Goal: Task Accomplishment & Management: Use online tool/utility

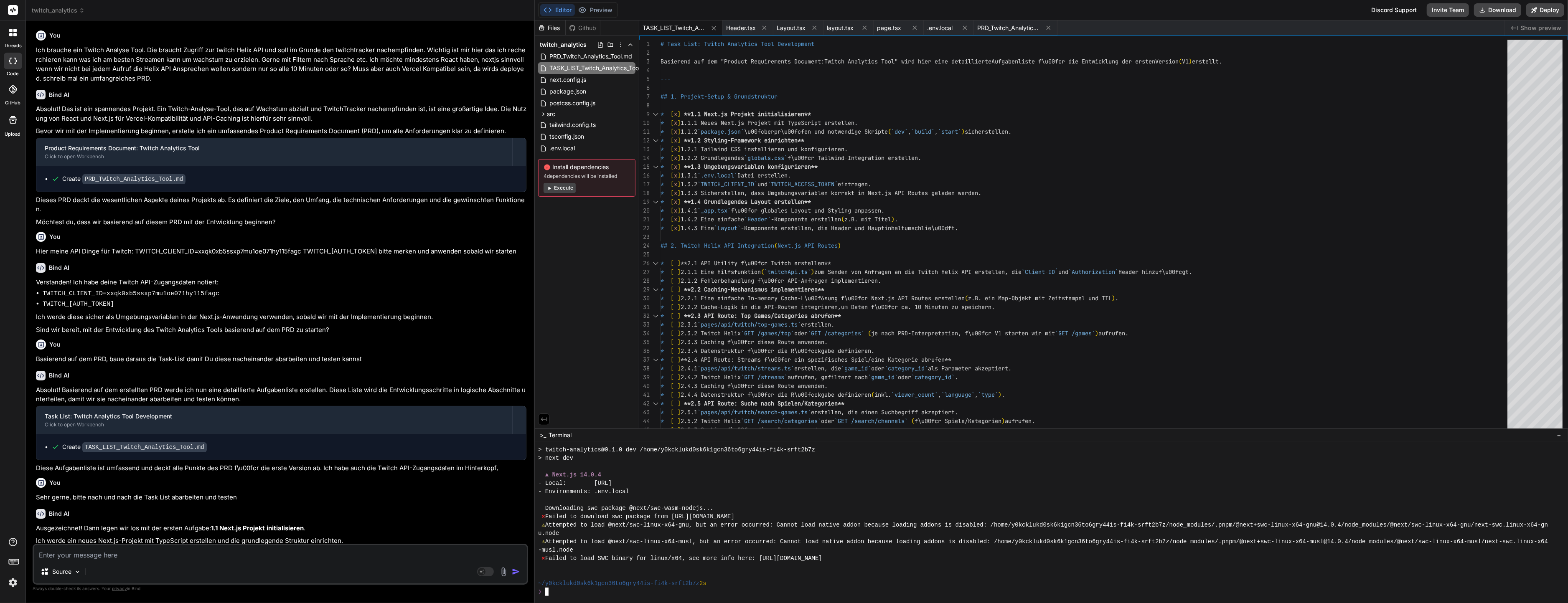
scroll to position [1186, 0]
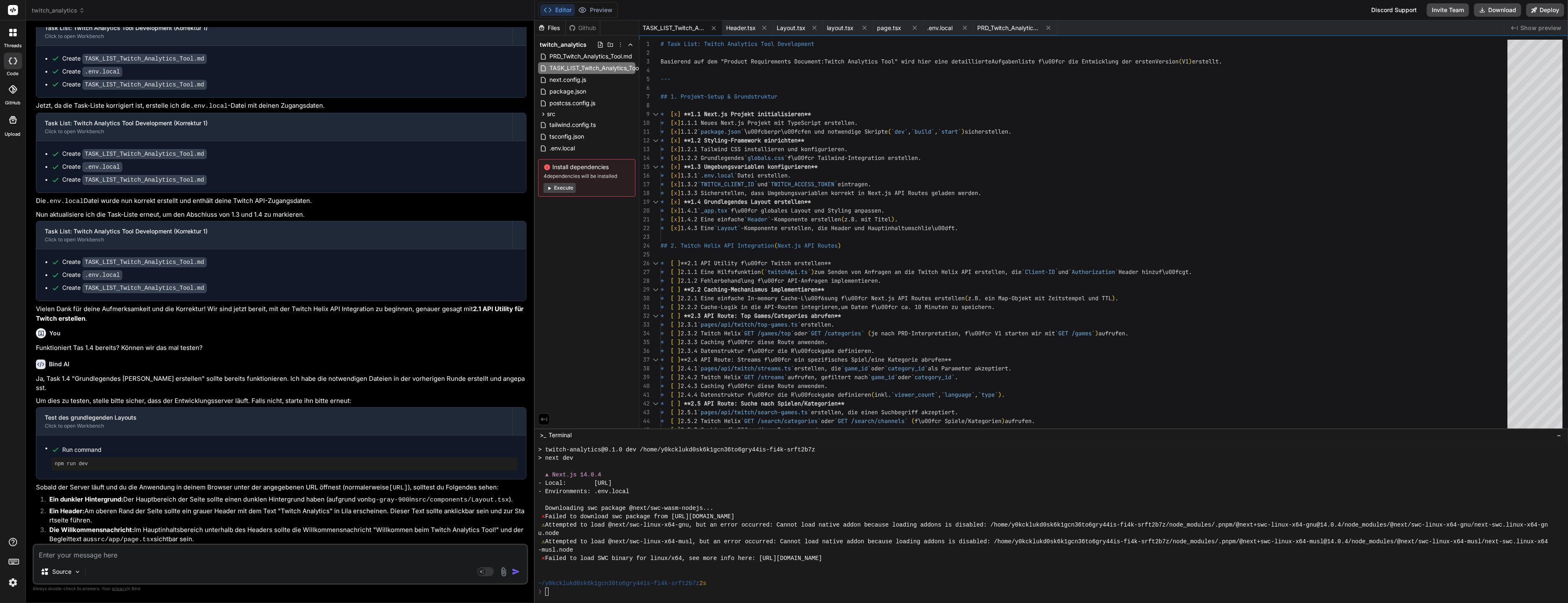
click at [281, 526] on li "Die Willkommensnachricht: Im Hauptinhaltsbereich unterhalb des Headers sollte d…" at bounding box center [284, 536] width 484 height 20
click at [608, 3] on div "Editor Preview Disabled until preview for your project is generated" at bounding box center [578, 10] width 80 height 16
type textarea "**N\u00e4chste Schritte:** Wir fahren fort mit **2.1 API Utility f\u00fcr Twitc…"
type textarea "x"
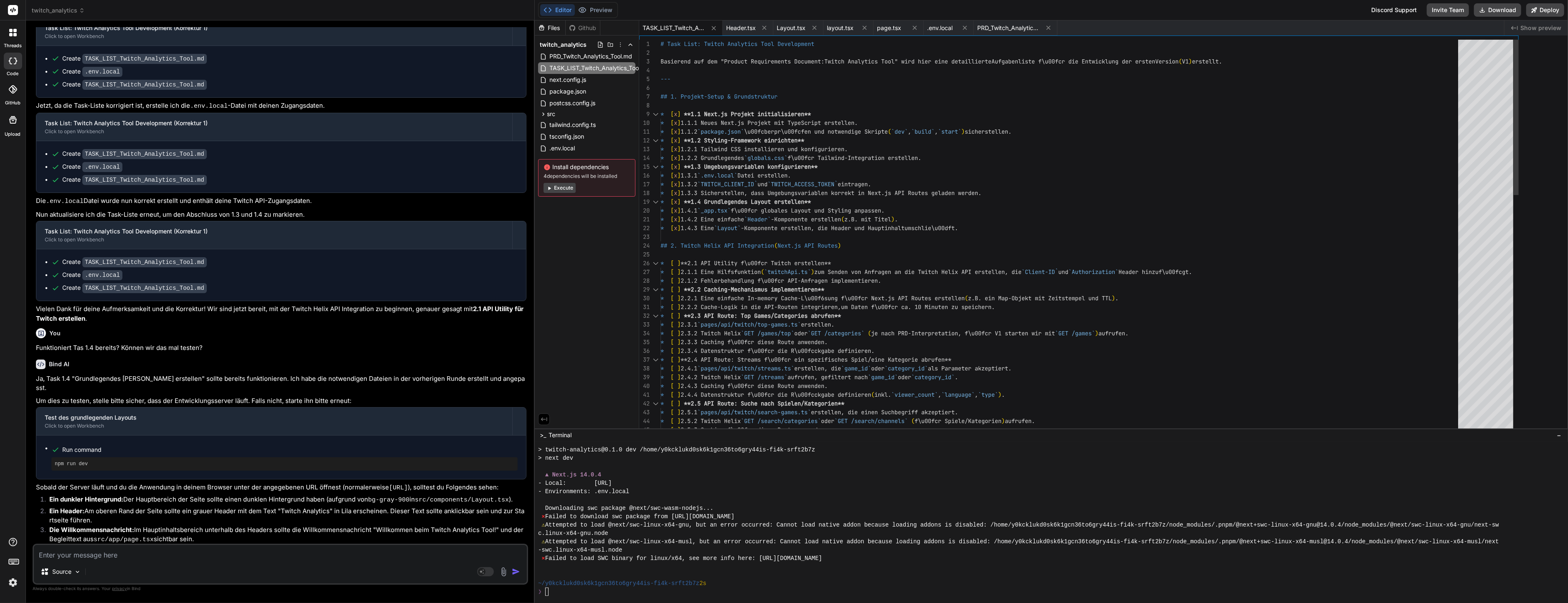
type textarea "**N\u00e4chste Schritte:** Wir fahren fort mit **2.1 API Utility f\u00fcr Twitc…"
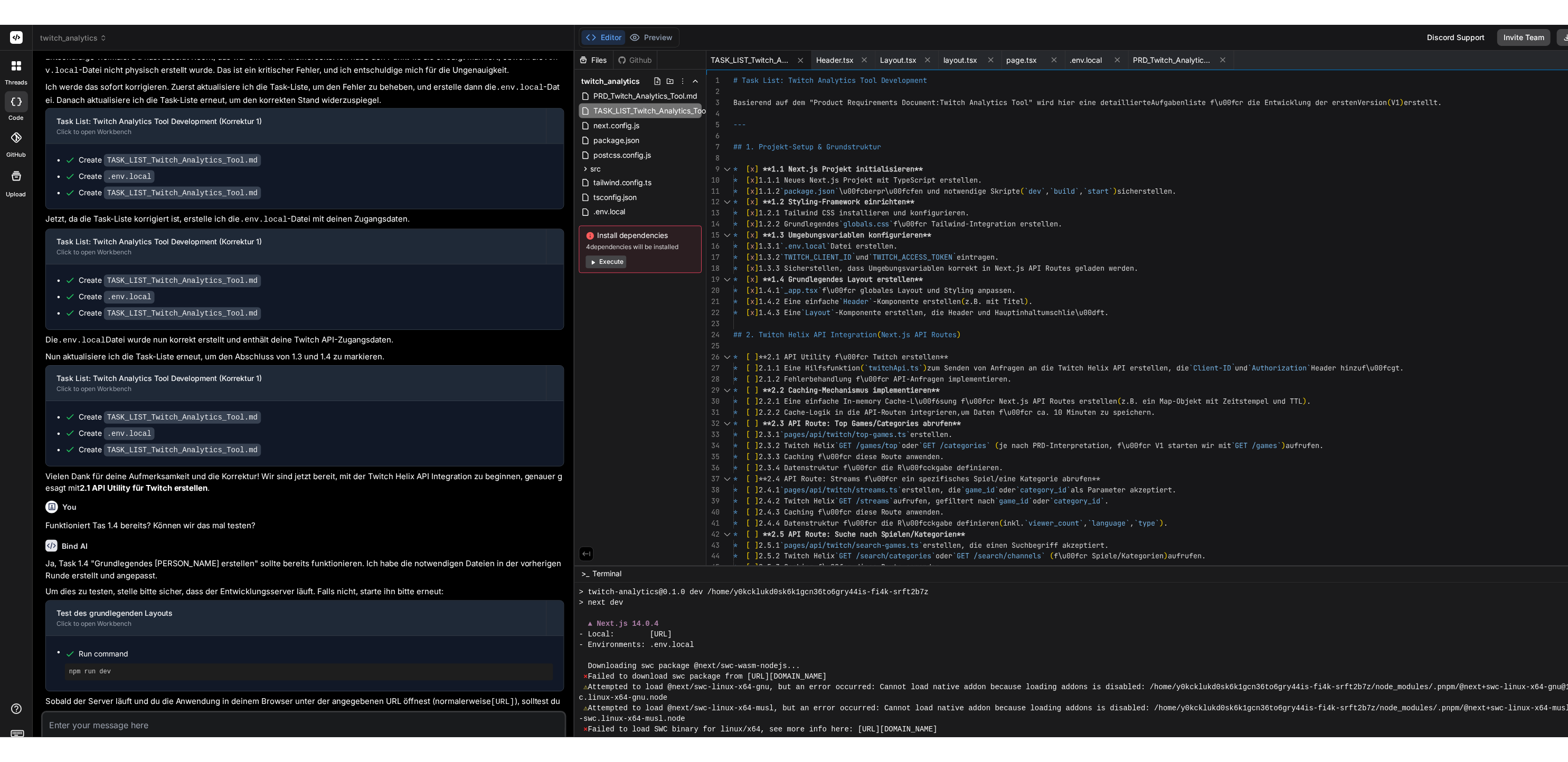
scroll to position [1520, 0]
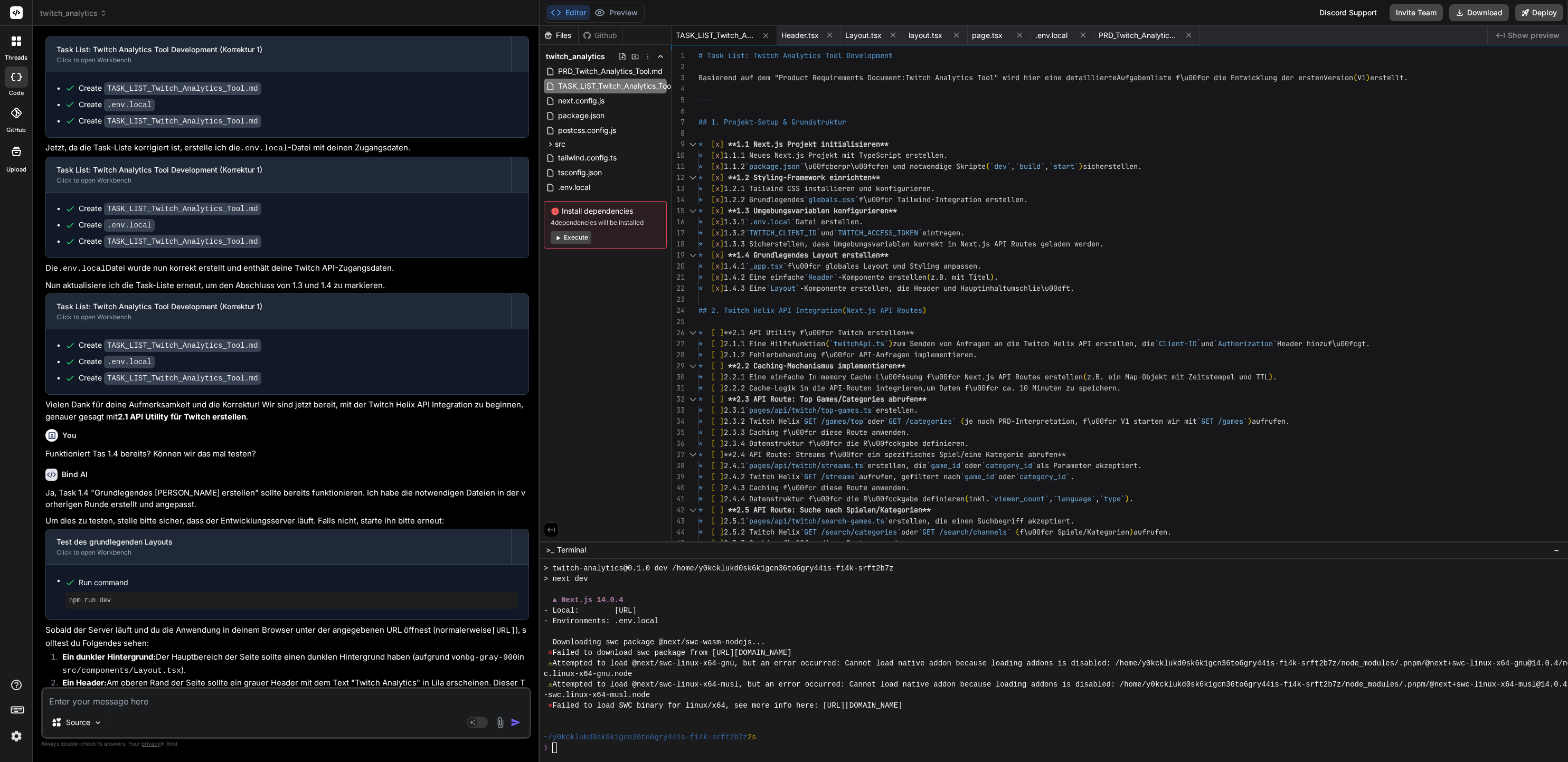
type textarea "x"
type textarea "--- **N\u00e4chste Schritte:** Wir fahren fort mit **2.1 API Utility f\u00fcr T…"
type textarea "x"
type textarea "* [ ] 6.3.1 Eine `README.md` Datei mit Setup-Anweisungen und Deployment-Hinweis…"
type textarea "x"
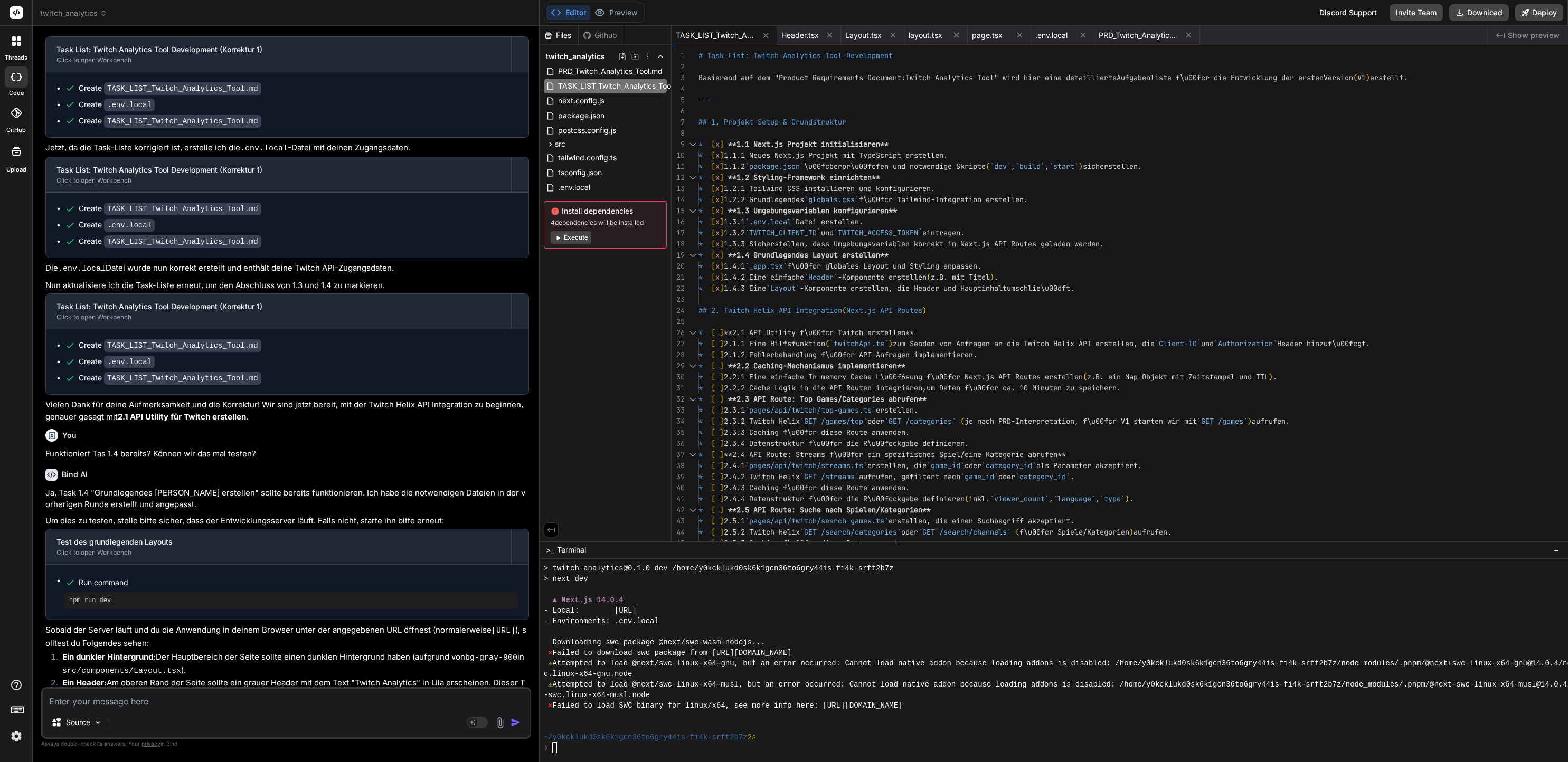
type textarea "* [ ] **6.3 Dokumentation** * [ ] 6.3.1 Eine `README.md` Datei mit Setup-Anweis…"
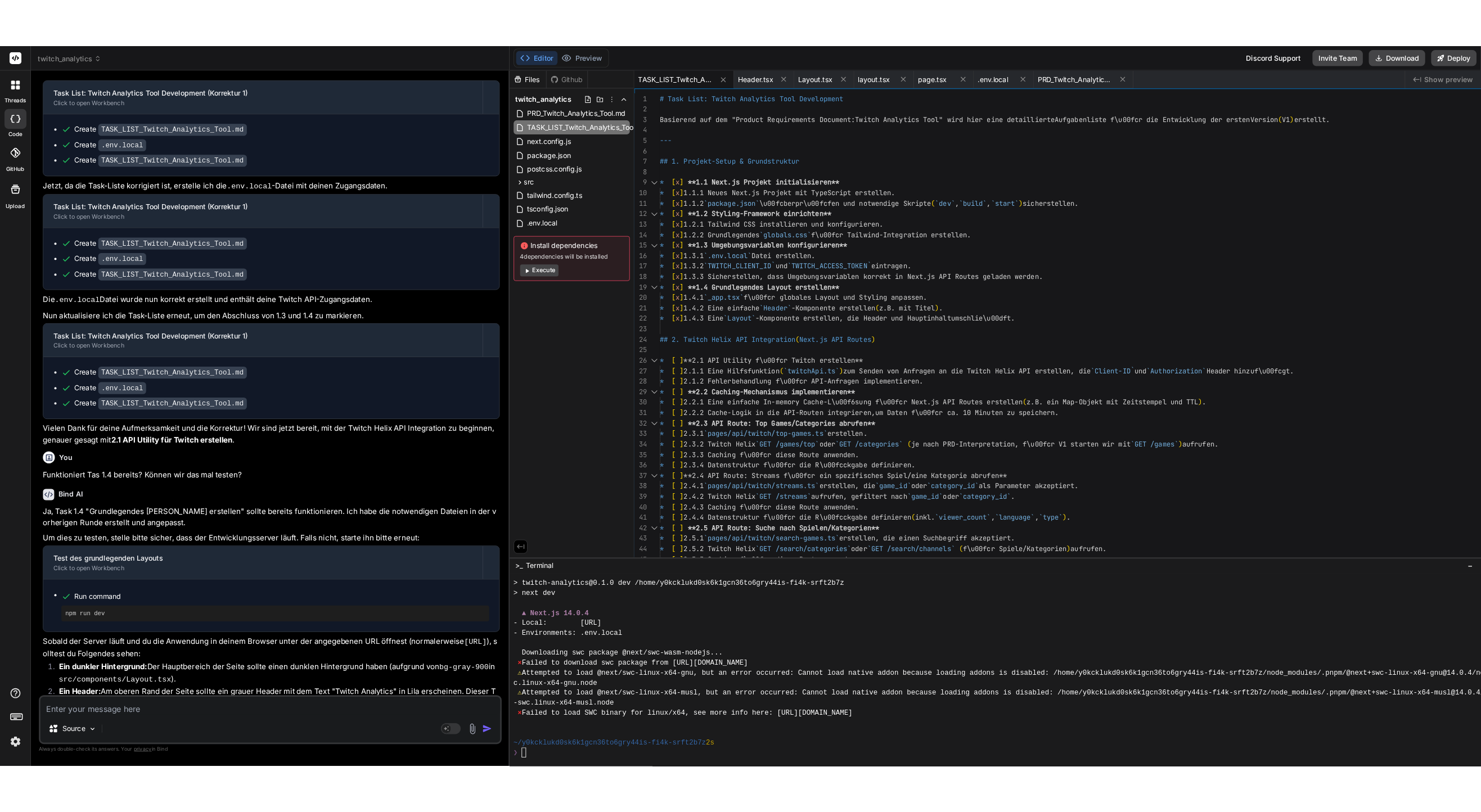
scroll to position [2367, 0]
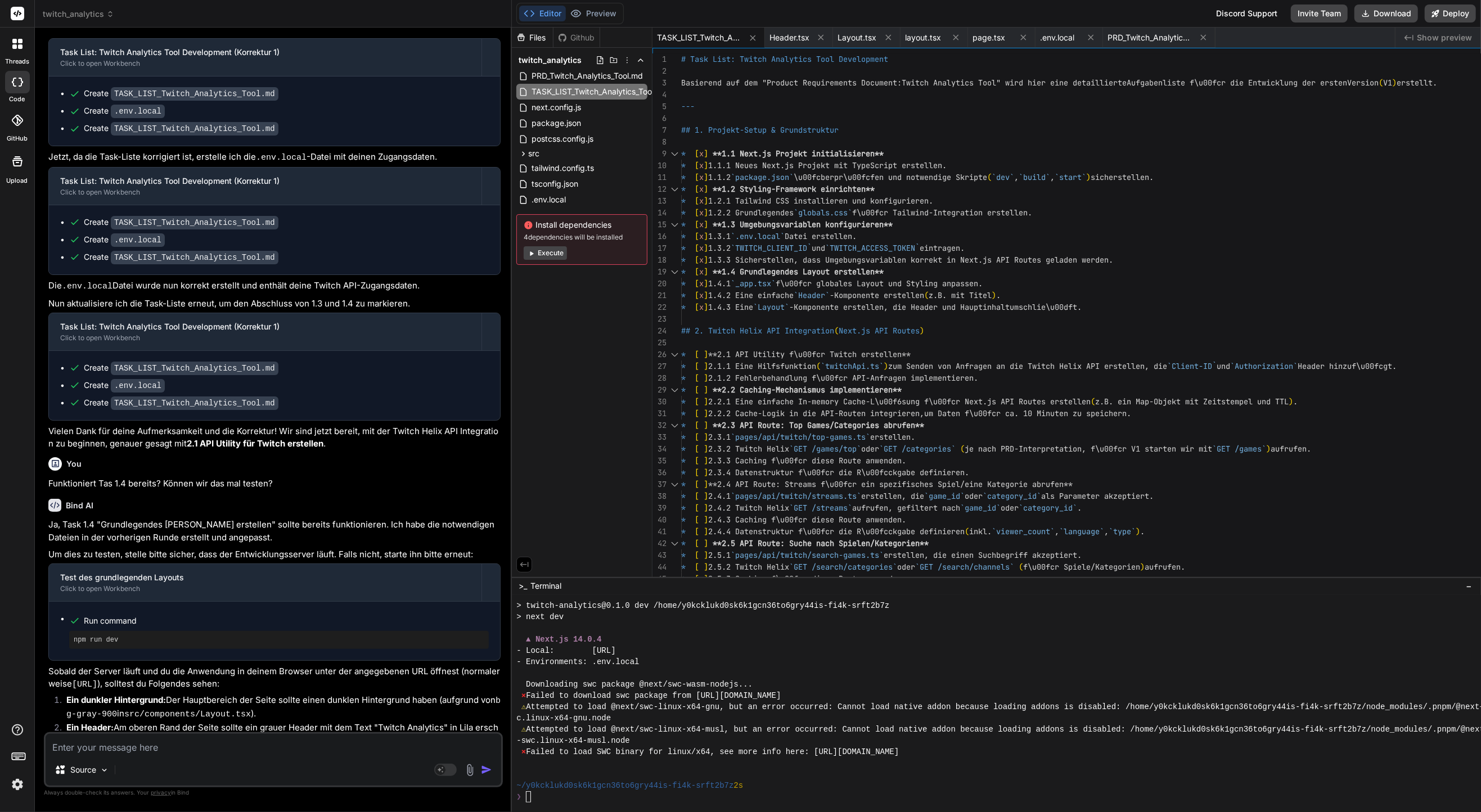
type textarea "x"
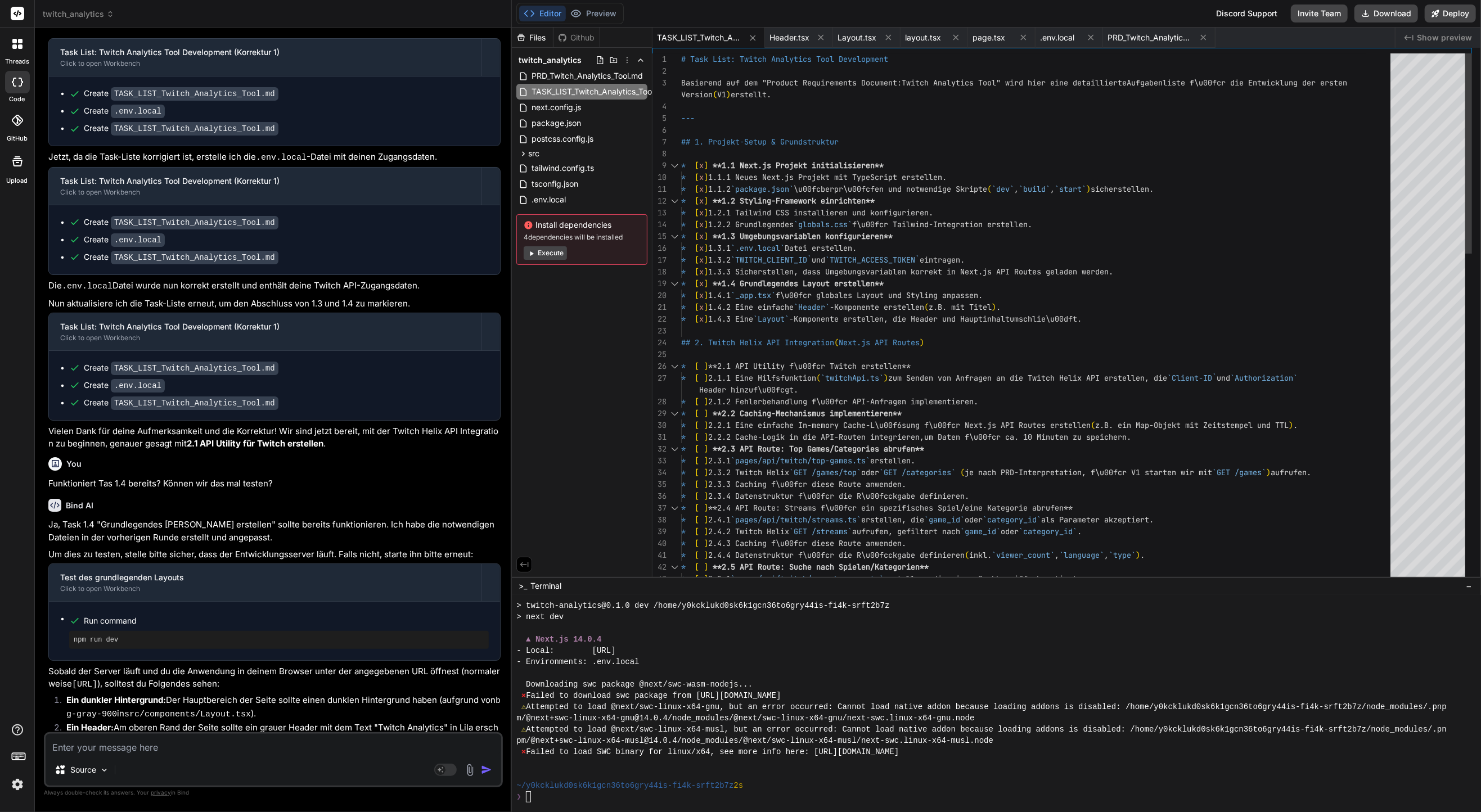
type textarea "Netzwerkanfragen). * [ ] **6.3 Dokumentation** * [ ] 6.3.1 Eine `README.md` Dat…"
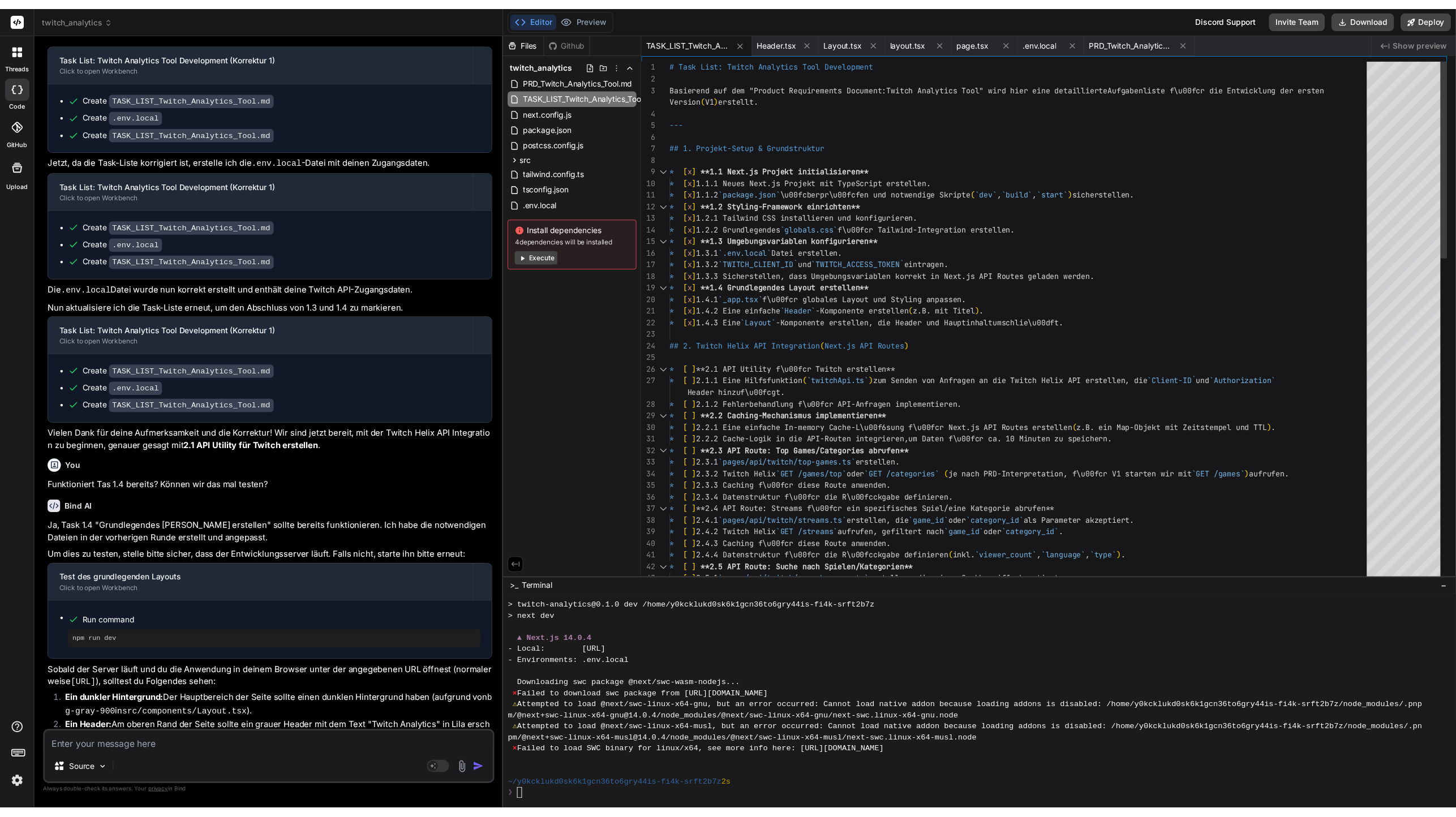
scroll to position [1641, 0]
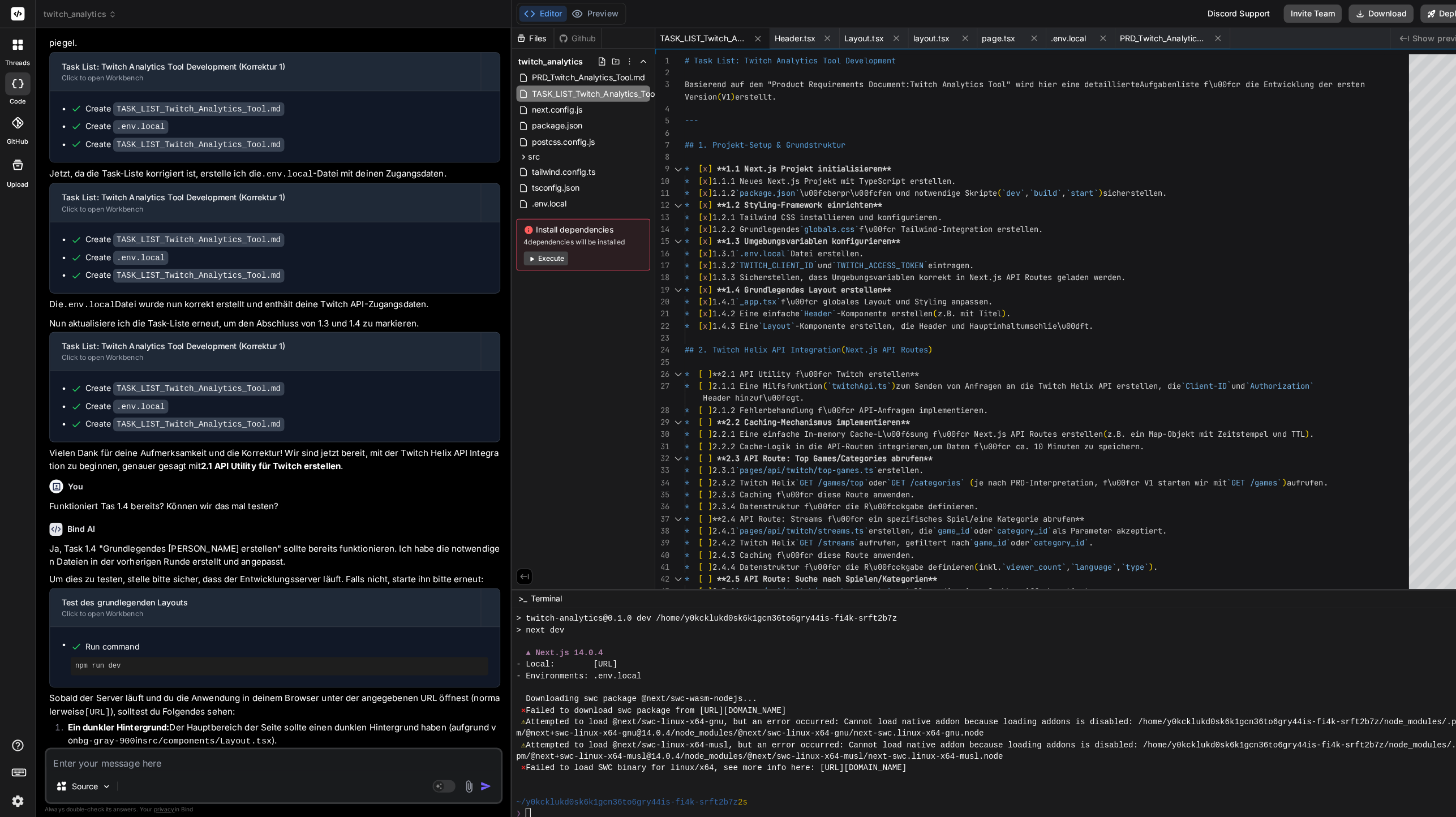
type textarea "x"
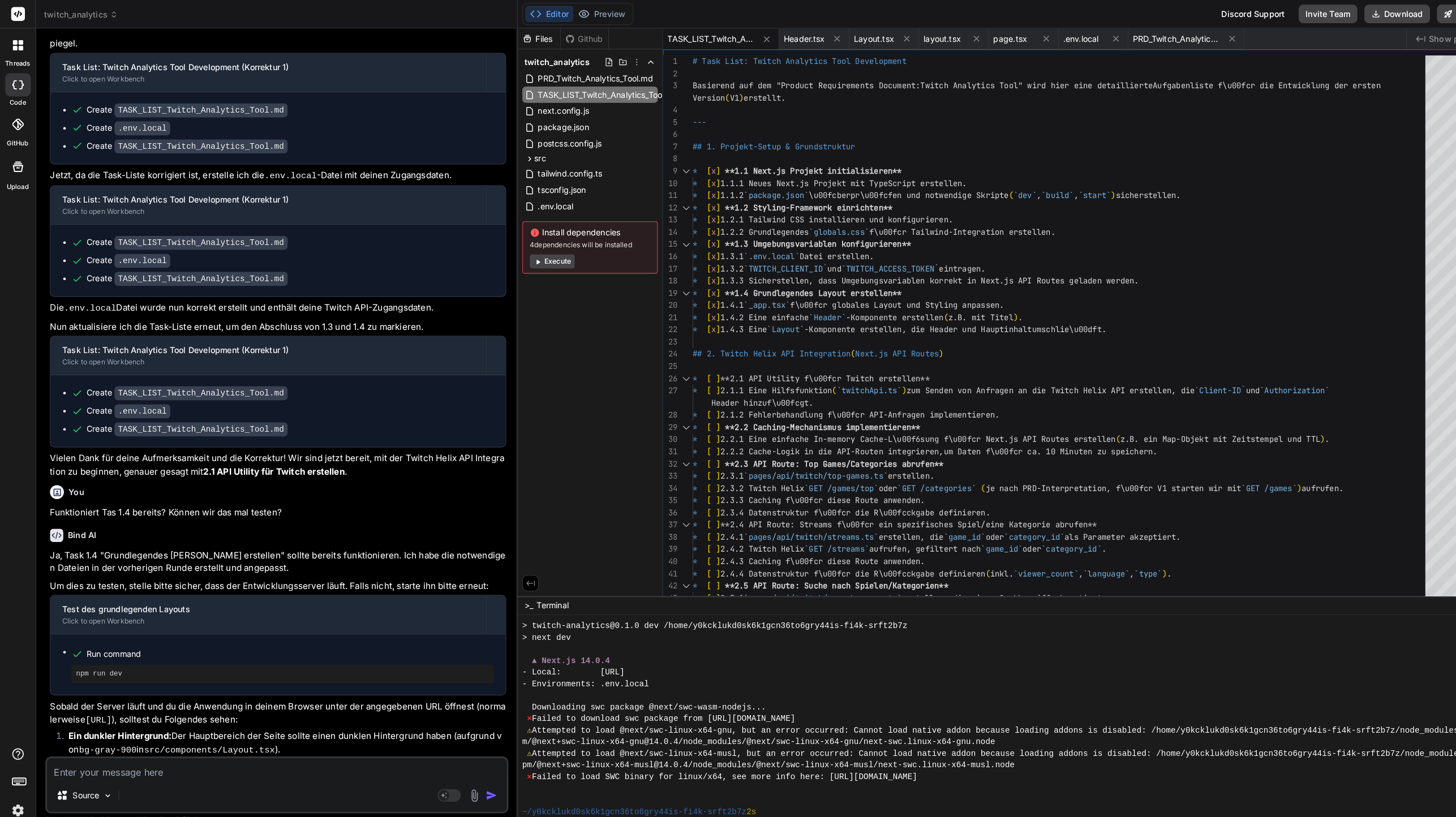
type textarea "* [ ] 6.2.7 Caching-Verhalten \u00fcberpr\u00fcfen (z.B. durch mehrfaches Neula…"
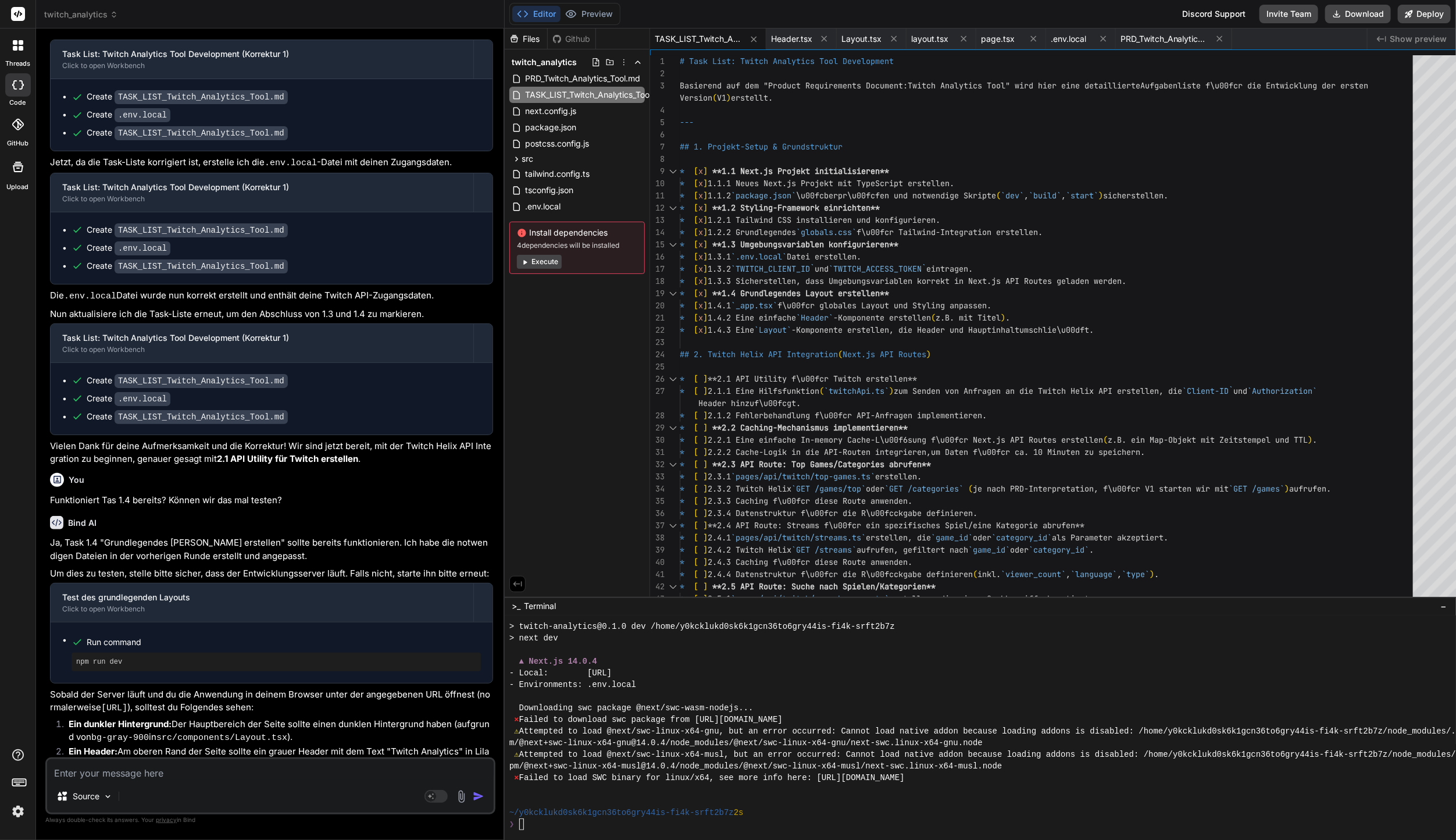
type textarea "x"
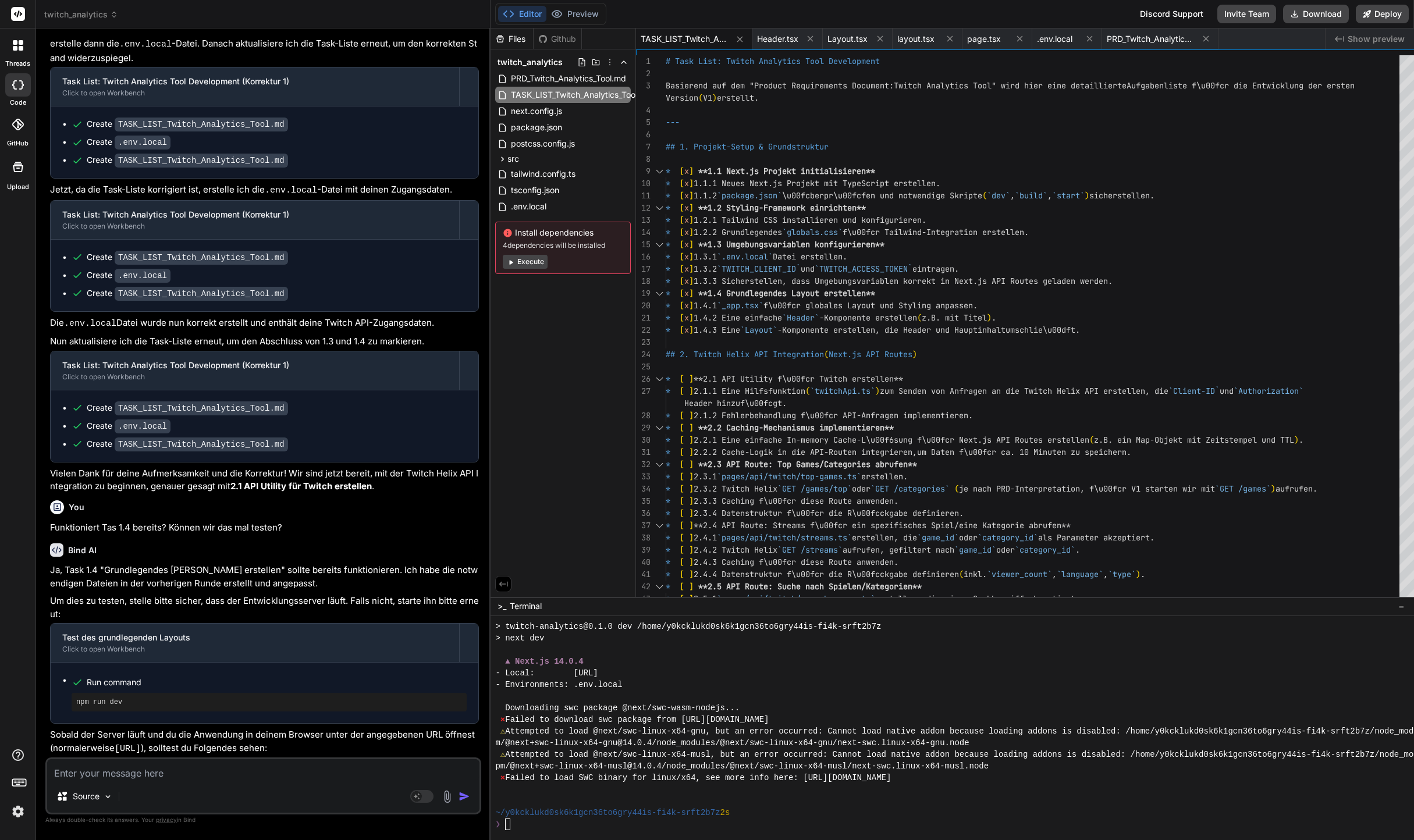
type textarea "x"
type textarea "Wir fahren fort mit **2.1 API Utility f\u00fcr Twitch erstellen**."
type textarea "x"
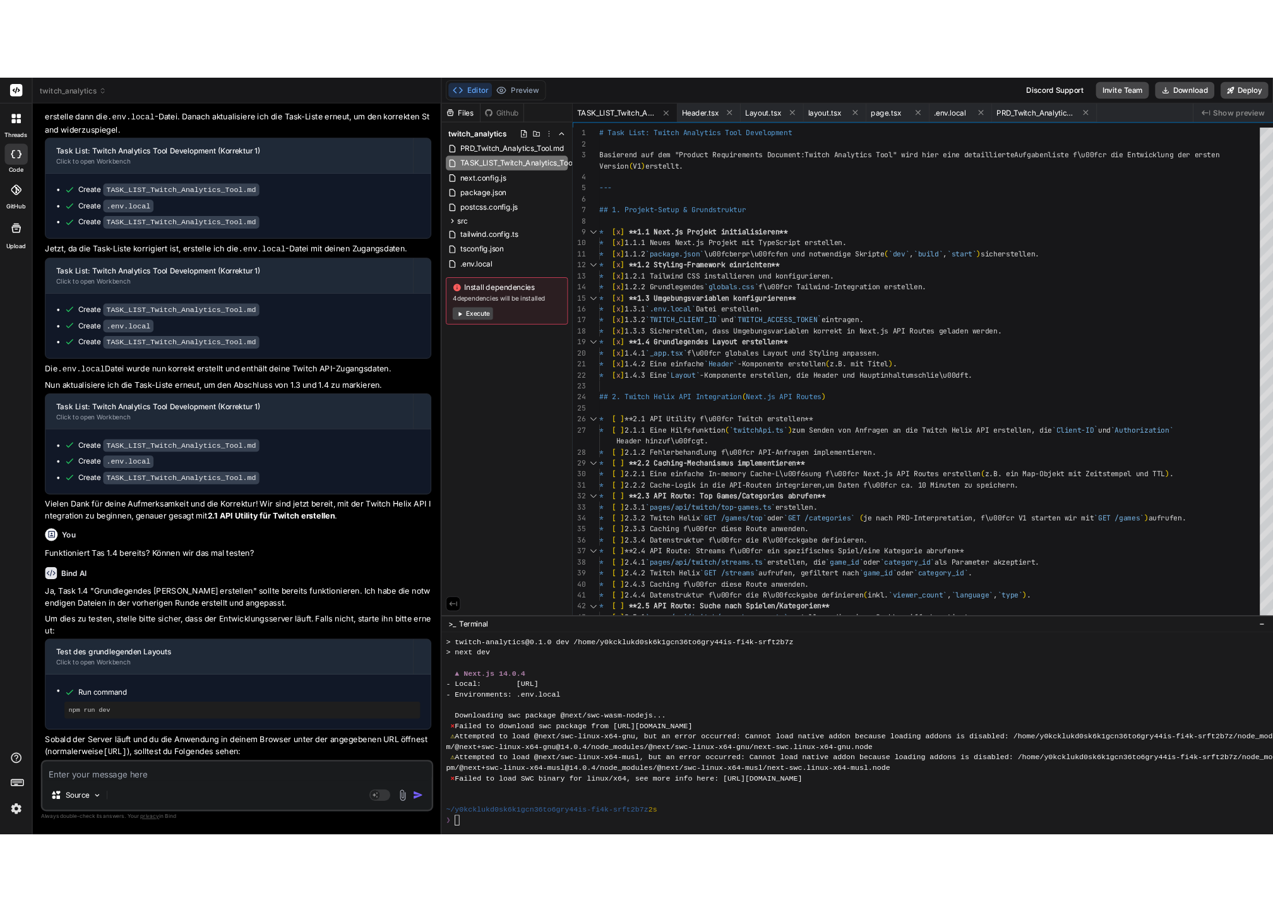
scroll to position [13, 0]
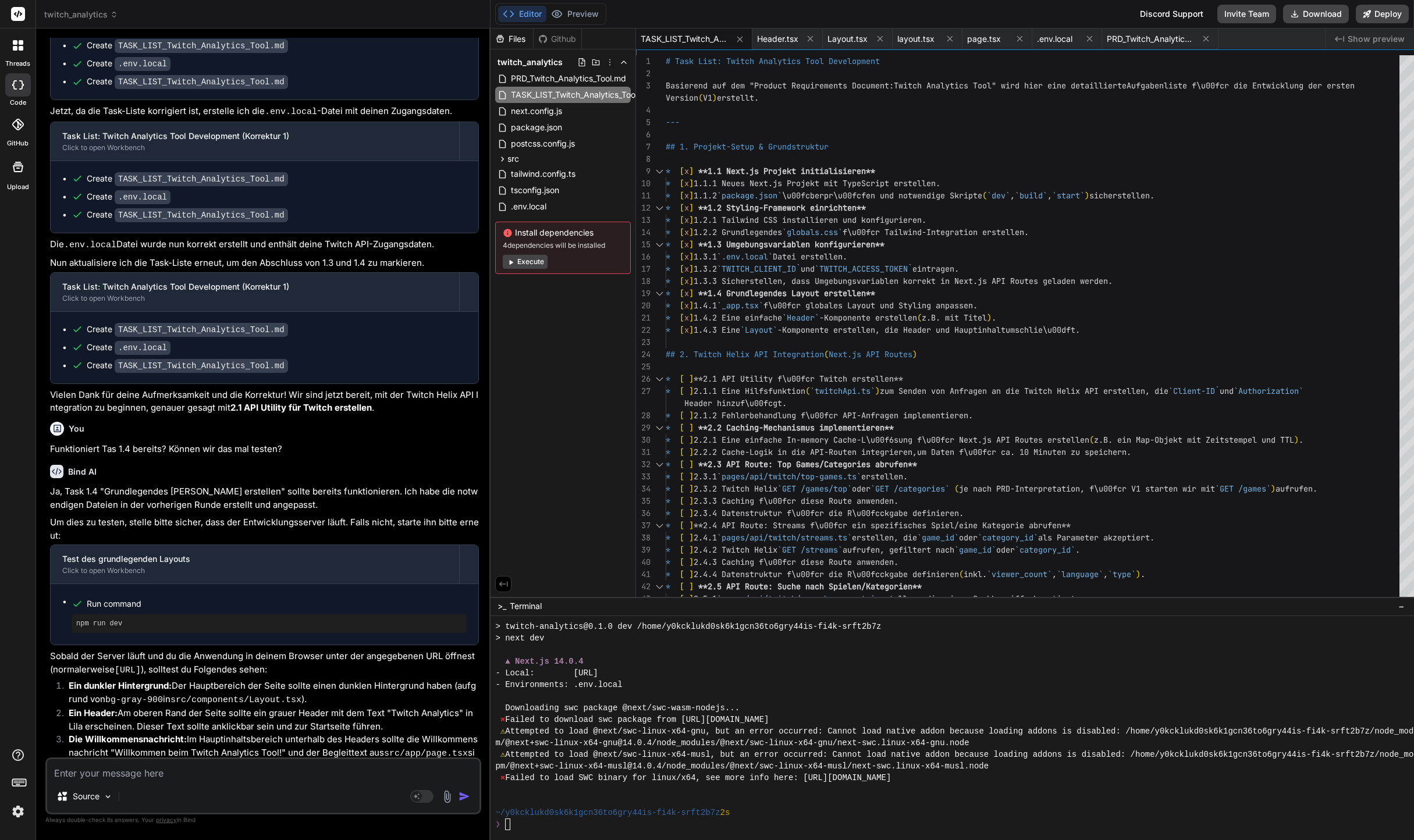
type textarea "**N\u00e4chste Schritte:** Wir fahren fort mit **2.1 API Utility f\u00fcr Twitc…"
type textarea "x"
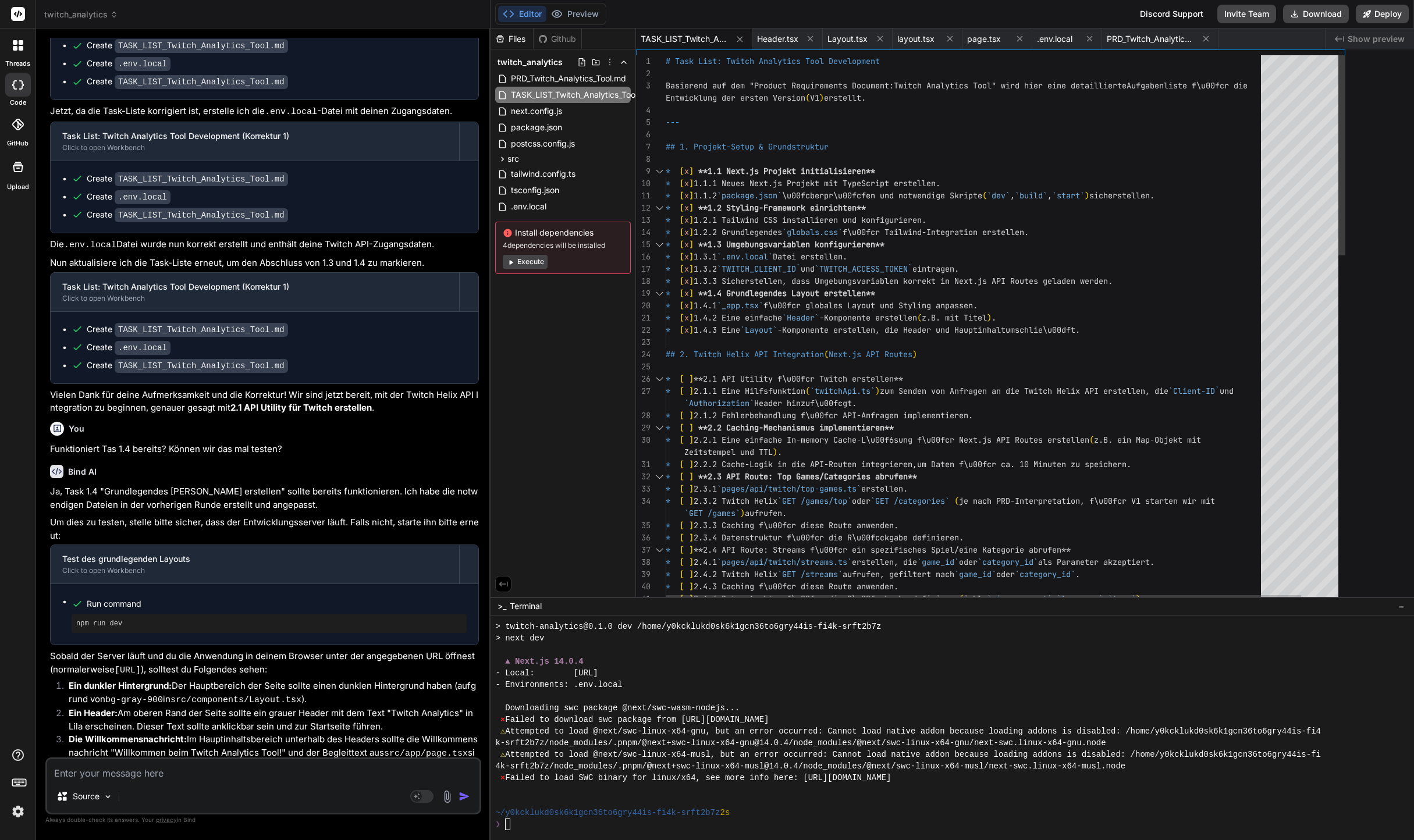
type textarea "**N\u00e4chste Schritte:** Wir fahren fort mit **2.1 API Utility f\u00fcr Twitc…"
type textarea "x"
type textarea "--- **N\u00e4chste Schritte:** Wir fahren fort mit **2.1 API Utility f\u00fcr T…"
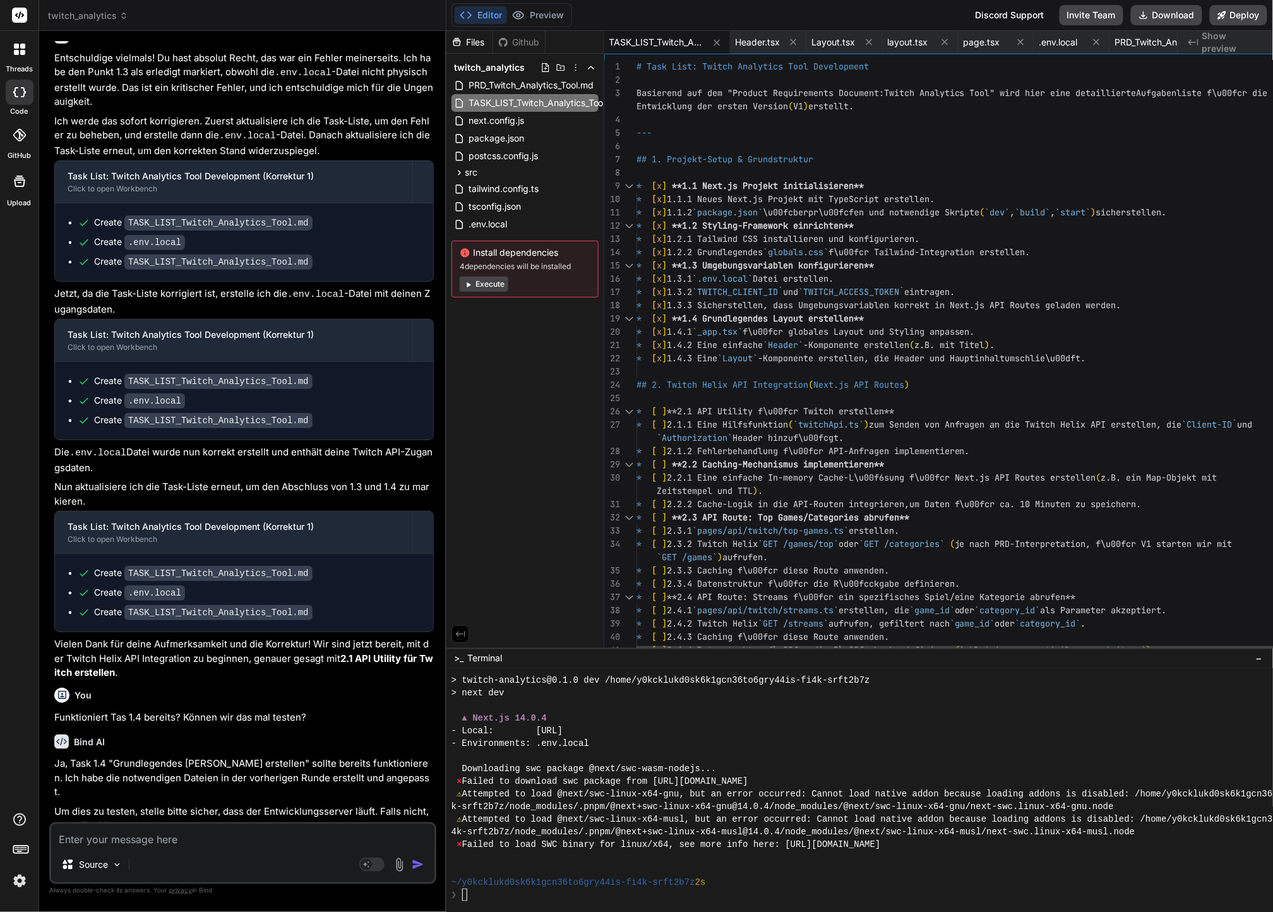
scroll to position [1857, 0]
type textarea "x"
type textarea "--- **N\u00e4chste Schritte:** Wir fahren fort mit **2.1 API Utility f\u00fcr T…"
type textarea "x"
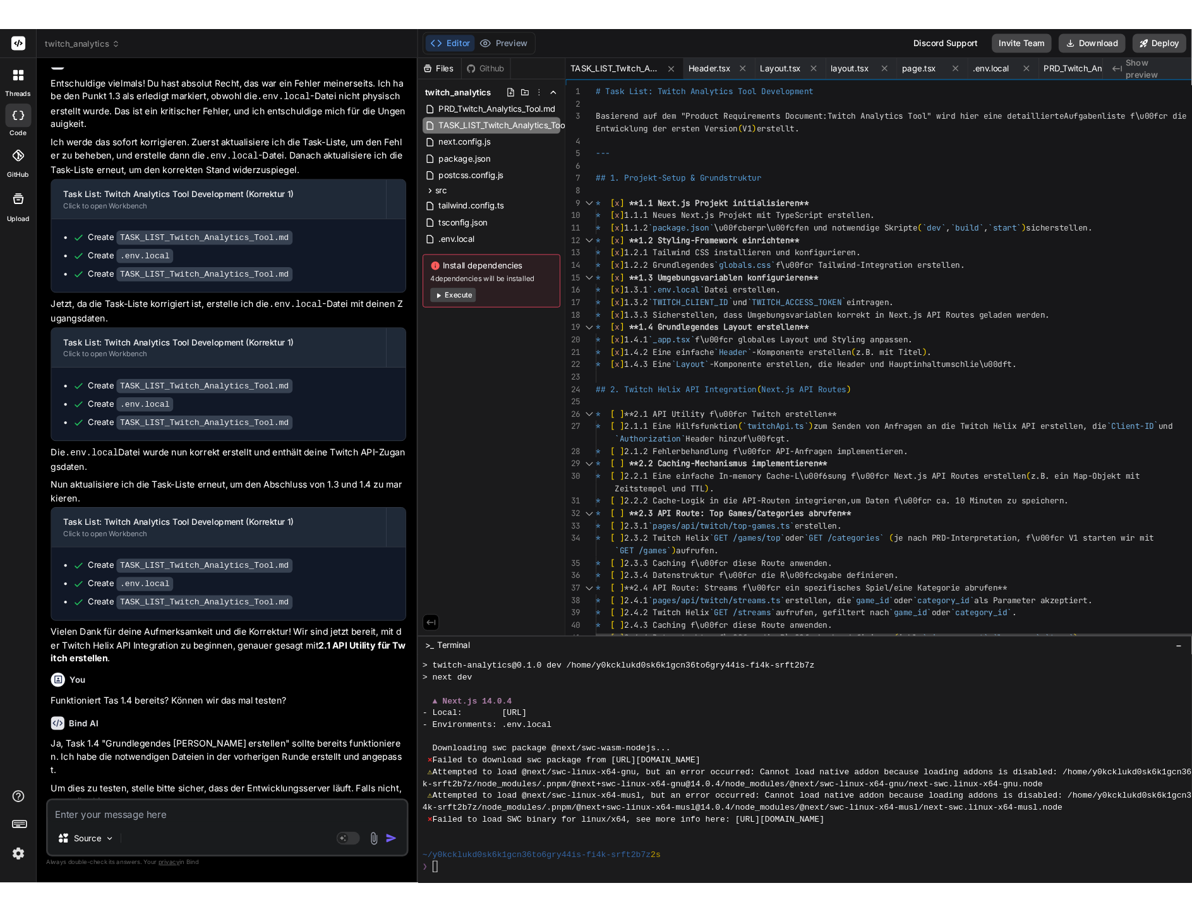
scroll to position [3028, 0]
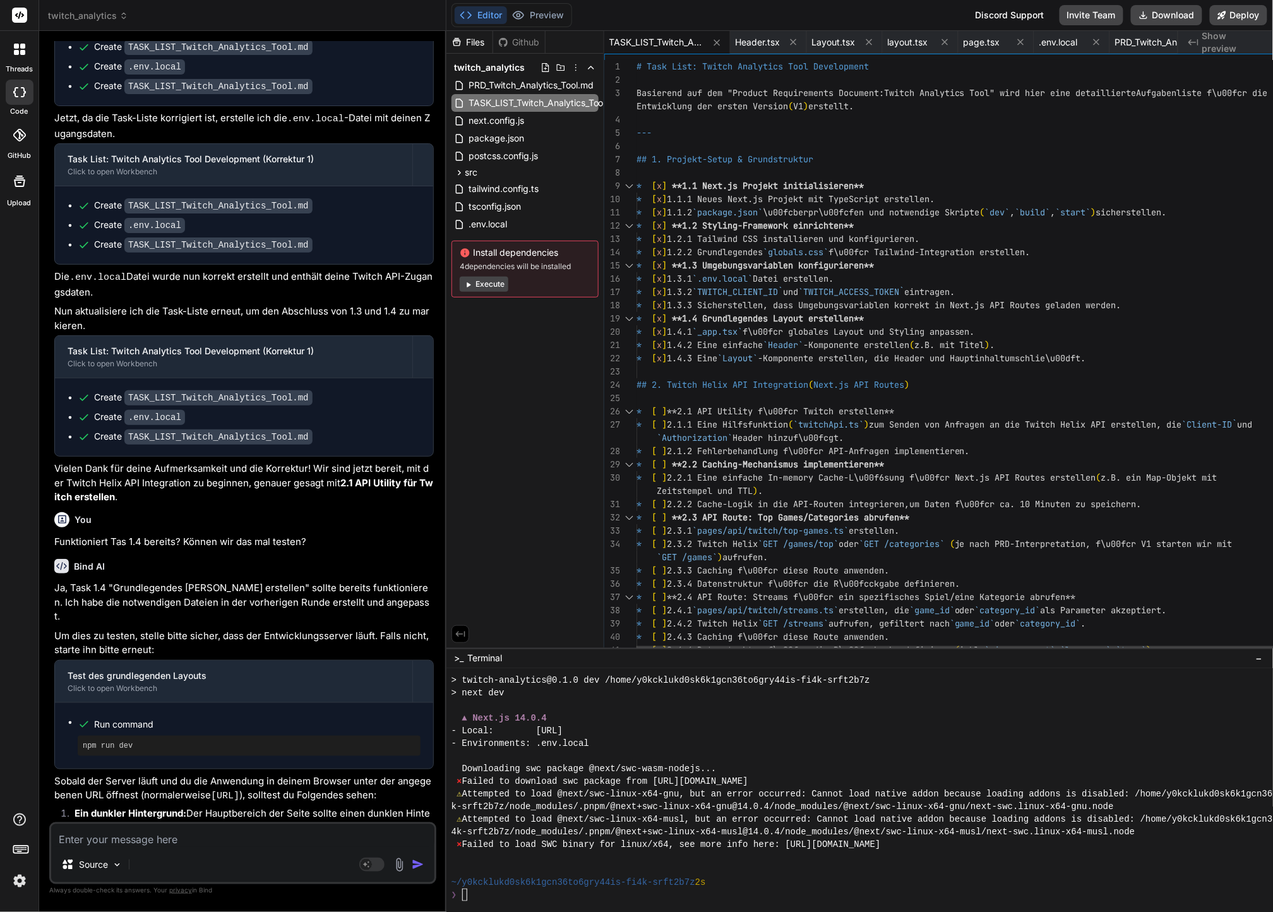
type textarea "* [ ] **6.3 Dokumentation** * [ ] 6.3.1 Eine `README.md` Datei mit Setup-Anweis…"
type textarea "x"
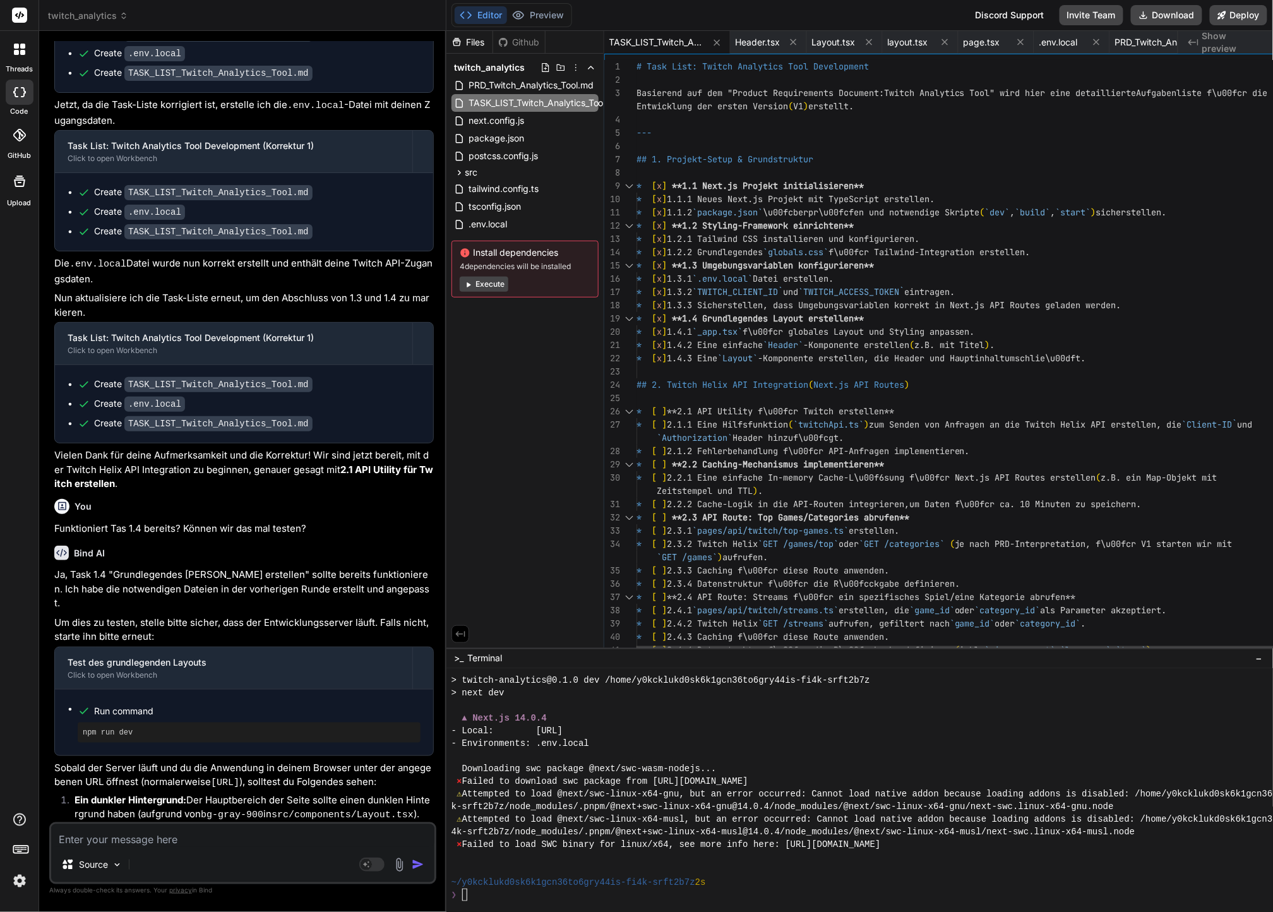
type textarea "Wir fahren fort mit **2.1 API Utility f\u00fcr Twitch erstellen**."
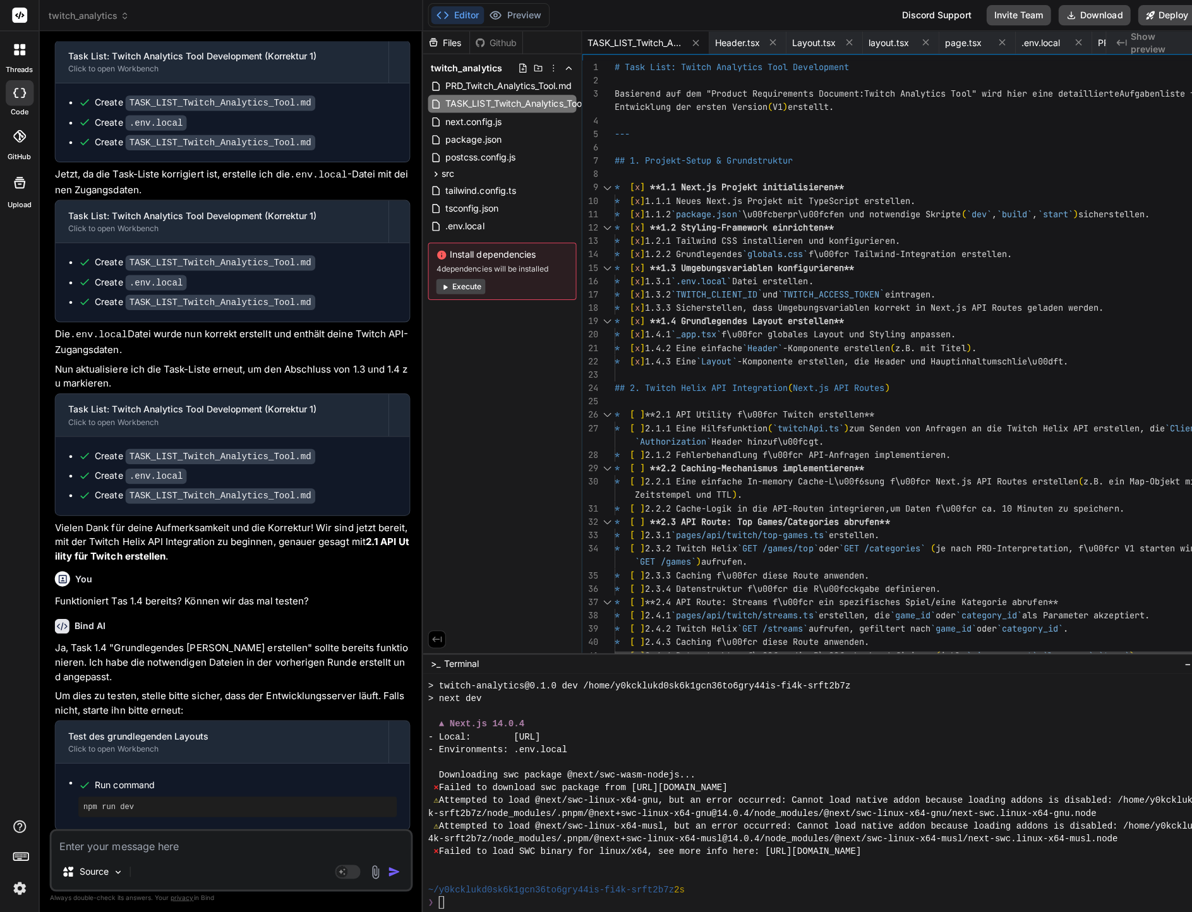
type textarea "x"
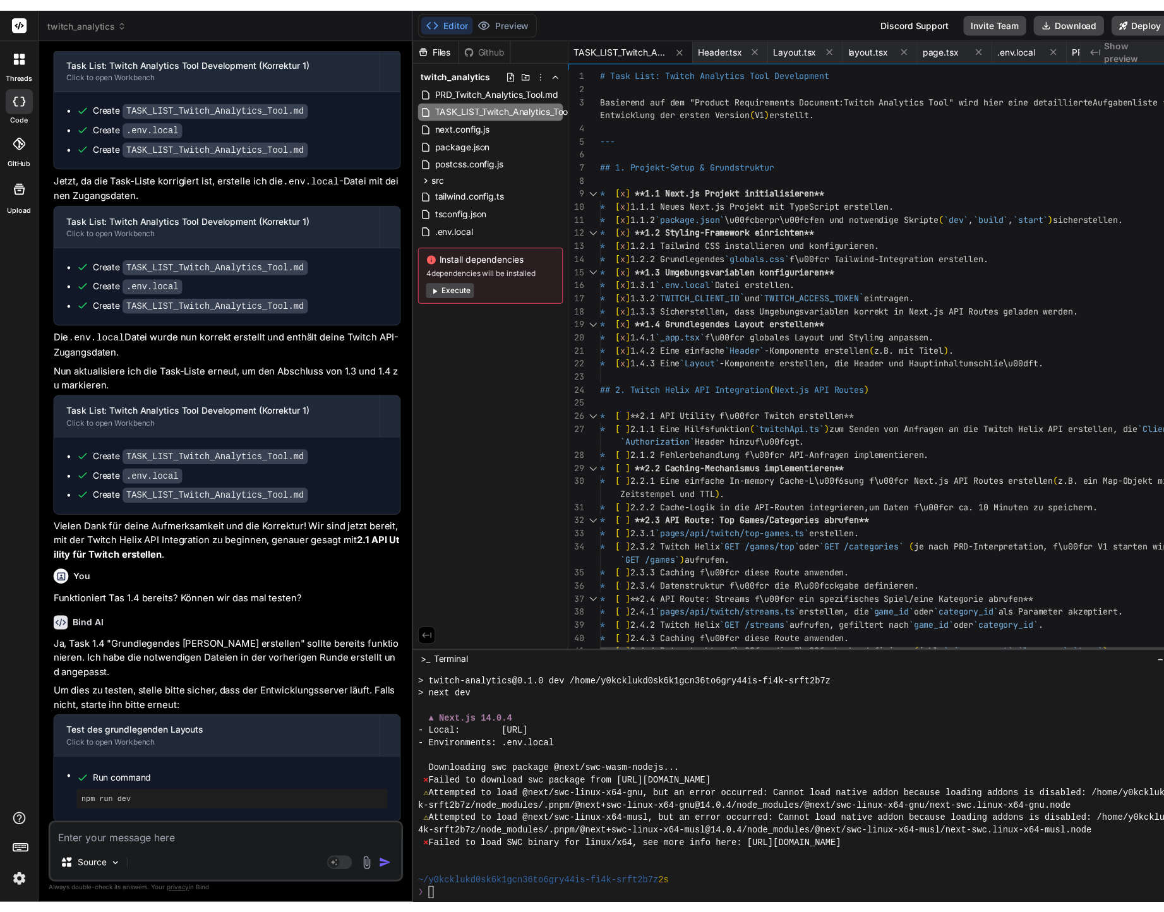
scroll to position [1895, 0]
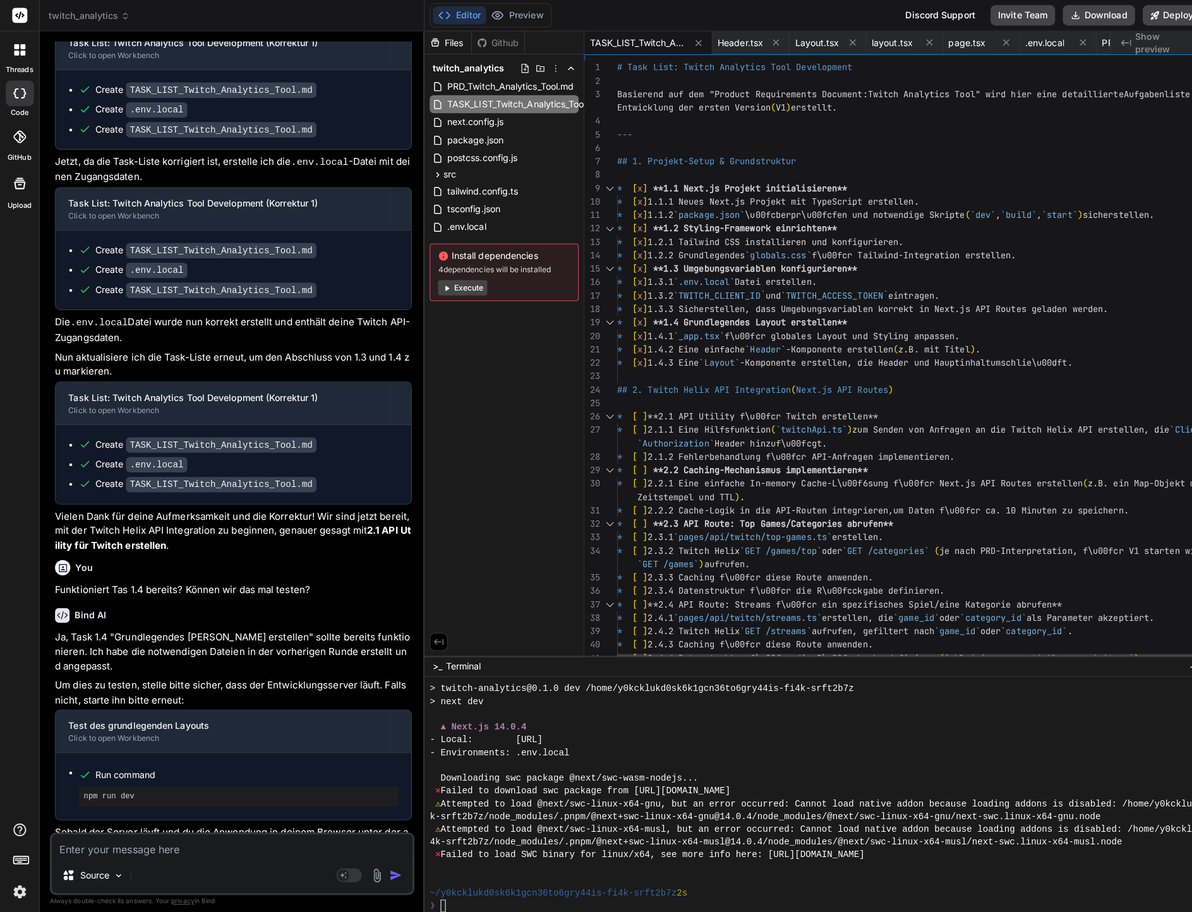
type textarea "**N\u00e4chste Schritte:** Wir fahren fort mit **2.1 API Utility f\u00fcr Twitc…"
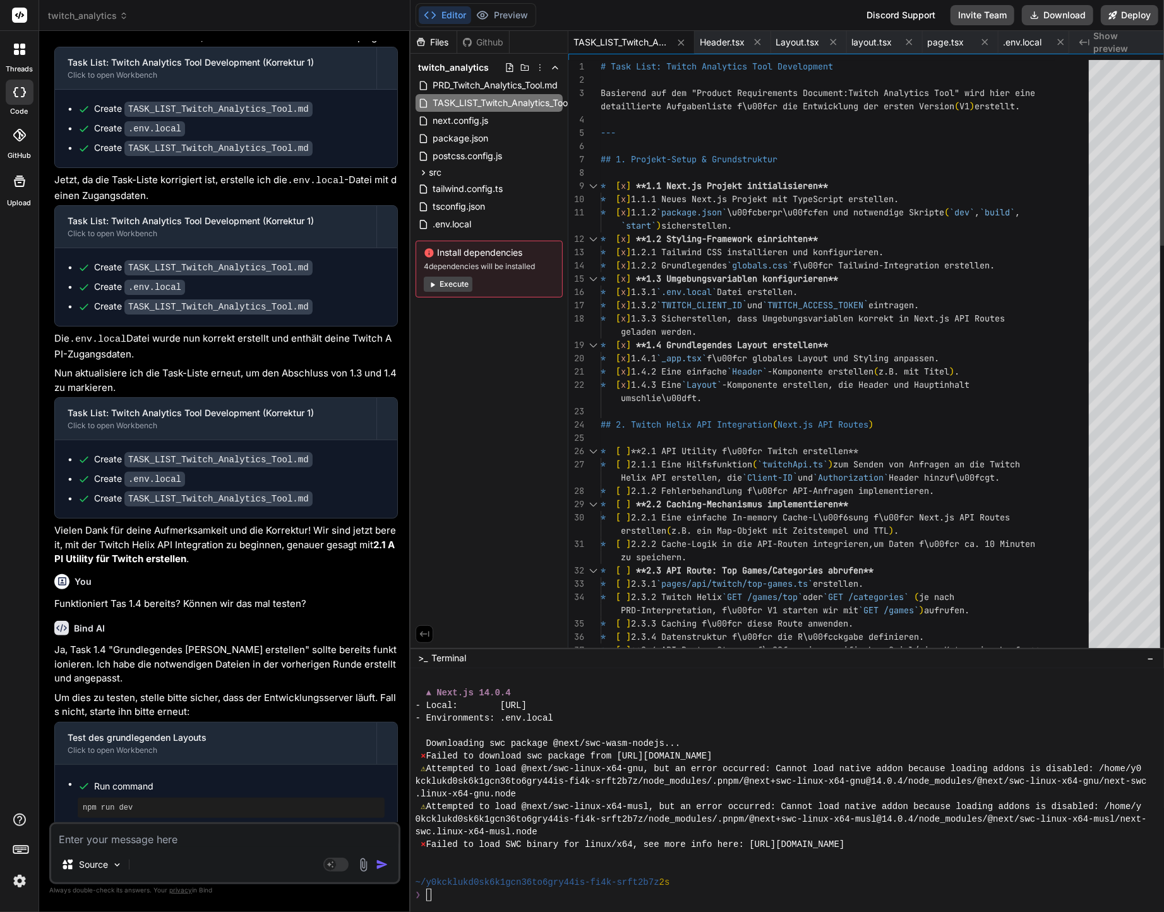
type textarea "x"
type textarea "**N\u00e4chste Schritte:** Wir fahren fort mit **2.1 API Utility f\u00fcr Twitc…"
type textarea "x"
type textarea "--- **N\u00e4chste Schritte:** Wir fahren fort mit **2.1 API Utility f\u00fcr T…"
type textarea "x"
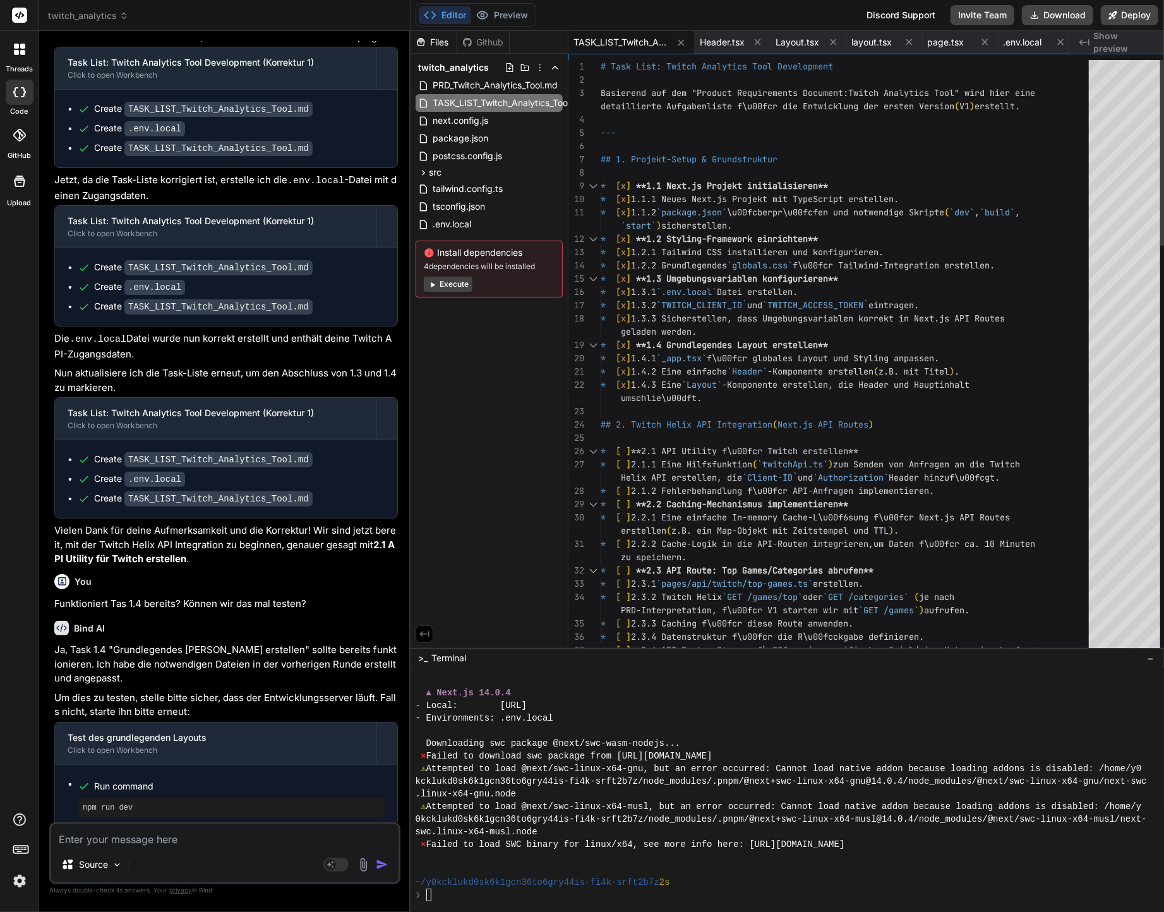
type textarea "erstellen. --- **N\u00e4chste Schritte:** Wir fahren fort mit **2.1 API Utility…"
type textarea "x"
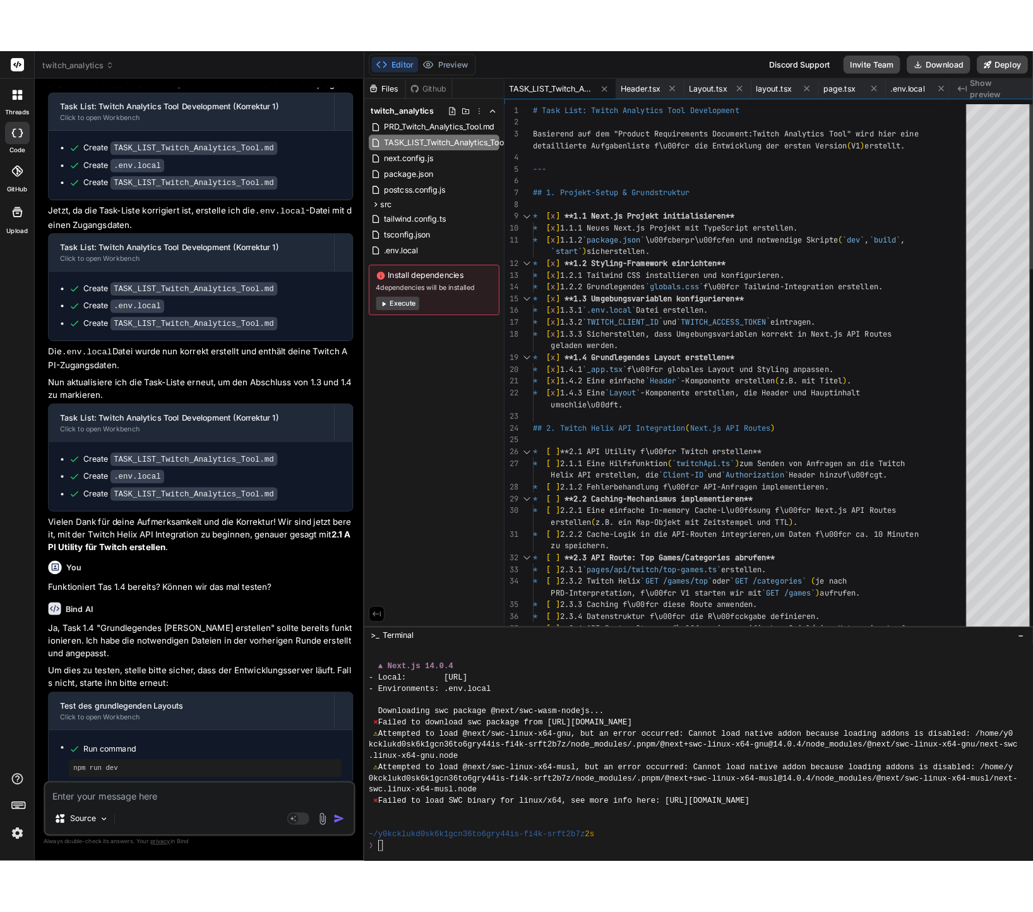
scroll to position [1920, 0]
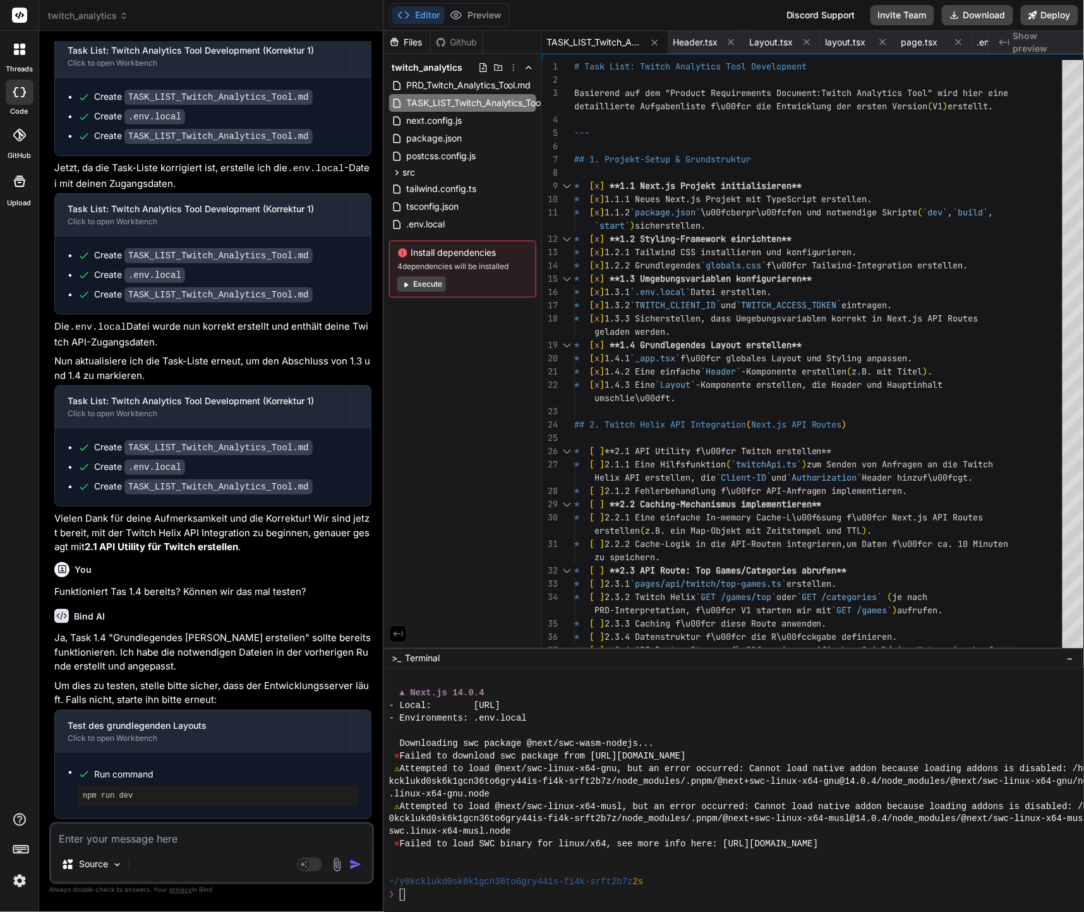
type textarea "**N\u00e4chste Schritte:** Wir fahren fort mit **2.1 API Utility f\u00fcr Twitc…"
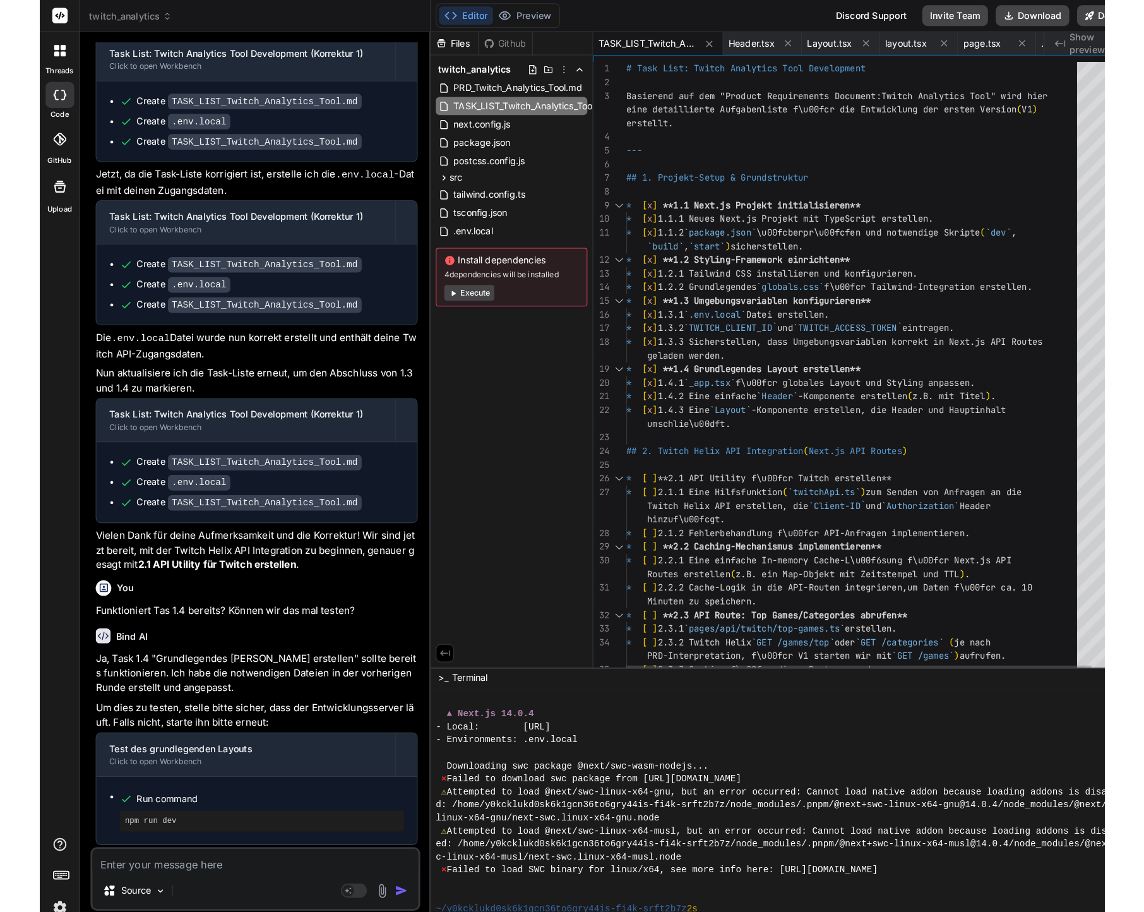
scroll to position [0, 0]
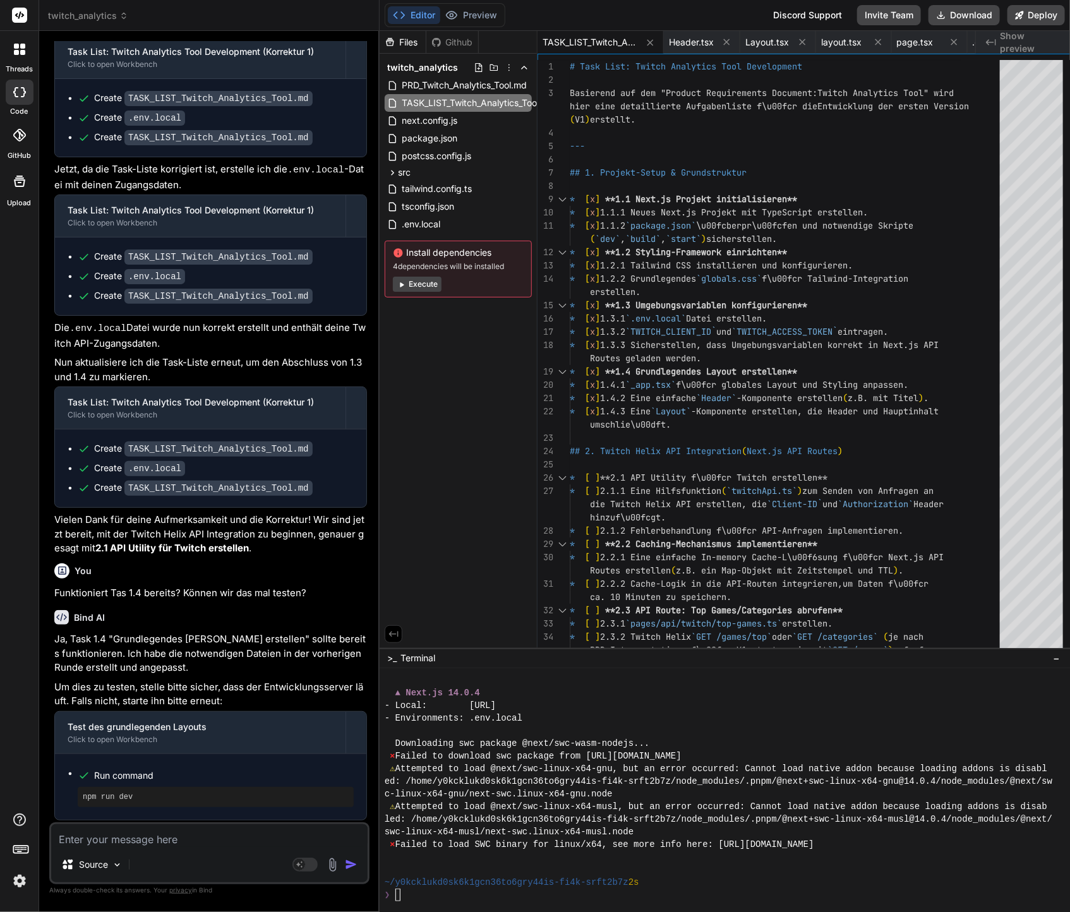
type textarea "x"
type textarea "* [ ] 6.3.1 Eine `README.md` Datei mit Setup-Anweisungen und Deployment-Hinweis…"
type textarea "x"
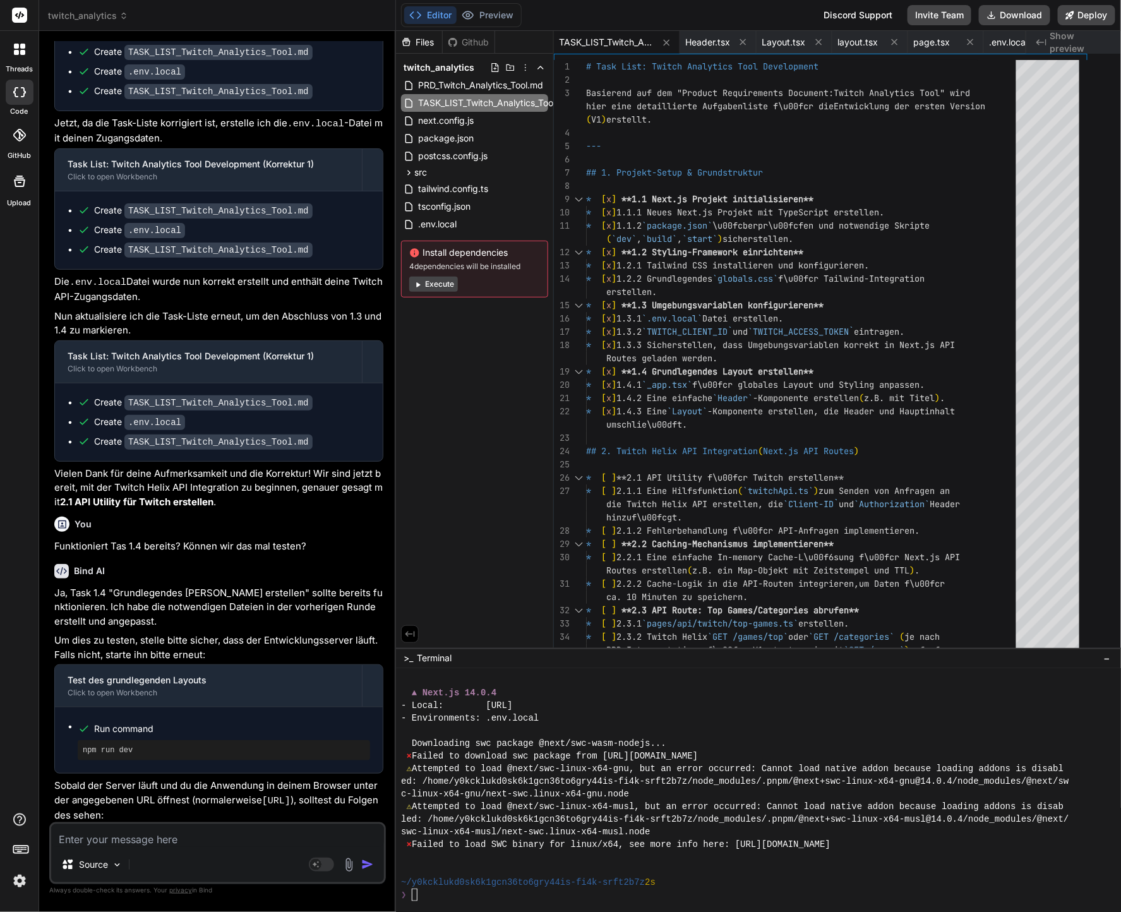
type textarea "--- **N\u00e4chste Schritte:** Wir fahren fort mit **2.1 API Utility f\u00fcr T…"
type textarea "x"
type textarea "--- **N\u00e4chste Schritte:** Wir fahren fort mit **2.1 API Utility f\u00fcr T…"
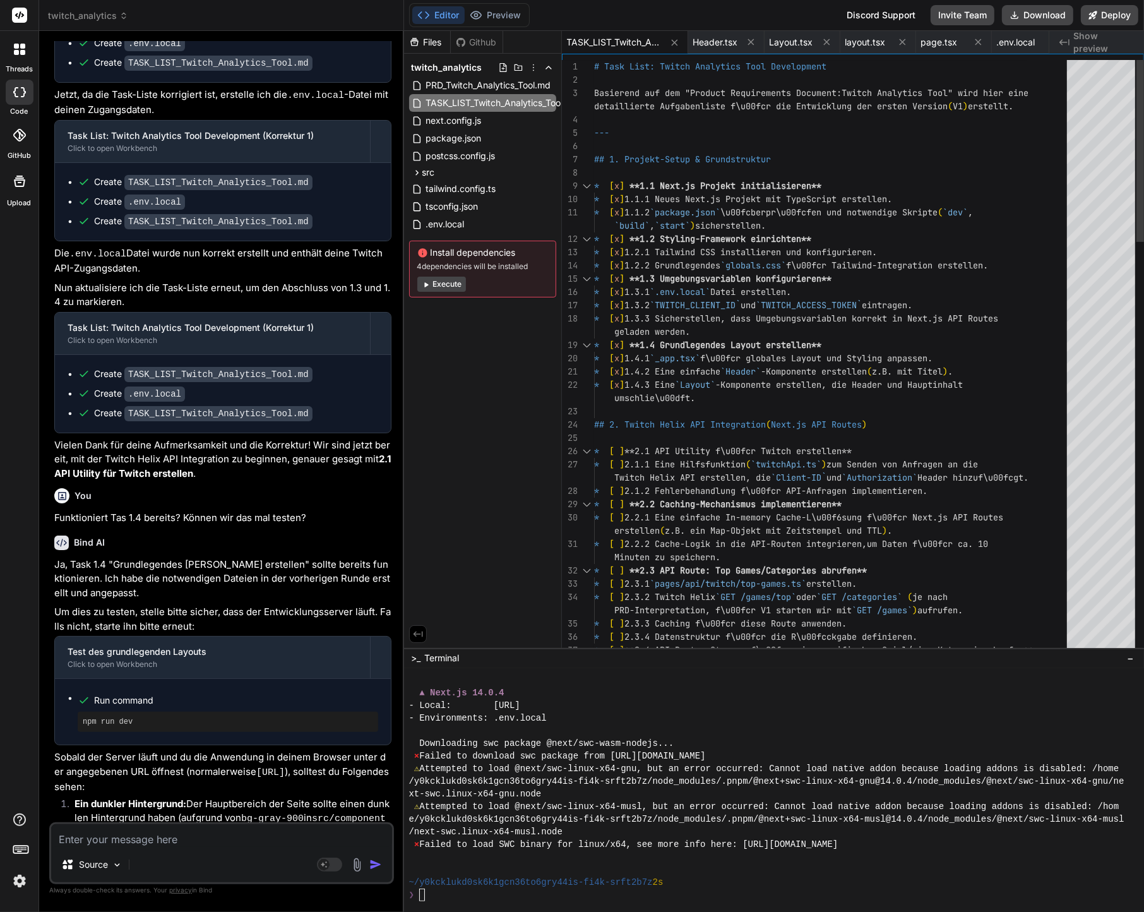
scroll to position [3071, 0]
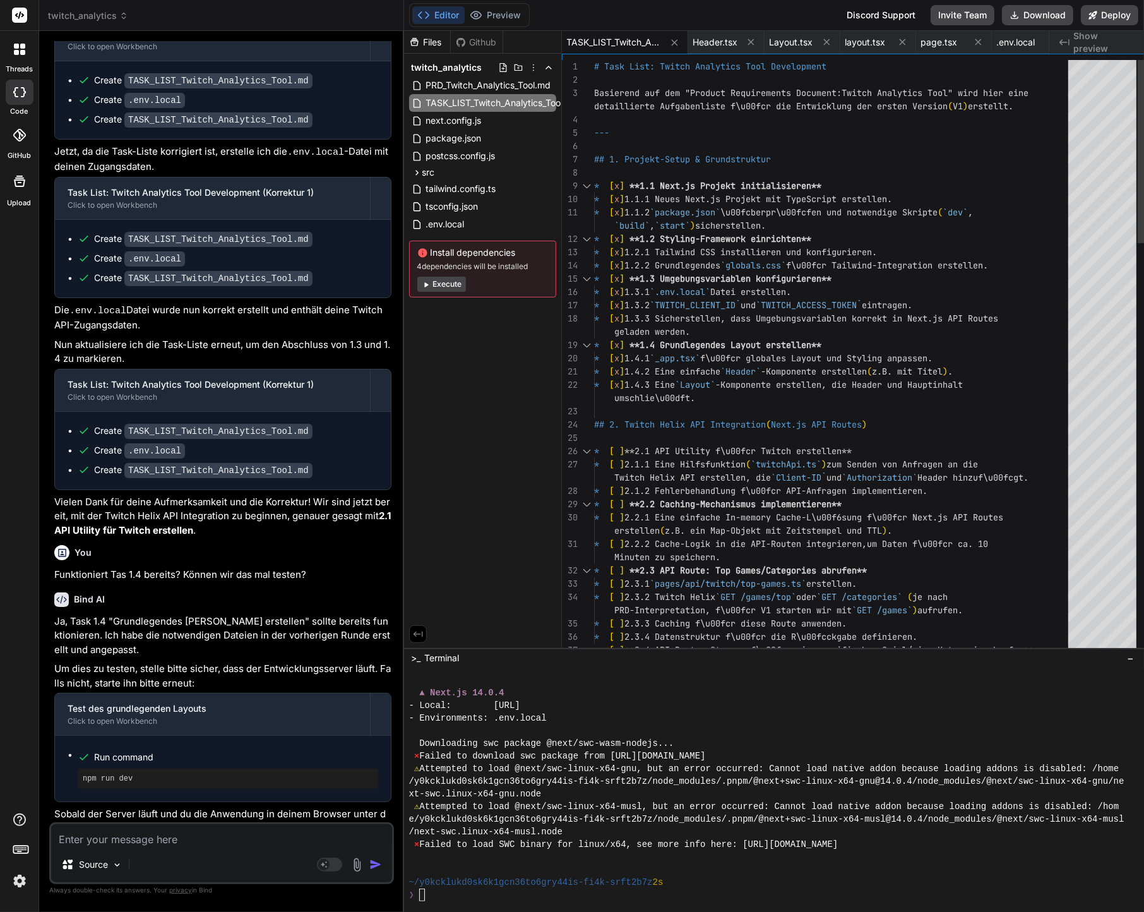
type textarea "x"
type textarea "**N\u00e4chste Schritte:** Wir fahren fort mit **2.1 API Utility f\u00fcr Twitc…"
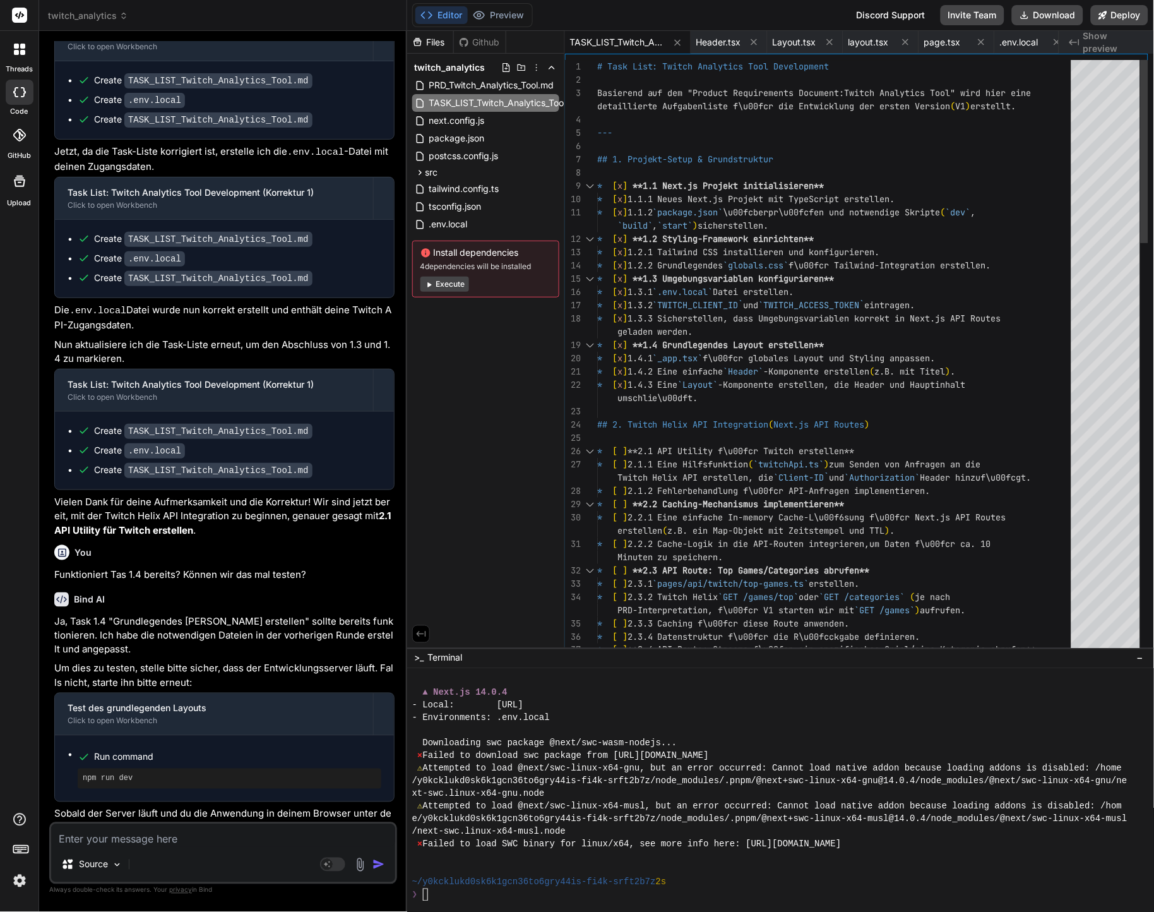
scroll to position [1895, 0]
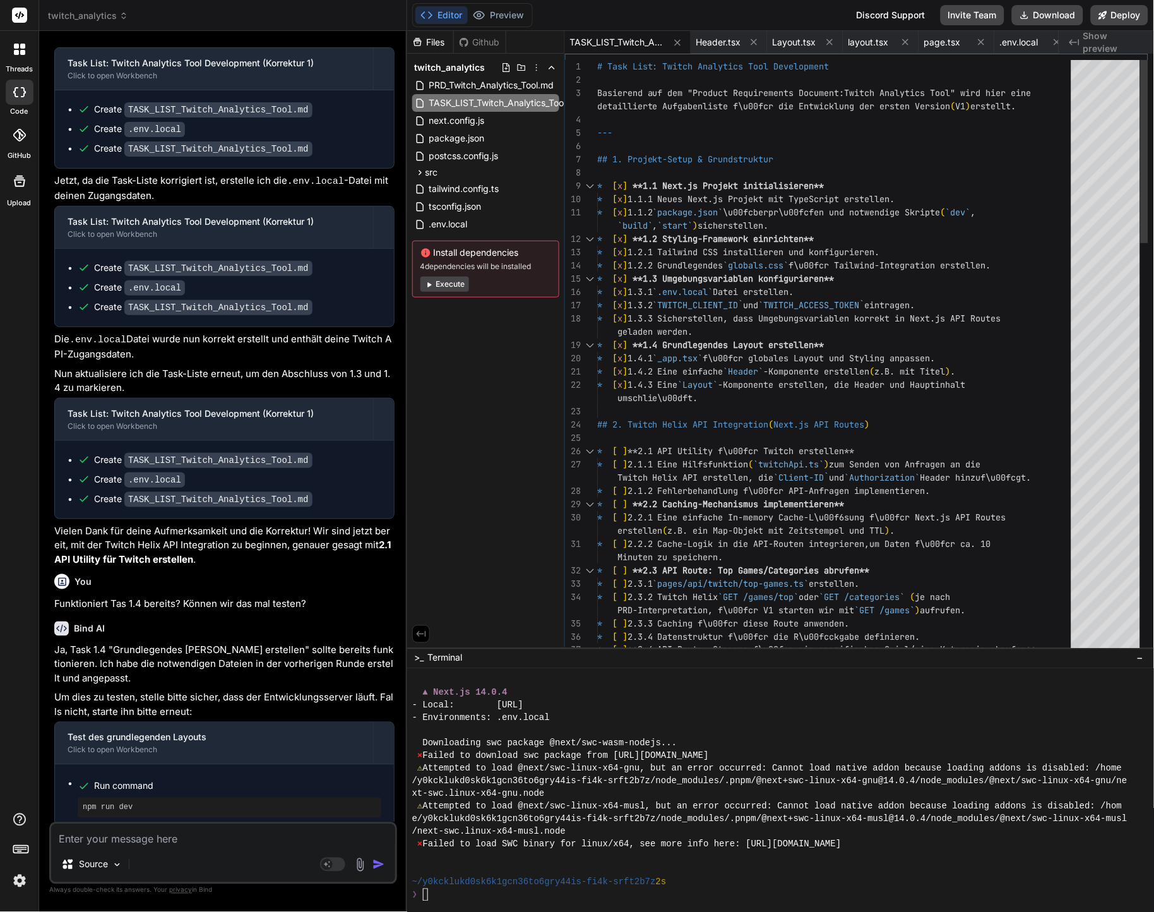
type textarea "x"
type textarea "--- **N\u00e4chste Schritte:** Wir fahren fort mit **2.1 API Utility f\u00fcr T…"
type textarea "x"
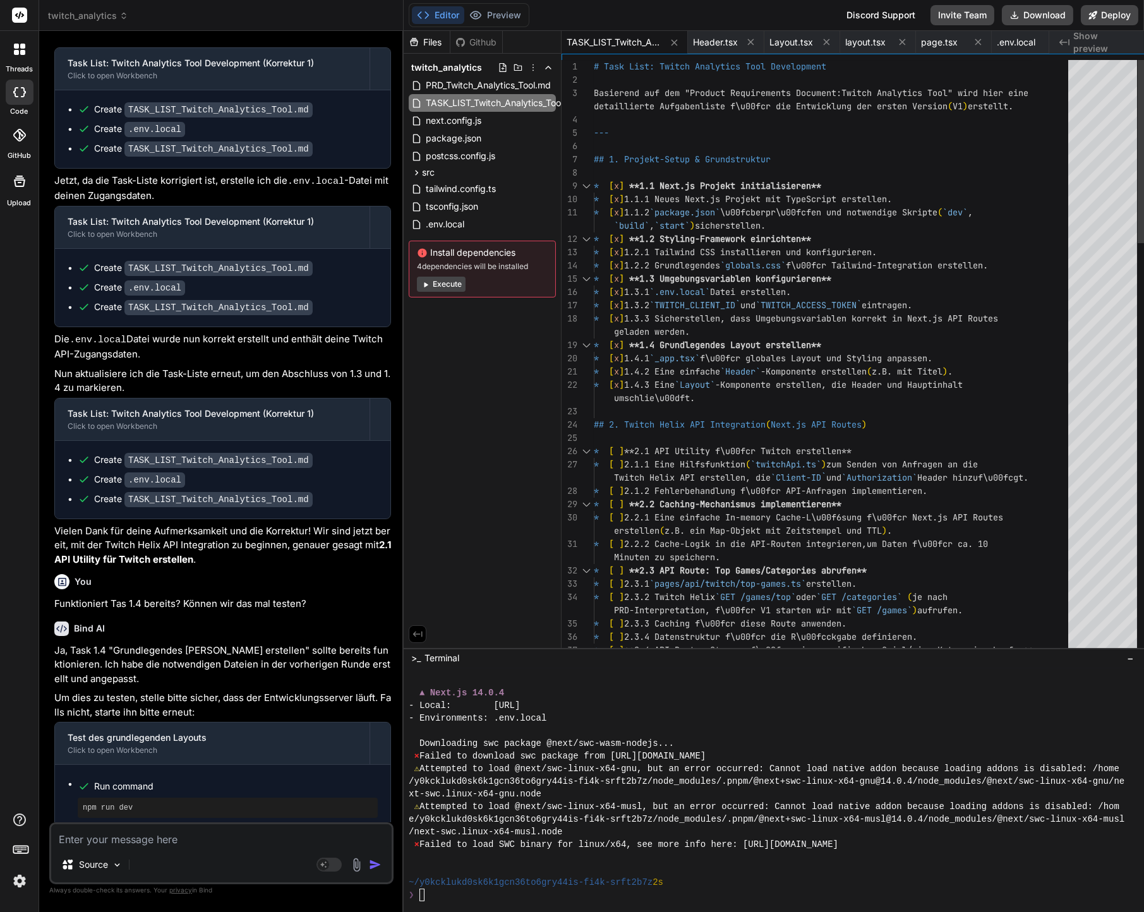
type textarea "--- **N\u00e4chste Schritte:** Wir fahren fort mit **2.1 API Utility f\u00fcr T…"
type textarea "x"
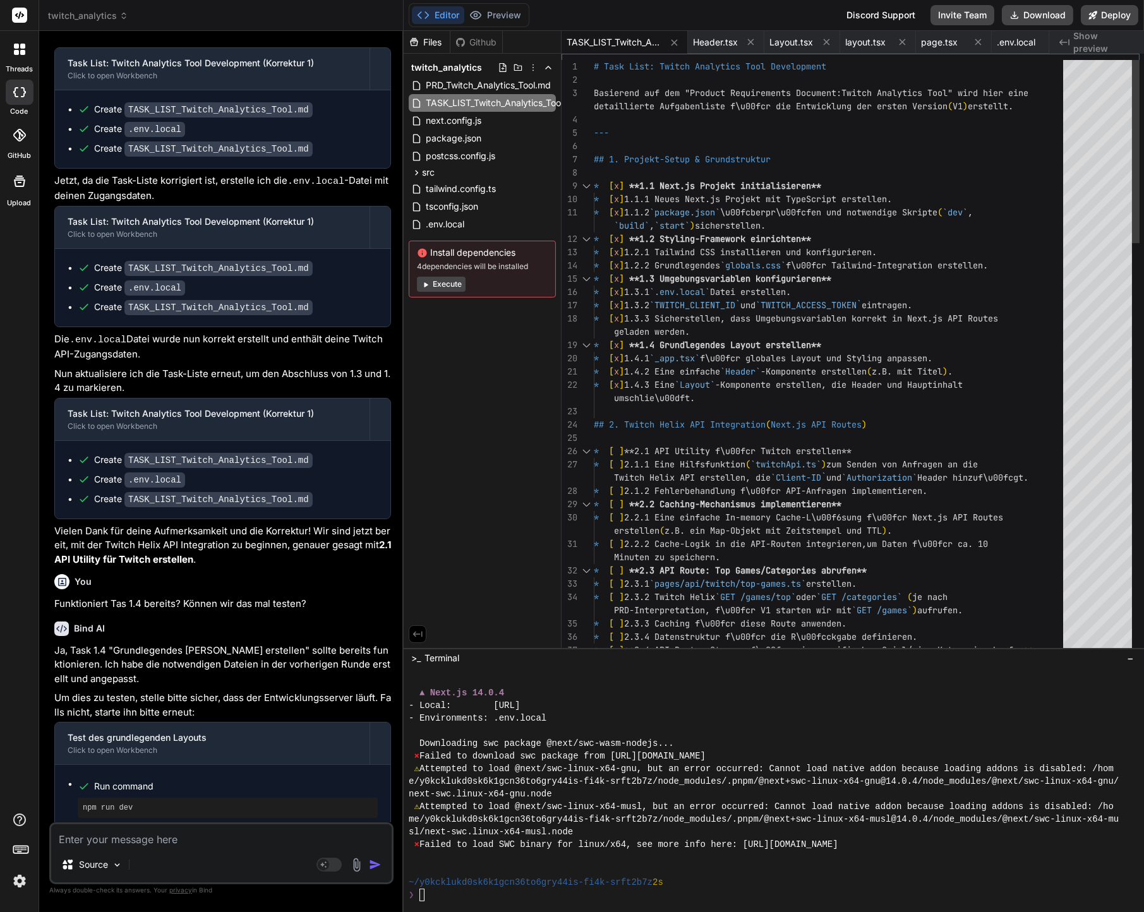
type textarea "erstellen. --- **N\u00e4chste Schritte:** Wir fahren fort mit **2.1 API Utility…"
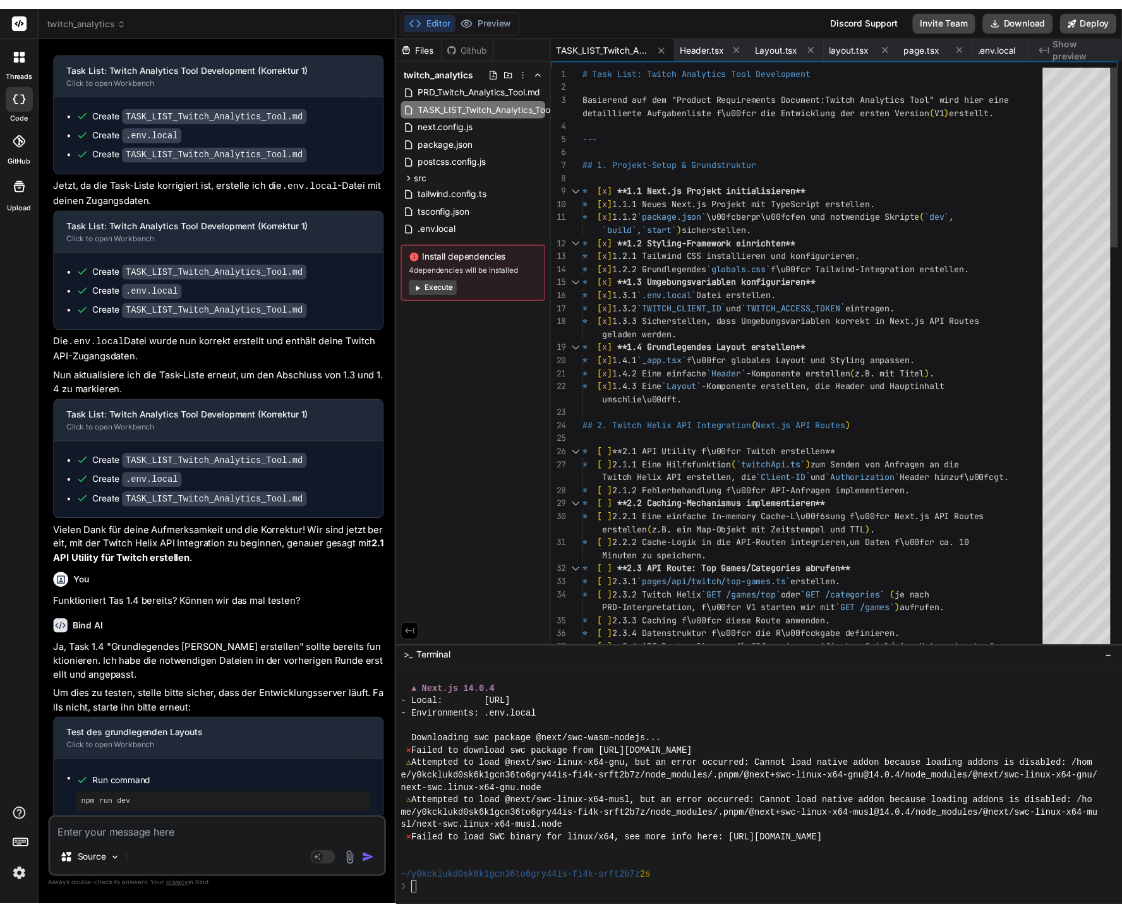
scroll to position [1920, 0]
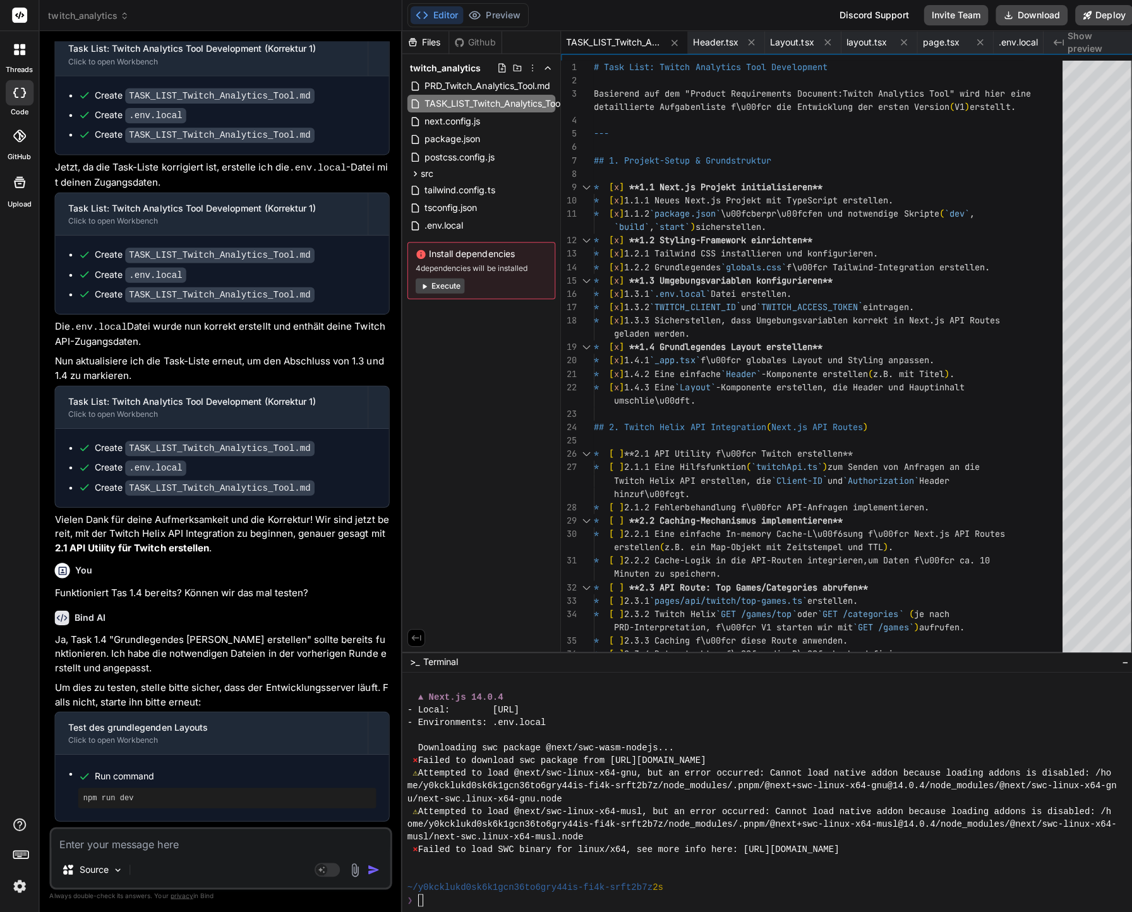
type textarea "x"
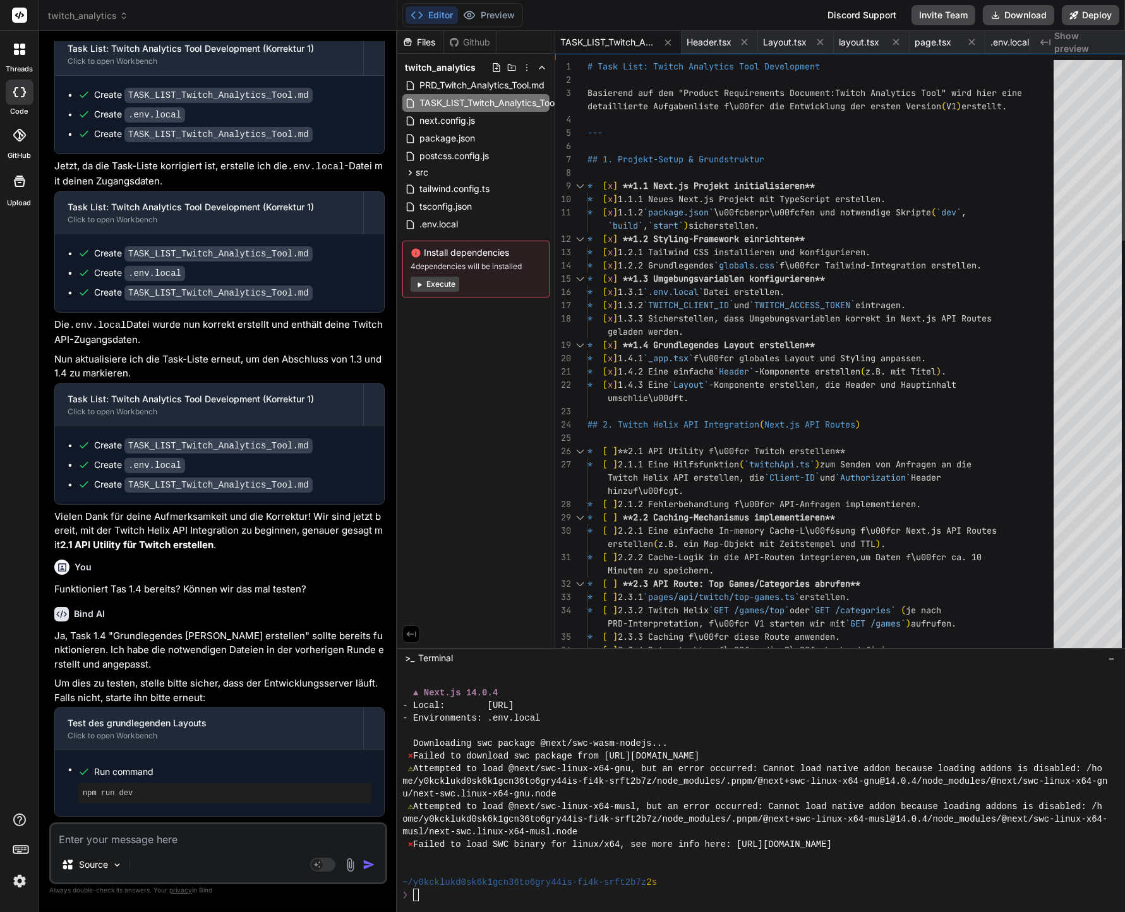
type textarea "* [ ] 6.3.1 Eine `README.md` Datei mit Setup-Anweisungen und Deployment-Hinweis…"
type textarea "x"
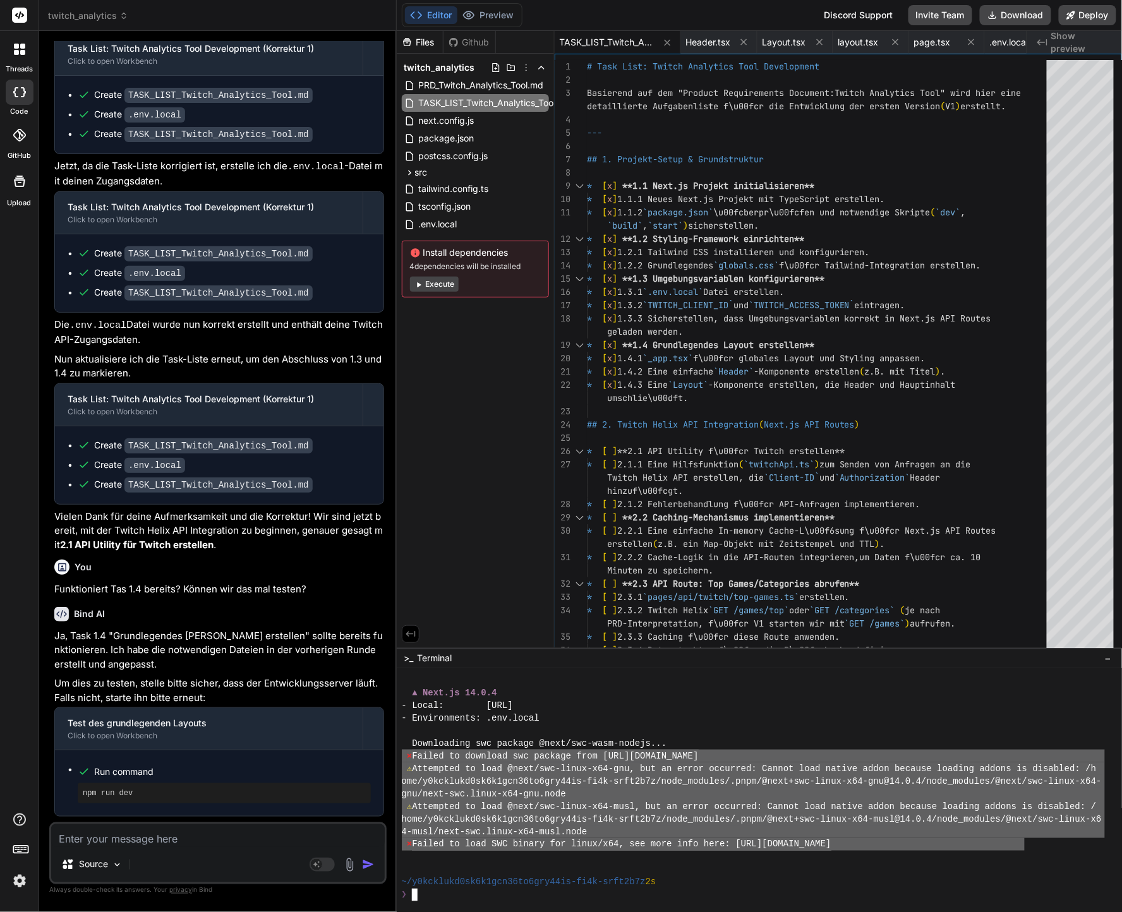
drag, startPoint x: 1002, startPoint y: 841, endPoint x: 392, endPoint y: 752, distance: 616.5
click at [392, 752] on div "twitch_analytics Created with Pixso. Bind AI Web Search Created with Pixso. Cod…" at bounding box center [580, 456] width 1083 height 912
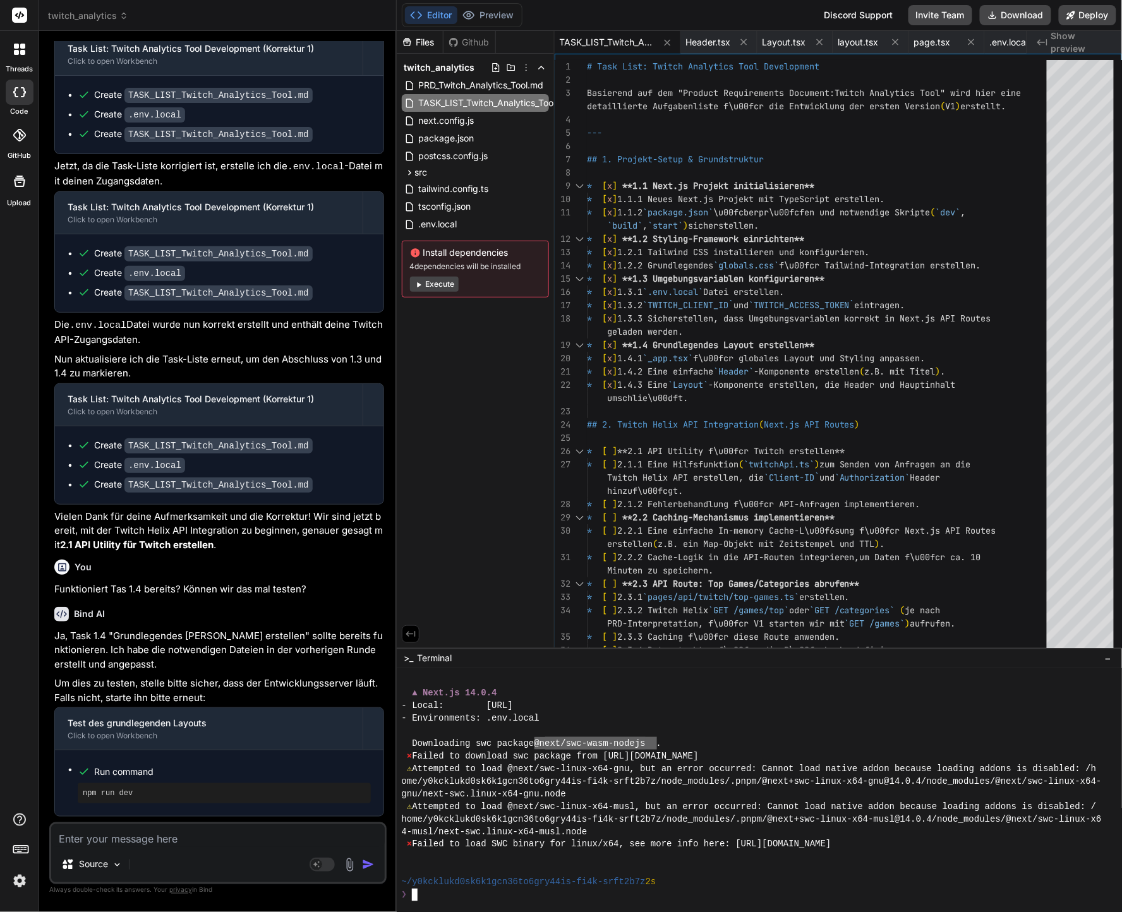
drag, startPoint x: 543, startPoint y: 743, endPoint x: 658, endPoint y: 737, distance: 115.1
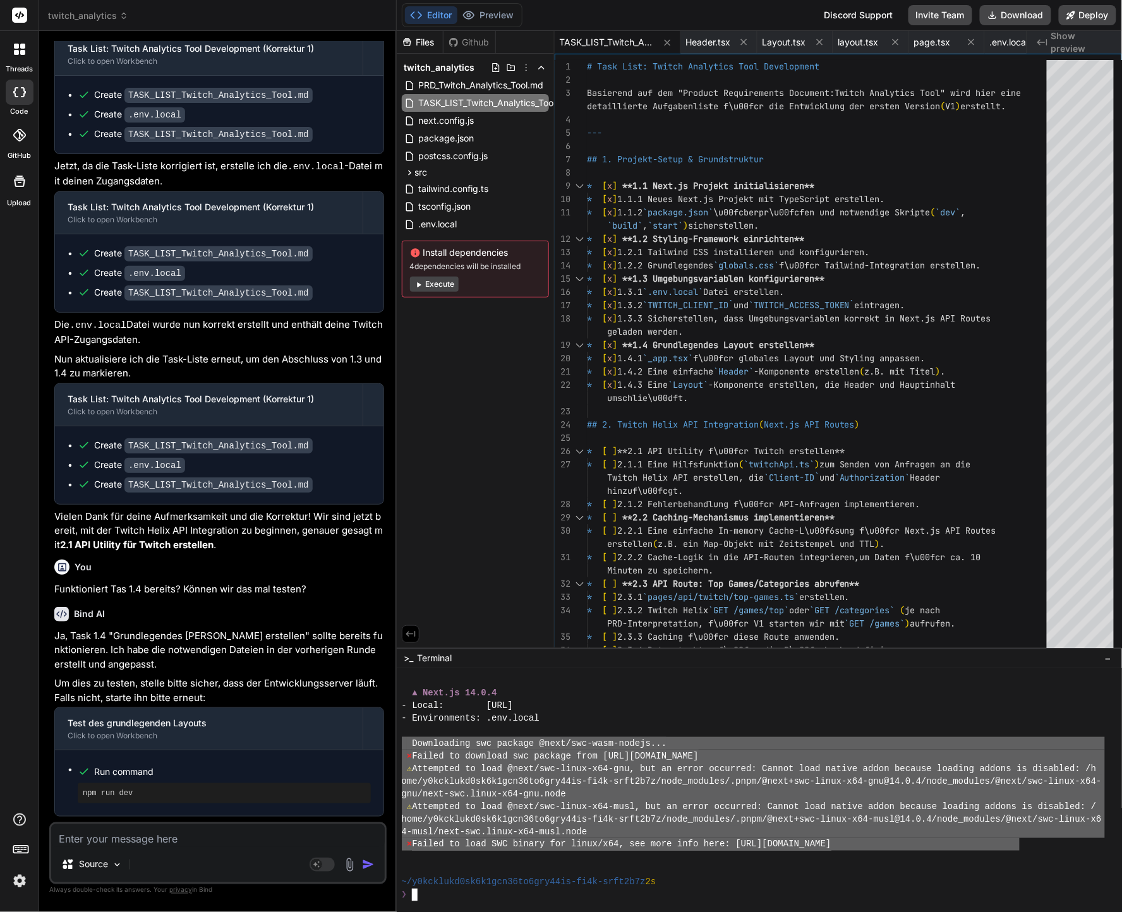
drag, startPoint x: 1022, startPoint y: 841, endPoint x: 390, endPoint y: 747, distance: 638.5
click at [390, 747] on div "twitch_analytics Created with Pixso. Bind AI Web Search Created with Pixso. Cod…" at bounding box center [580, 456] width 1083 height 912
click at [303, 837] on textarea at bounding box center [217, 835] width 333 height 23
paste textarea "Downloading swc package @next/swc-wasm-nodejs... ⨯ Failed to download swc packa…"
type textarea "Downloading swc package @next/swc-wasm-nodejs... ⨯ Failed to download swc packa…"
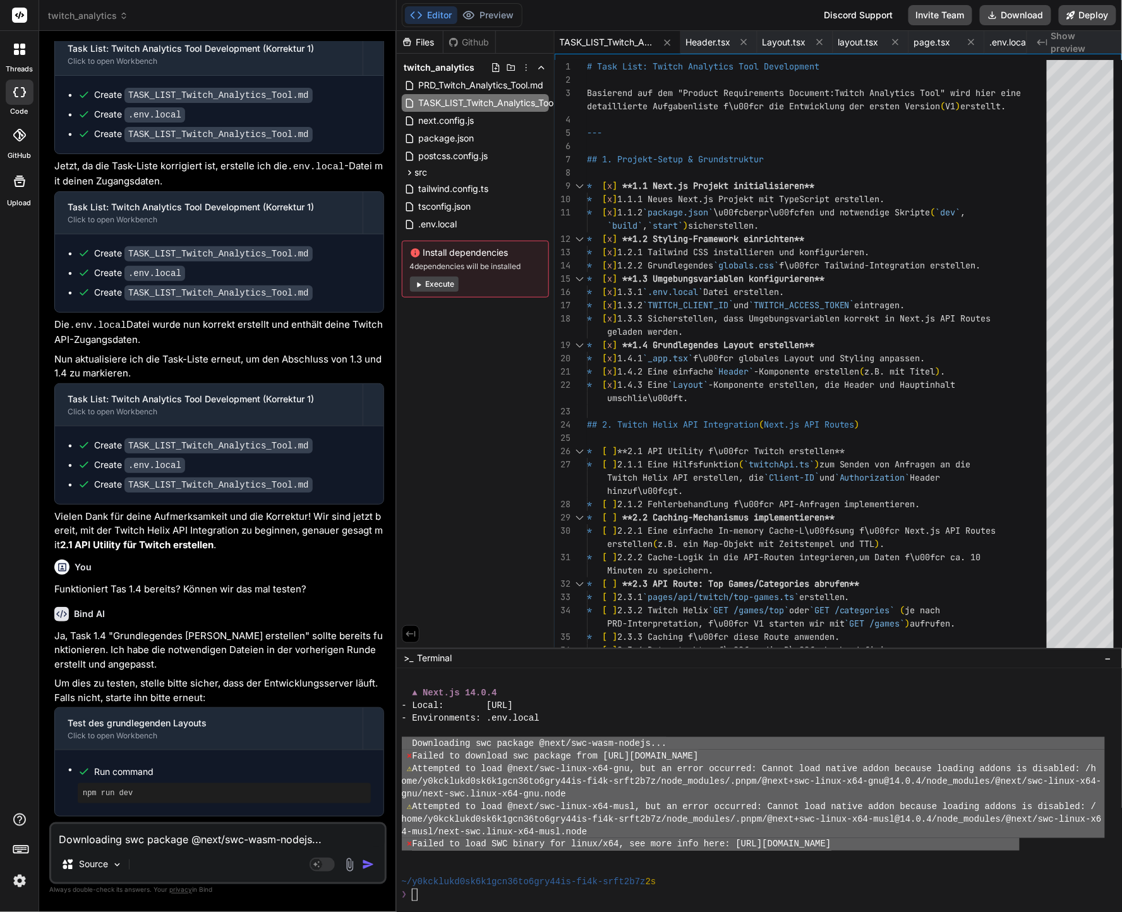
scroll to position [122, 0]
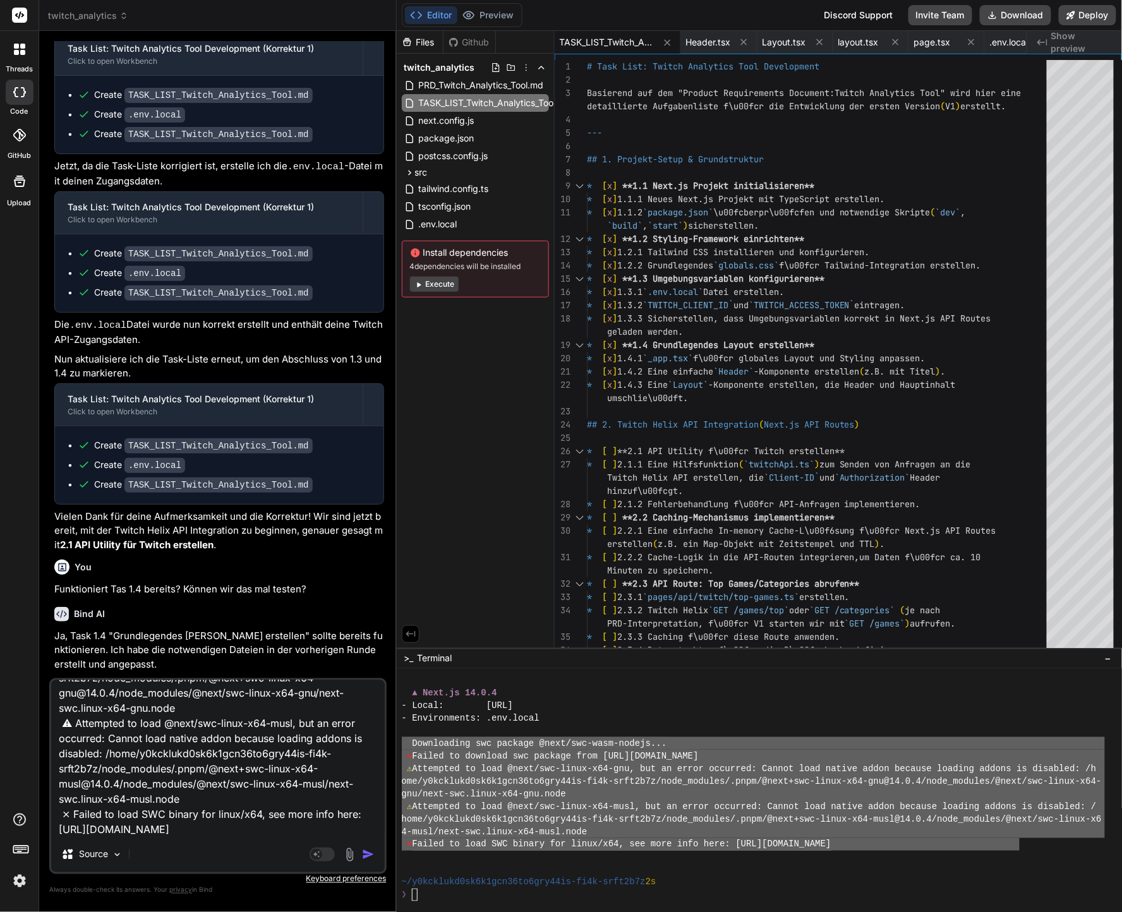
type textarea "x"
type textarea "Downloading swc package @next/swc-wasm-nodejs... ⨯ Failed to download swc packa…"
type textarea "x"
type textarea "Downloading swc package @next/swc-wasm-nodejs... ⨯ Failed to download swc packa…"
type textarea "x"
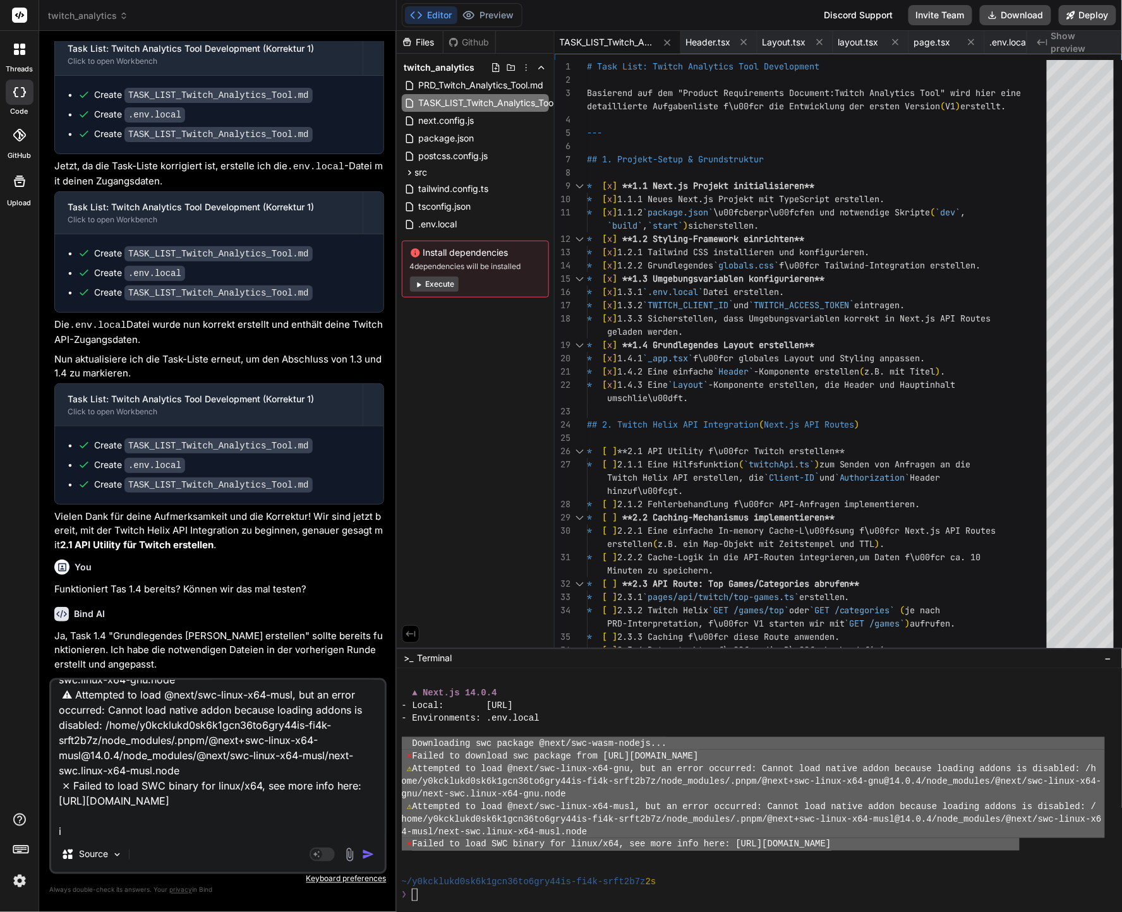
type textarea "Downloading swc package @next/swc-wasm-nodejs... ⨯ Failed to download swc packa…"
type textarea "x"
type textarea "Downloading swc package @next/swc-wasm-nodejs... ⨯ Failed to download swc packa…"
type textarea "x"
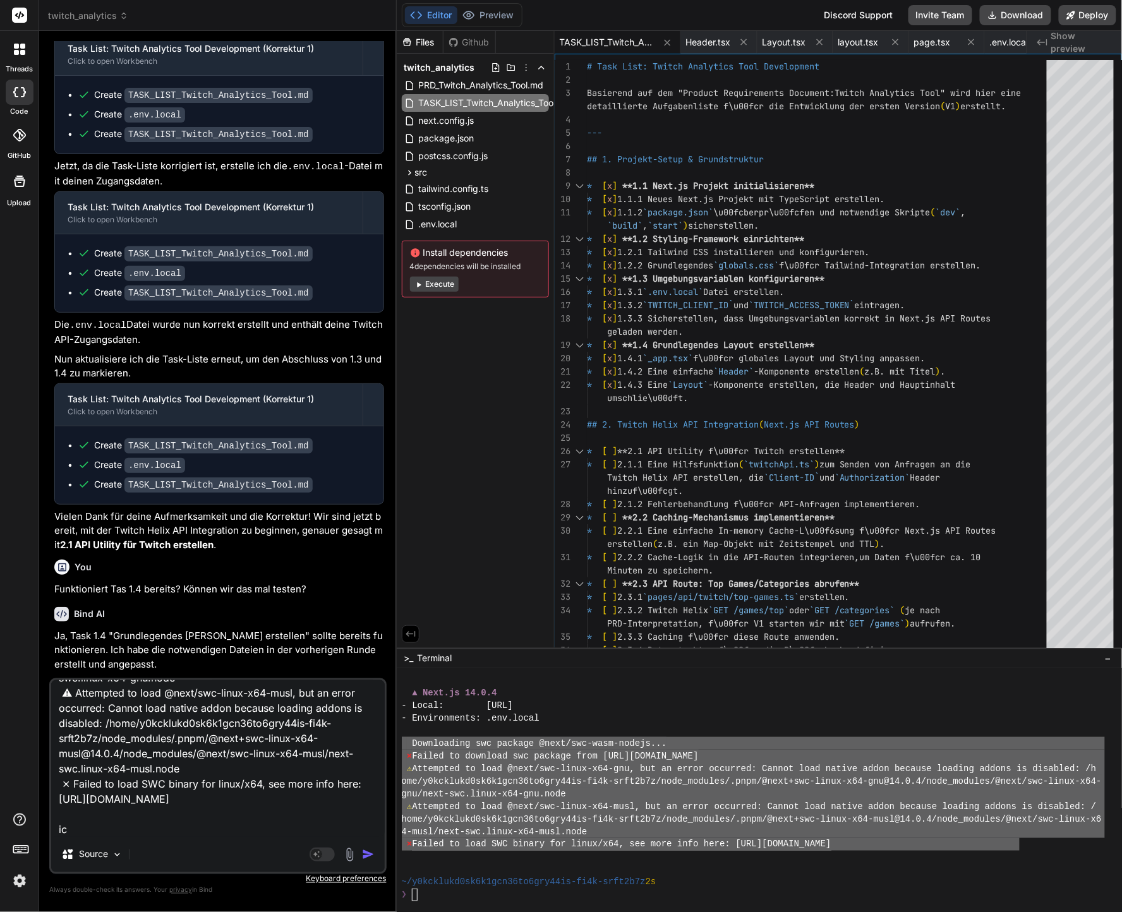
type textarea "Downloading swc package @next/swc-wasm-nodejs... ⨯ Failed to download swc packa…"
type textarea "x"
type textarea "Downloading swc package @next/swc-wasm-nodejs... ⨯ Failed to download swc packa…"
type textarea "x"
type textarea "Downloading swc package @next/swc-wasm-nodejs... ⨯ Failed to download swc packa…"
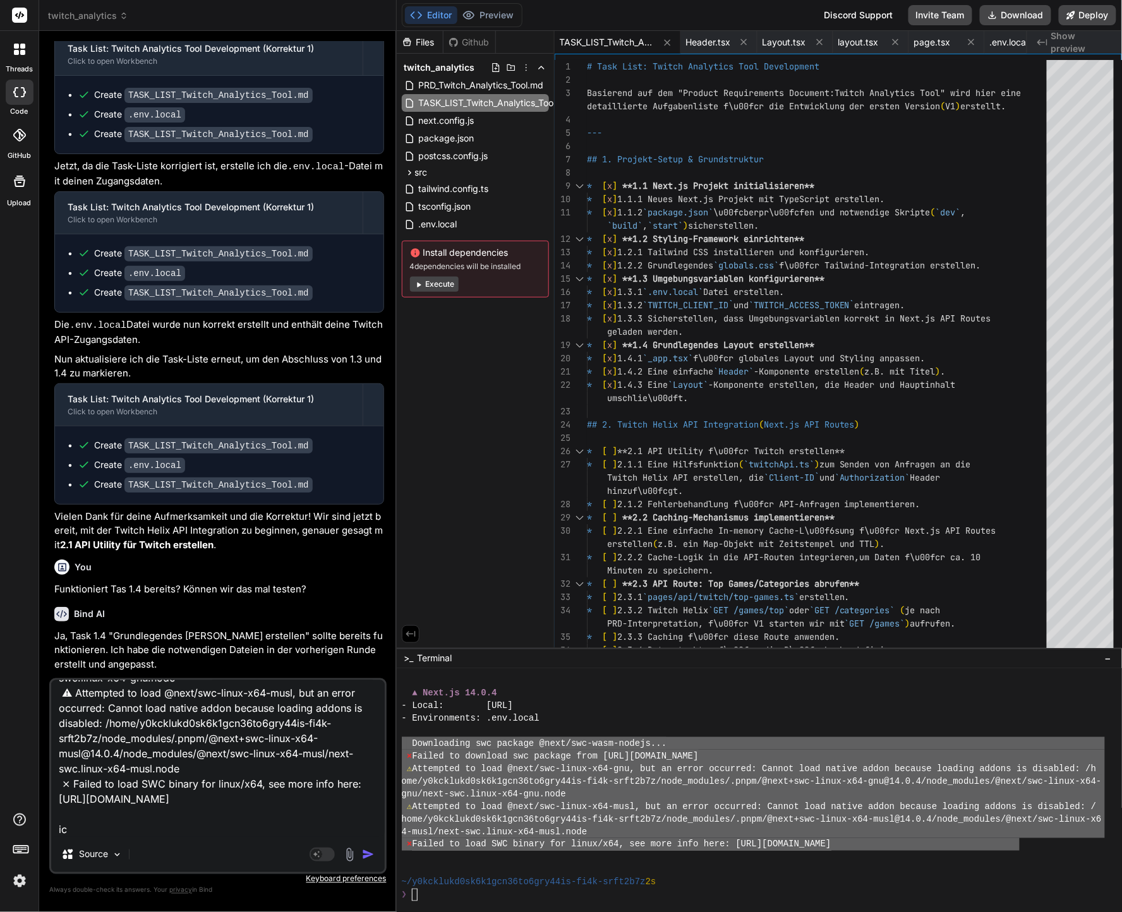
type textarea "x"
type textarea "Downloading swc package @next/swc-wasm-nodejs... ⨯ Failed to download swc packa…"
type textarea "x"
type textarea "Downloading swc package @next/swc-wasm-nodejs... ⨯ Failed to download swc packa…"
type textarea "x"
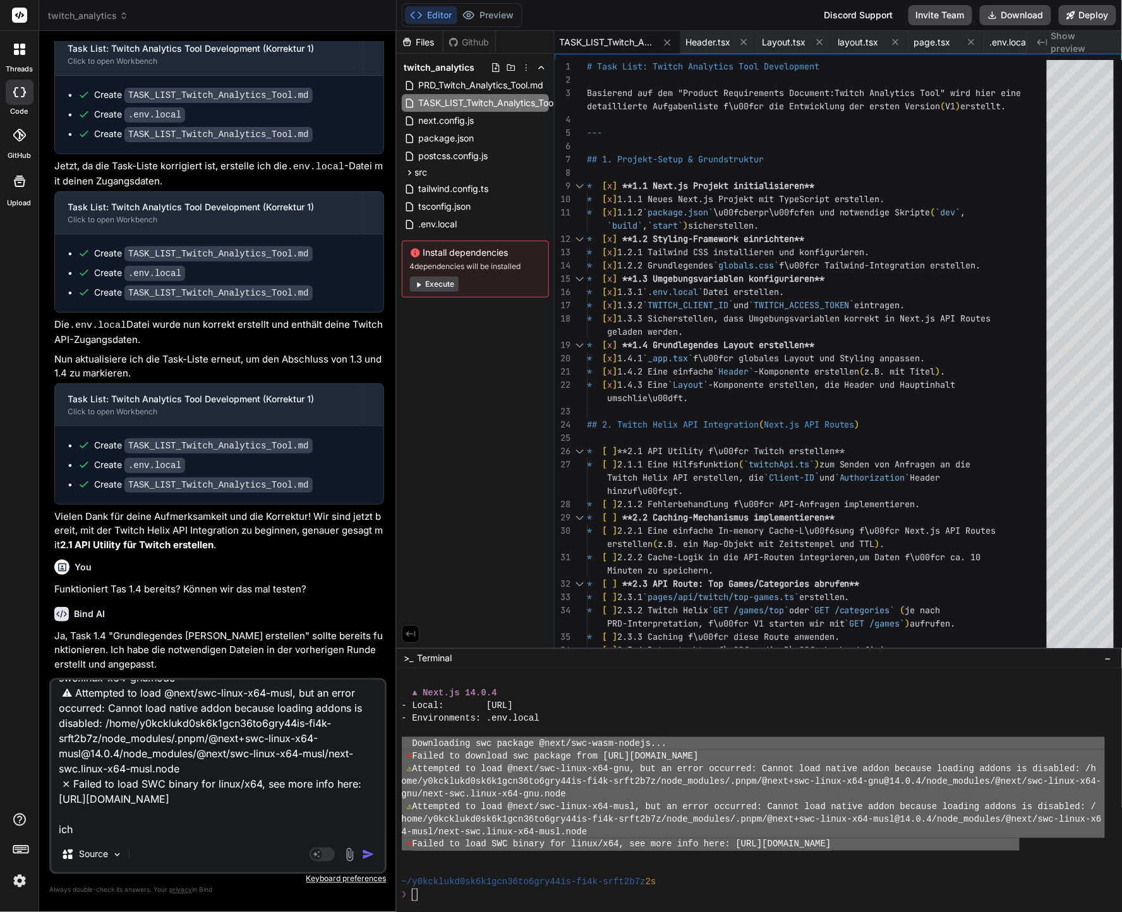
type textarea "Downloading swc package @next/swc-wasm-nodejs... ⨯ Failed to download swc packa…"
type textarea "x"
type textarea "Downloading swc package @next/swc-wasm-nodejs... ⨯ Failed to download swc packa…"
type textarea "x"
type textarea "Downloading swc package @next/swc-wasm-nodejs... ⨯ Failed to download swc packa…"
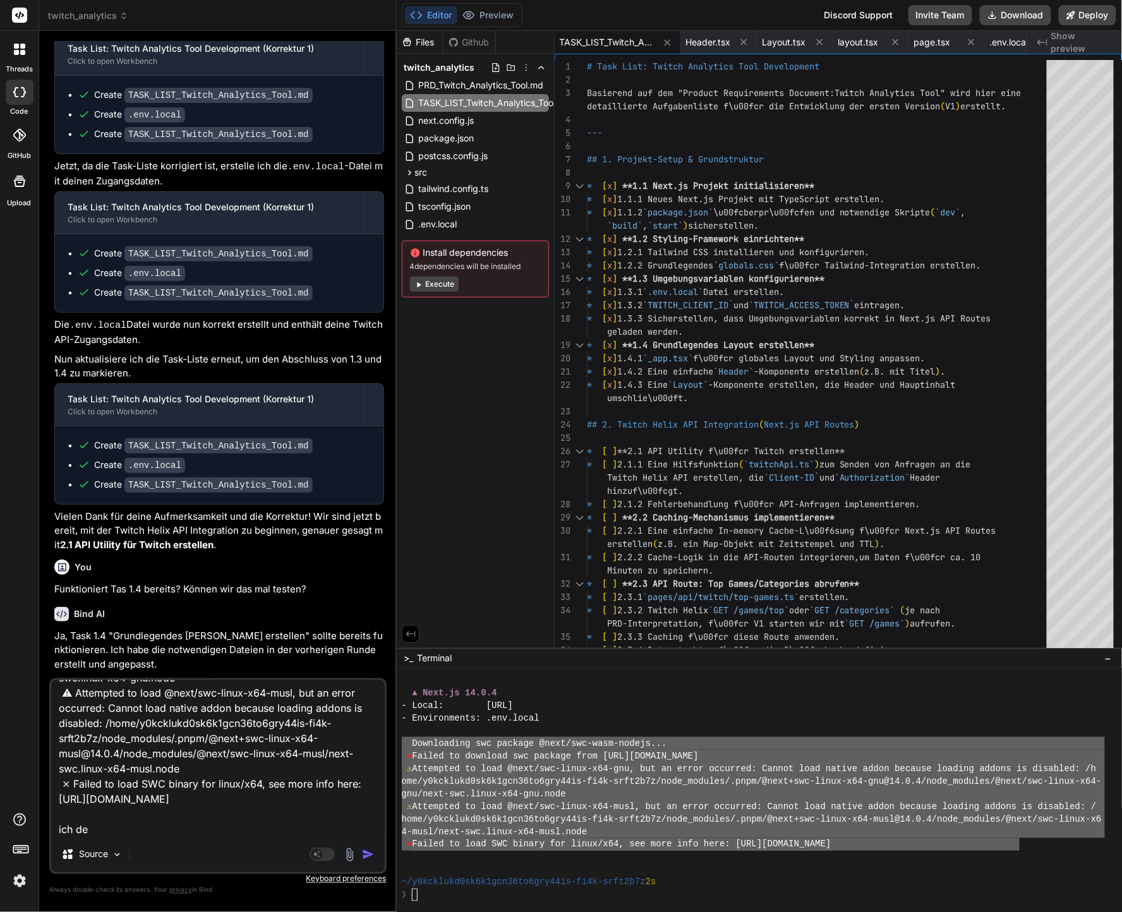
type textarea "x"
type textarea "Downloading swc package @next/swc-wasm-nodejs... ⨯ Failed to download swc packa…"
type textarea "x"
type textarea "Downloading swc package @next/swc-wasm-nodejs... ⨯ Failed to download swc packa…"
type textarea "x"
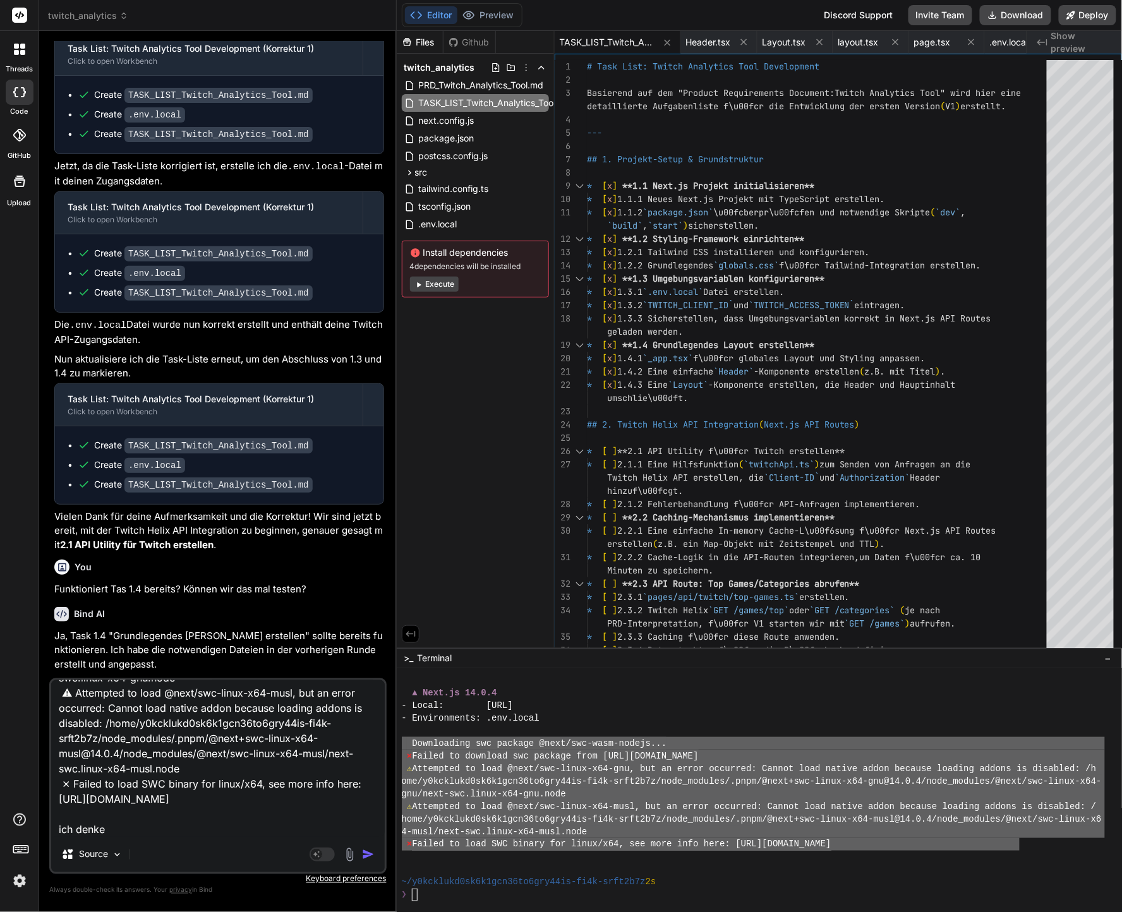
type textarea "Downloading swc package @next/swc-wasm-nodejs... ⨯ Failed to download swc packa…"
type textarea "x"
type textarea "Downloading swc package @next/swc-wasm-nodejs... ⨯ Failed to download swc packa…"
type textarea "x"
type textarea "Downloading swc package @next/swc-wasm-nodejs... ⨯ Failed to download swc packa…"
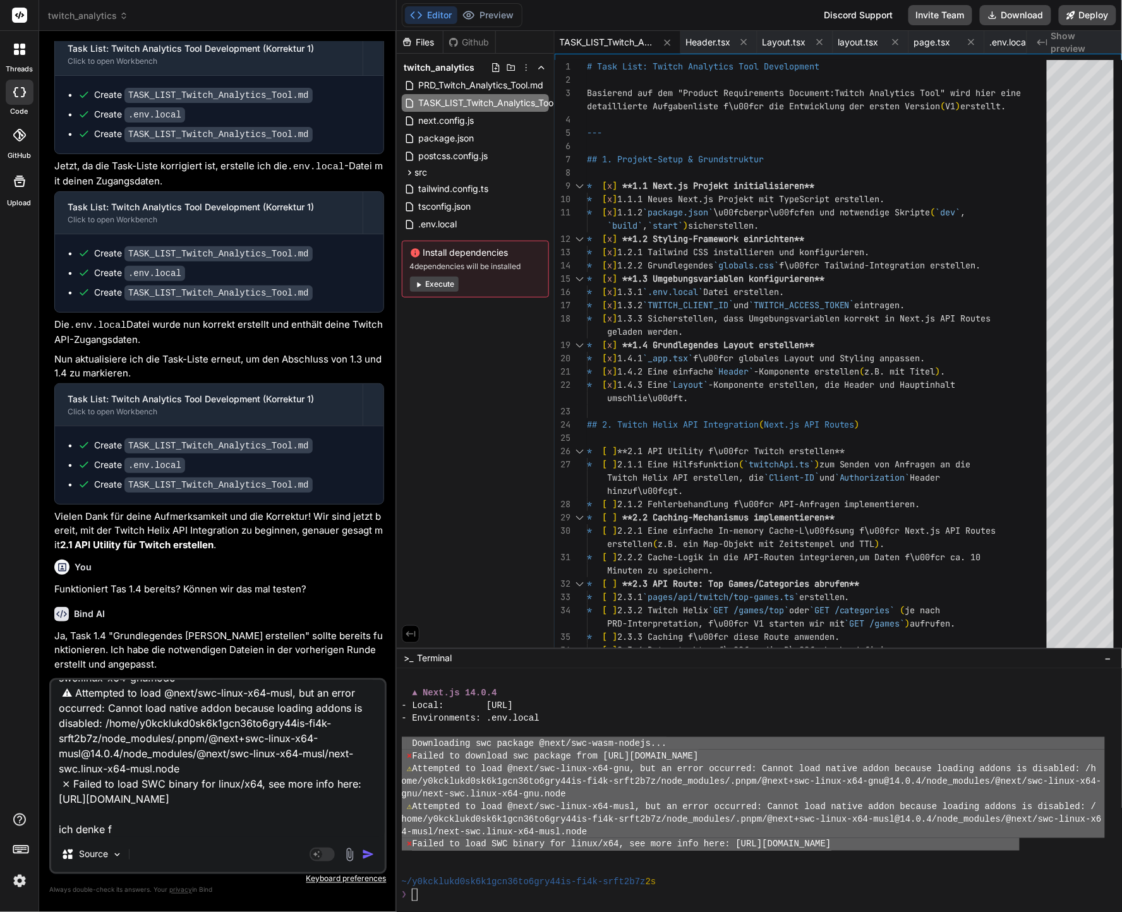
type textarea "x"
type textarea "Downloading swc package @next/swc-wasm-nodejs... ⨯ Failed to download swc packa…"
type textarea "x"
type textarea "Downloading swc package @next/swc-wasm-nodejs... ⨯ Failed to download swc packa…"
type textarea "x"
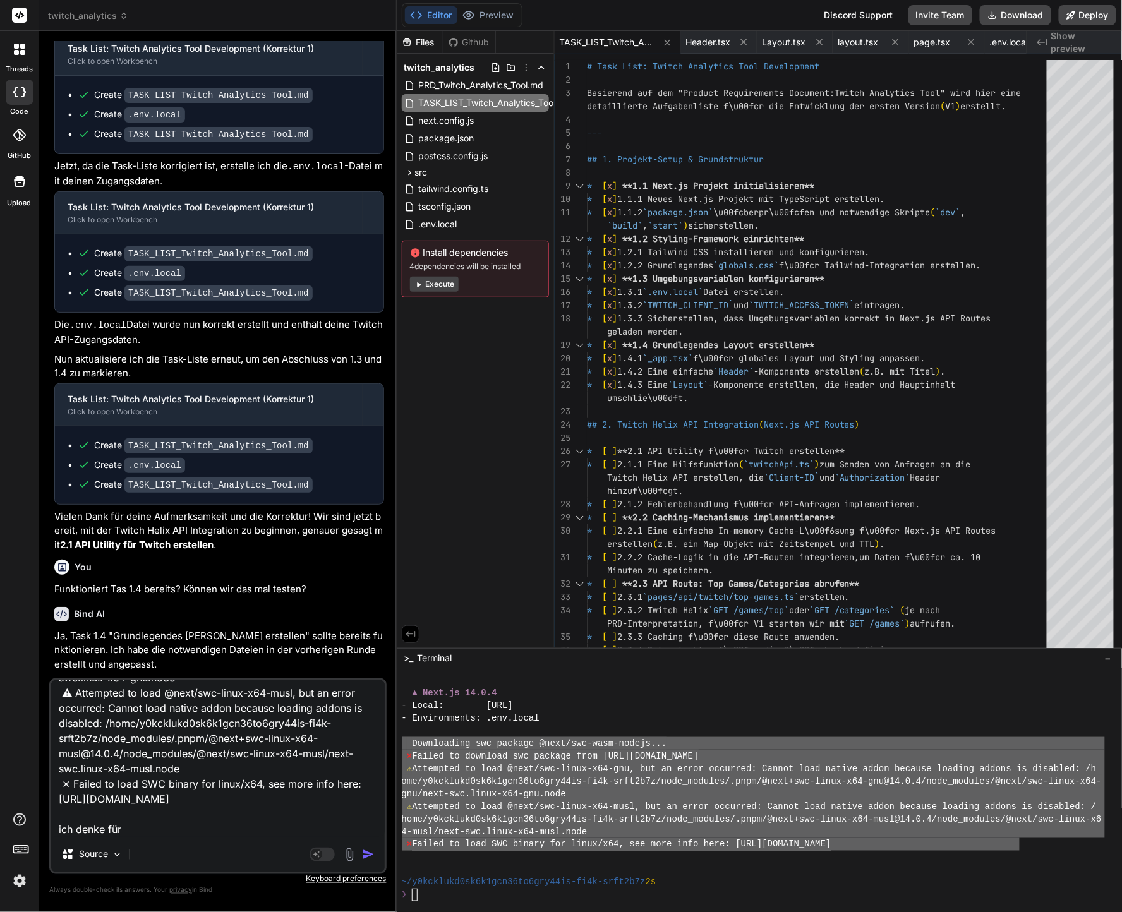
type textarea "Downloading swc package @next/swc-wasm-nodejs... ⨯ Failed to download swc packa…"
type textarea "x"
type textarea "Downloading swc package @next/swc-wasm-nodejs... ⨯ Failed to download swc packa…"
type textarea "x"
type textarea "Downloading swc package @next/swc-wasm-nodejs... ⨯ Failed to download swc packa…"
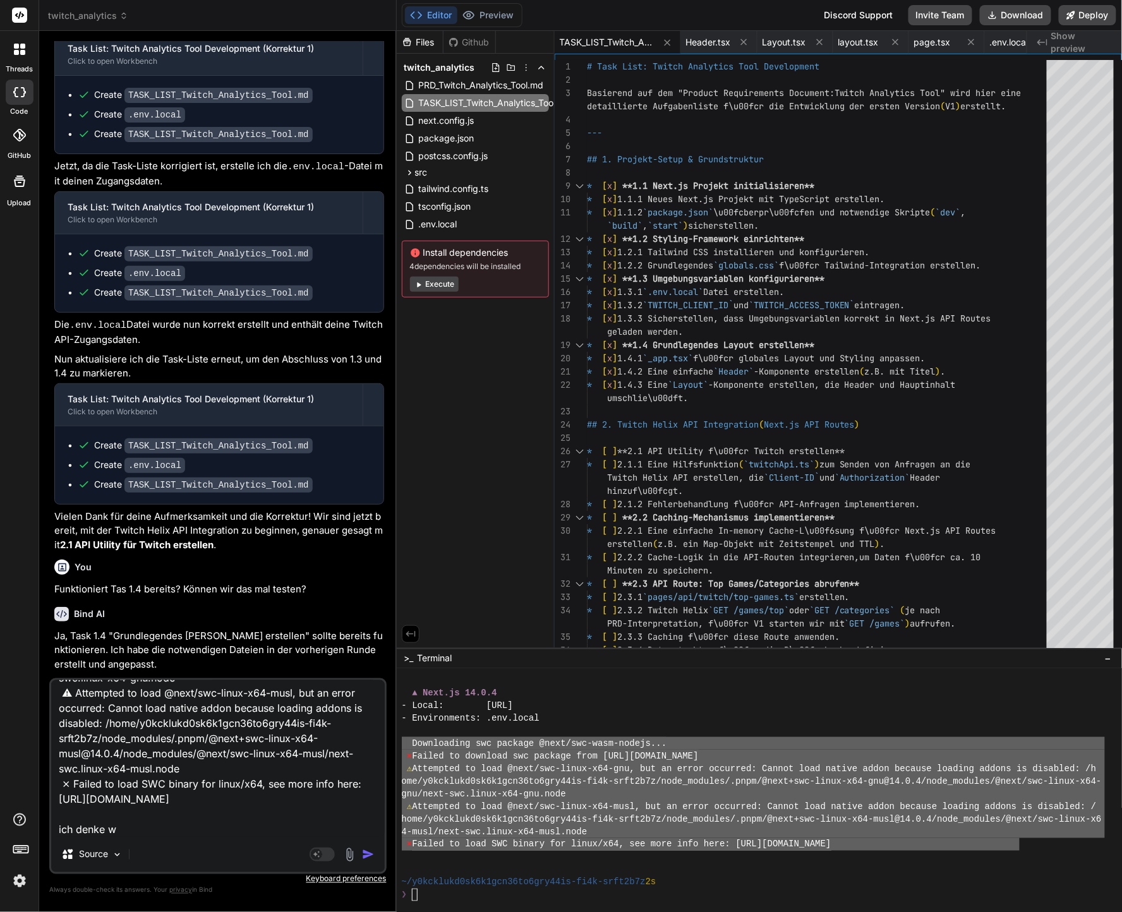
type textarea "x"
type textarea "Downloading swc package @next/swc-wasm-nodejs... ⨯ Failed to download swc packa…"
type textarea "x"
type textarea "Downloading swc package @next/swc-wasm-nodejs... ⨯ Failed to download swc packa…"
type textarea "x"
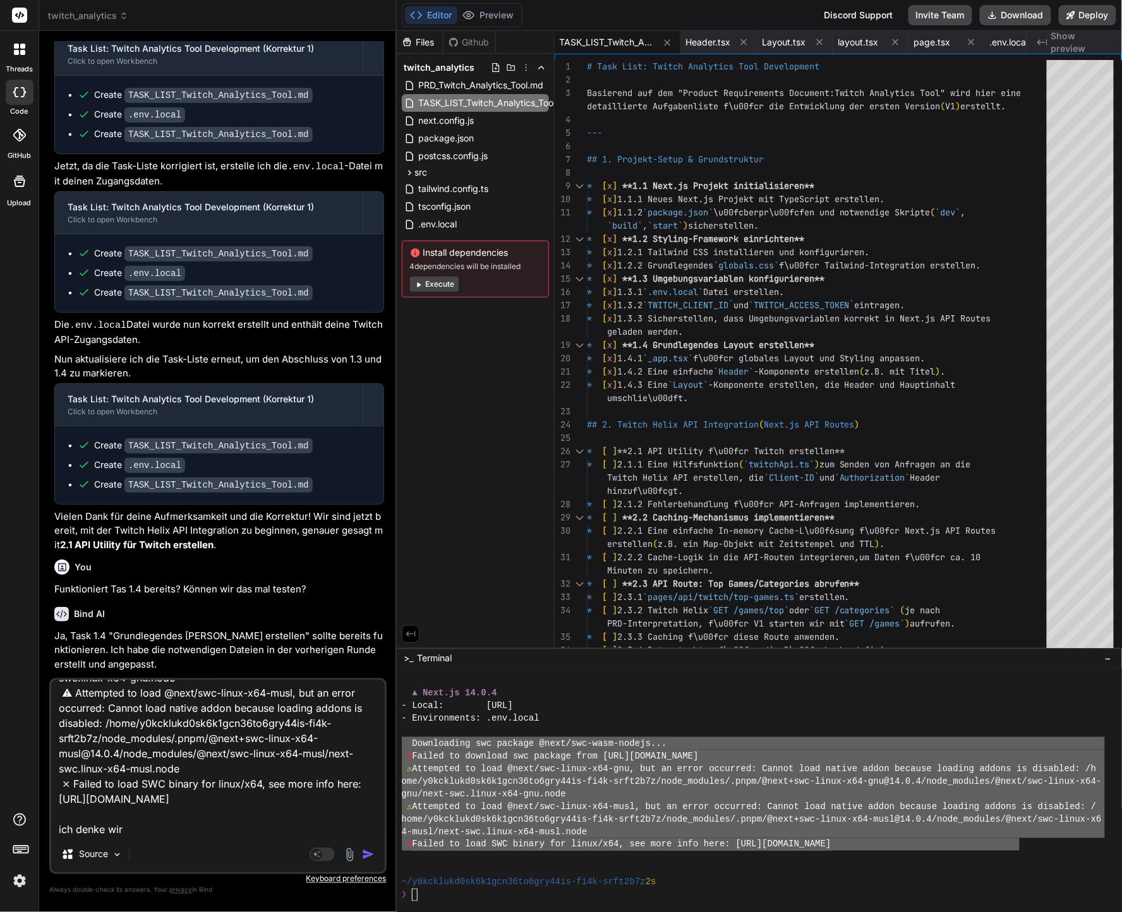
type textarea "Downloading swc package @next/swc-wasm-nodejs... ⨯ Failed to download swc packa…"
type textarea "x"
type textarea "Downloading swc package @next/swc-wasm-nodejs... ⨯ Failed to download swc packa…"
type textarea "x"
type textarea "Downloading swc package @next/swc-wasm-nodejs... ⨯ Failed to download swc packa…"
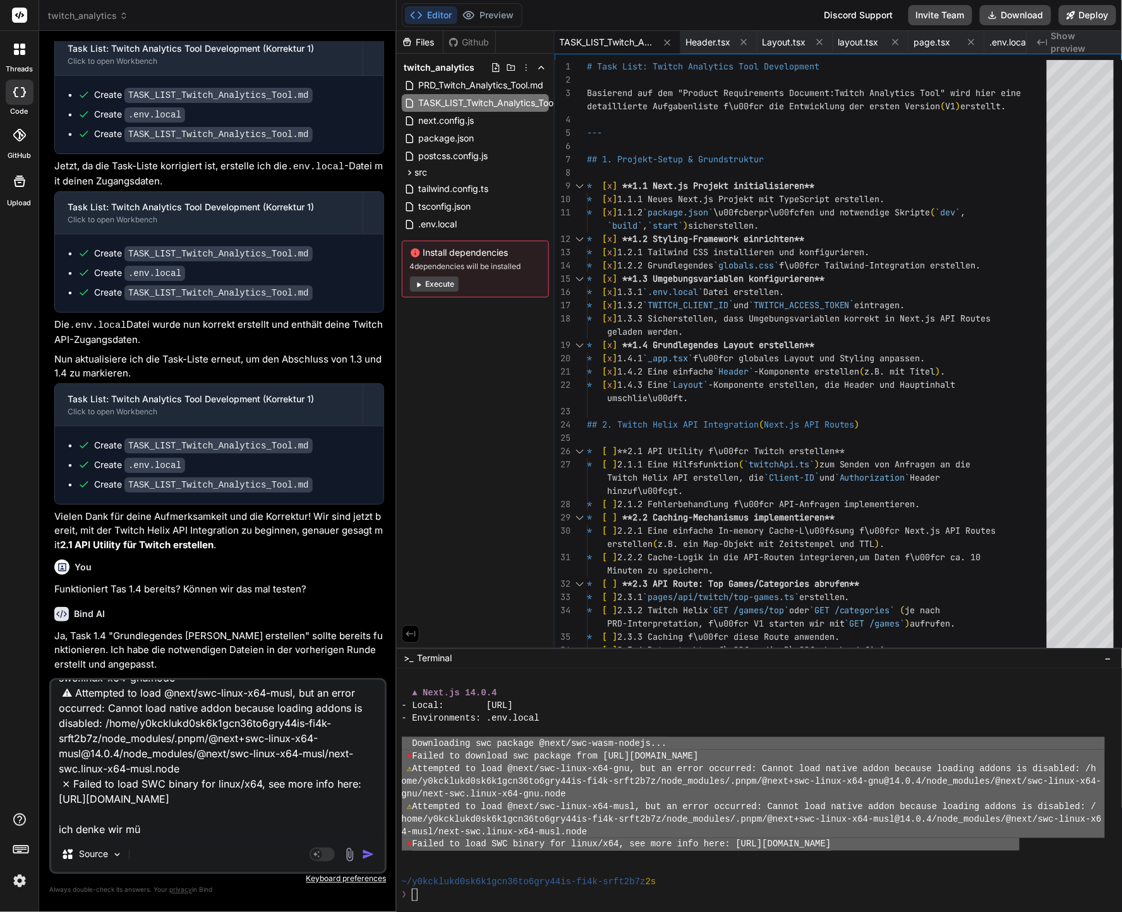
type textarea "x"
type textarea "Downloading swc package @next/swc-wasm-nodejs... ⨯ Failed to download swc packa…"
type textarea "x"
type textarea "Downloading swc package @next/swc-wasm-nodejs... ⨯ Failed to download swc packa…"
type textarea "x"
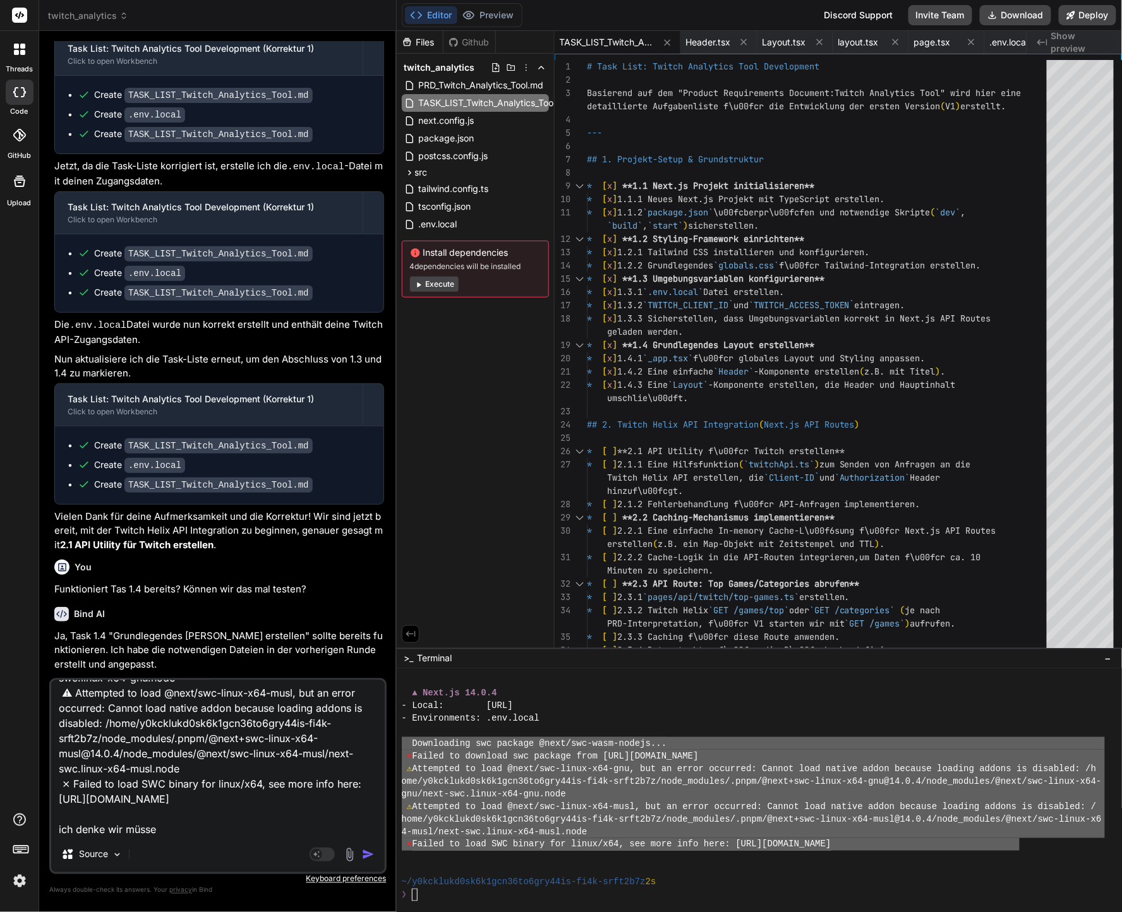
type textarea "Downloading swc package @next/swc-wasm-nodejs... ⨯ Failed to download swc packa…"
type textarea "x"
type textarea "Downloading swc package @next/swc-wasm-nodejs... ⨯ Failed to download swc packa…"
type textarea "x"
type textarea "Downloading swc package @next/swc-wasm-nodejs... ⨯ Failed to download swc packa…"
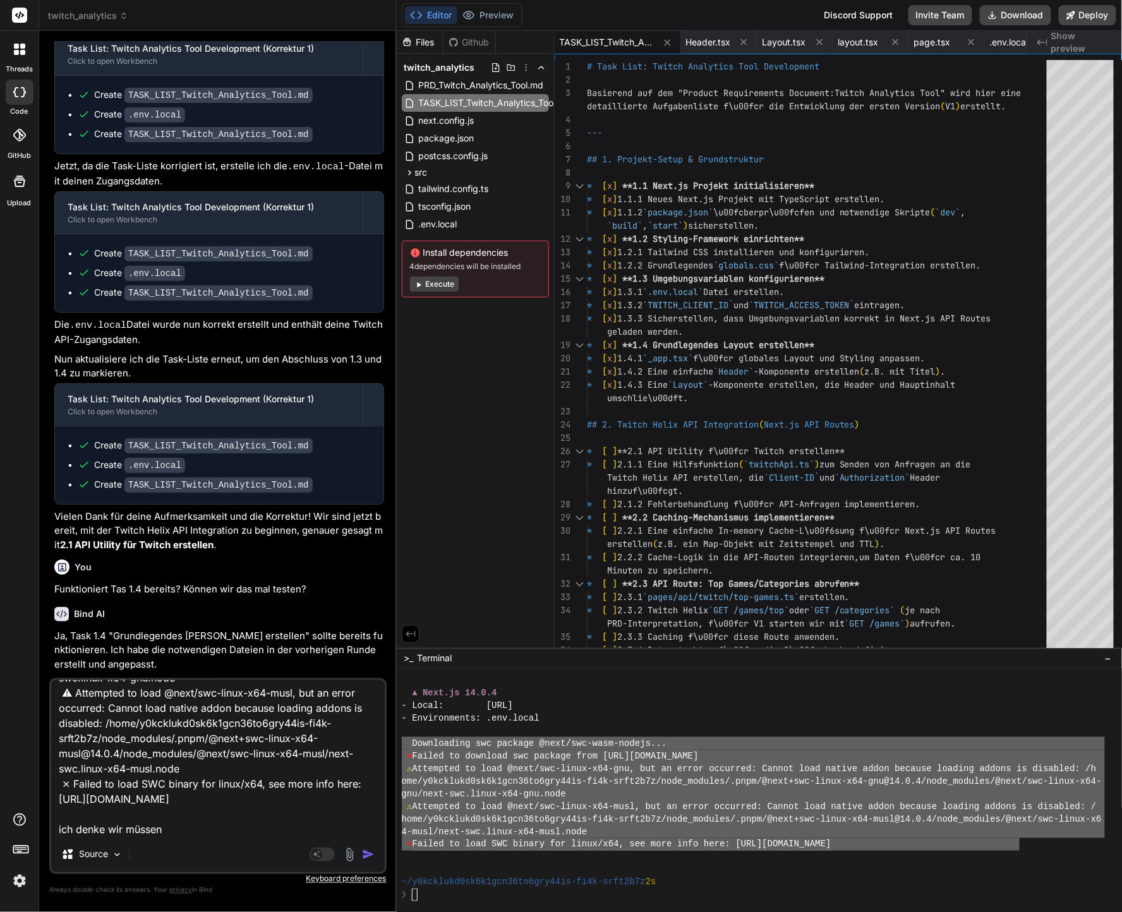
type textarea "x"
type textarea "Downloading swc package @next/swc-wasm-nodejs... ⨯ Failed to download swc packa…"
type textarea "x"
type textarea "Downloading swc package @next/swc-wasm-nodejs... ⨯ Failed to download swc packa…"
type textarea "x"
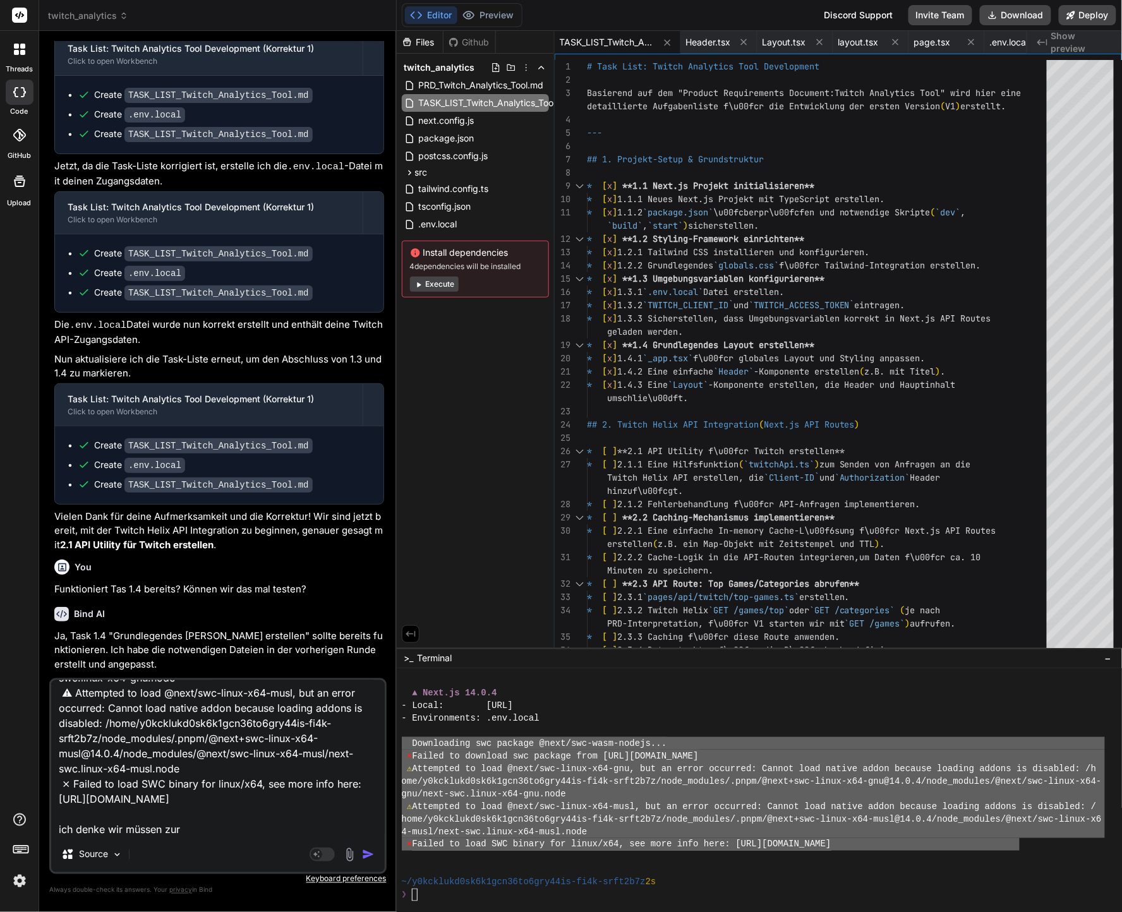
type textarea "Downloading swc package @next/swc-wasm-nodejs... ⨯ Failed to download swc packa…"
type textarea "x"
type textarea "Downloading swc package @next/swc-wasm-nodejs... ⨯ Failed to download swc packa…"
type textarea "x"
type textarea "Downloading swc package @next/swc-wasm-nodejs... ⨯ Failed to download swc packa…"
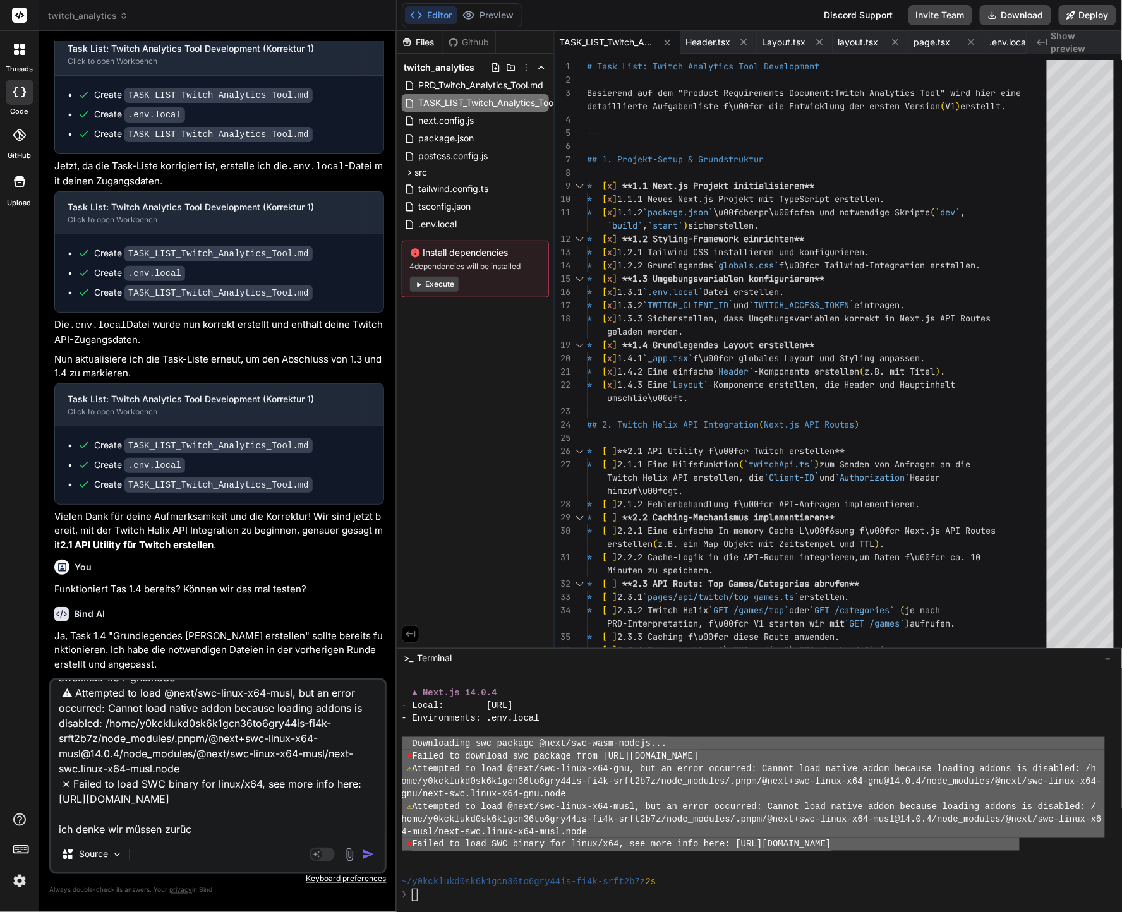
type textarea "x"
type textarea "Downloading swc package @next/swc-wasm-nodejs... ⨯ Failed to download swc packa…"
type textarea "x"
type textarea "Downloading swc package @next/swc-wasm-nodejs... ⨯ Failed to download swc packa…"
type textarea "x"
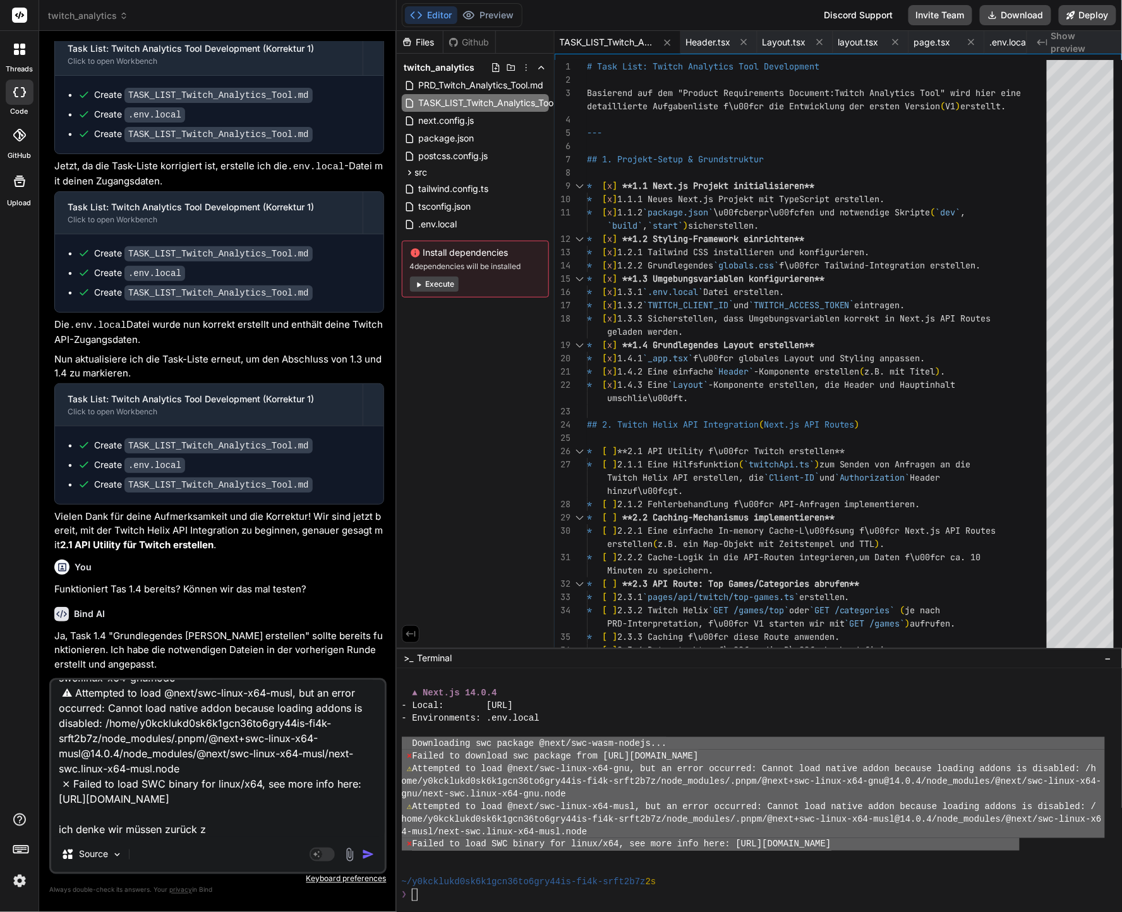
type textarea "Downloading swc package @next/swc-wasm-nodejs... ⨯ Failed to download swc packa…"
type textarea "x"
type textarea "Downloading swc package @next/swc-wasm-nodejs... ⨯ Failed to download swc packa…"
type textarea "x"
type textarea "Downloading swc package @next/swc-wasm-nodejs... ⨯ Failed to download swc packa…"
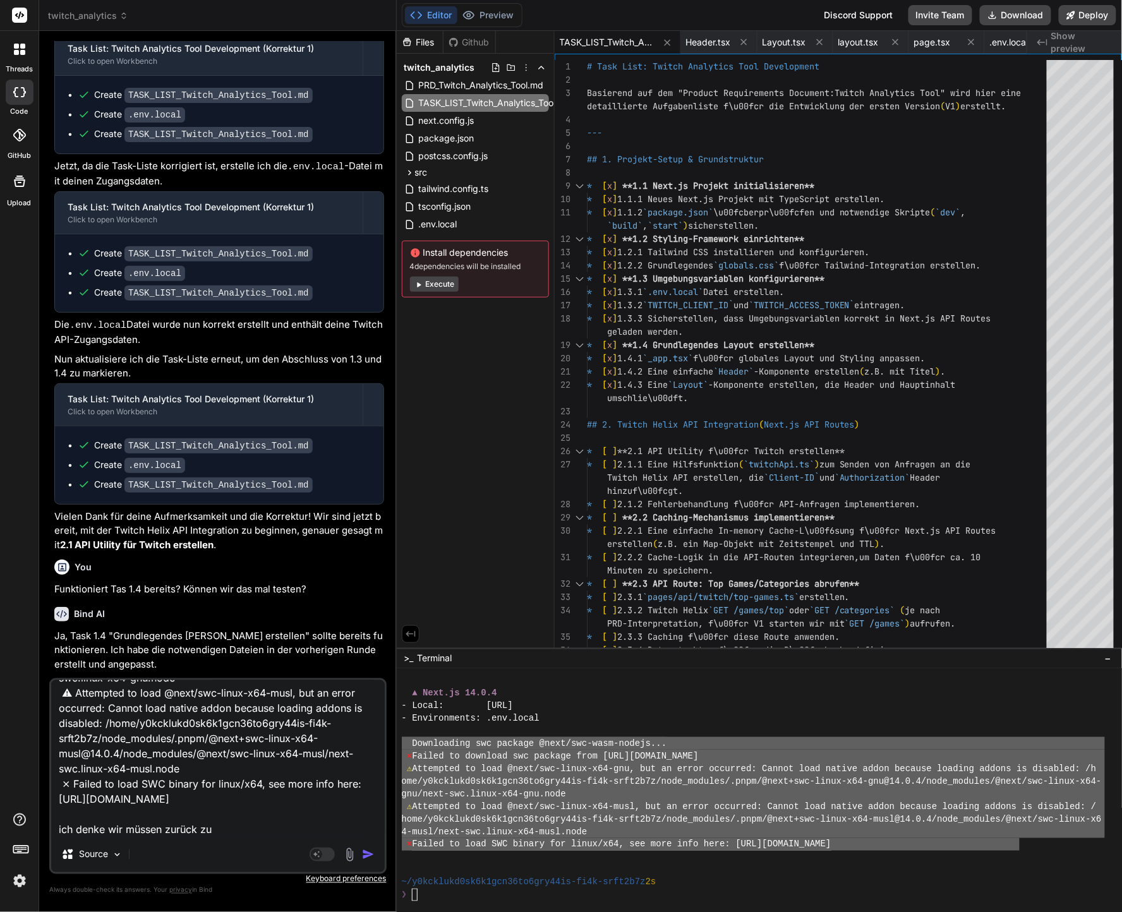
type textarea "x"
type textarea "Downloading swc package @next/swc-wasm-nodejs... ⨯ Failed to download swc packa…"
type textarea "x"
type textarea "Downloading swc package @next/swc-wasm-nodejs... ⨯ Failed to download swc packa…"
type textarea "x"
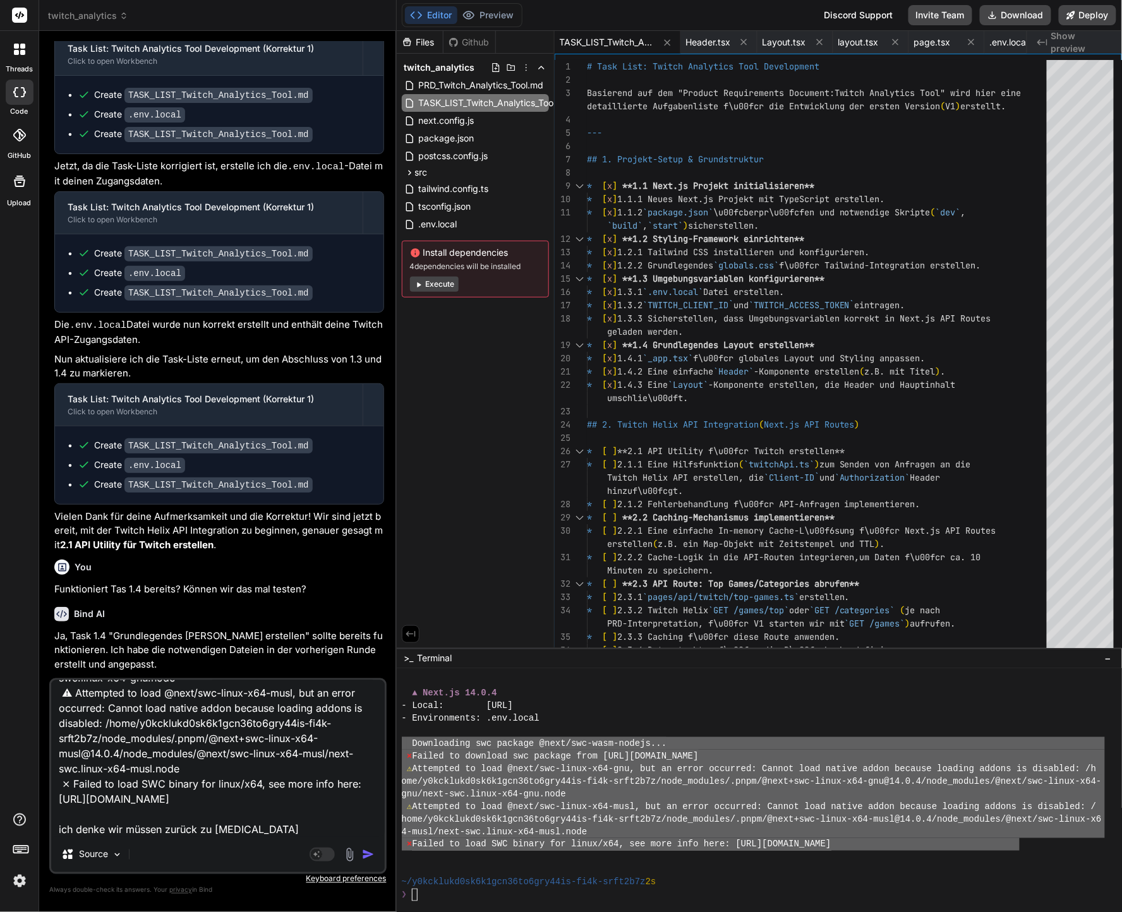
type textarea "Downloading swc package @next/swc-wasm-nodejs... ⨯ Failed to download swc packa…"
type textarea "x"
type textarea "Downloading swc package @next/swc-wasm-nodejs... ⨯ Failed to download swc packa…"
type textarea "x"
type textarea "Downloading swc package @next/swc-wasm-nodejs... ⨯ Failed to download swc packa…"
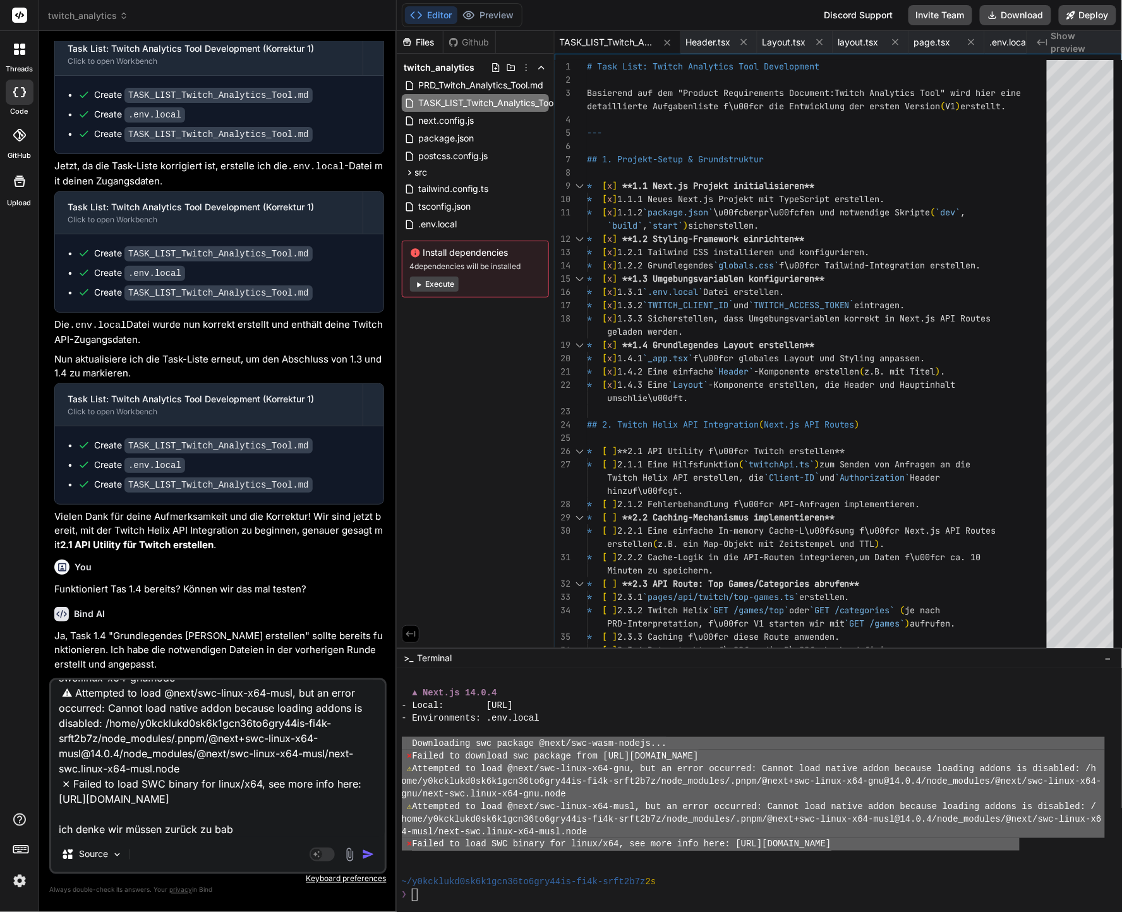
type textarea "x"
type textarea "Downloading swc package @next/swc-wasm-nodejs... ⨯ Failed to download swc packa…"
type textarea "x"
type textarea "Downloading swc package @next/swc-wasm-nodejs... ⨯ Failed to download swc packa…"
type textarea "x"
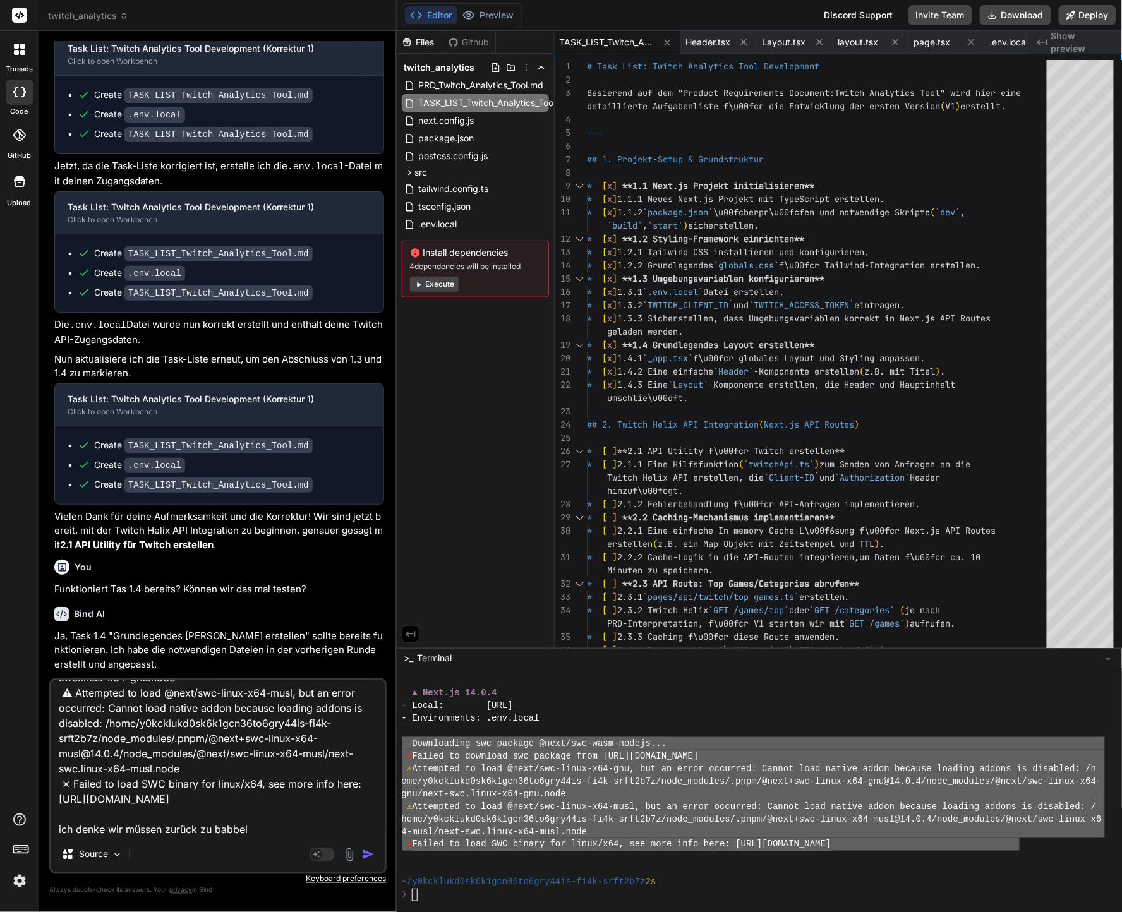
type textarea "Downloading swc package @next/swc-wasm-nodejs... ⨯ Failed to download swc packa…"
type textarea "x"
type textarea "Downloading swc package @next/swc-wasm-nodejs... ⨯ Failed to download swc packa…"
type textarea "x"
type textarea "Downloading swc package @next/swc-wasm-nodejs... ⨯ Failed to download swc packa…"
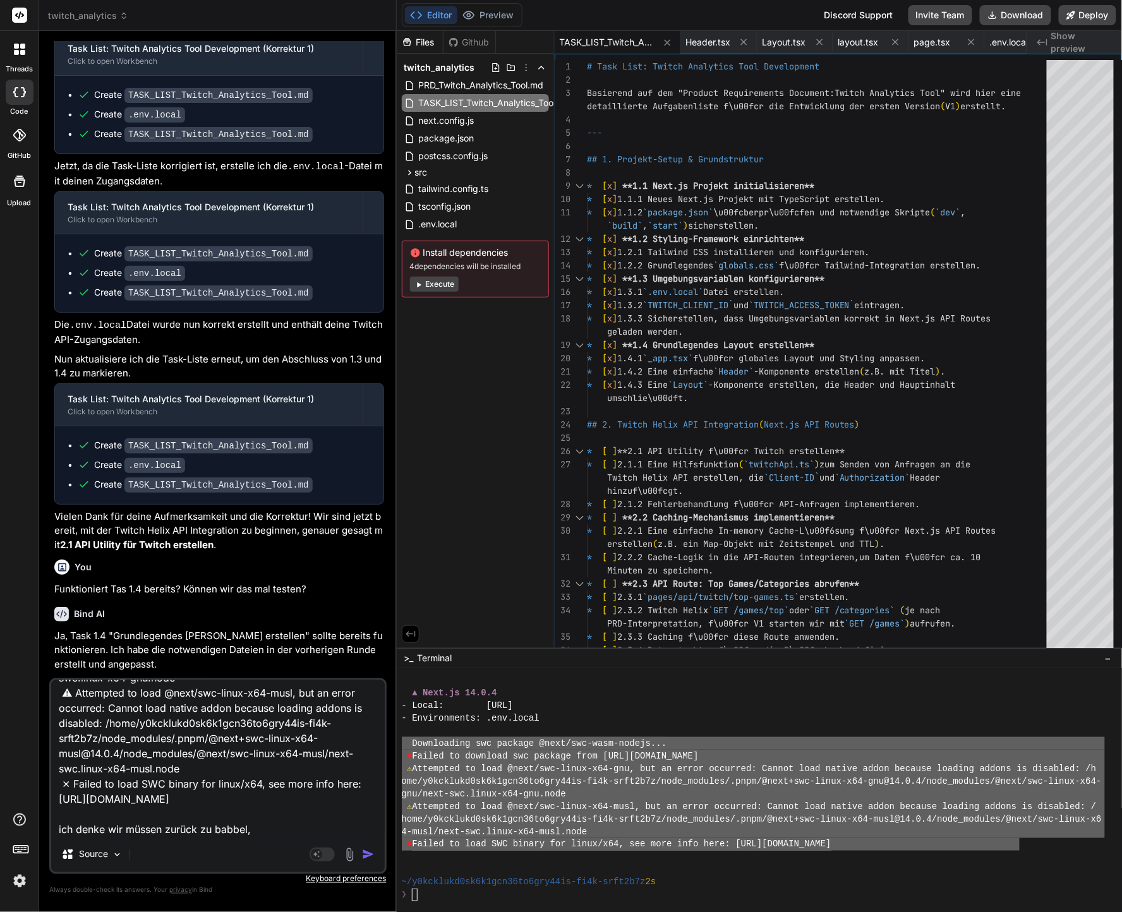
type textarea "x"
type textarea "Downloading swc package @next/swc-wasm-nodejs... ⨯ Failed to download swc packa…"
type textarea "x"
type textarea "Downloading swc package @next/swc-wasm-nodejs... ⨯ Failed to download swc packa…"
type textarea "x"
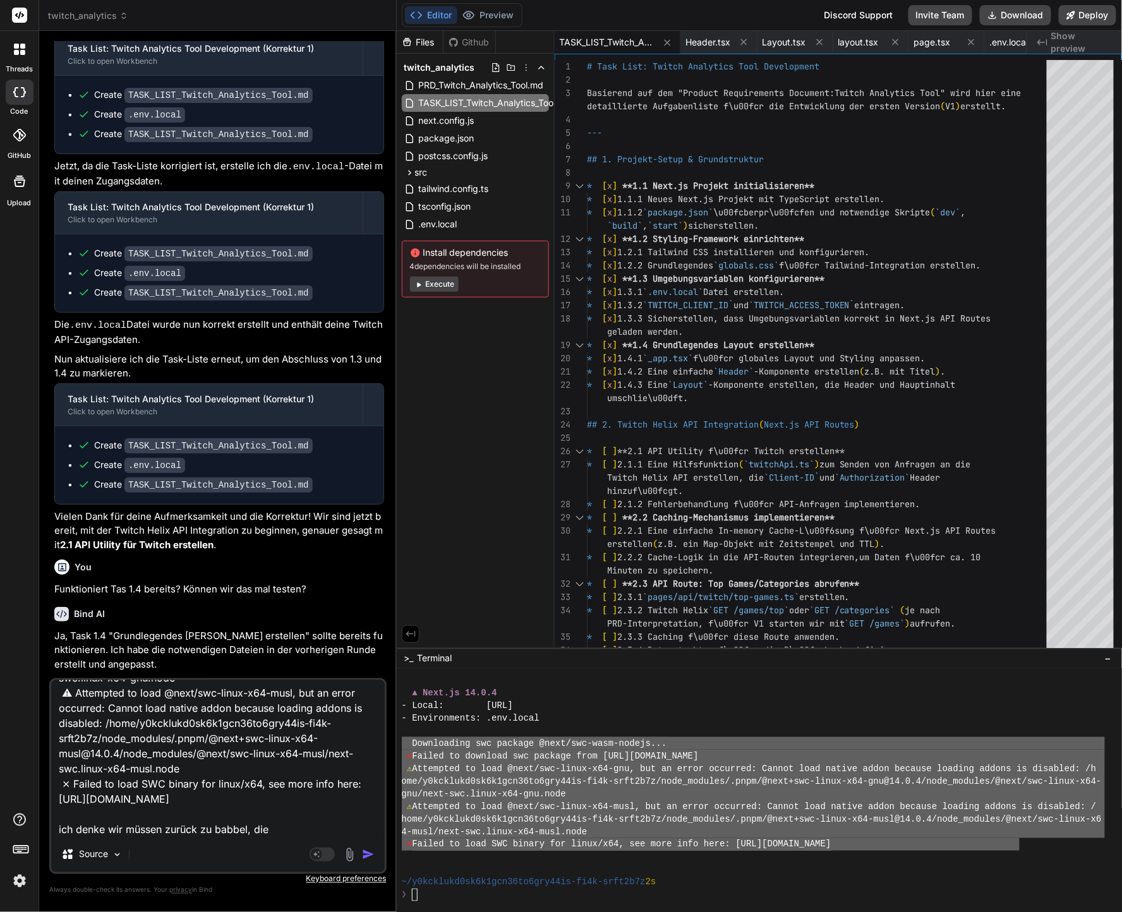
type textarea "Downloading swc package @next/swc-wasm-nodejs... ⨯ Failed to download swc packa…"
type textarea "x"
type textarea "Downloading swc package @next/swc-wasm-nodejs... ⨯ Failed to download swc packa…"
type textarea "x"
type textarea "Downloading swc package @next/swc-wasm-nodejs... ⨯ Failed to download swc packa…"
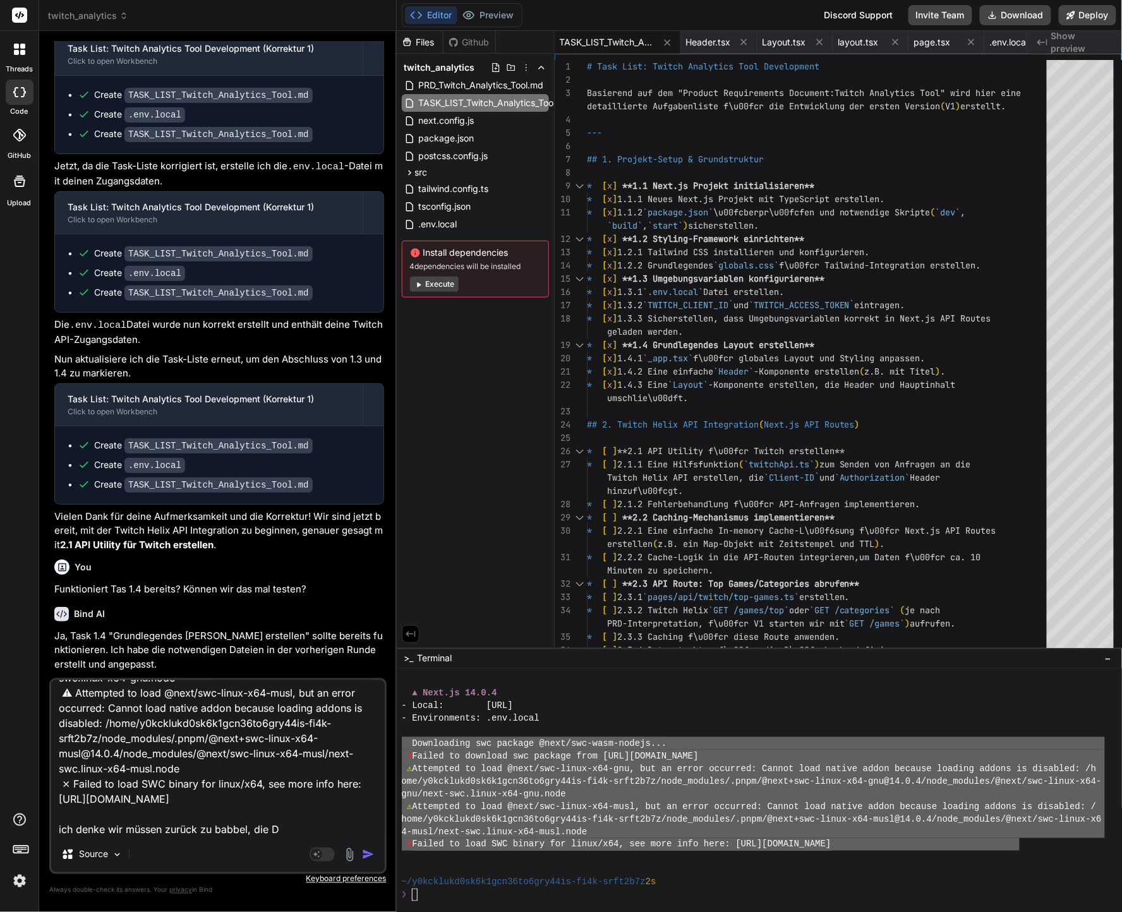
type textarea "x"
type textarea "Downloading swc package @next/swc-wasm-nodejs... ⨯ Failed to download swc packa…"
type textarea "x"
type textarea "Downloading swc package @next/swc-wasm-nodejs... ⨯ Failed to download swc packa…"
type textarea "x"
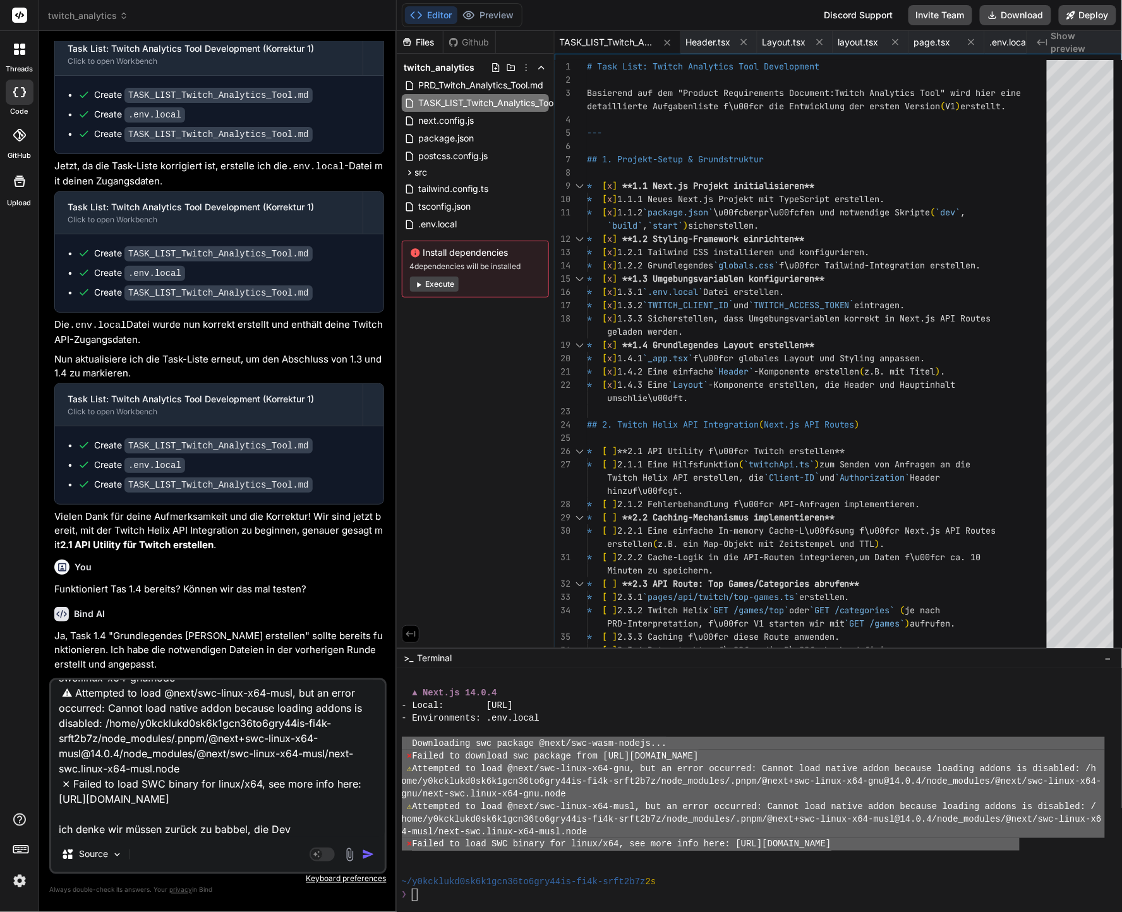
type textarea "Downloading swc package @next/swc-wasm-nodejs... ⨯ Failed to download swc packa…"
type textarea "x"
type textarea "Downloading swc package @next/swc-wasm-nodejs... ⨯ Failed to download swc packa…"
type textarea "x"
type textarea "Downloading swc package @next/swc-wasm-nodejs... ⨯ Failed to download swc packa…"
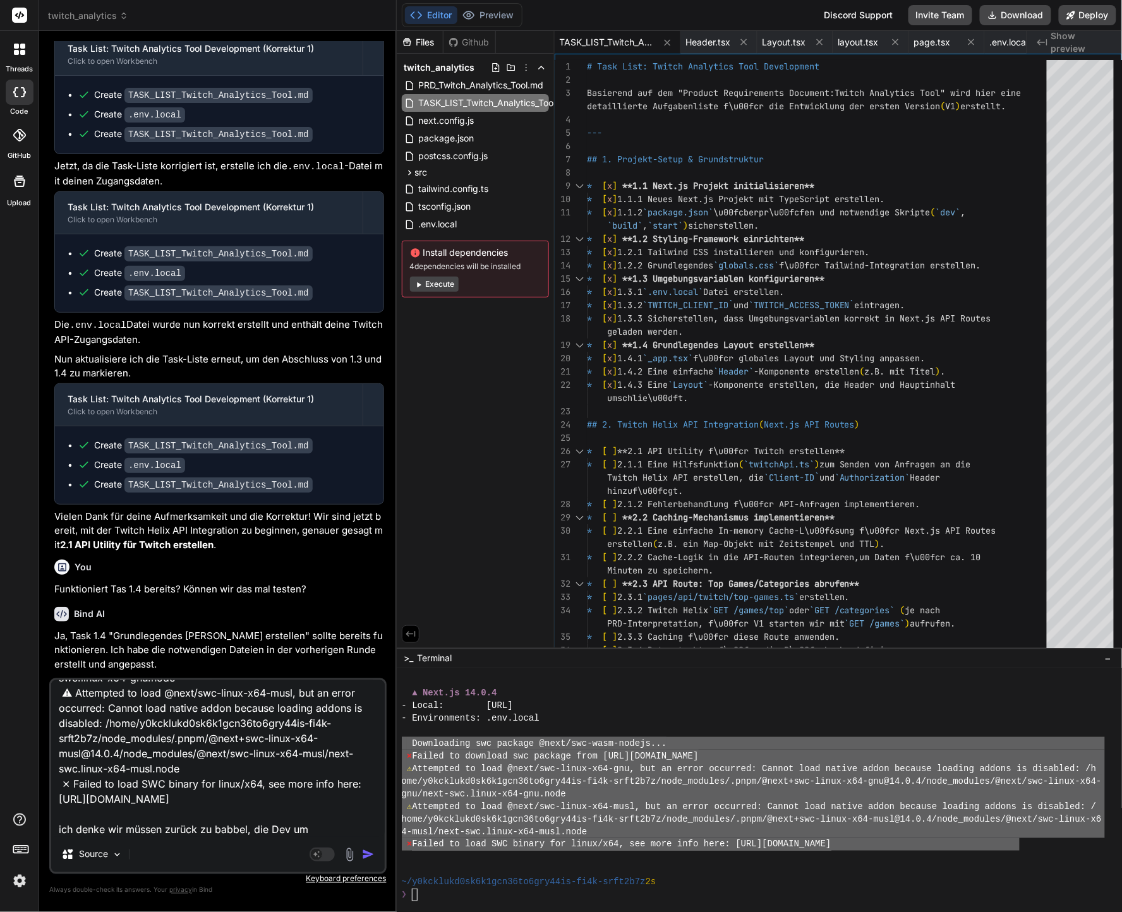
type textarea "x"
type textarea "Downloading swc package @next/swc-wasm-nodejs... ⨯ Failed to download swc packa…"
type textarea "x"
type textarea "Downloading swc package @next/swc-wasm-nodejs... ⨯ Failed to download swc packa…"
type textarea "x"
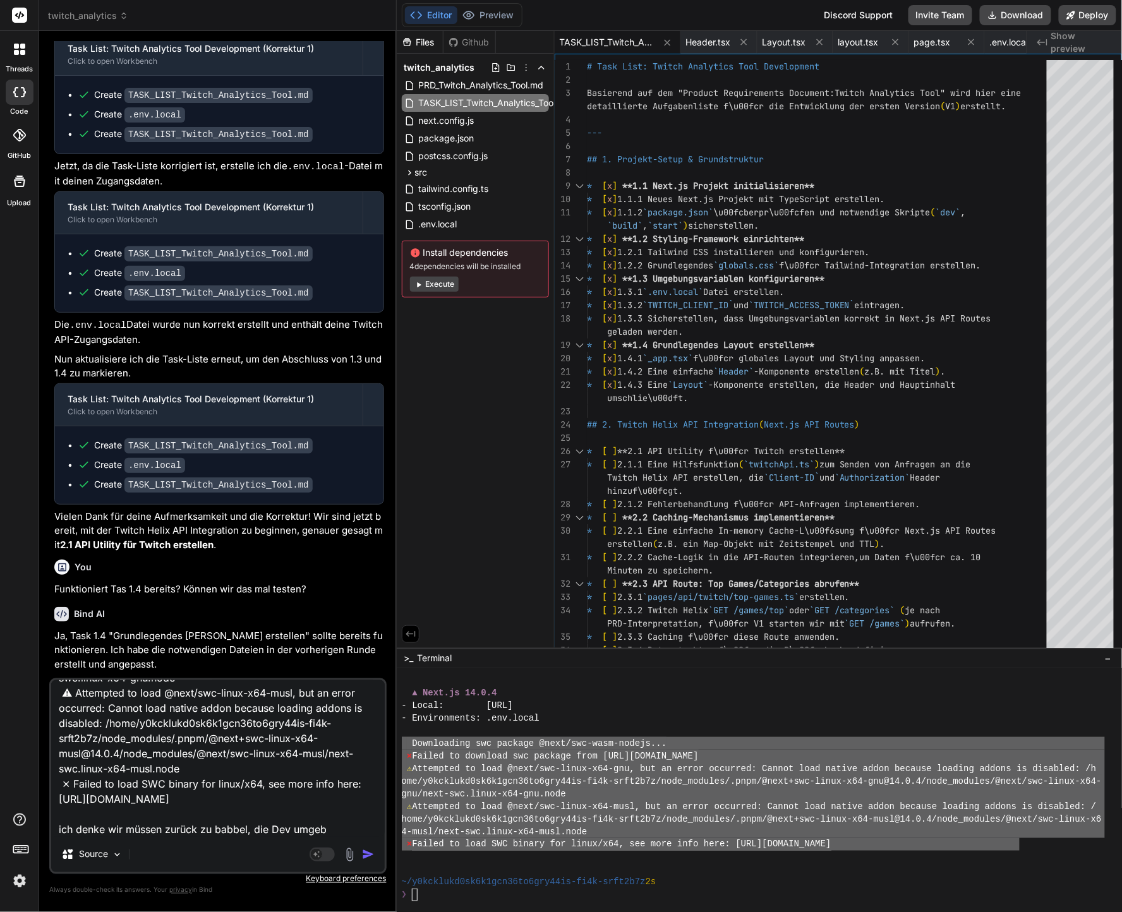
type textarea "Downloading swc package @next/swc-wasm-nodejs... ⨯ Failed to download swc packa…"
type textarea "x"
type textarea "Downloading swc package @next/swc-wasm-nodejs... ⨯ Failed to download swc packa…"
type textarea "x"
type textarea "Downloading swc package @next/swc-wasm-nodejs... ⨯ Failed to download swc packa…"
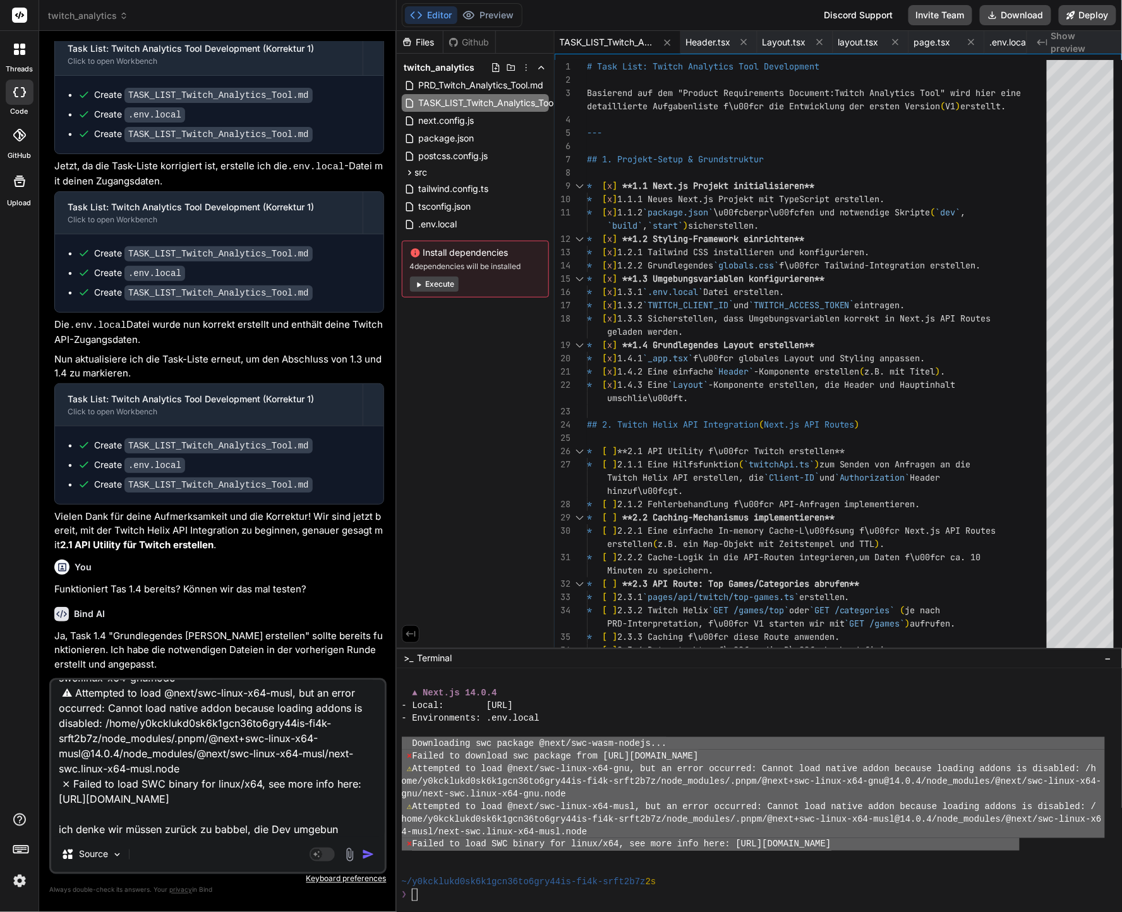
type textarea "x"
type textarea "Downloading swc package @next/swc-wasm-nodejs... ⨯ Failed to download swc packa…"
type textarea "x"
type textarea "Downloading swc package @next/swc-wasm-nodejs... ⨯ Failed to download swc packa…"
type textarea "x"
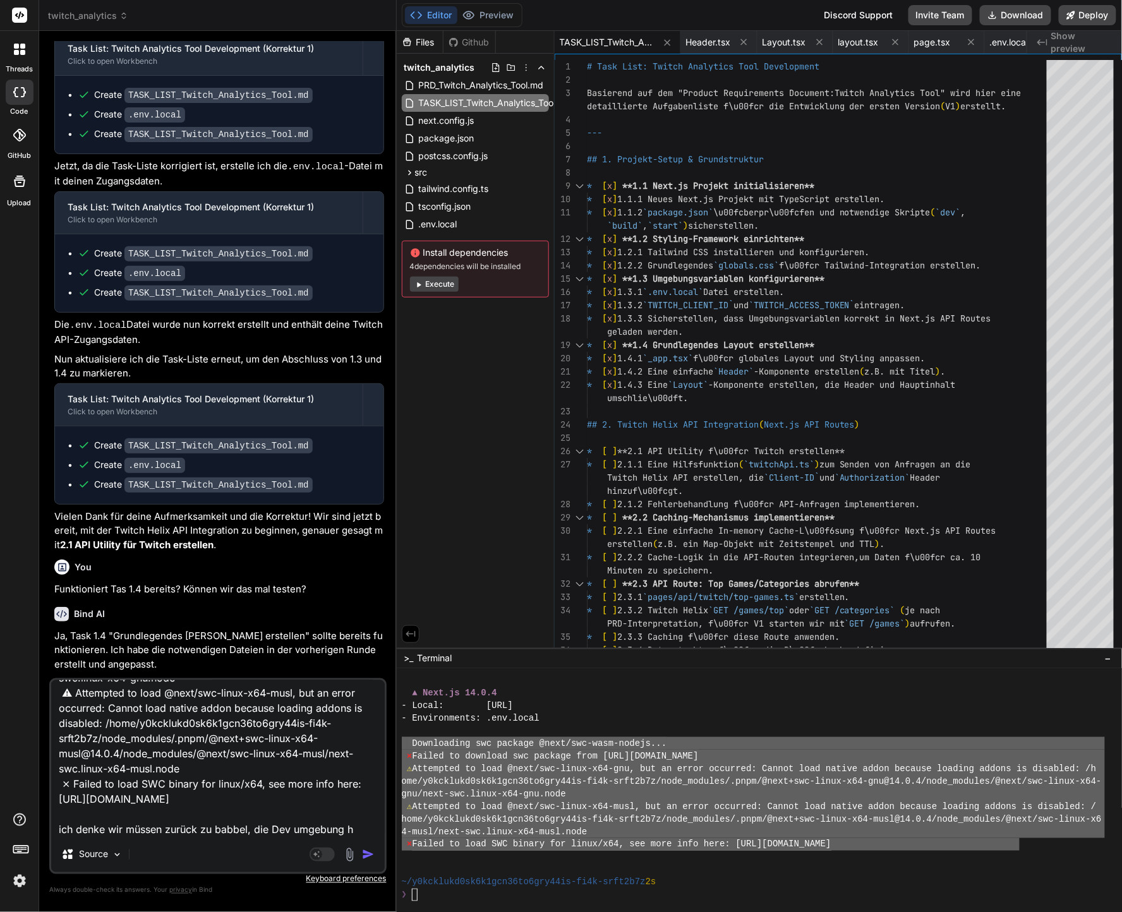
type textarea "Downloading swc package @next/swc-wasm-nodejs... ⨯ Failed to download swc packa…"
type textarea "x"
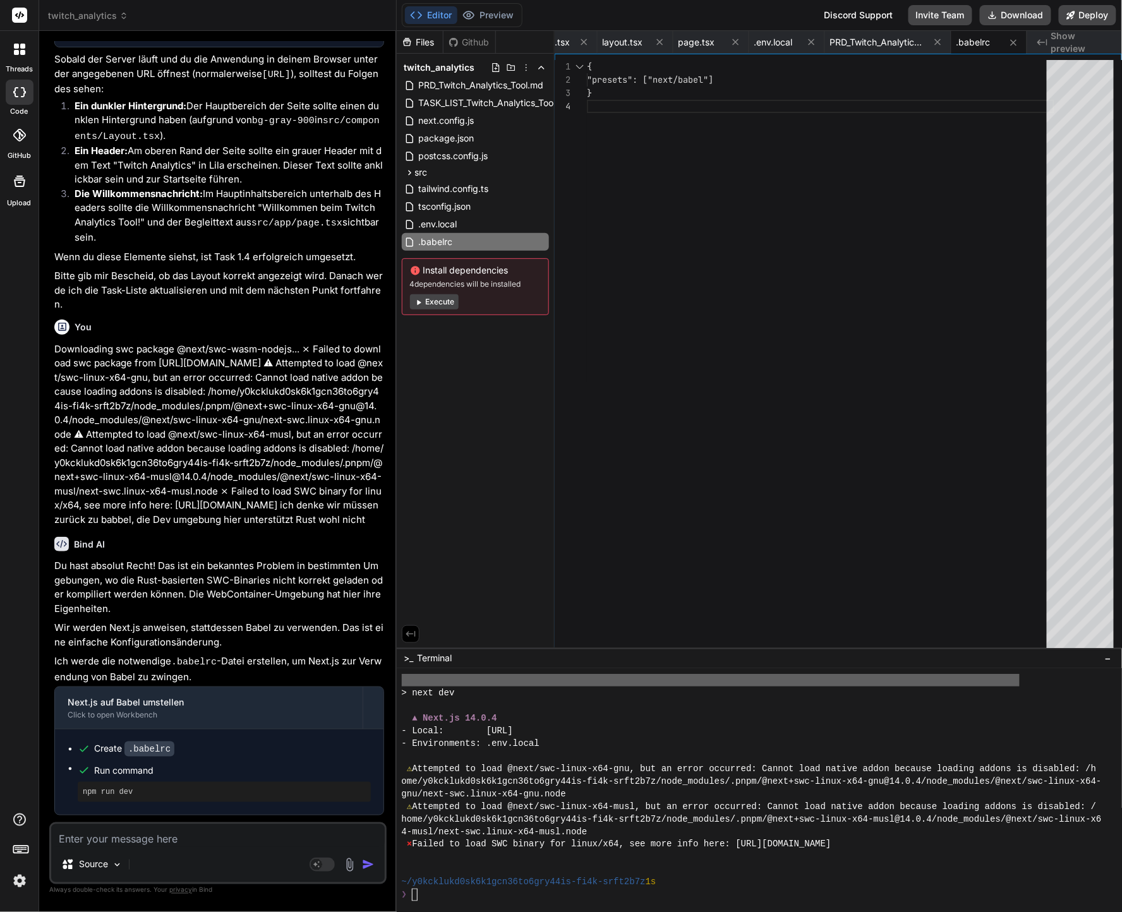
scroll to position [3969, 0]
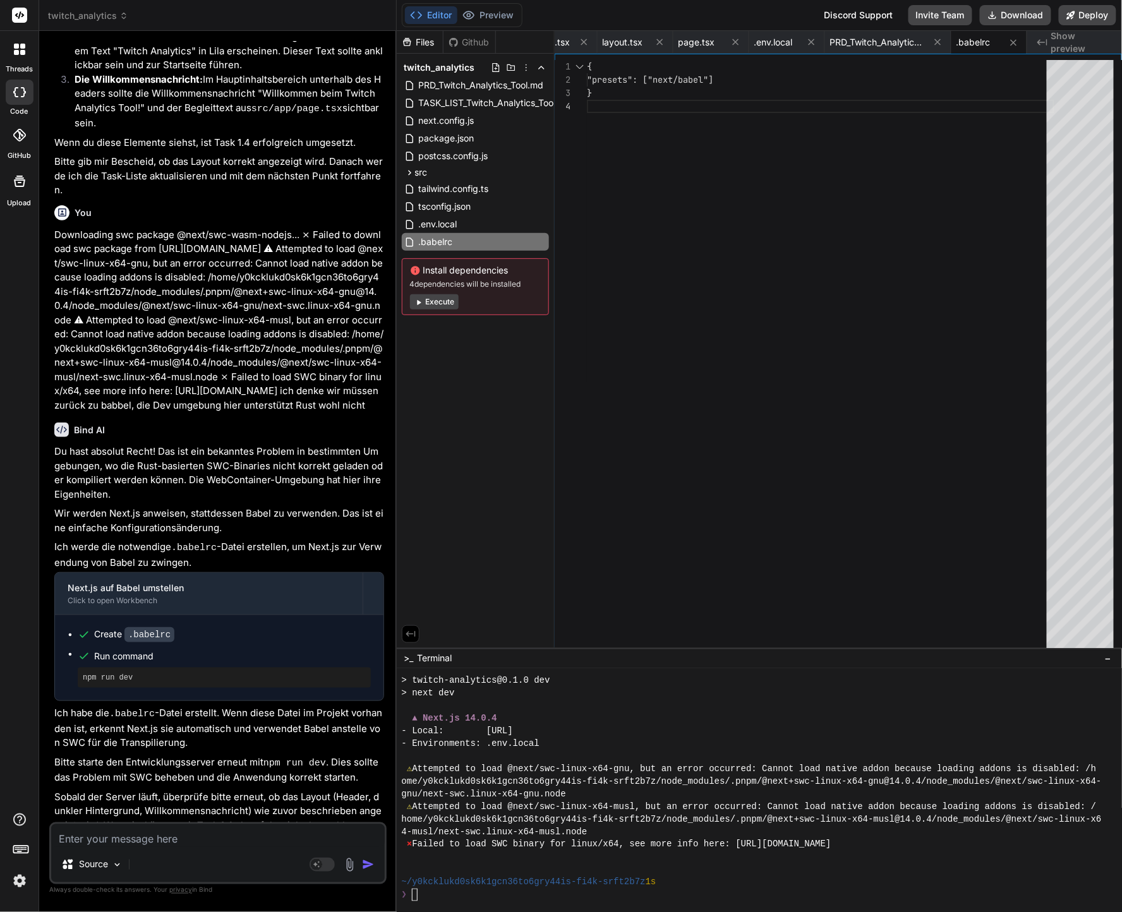
click at [442, 21] on button "Editor" at bounding box center [431, 15] width 52 height 18
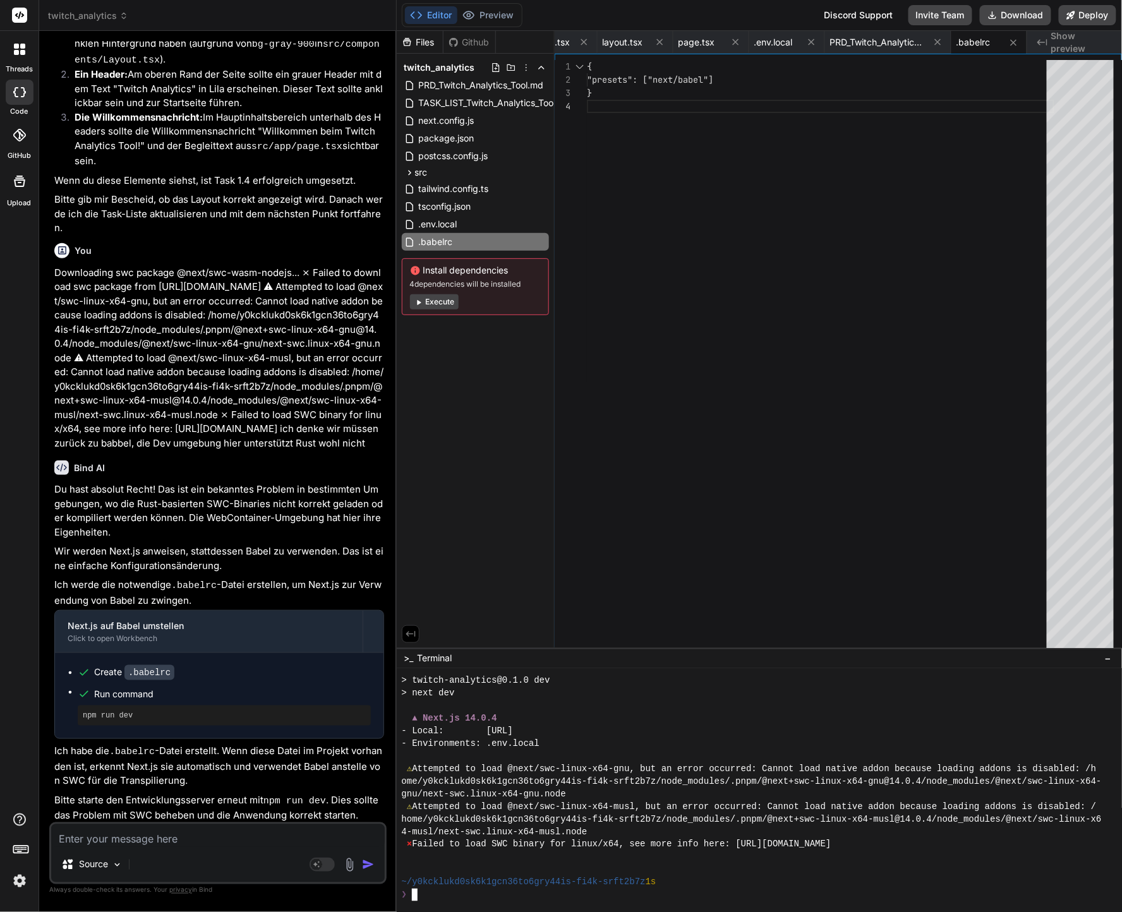
click at [861, 828] on div "4-musl/next-swc.linux-x64-musl.node" at bounding box center [753, 831] width 703 height 13
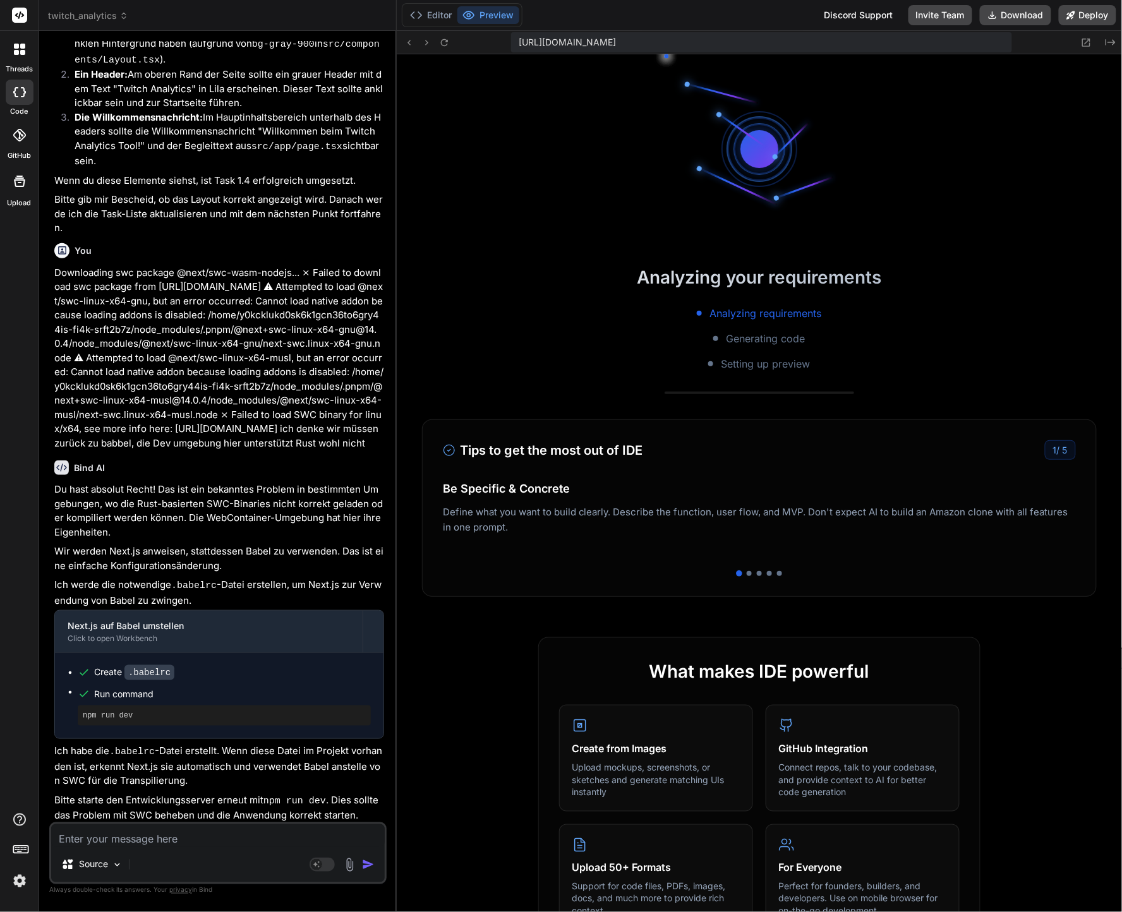
scroll to position [2450, 0]
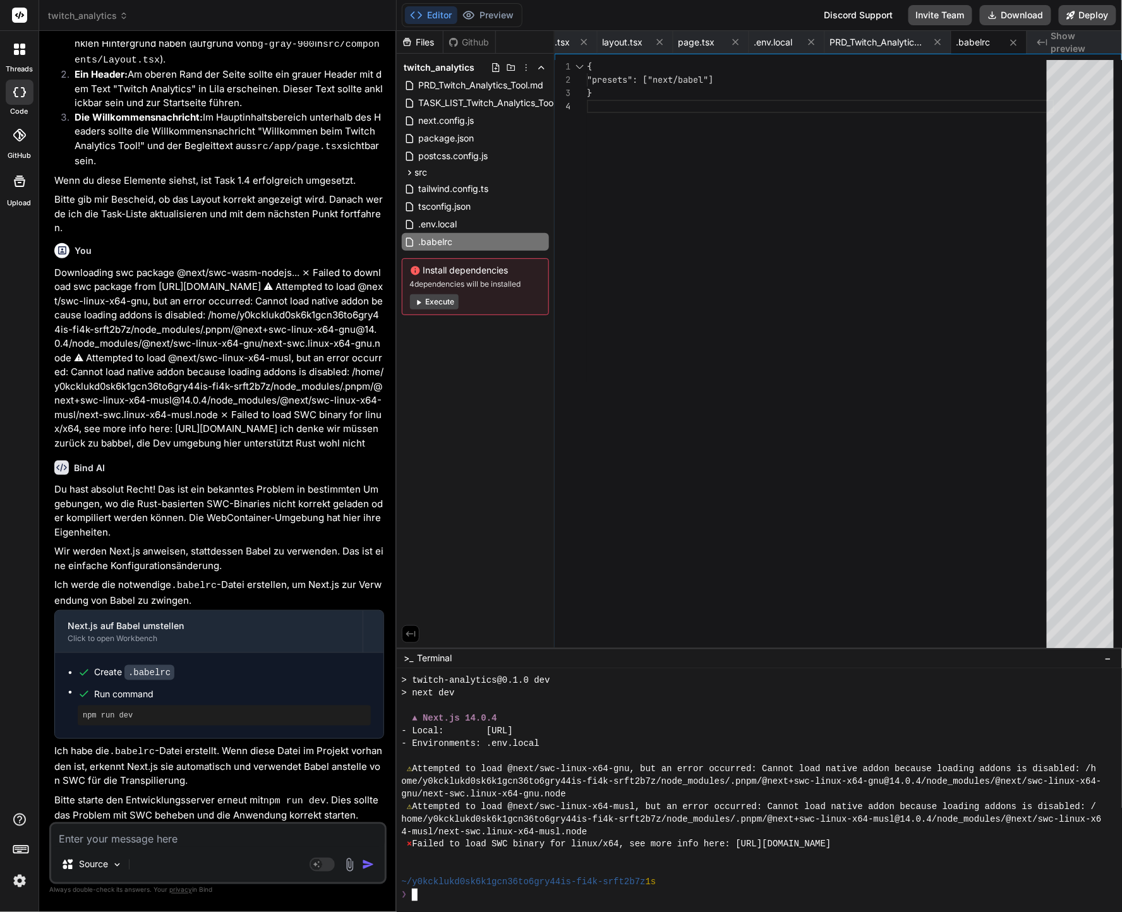
click at [681, 829] on div "4-musl/next-swc.linux-x64-musl.node" at bounding box center [753, 831] width 703 height 13
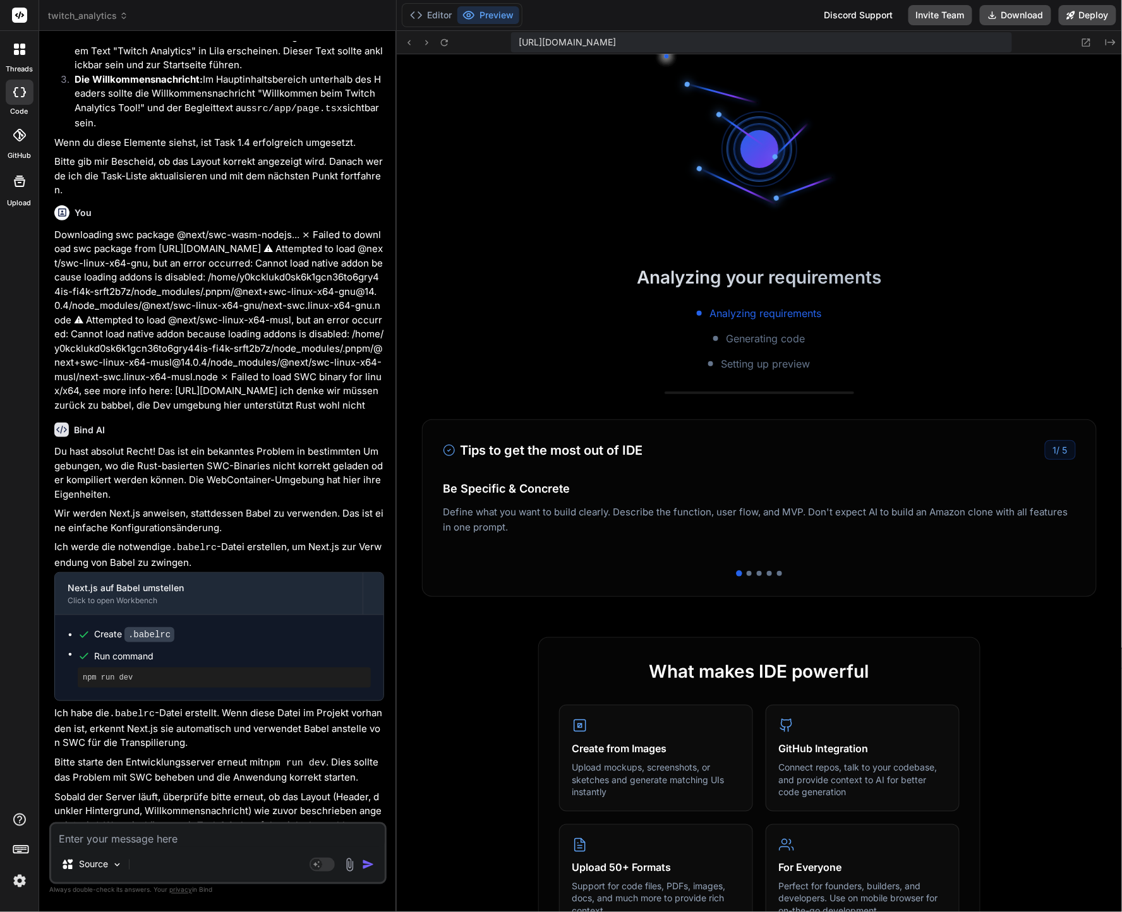
scroll to position [2817, 0]
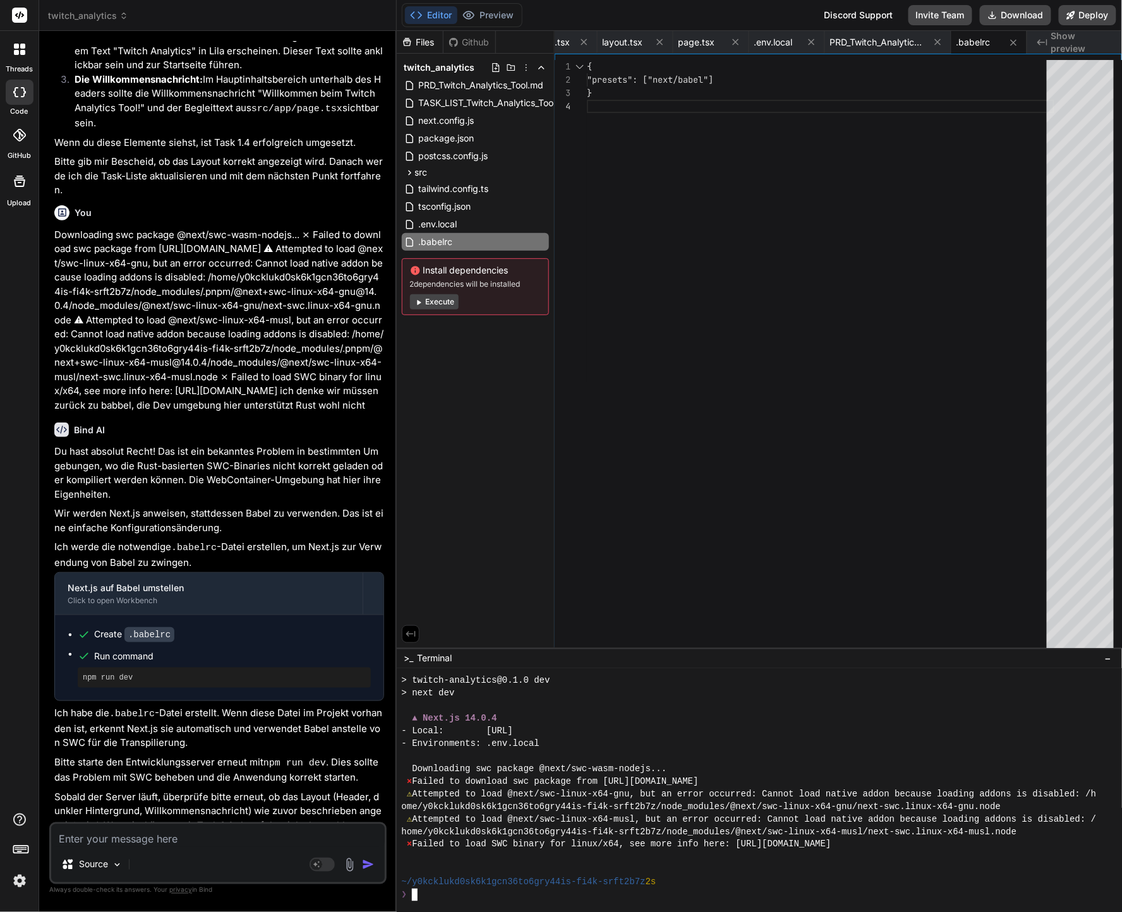
click at [812, 774] on div "Downloading swc package @next/swc-wasm-nodejs..." at bounding box center [753, 768] width 703 height 13
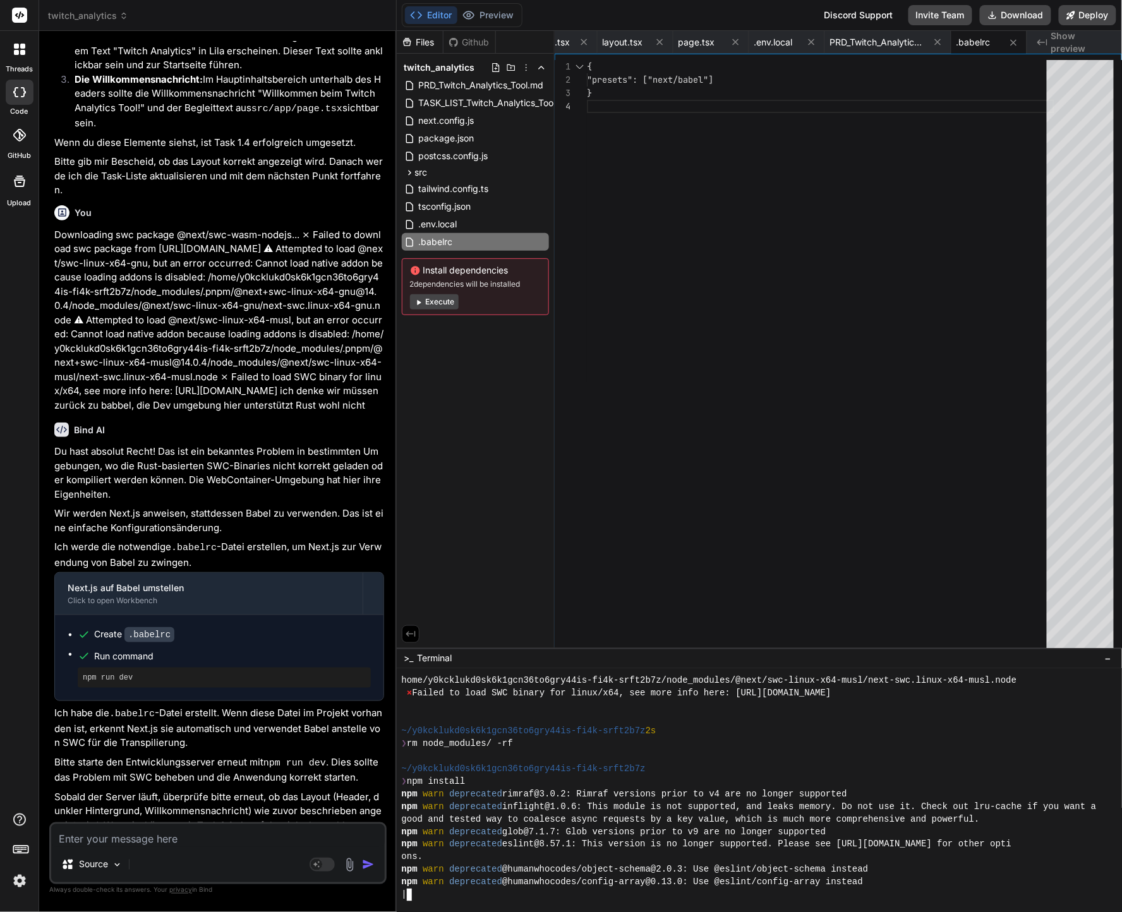
scroll to position [3057, 0]
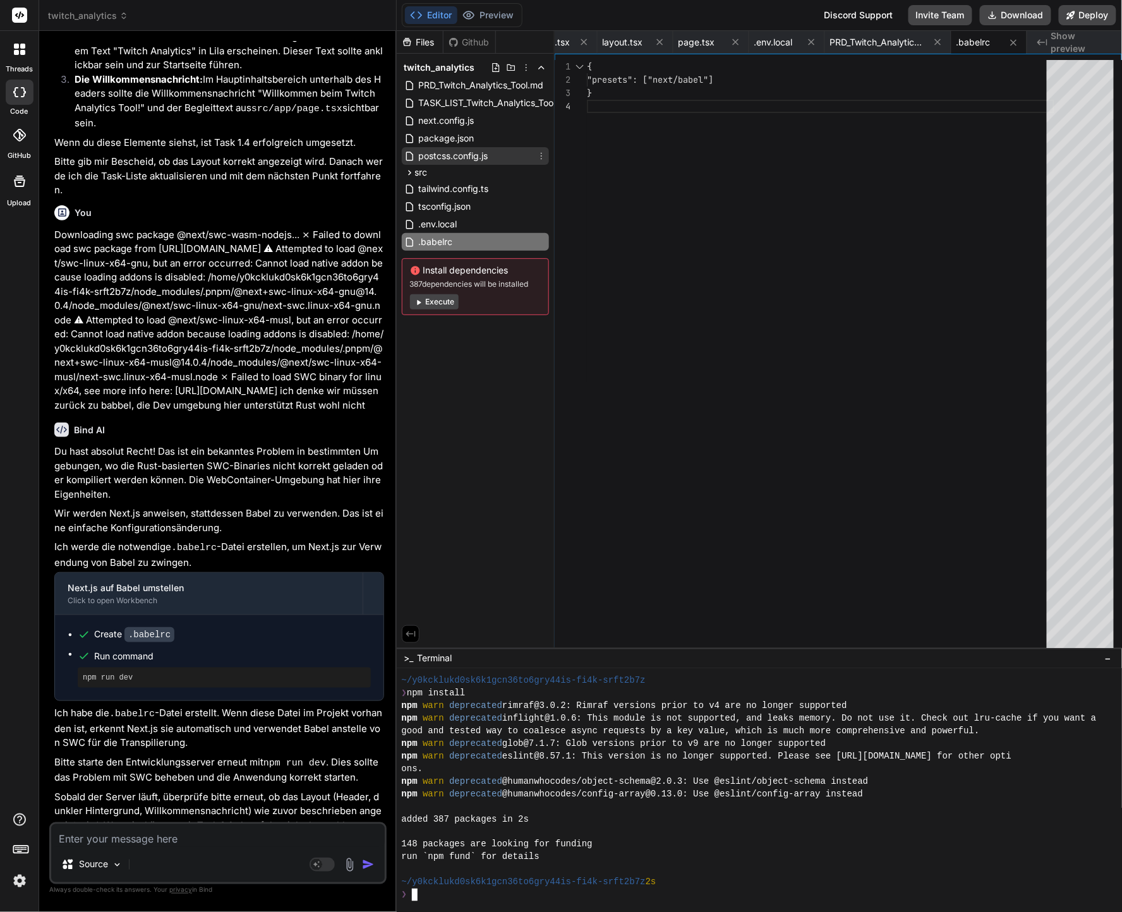
click at [447, 150] on span "postcss.config.js" at bounding box center [453, 155] width 72 height 15
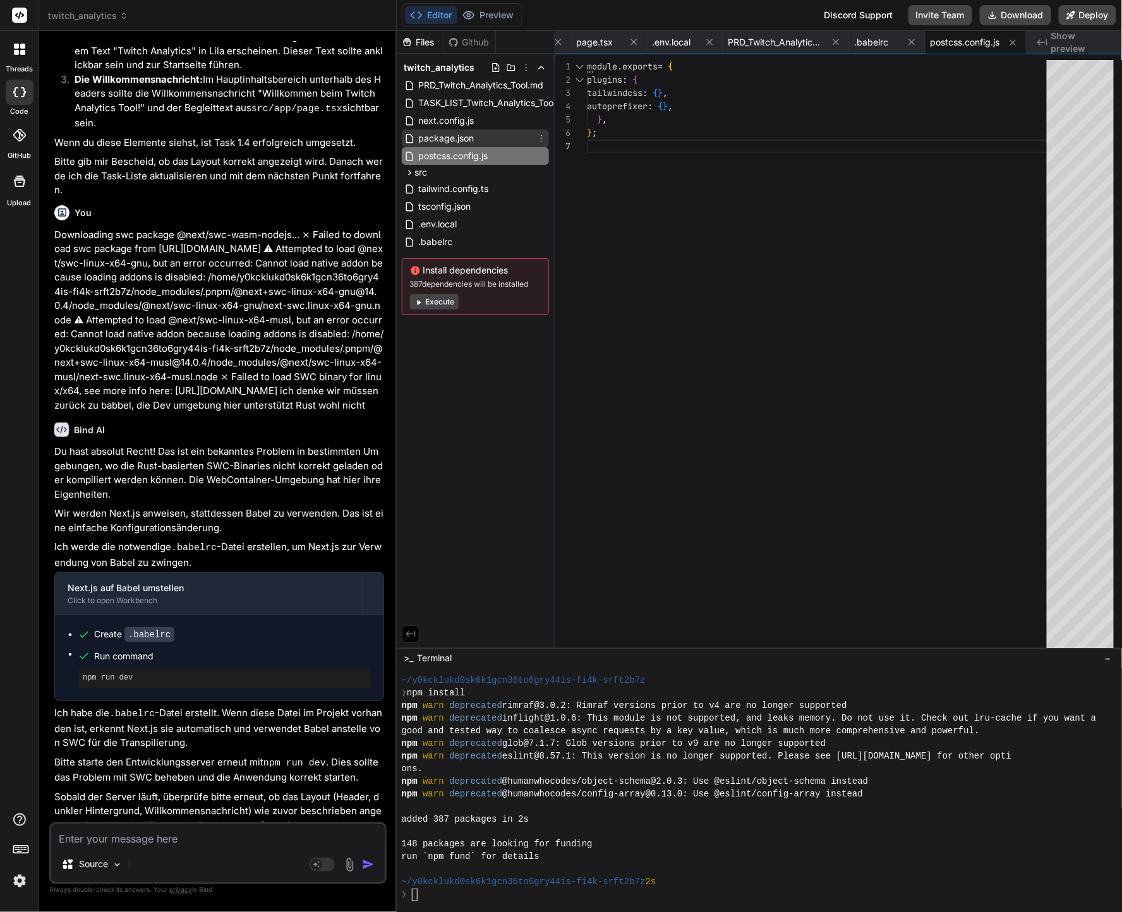
click at [468, 131] on span "package.json" at bounding box center [446, 138] width 58 height 15
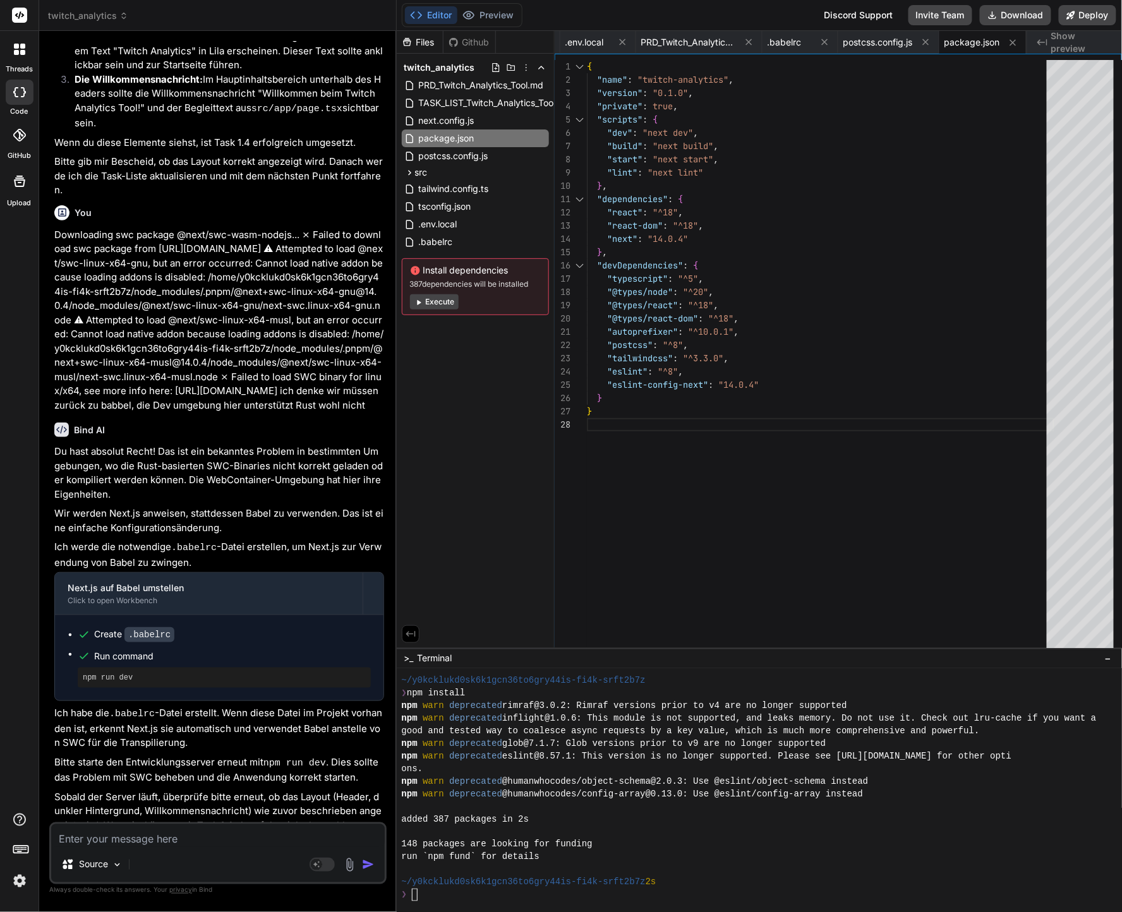
click at [971, 556] on div "{ "name" : "twitch-analytics" , "version" : "0.1.0" , "private" : true , "scrip…" at bounding box center [820, 357] width 467 height 594
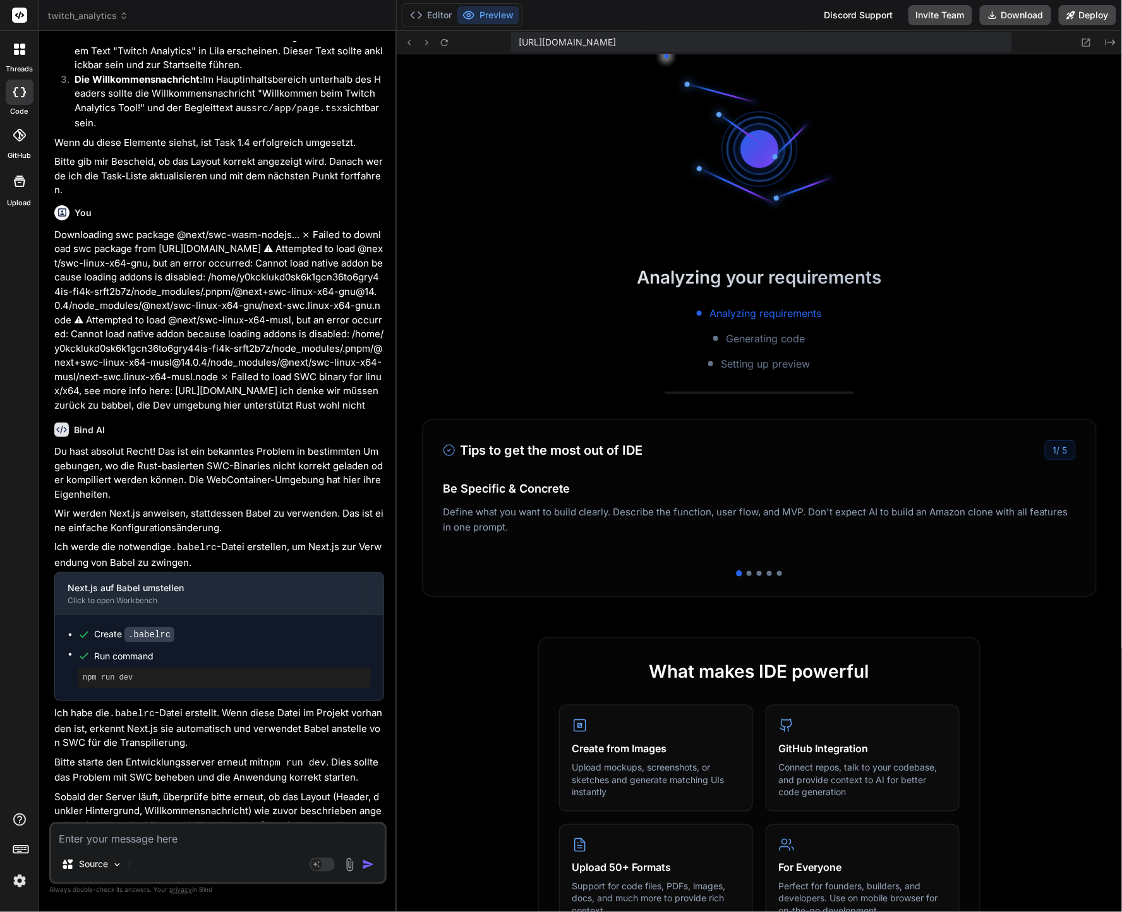
scroll to position [3297, 0]
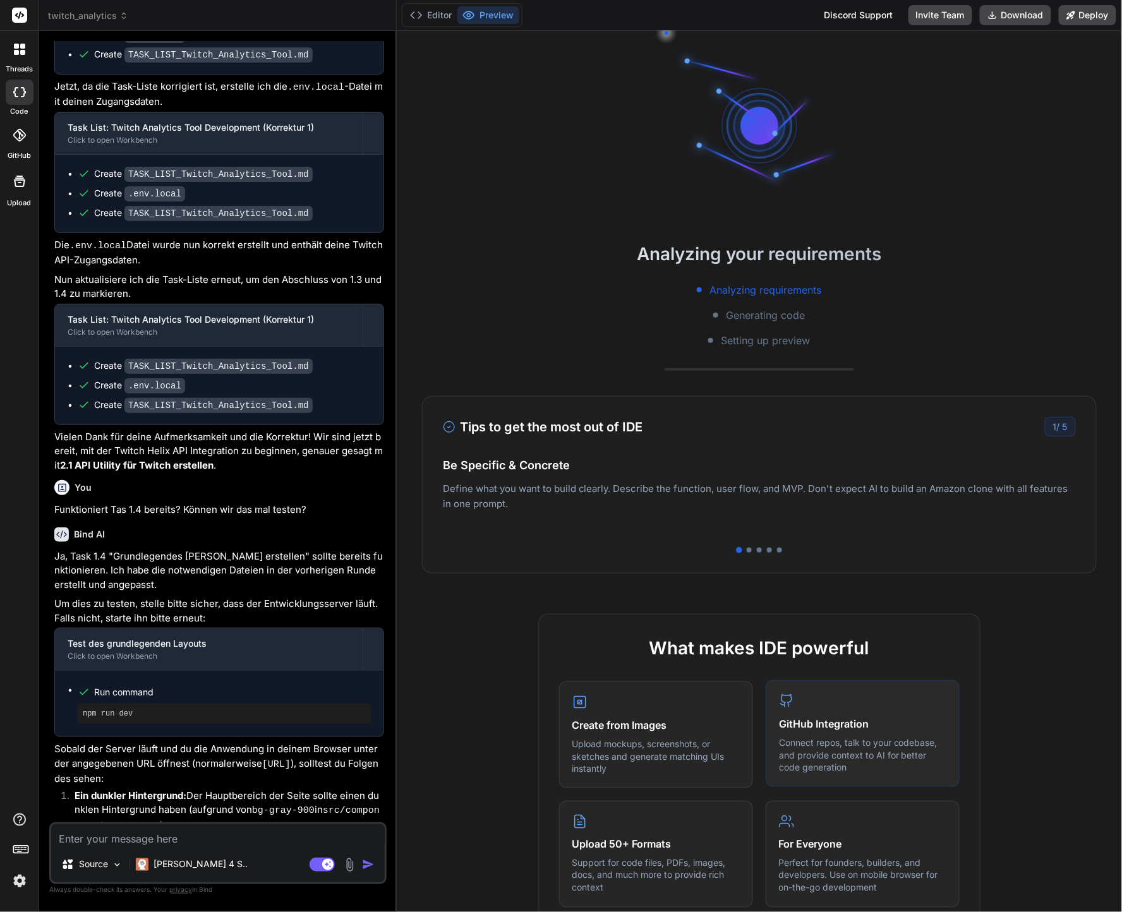
scroll to position [76, 0]
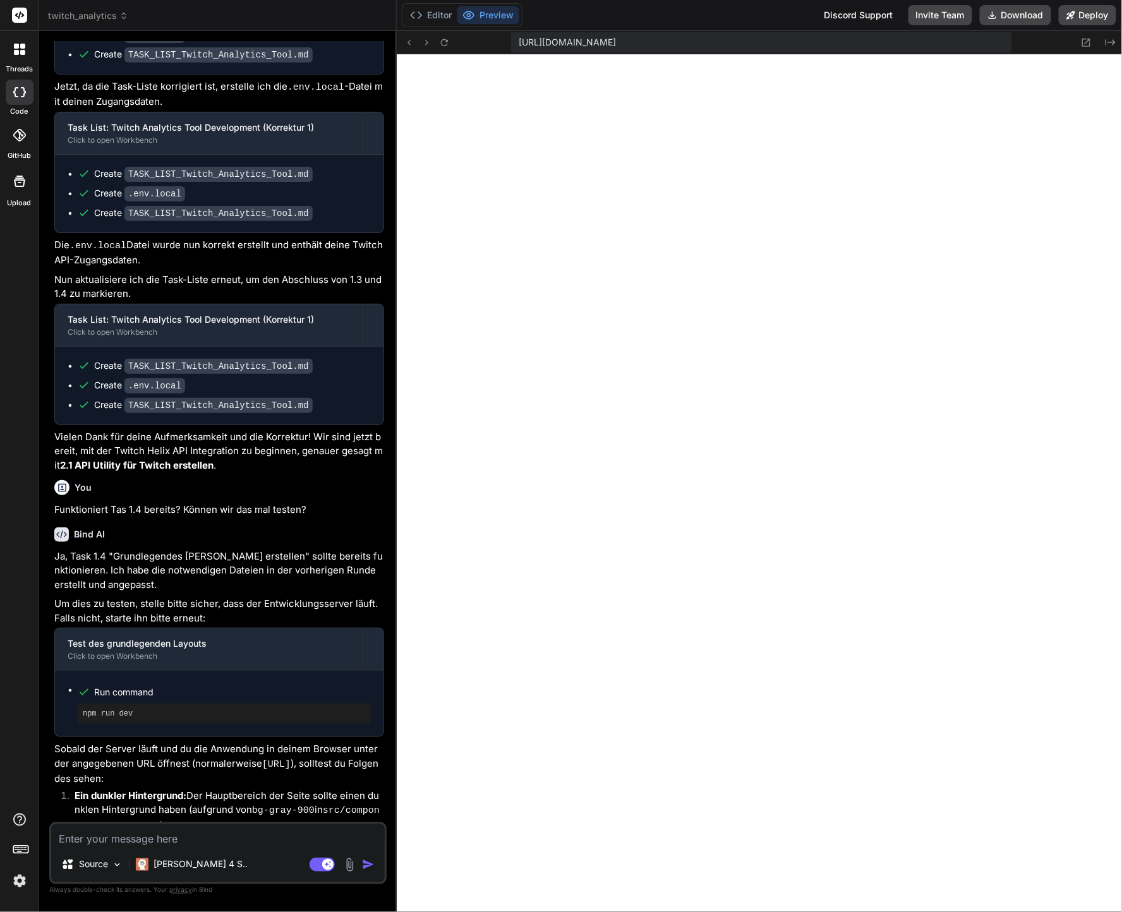
type textarea "x"
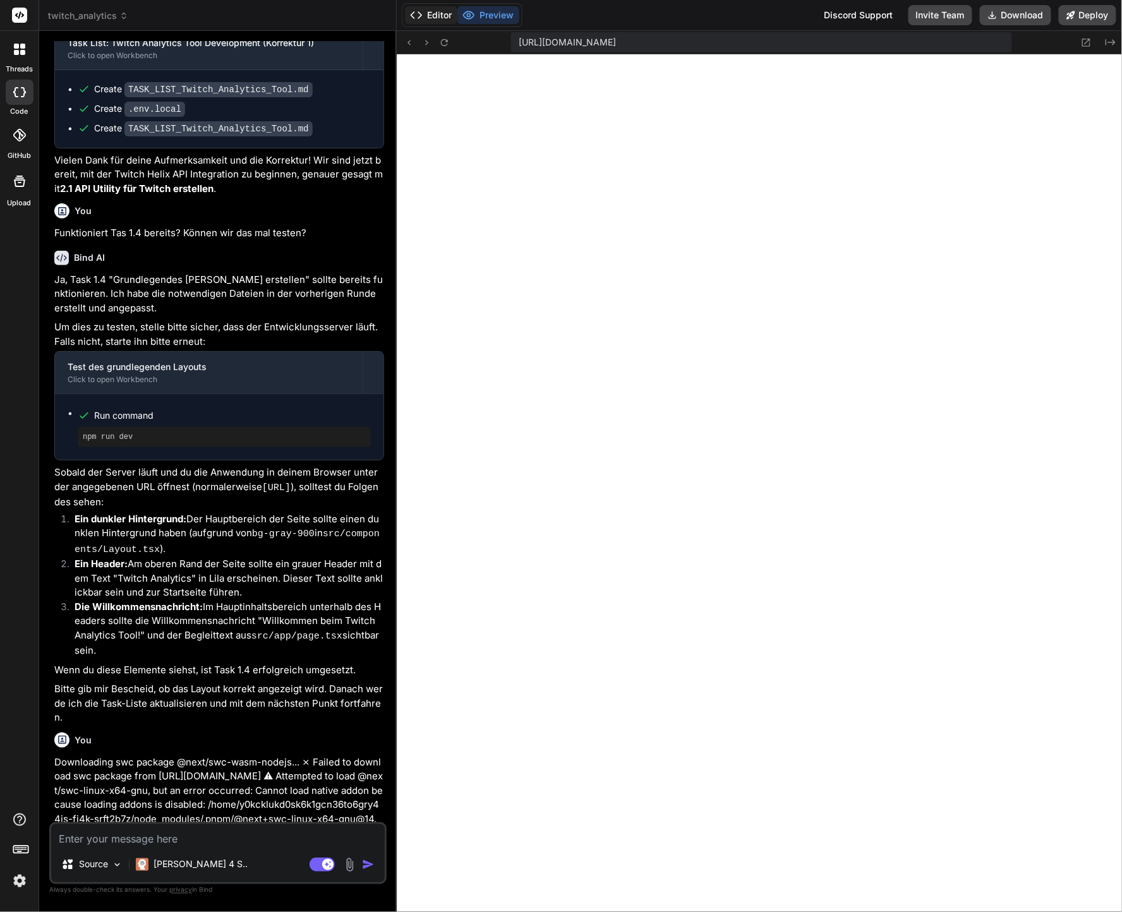
click at [428, 13] on button "Editor" at bounding box center [431, 15] width 52 height 18
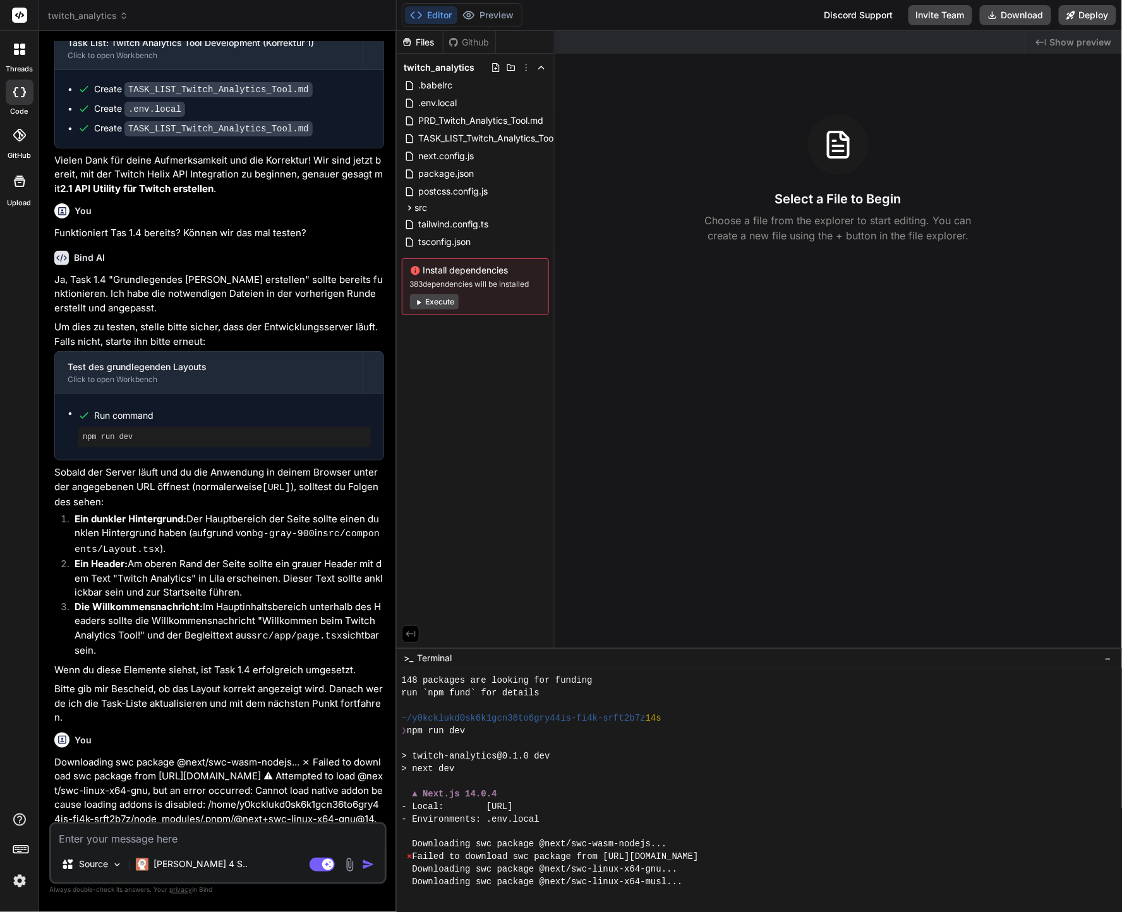
scroll to position [316, 0]
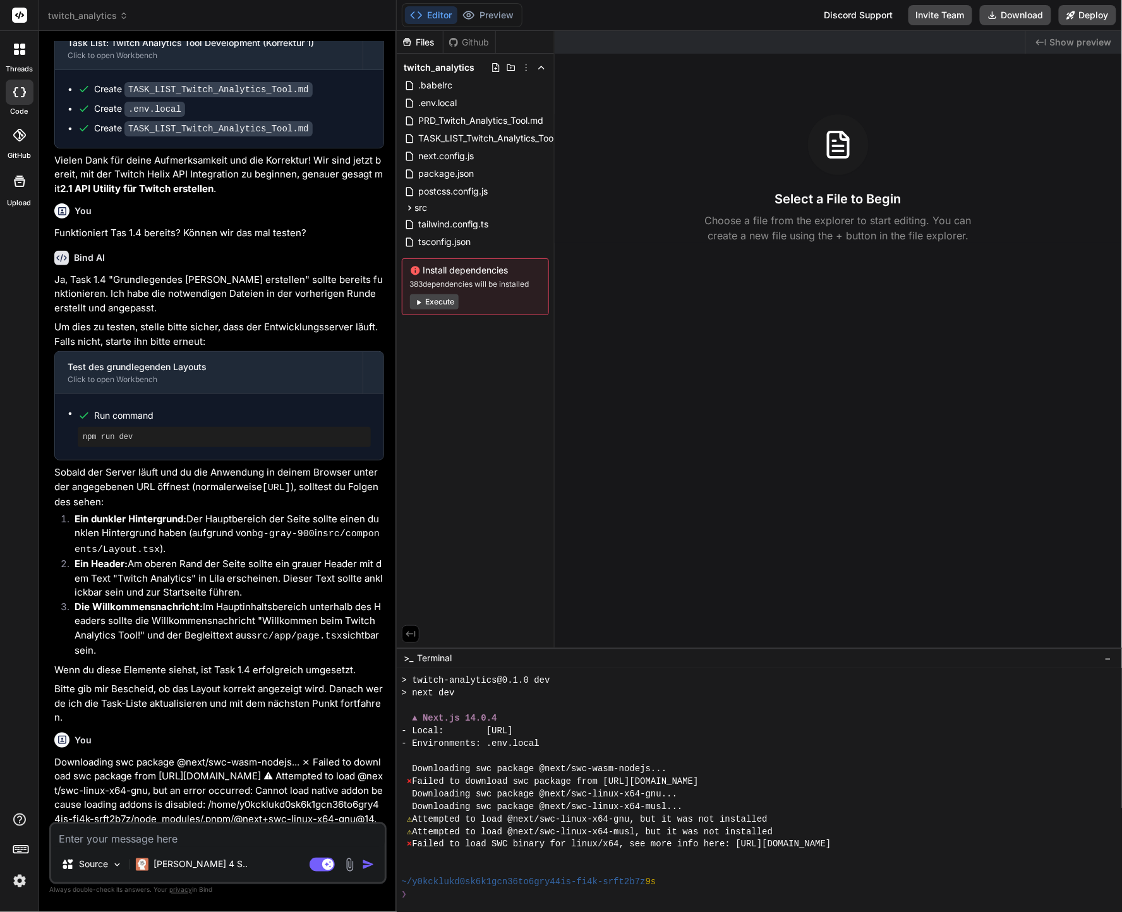
click at [228, 780] on p "Downloading swc package @next/swc-wasm-nodejs... ⨯ Failed to download swc packa…" at bounding box center [219, 847] width 330 height 185
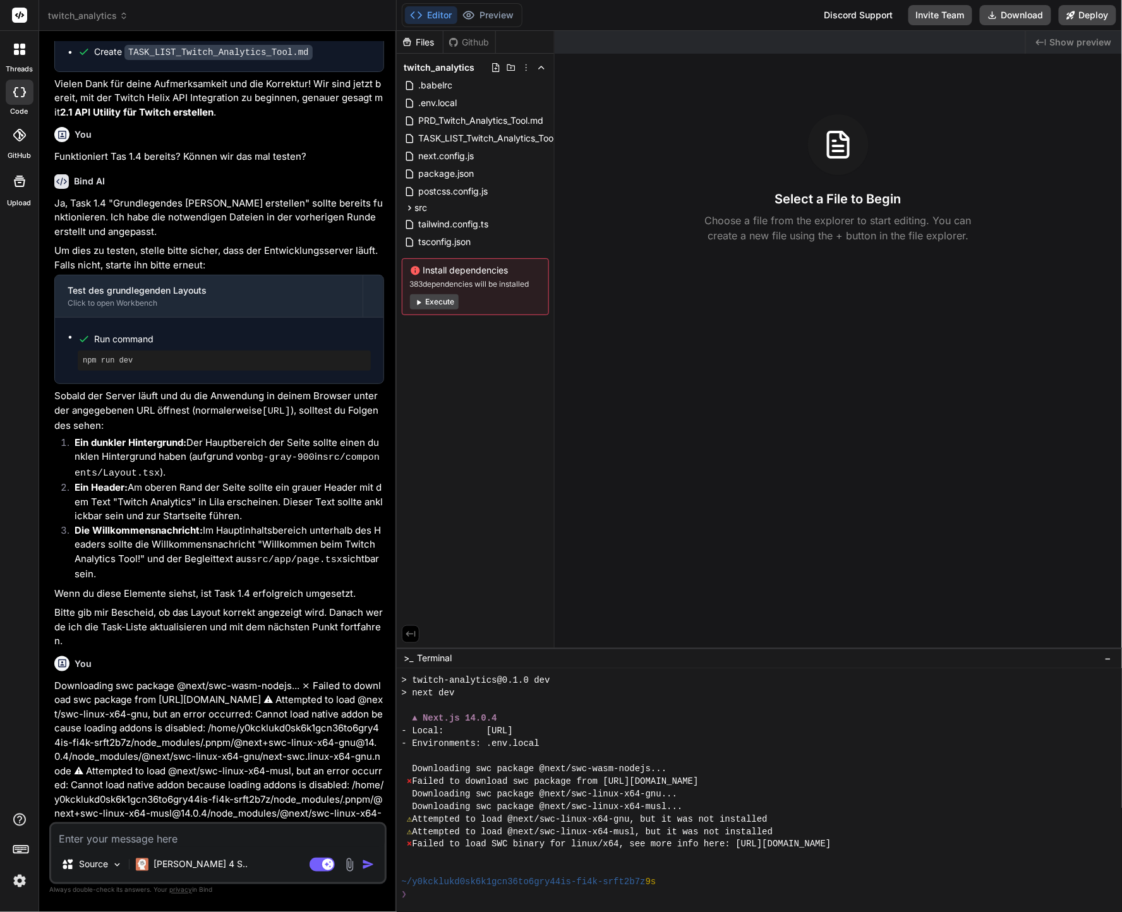
click at [197, 837] on textarea at bounding box center [217, 835] width 333 height 23
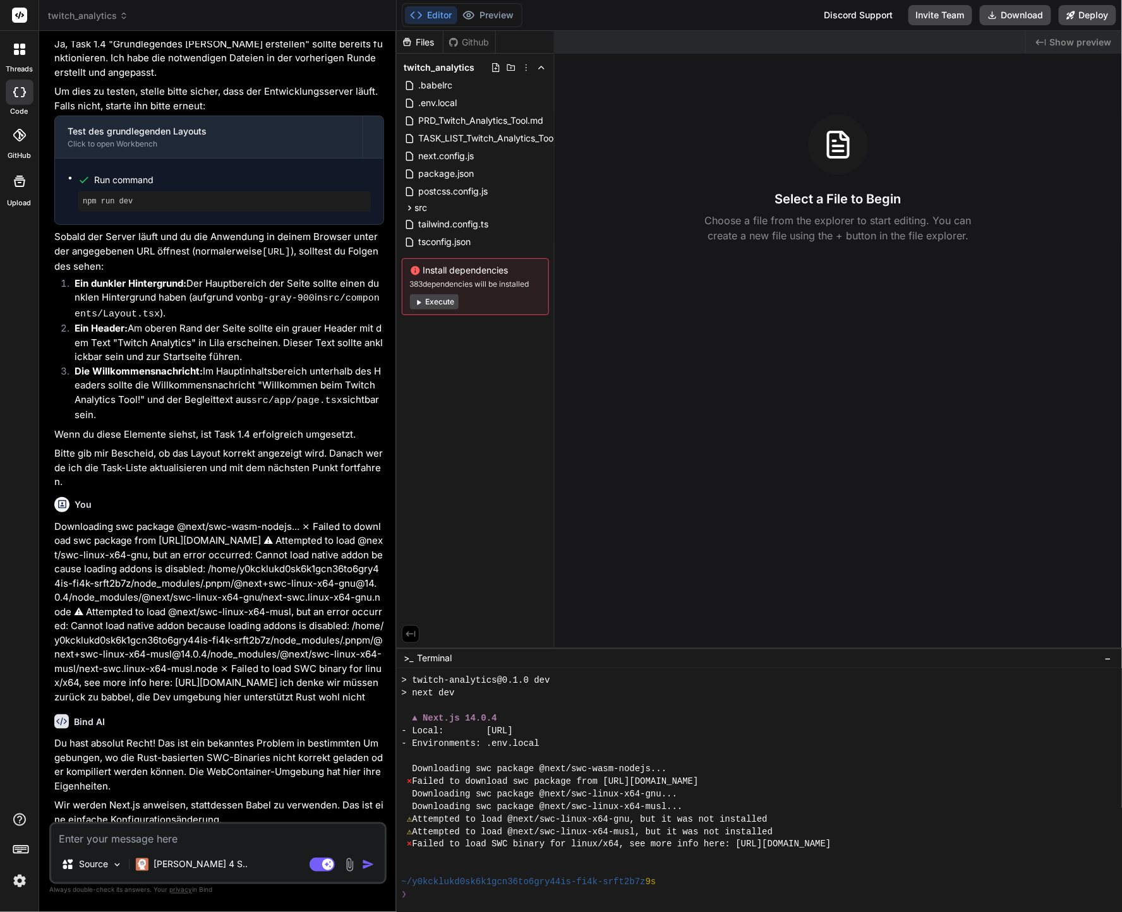
scroll to position [2373, 0]
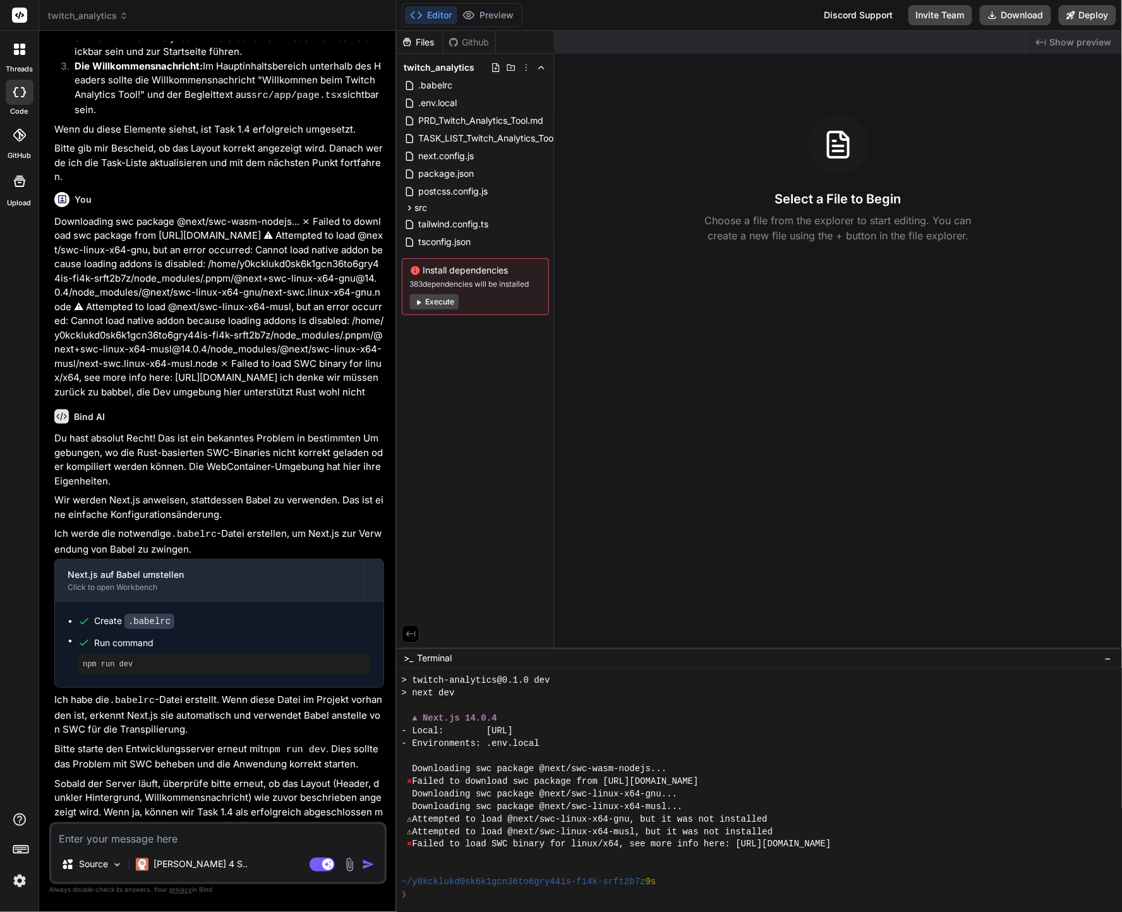
type textarea "D"
type textarea "x"
type textarea "De"
type textarea "x"
type textarea "Der"
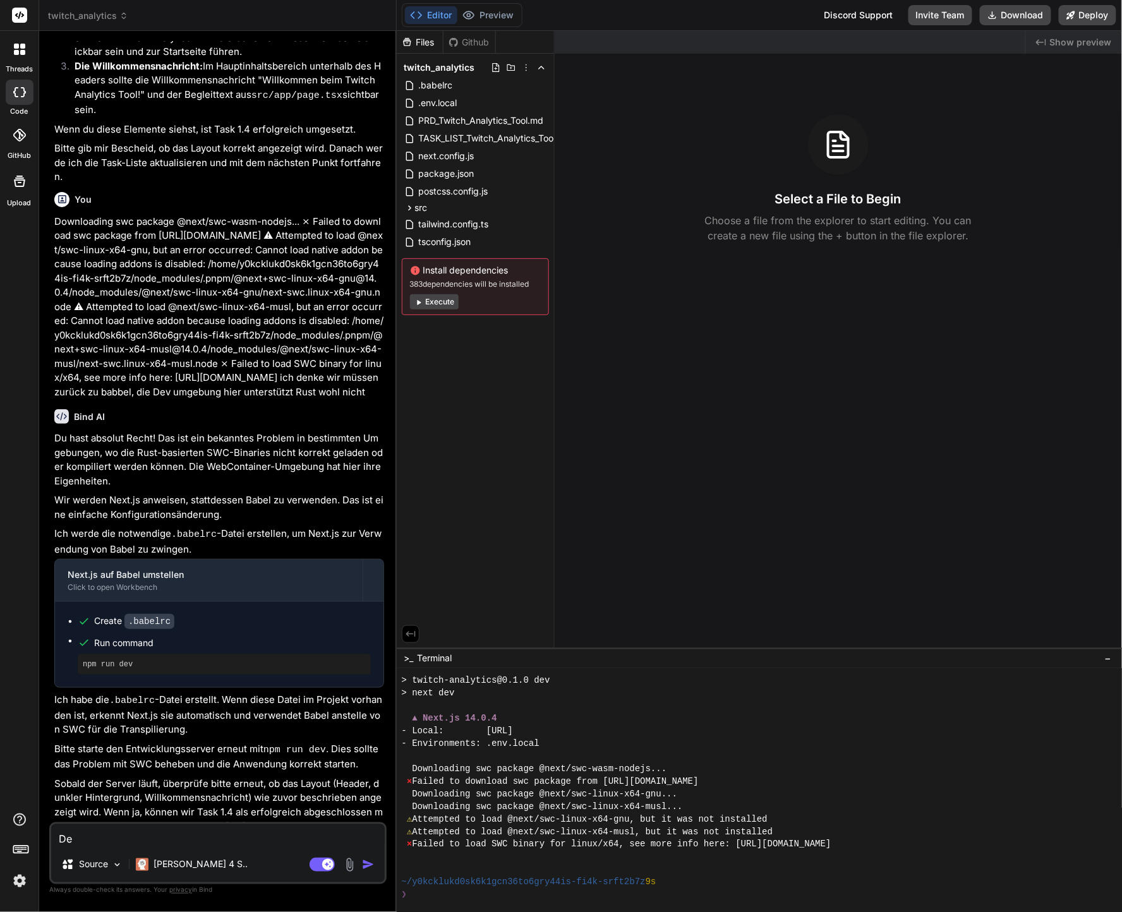
type textarea "x"
type textarea "Der"
type textarea "x"
type textarea "Der F"
type textarea "x"
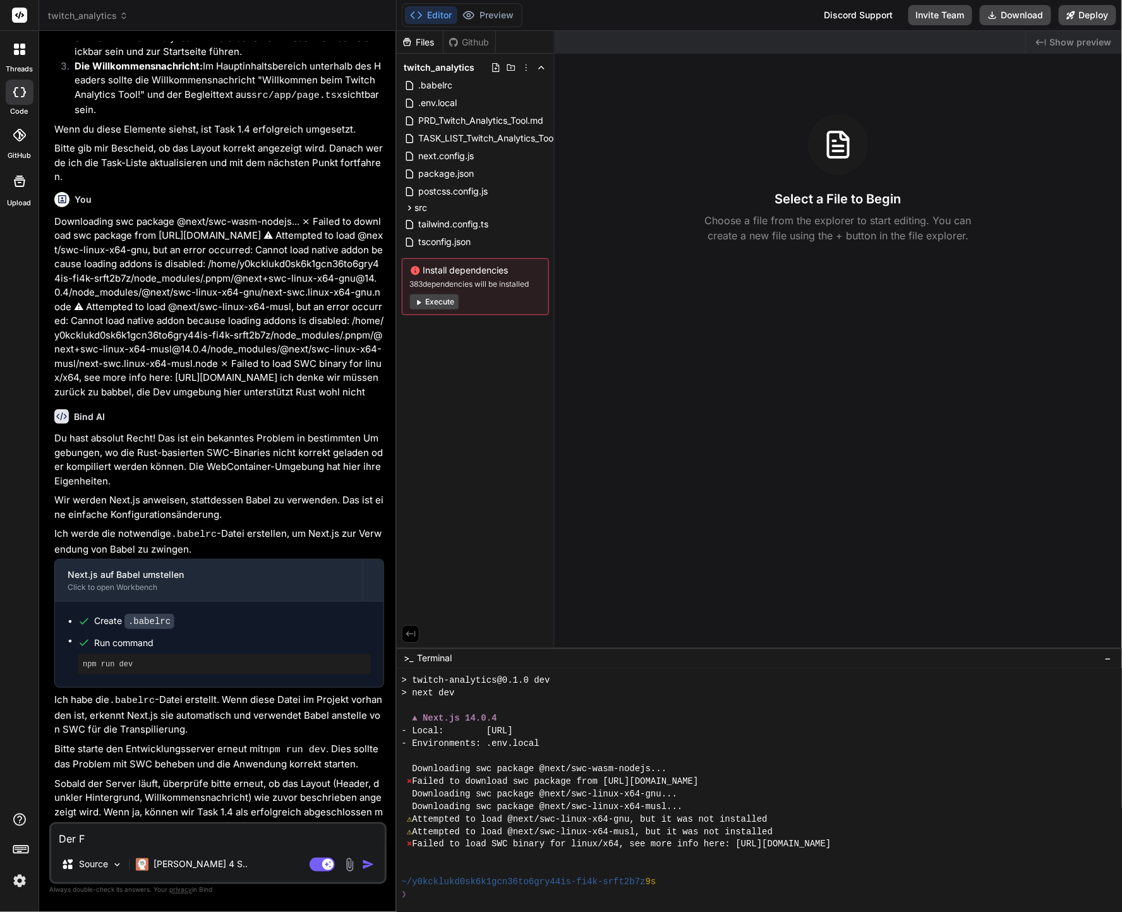
type textarea "Der Fe"
type textarea "x"
type textarea "Der Feh"
type textarea "x"
type textarea "Der Fehl"
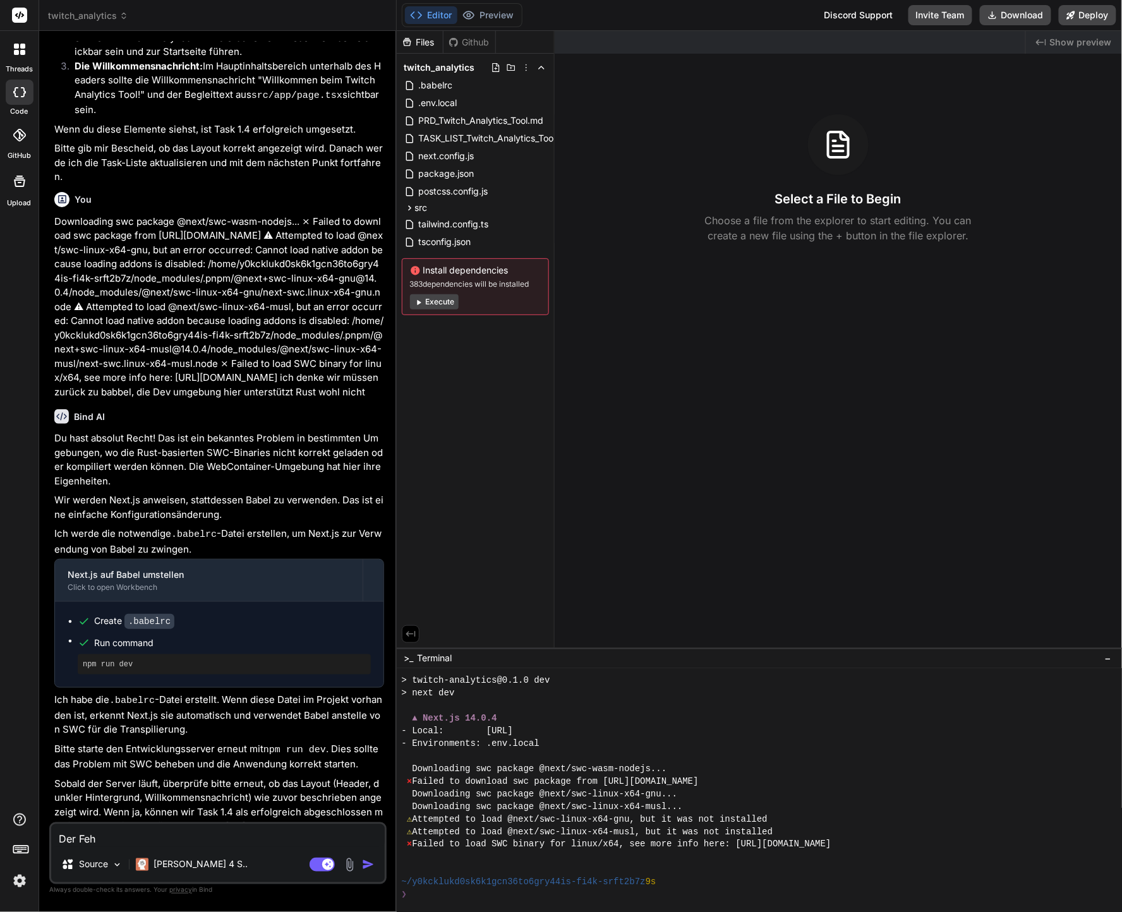
type textarea "x"
type textarea "Der Fehle"
type textarea "x"
type textarea "Der Fehler"
type textarea "x"
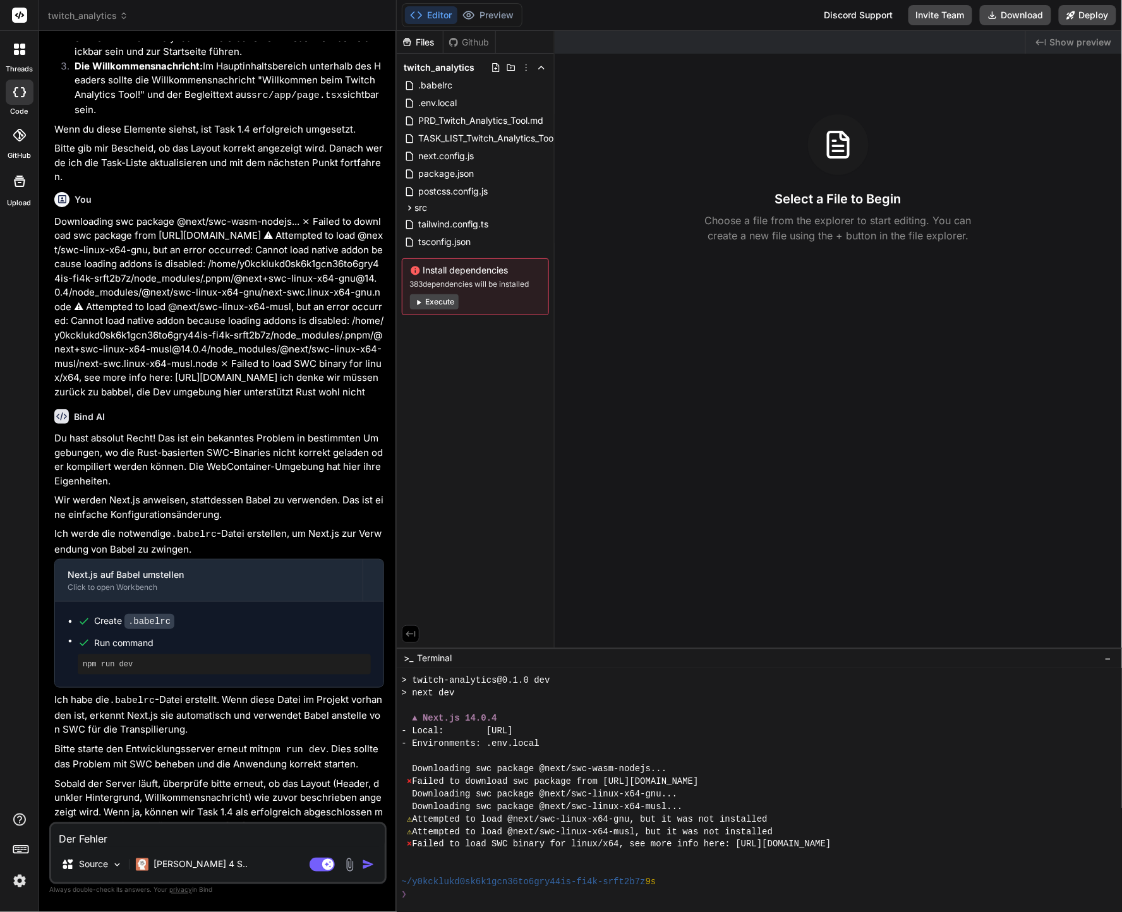
type textarea "Der Fehler"
type textarea "x"
type textarea "Der Fehler t"
type textarea "x"
type textarea "Der Fehler ta"
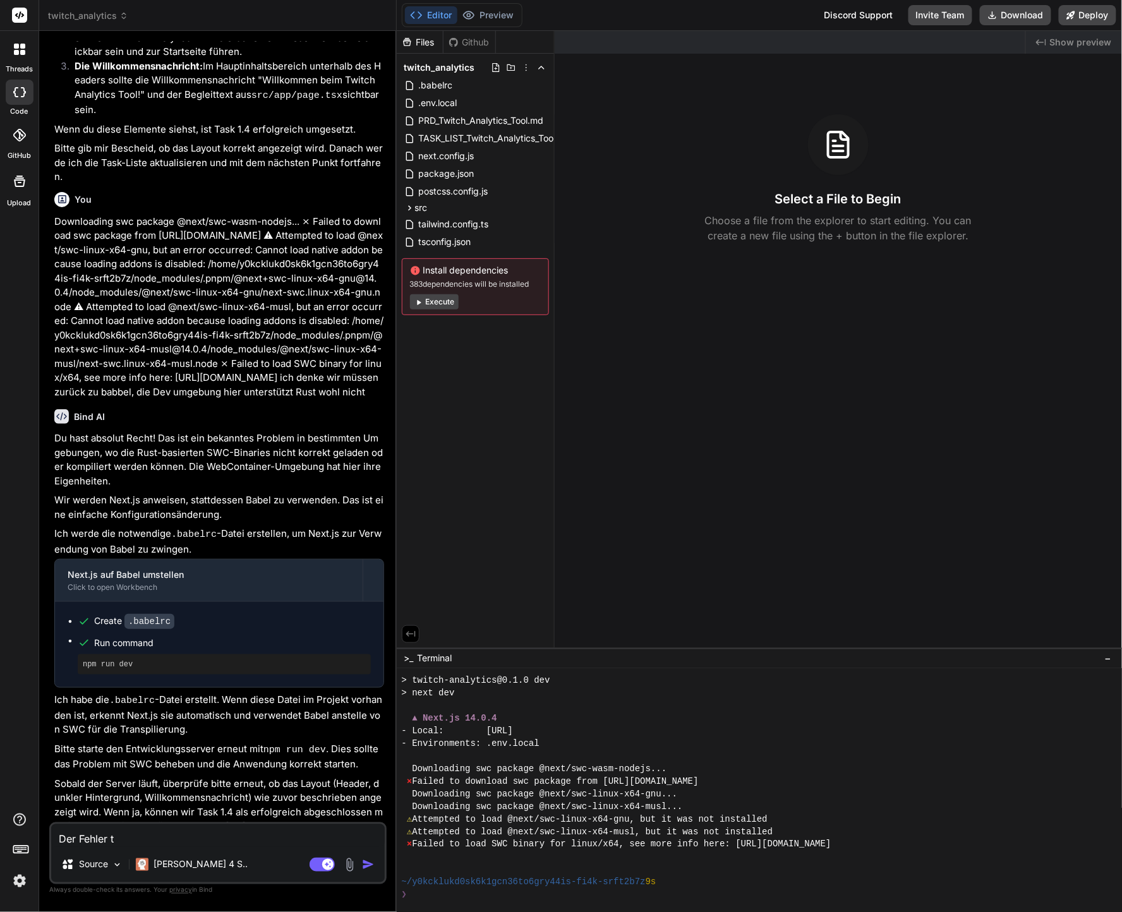
type textarea "x"
type textarea "Der Fehler tau"
type textarea "x"
type textarea "Der Fehler tauc"
type textarea "x"
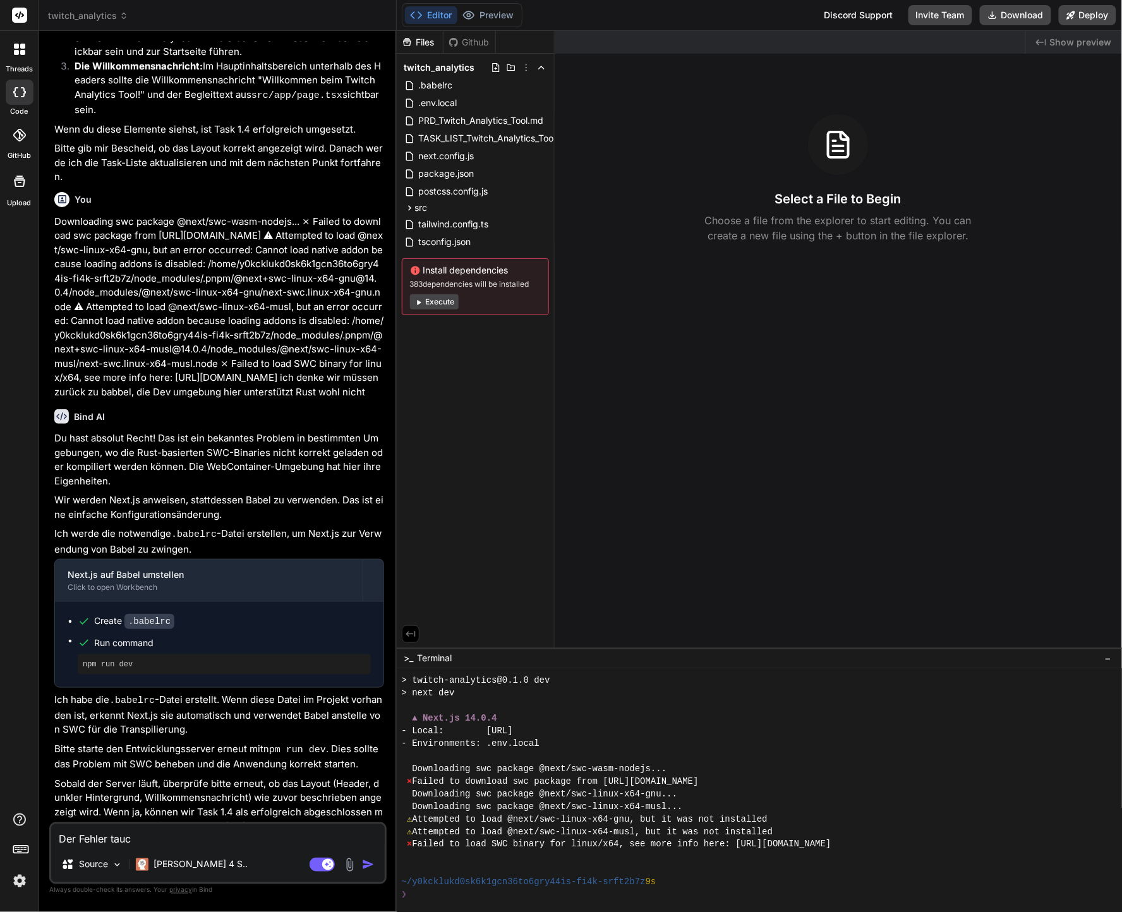
type textarea "Der Fehler tauch"
type textarea "x"
type textarea "Der Fehler taucht"
type textarea "x"
type textarea "Der Fehler taucht"
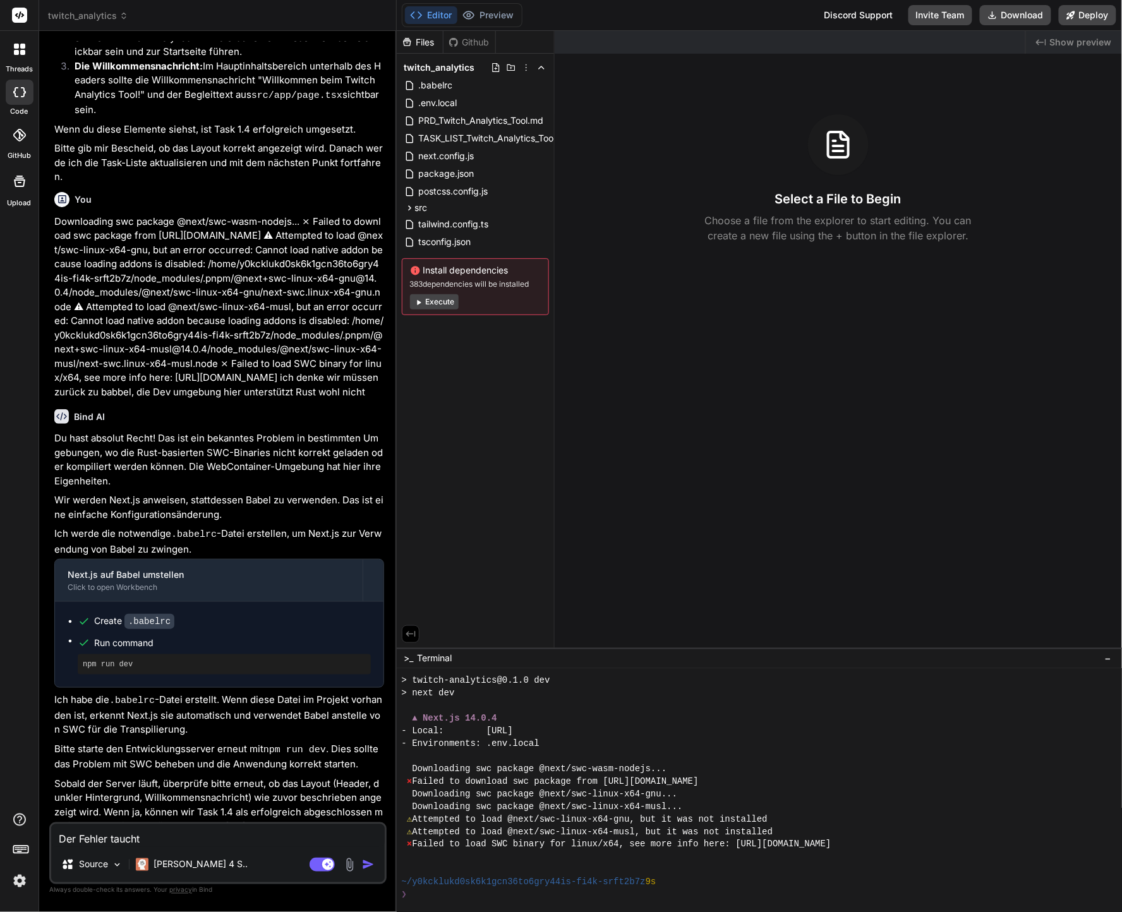
type textarea "x"
type textarea "Der Fehler taucht i"
type textarea "x"
type textarea "Der Fehler taucht im"
type textarea "x"
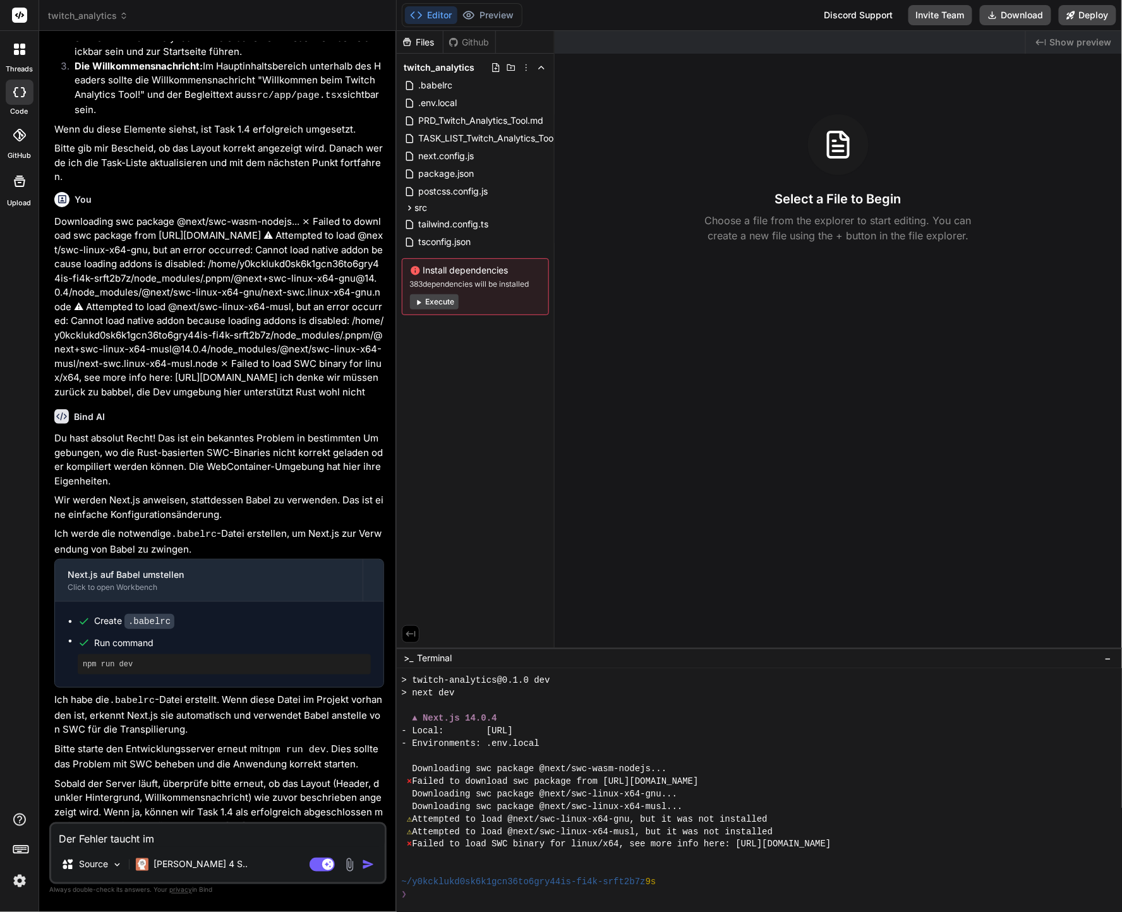
type textarea "Der Fehler taucht imm"
type textarea "x"
type textarea "Der Fehler taucht imme"
type textarea "x"
type textarea "Der Fehler taucht immer"
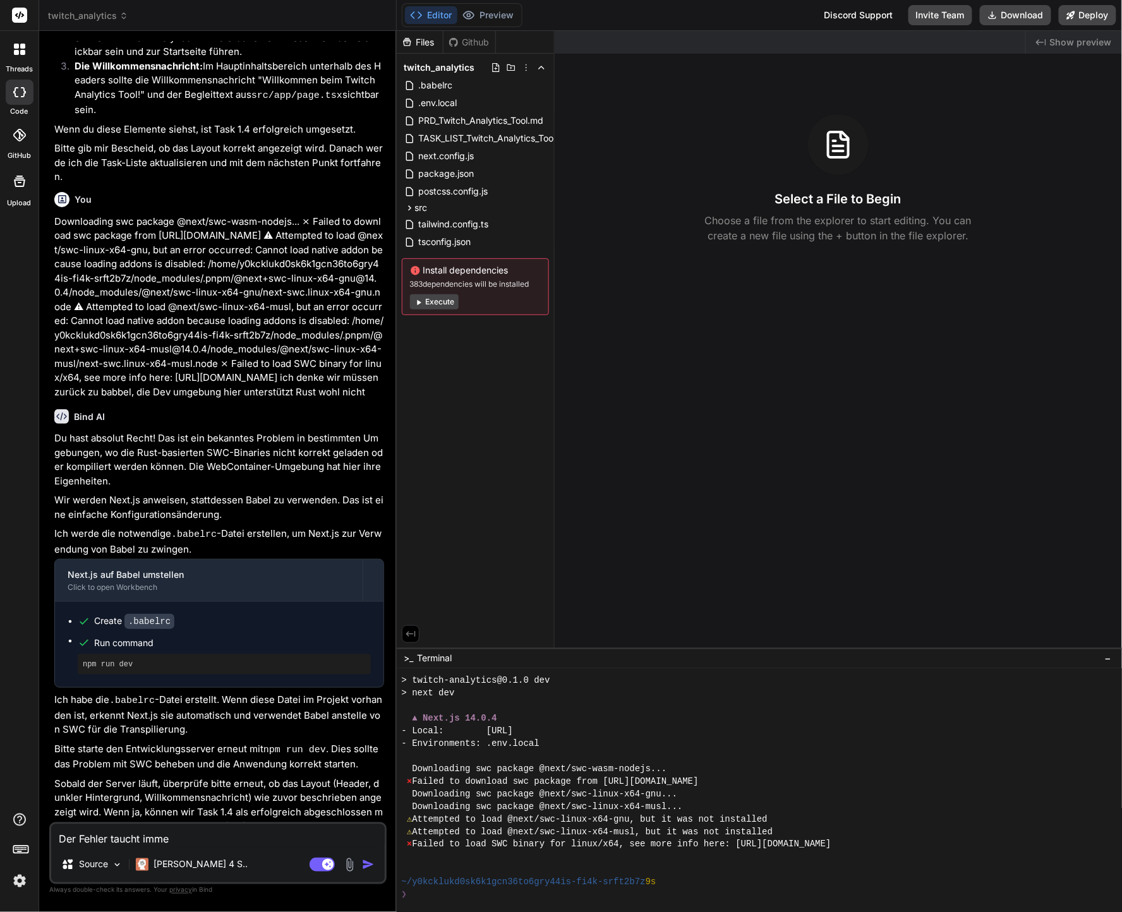
type textarea "x"
type textarea "Der Fehler taucht immer"
type textarea "x"
type textarea "Der Fehler taucht immer n"
type textarea "x"
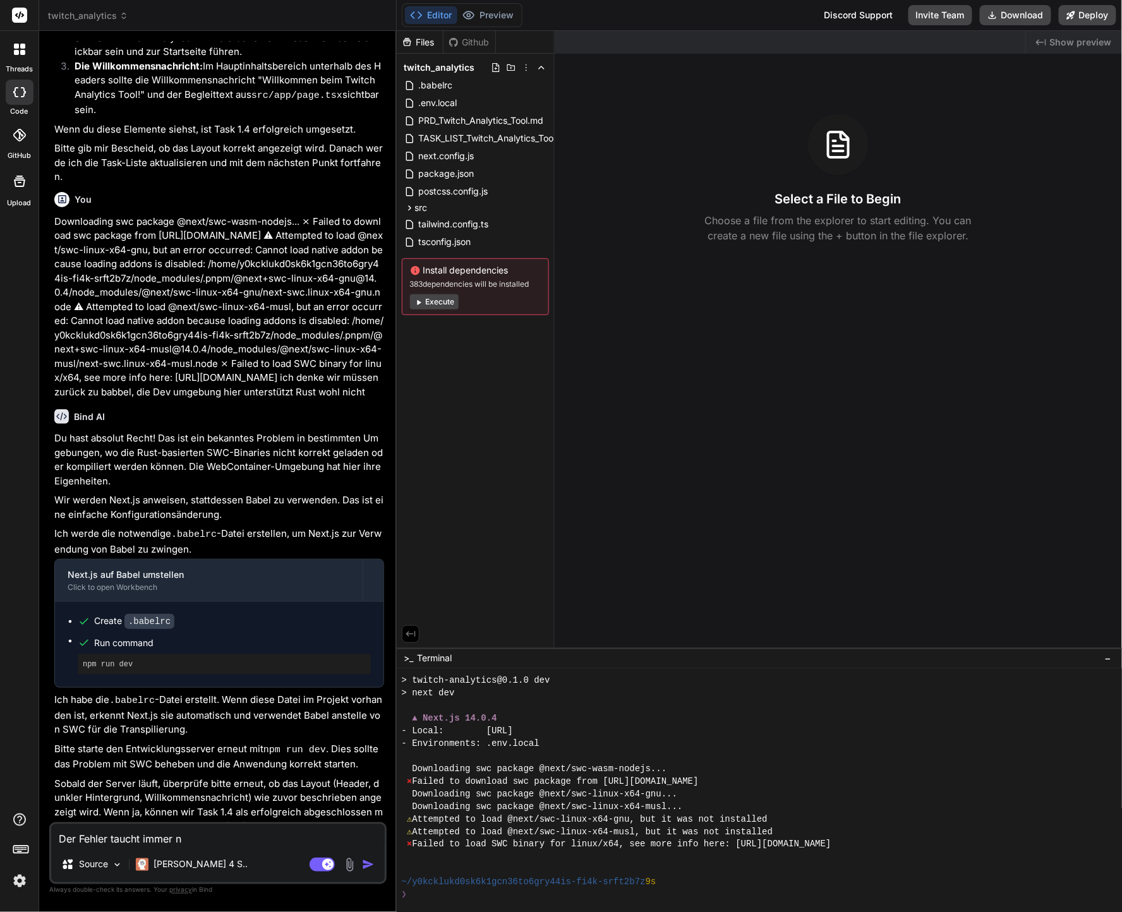
type textarea "Der Fehler taucht immer no"
type textarea "x"
type textarea "Der Fehler taucht immer noc"
type textarea "x"
type textarea "Der Fehler taucht immer noch"
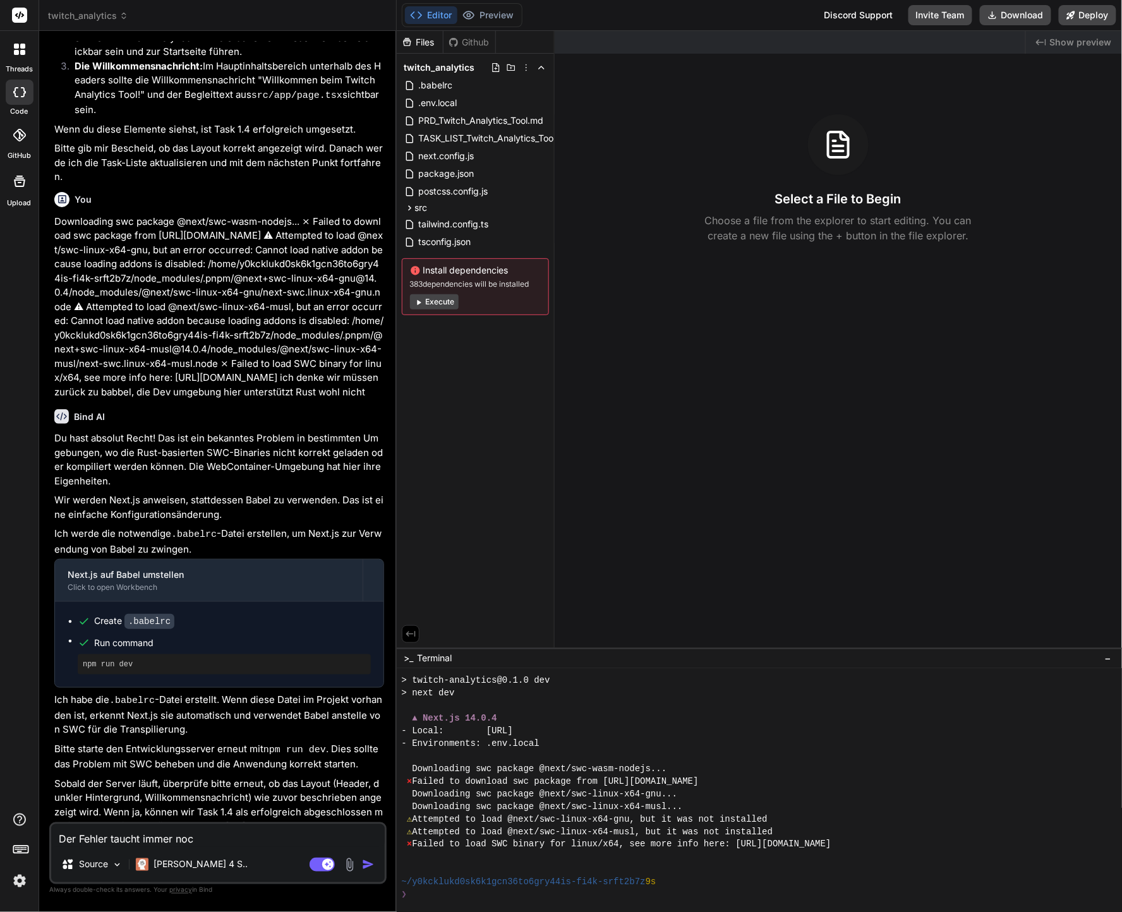
type textarea "x"
type textarea "Der Fehler taucht immer noch"
type textarea "x"
type textarea "Der Fehler taucht immer noch a"
type textarea "x"
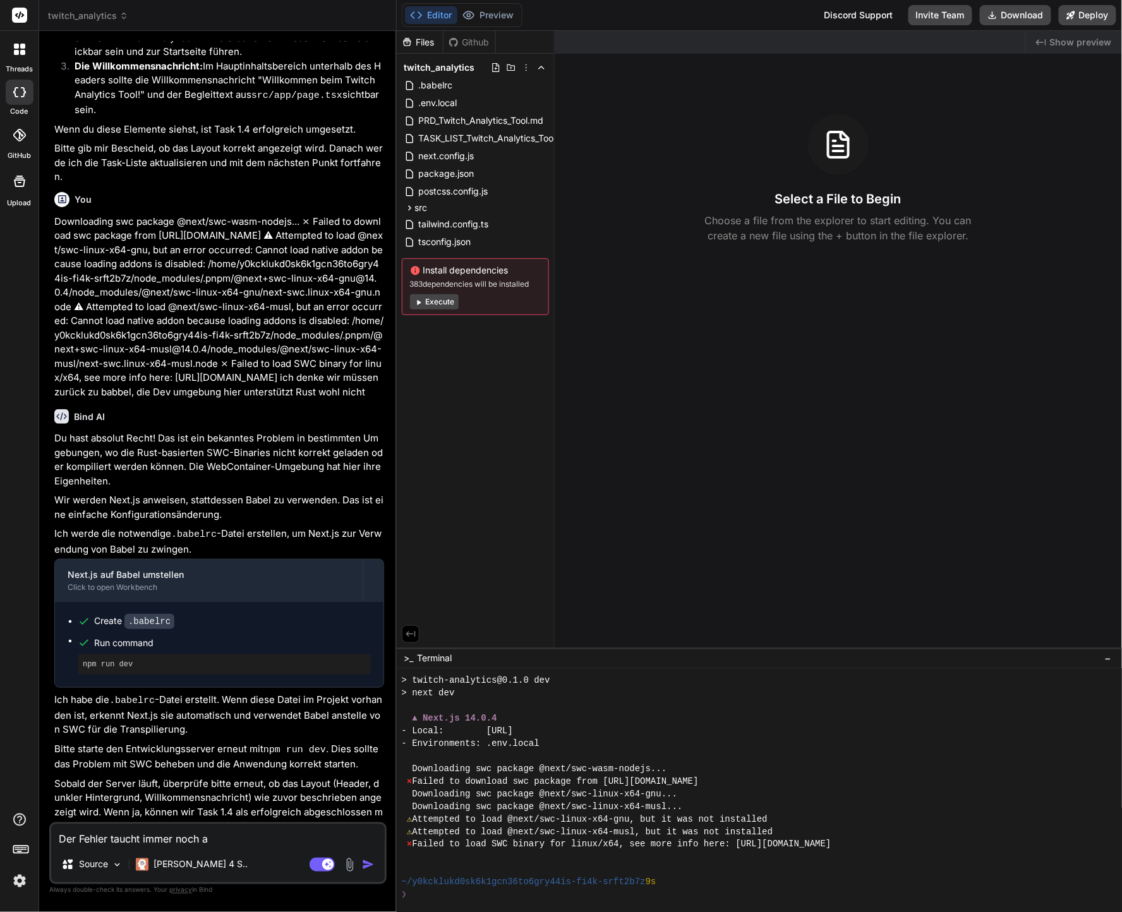
type textarea "Der Fehler taucht immer noch au"
type textarea "x"
type textarea "Der Fehler taucht immer noch auf"
type textarea "x"
type textarea "Der Fehler taucht immer noch auf,"
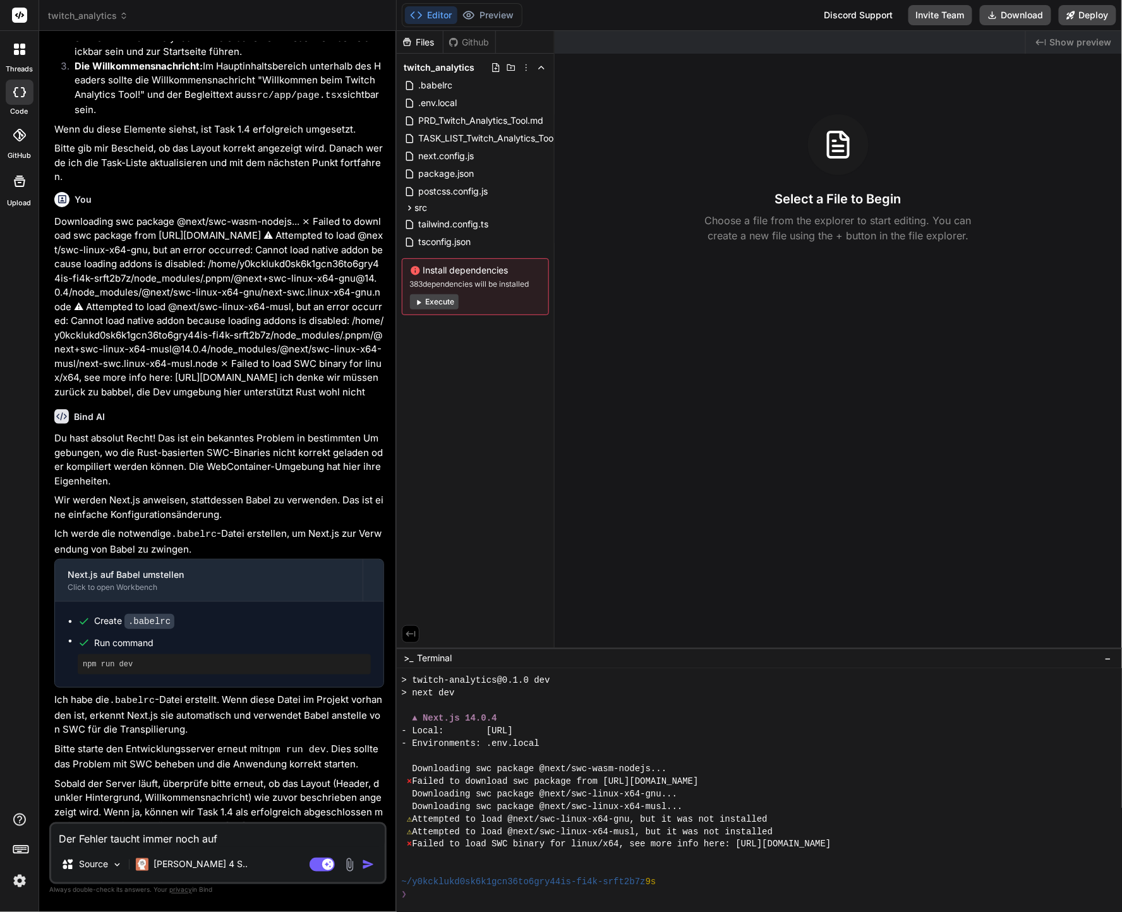
type textarea "x"
type textarea "Der Fehler taucht immer noch auf,"
type textarea "x"
type textarea "Der Fehler taucht immer noch auf, w"
type textarea "x"
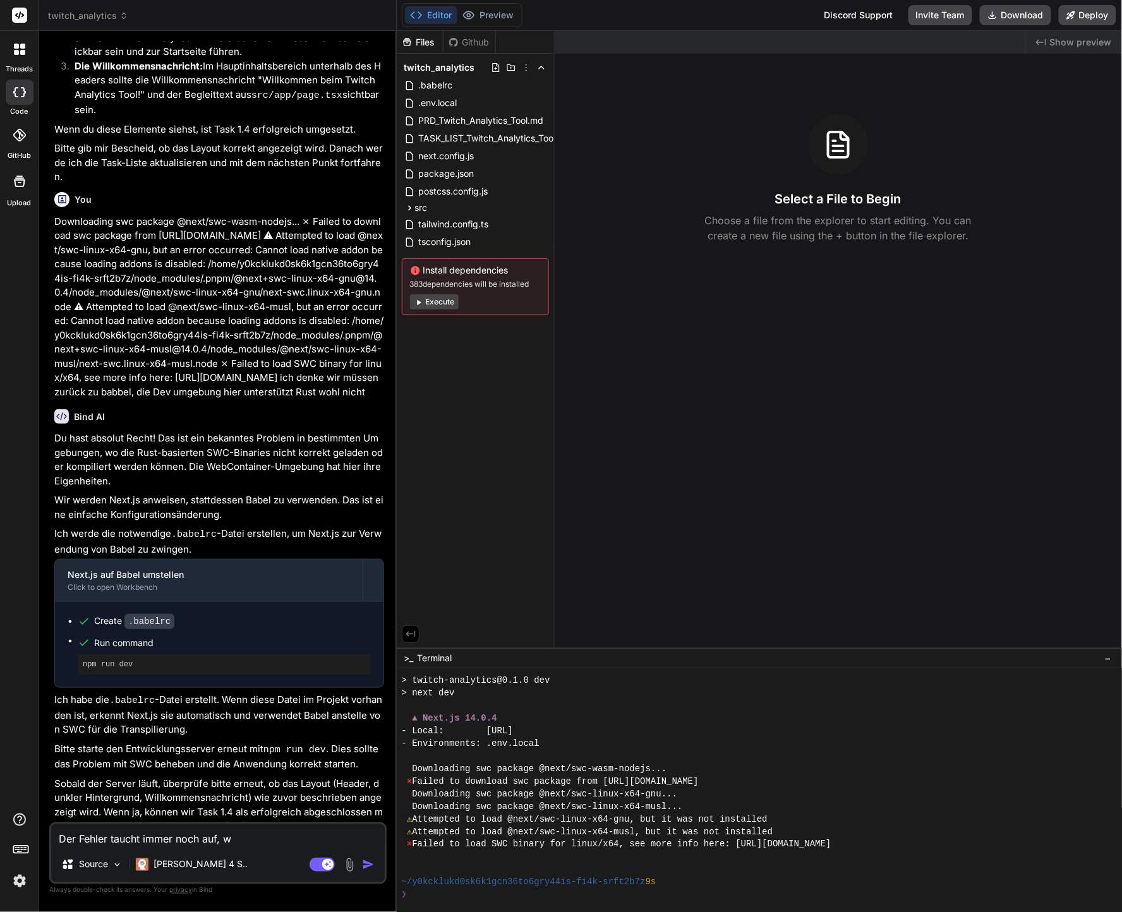
type textarea "Der Fehler taucht immer noch auf, wi"
type textarea "x"
type textarea "Der Fehler taucht immer noch auf, wir"
type textarea "x"
type textarea "Der Fehler taucht immer noch auf, wird"
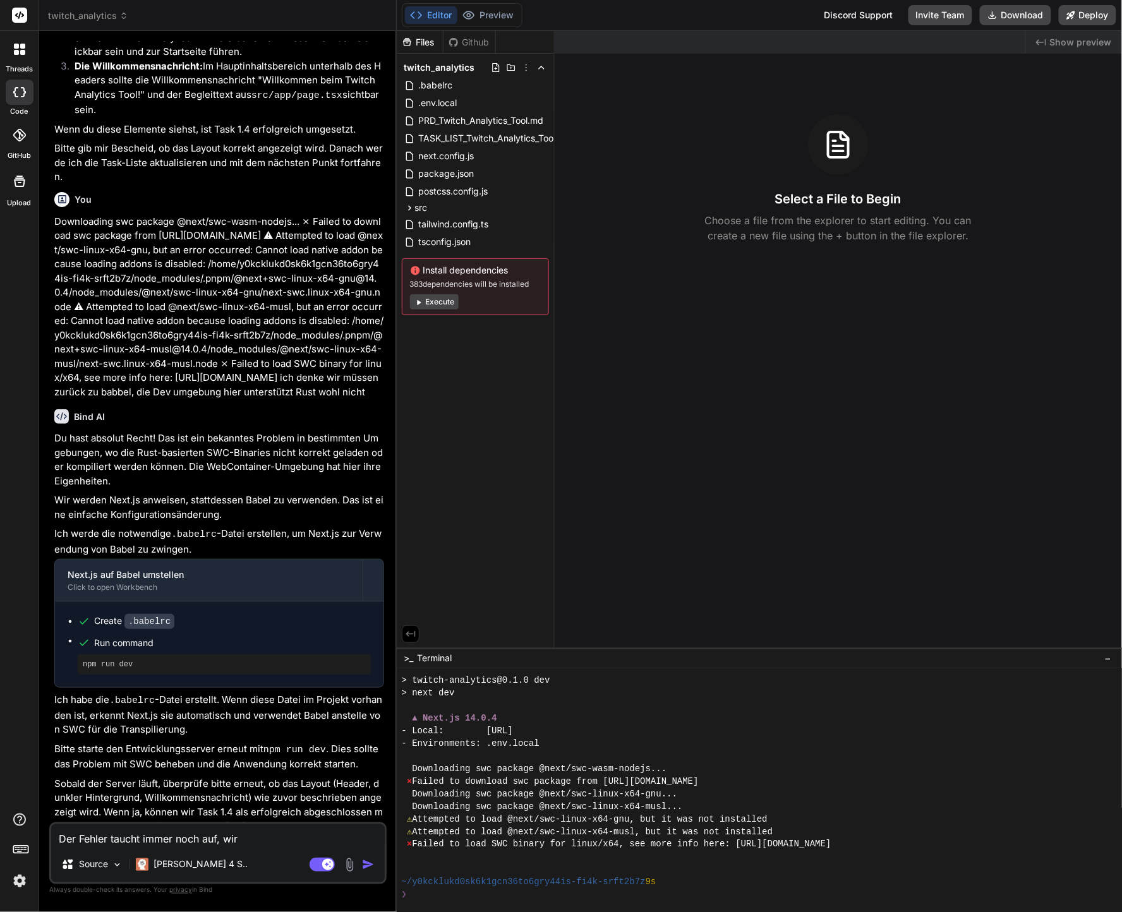
type textarea "x"
type textarea "Der Fehler taucht immer noch auf, wird"
type textarea "x"
type textarea "Der Fehler taucht immer noch auf, wird w"
type textarea "x"
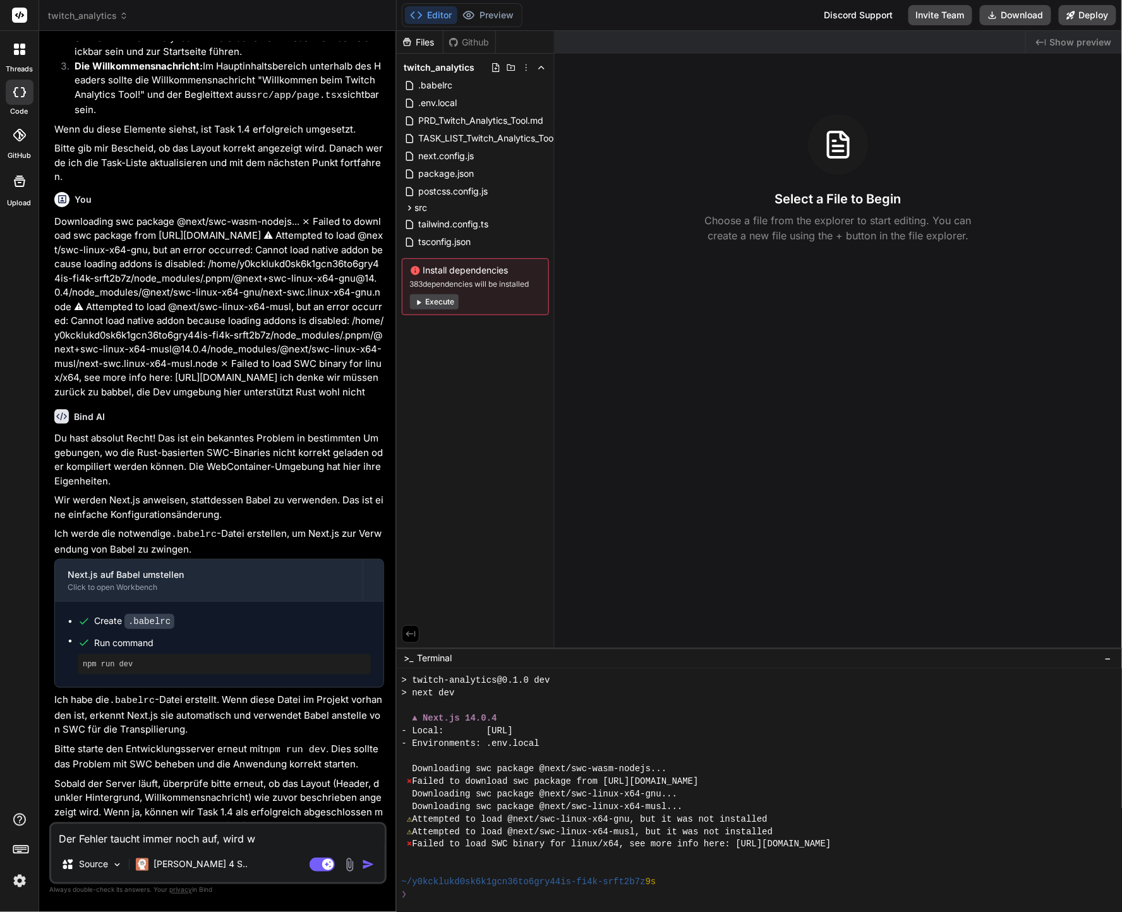
type textarea "Der Fehler taucht immer noch auf, wird wo"
type textarea "x"
type textarea "Der Fehler taucht immer noch auf, wird woh"
type textarea "x"
type textarea "Der Fehler taucht immer noch auf, wird wohl"
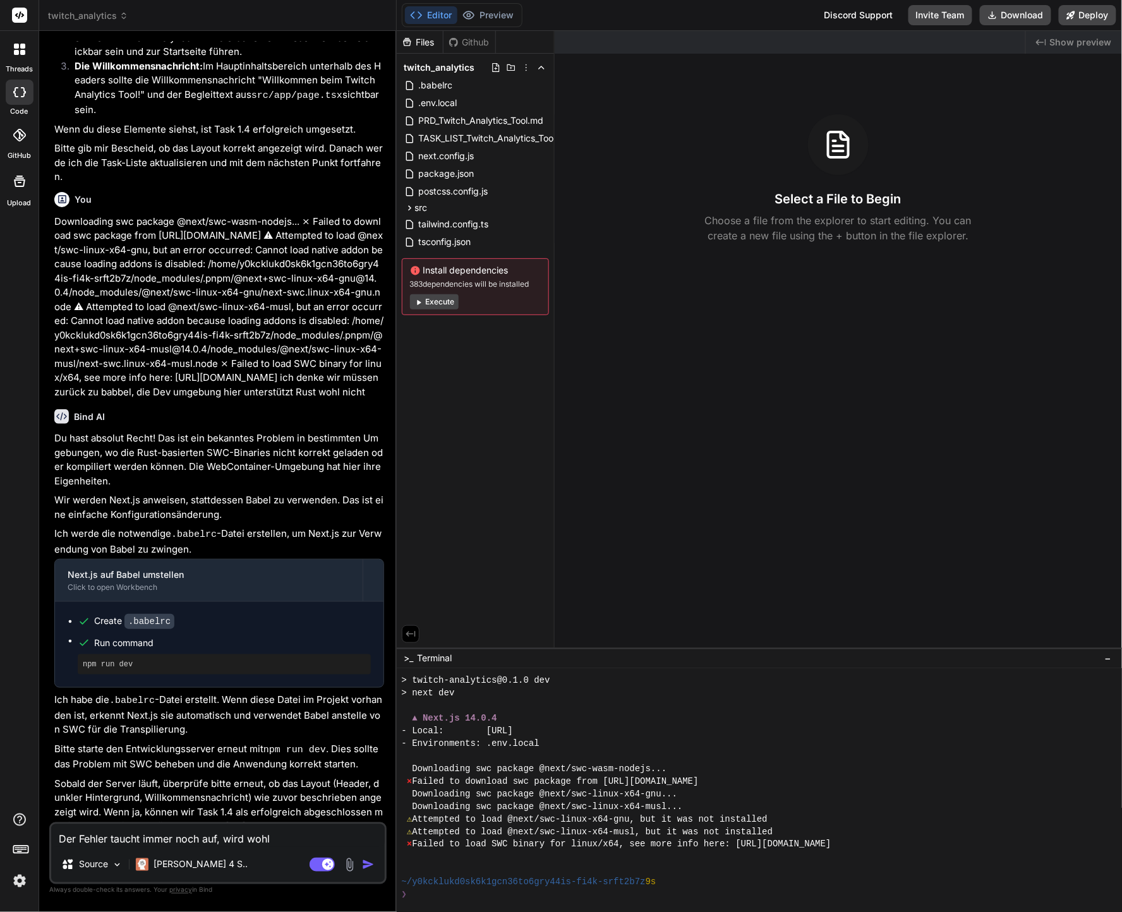
type textarea "x"
type textarea "Der Fehler taucht immer noch auf, wird wohl"
type textarea "x"
type textarea "Der Fehler taucht immer noch auf, wird wohl i"
type textarea "x"
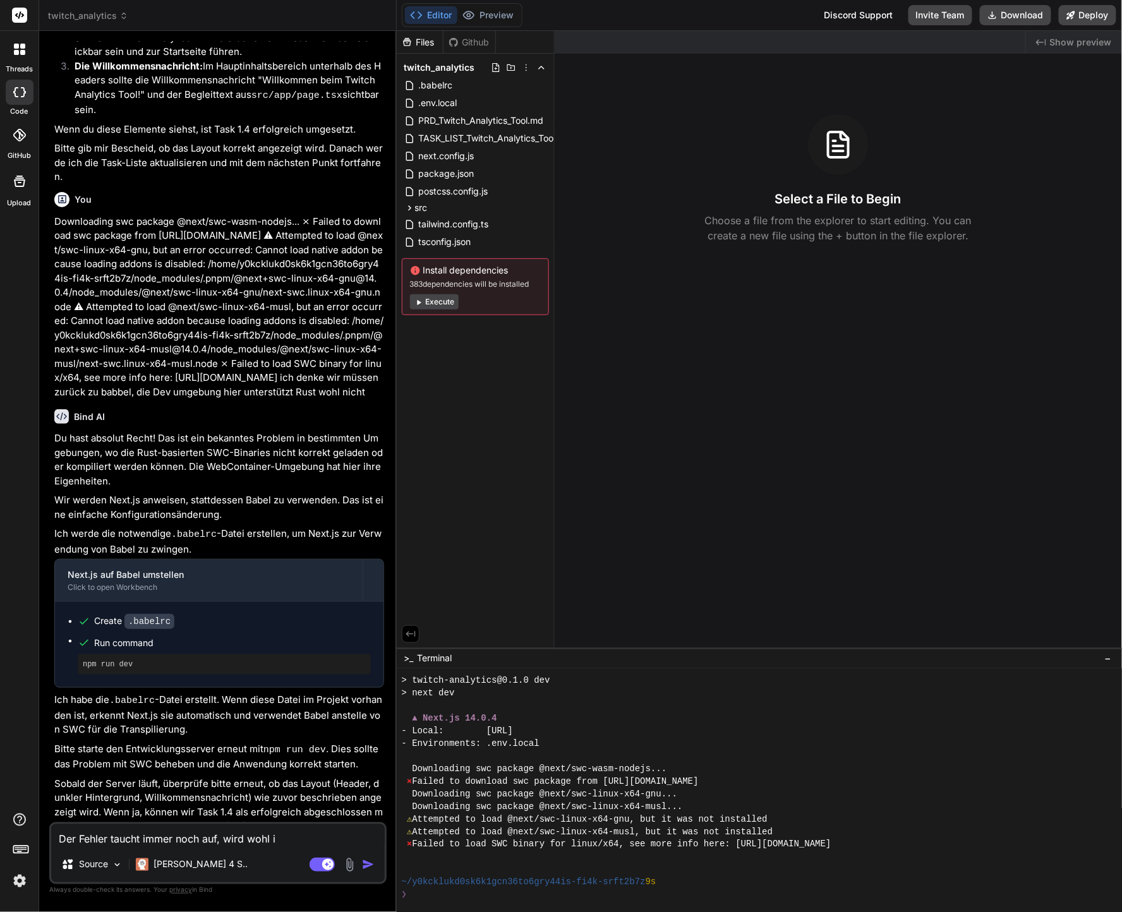
type textarea "Der Fehler taucht immer noch auf, wird wohl im"
type textarea "x"
type textarea "Der Fehler taucht immer noch auf, wird wohl imm"
type textarea "x"
type textarea "Der Fehler taucht immer noch auf, wird wohl imme"
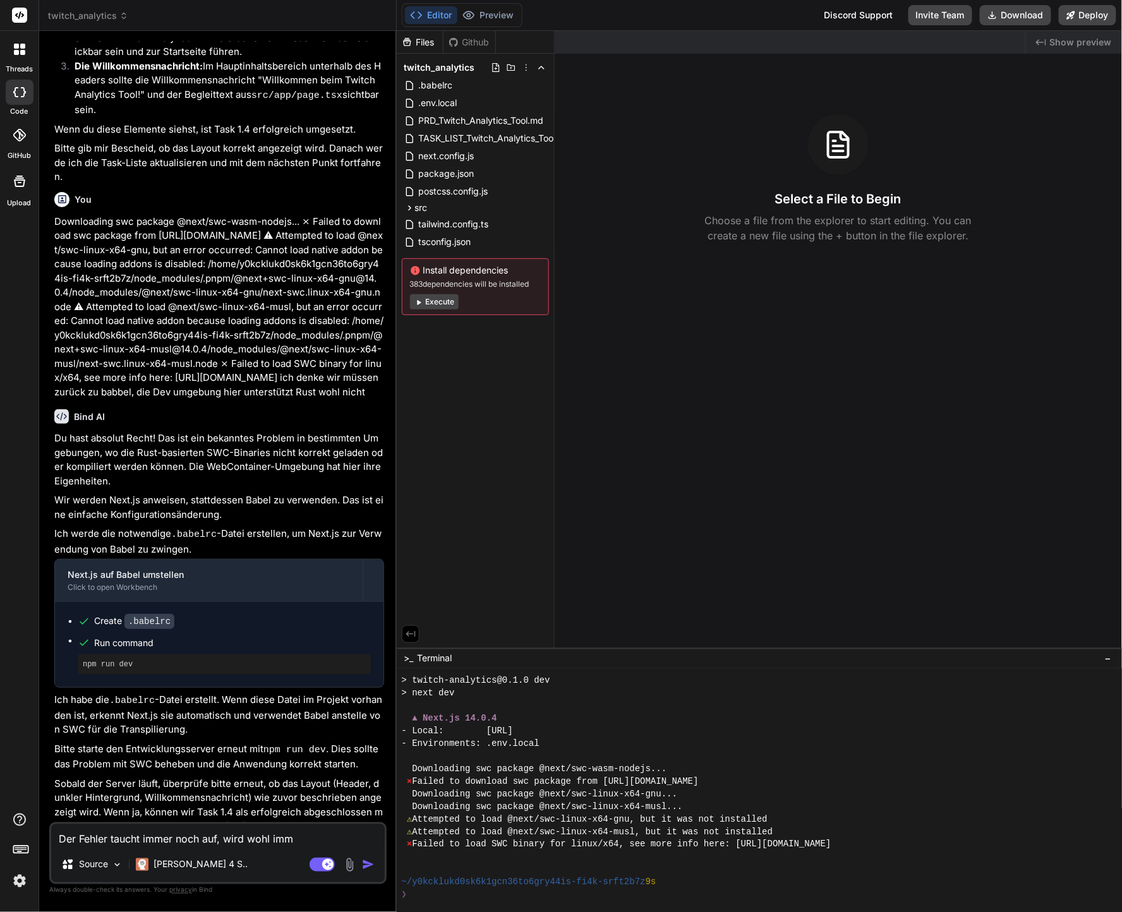
type textarea "x"
type textarea "Der Fehler taucht immer noch auf, wird wohl immer"
type textarea "x"
type textarea "Der Fehler taucht immer noch auf, wird wohl immer"
type textarea "x"
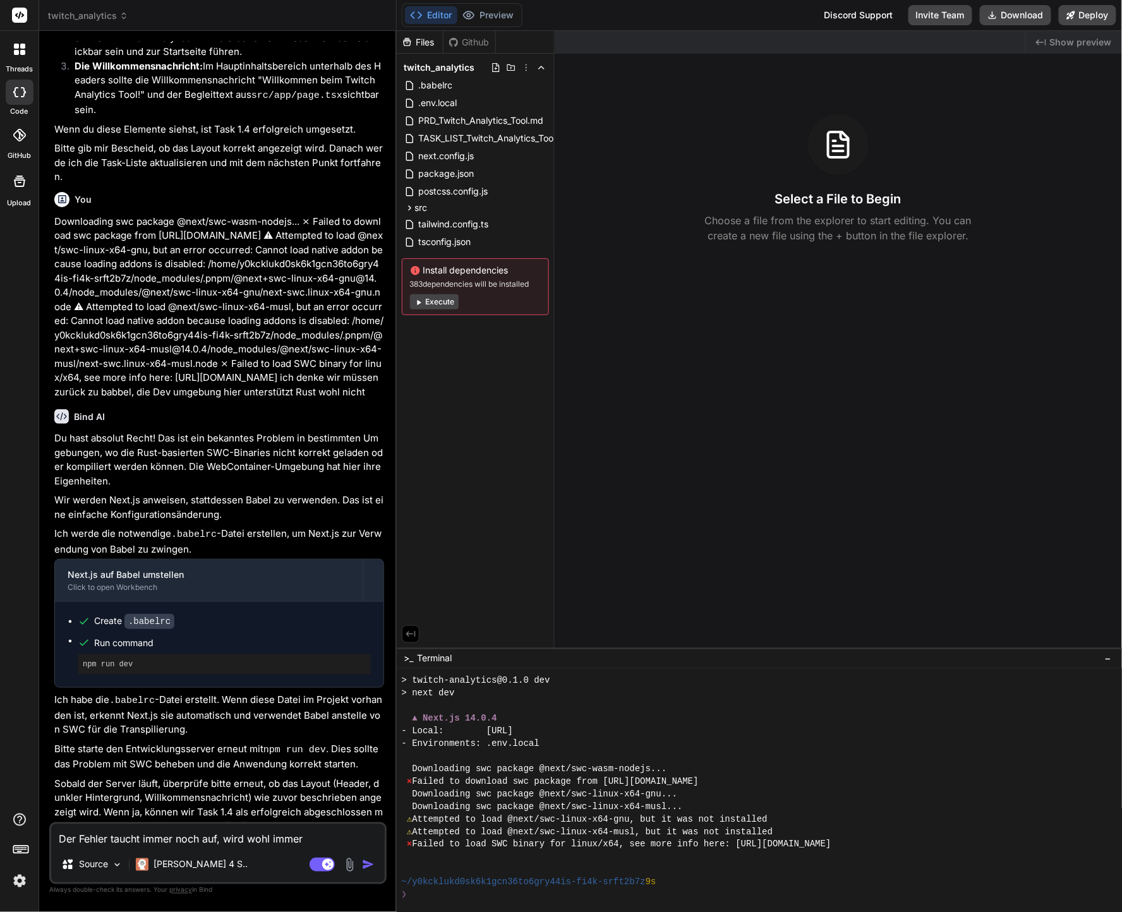
type textarea "Der Fehler taucht immer noch auf, wird wohl immer n"
type textarea "x"
type textarea "Der Fehler taucht immer noch auf, wird wohl immer no"
type textarea "x"
type textarea "Der Fehler taucht immer noch auf, wird wohl immer noc"
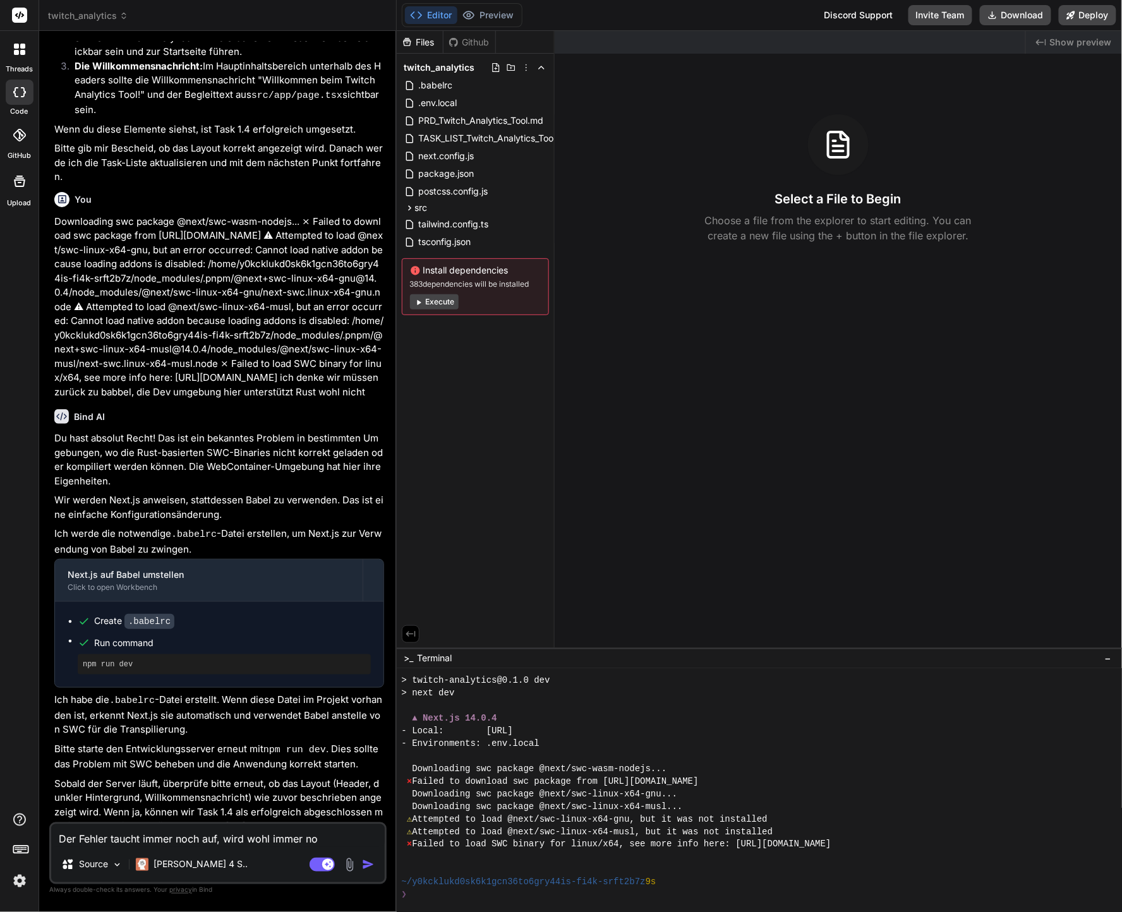
type textarea "x"
type textarea "Der Fehler taucht immer noch auf, wird wohl immer noch"
type textarea "x"
type textarea "Der Fehler taucht immer noch auf, wird wohl immer noch"
type textarea "x"
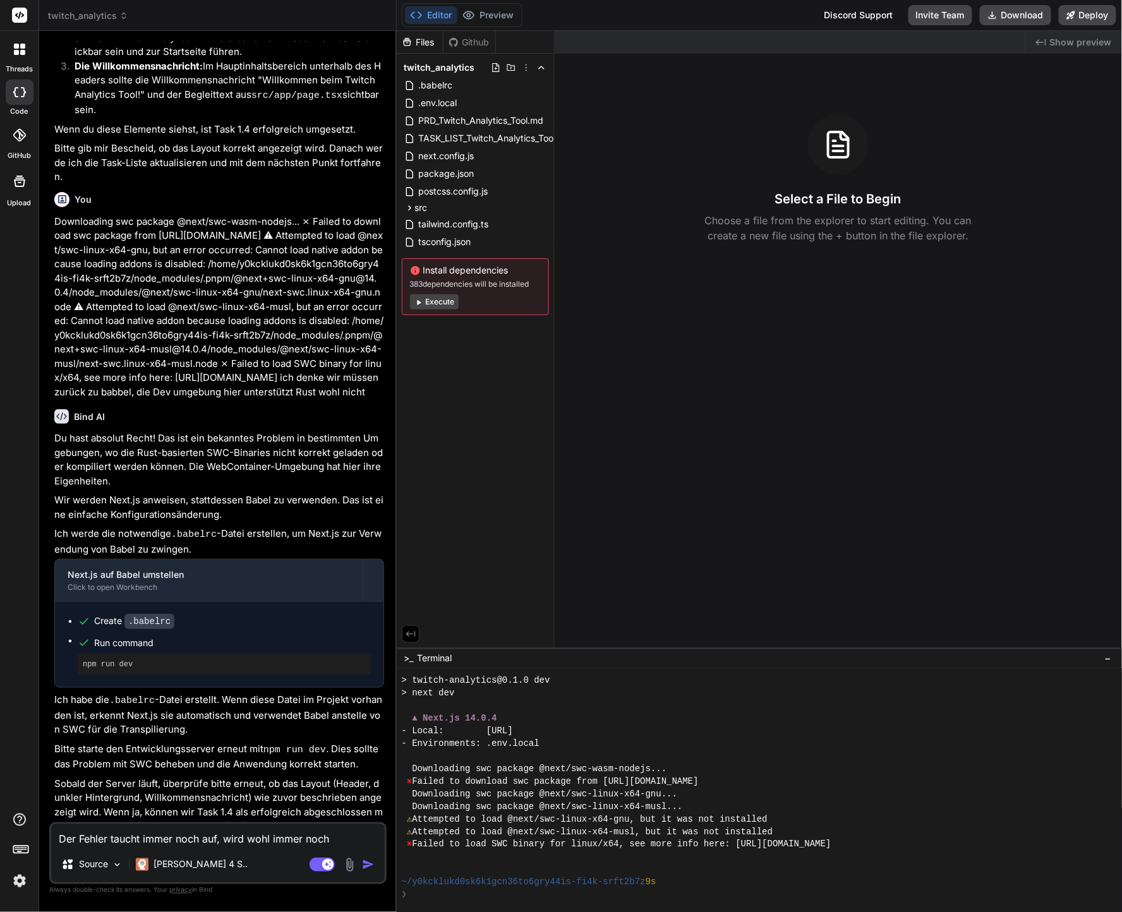
type textarea "Der Fehler taucht immer noch auf, wird wohl immer noch b"
type textarea "x"
type textarea "Der Fehler taucht immer noch auf, wird wohl immer noch bu"
type textarea "x"
type textarea "Der Fehler taucht immer noch auf, wird wohl immer noch bub"
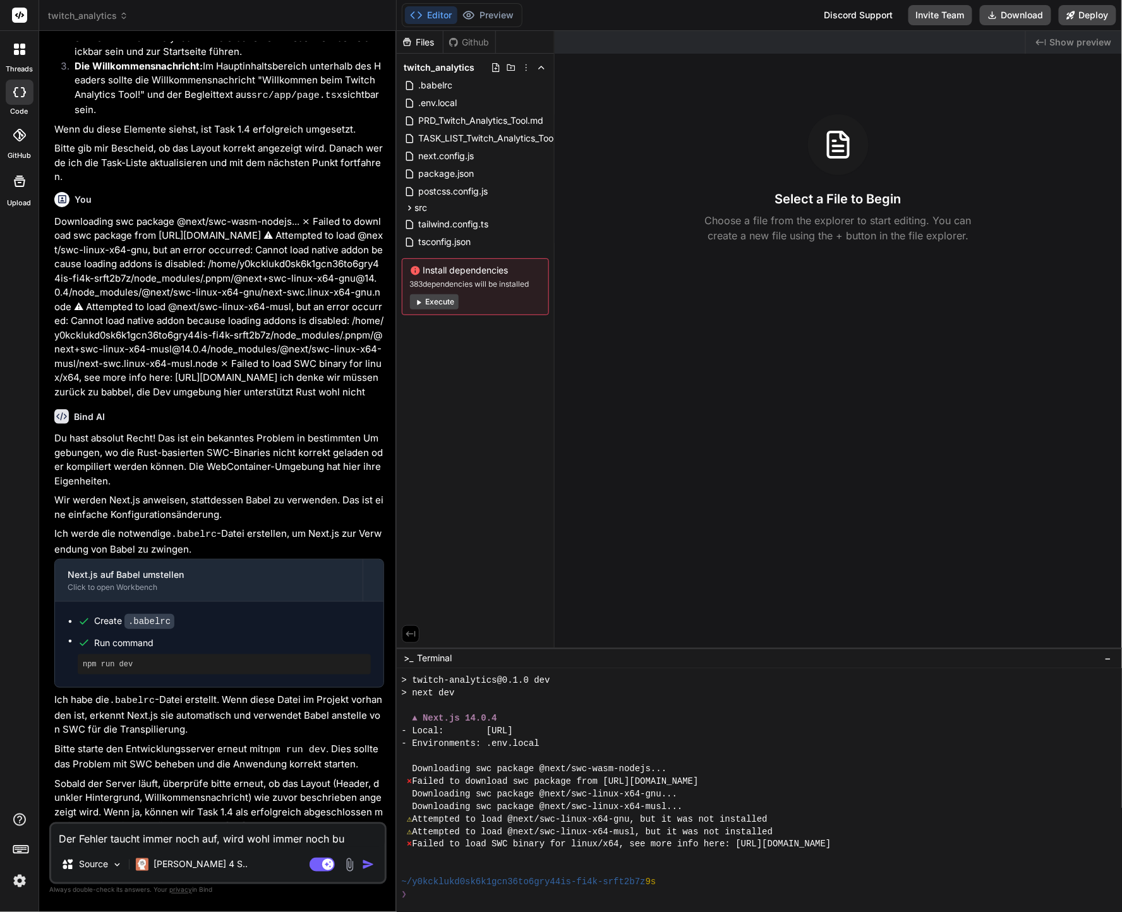
type textarea "x"
type textarea "Der Fehler taucht immer noch auf, wird wohl immer noch bu"
type textarea "x"
type textarea "Der Fehler taucht immer noch auf, wird wohl immer noch b"
type textarea "x"
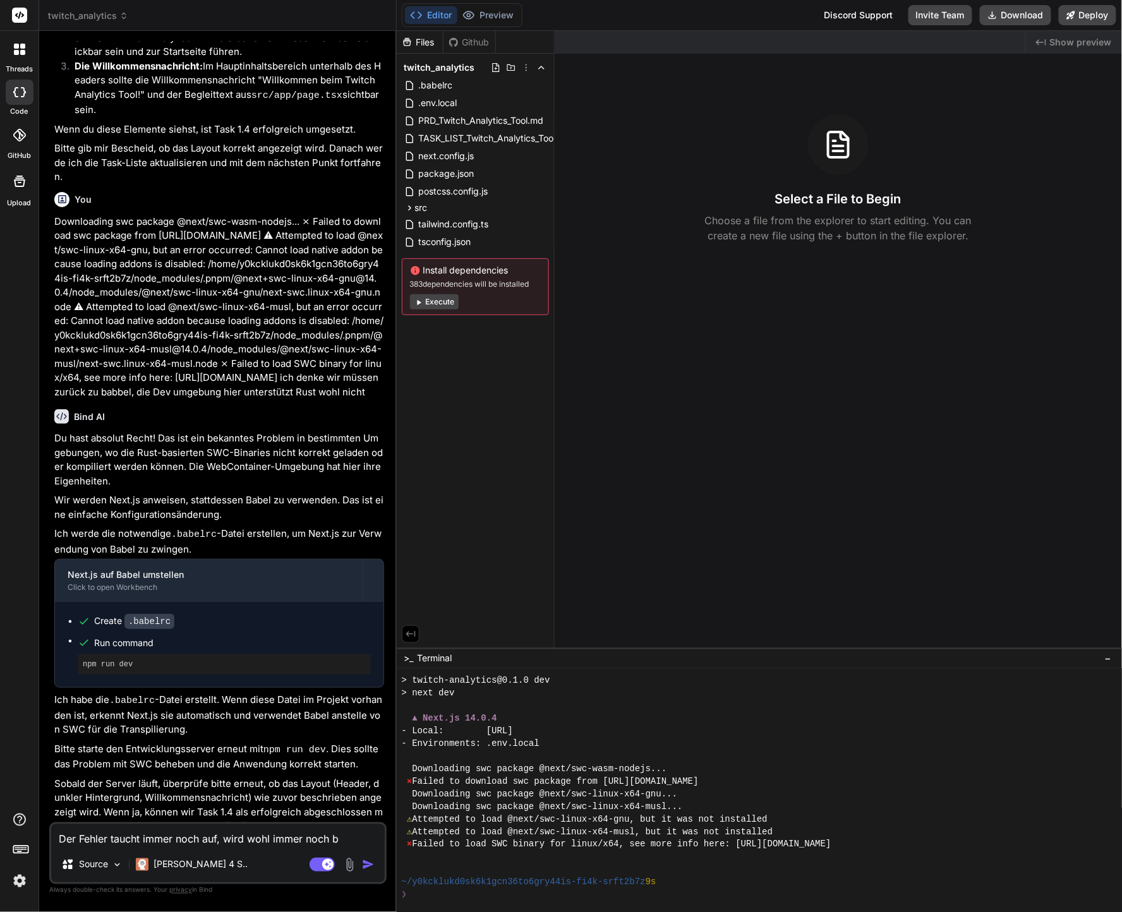
type textarea "Der Fehler taucht immer noch auf, wird wohl immer noch"
type textarea "x"
type textarea "Der Fehler taucht immer noch auf, wird wohl immer noch k"
type textarea "x"
type textarea "Der Fehler taucht immer noch auf, wird wohl immer noch ke"
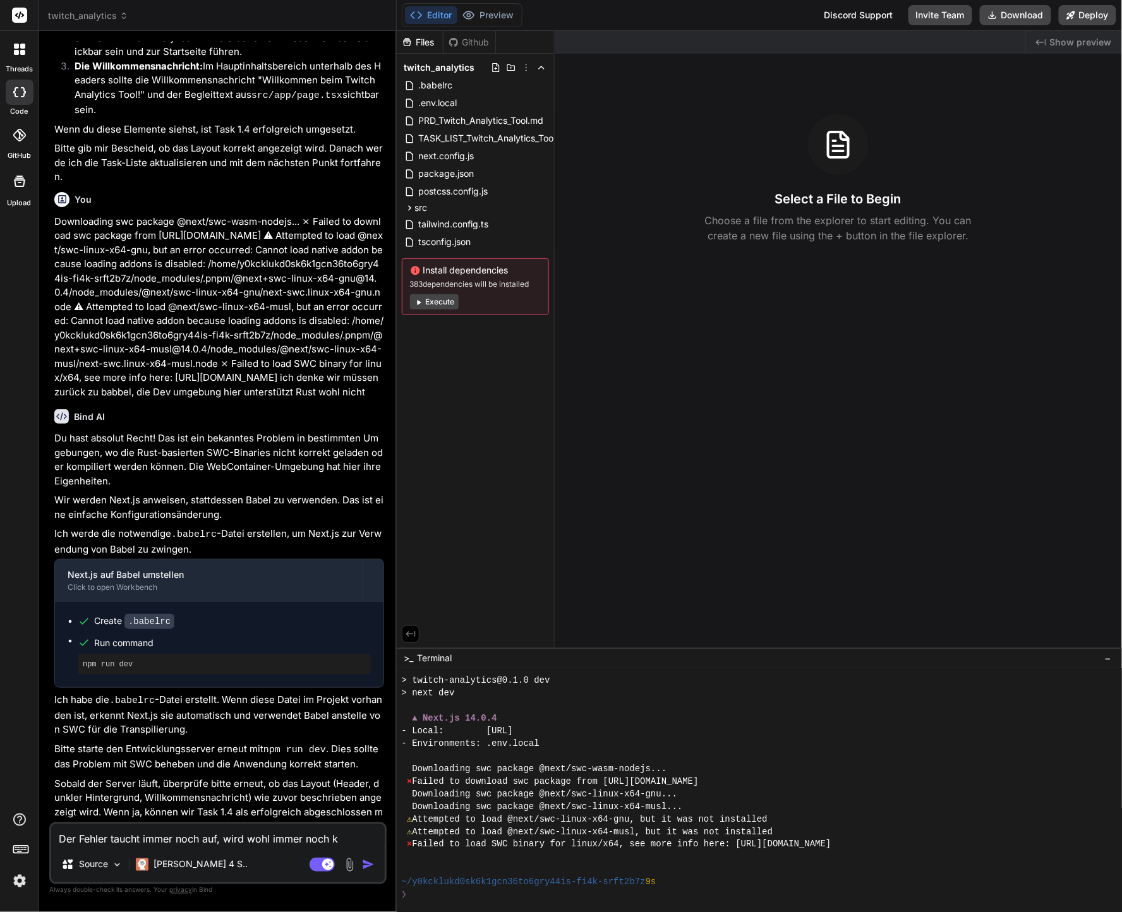
type textarea "x"
type textarea "Der Fehler taucht immer noch auf, wird wohl immer noch kei"
type textarea "x"
type textarea "Der Fehler taucht immer noch auf, wird wohl immer noch kein"
type textarea "x"
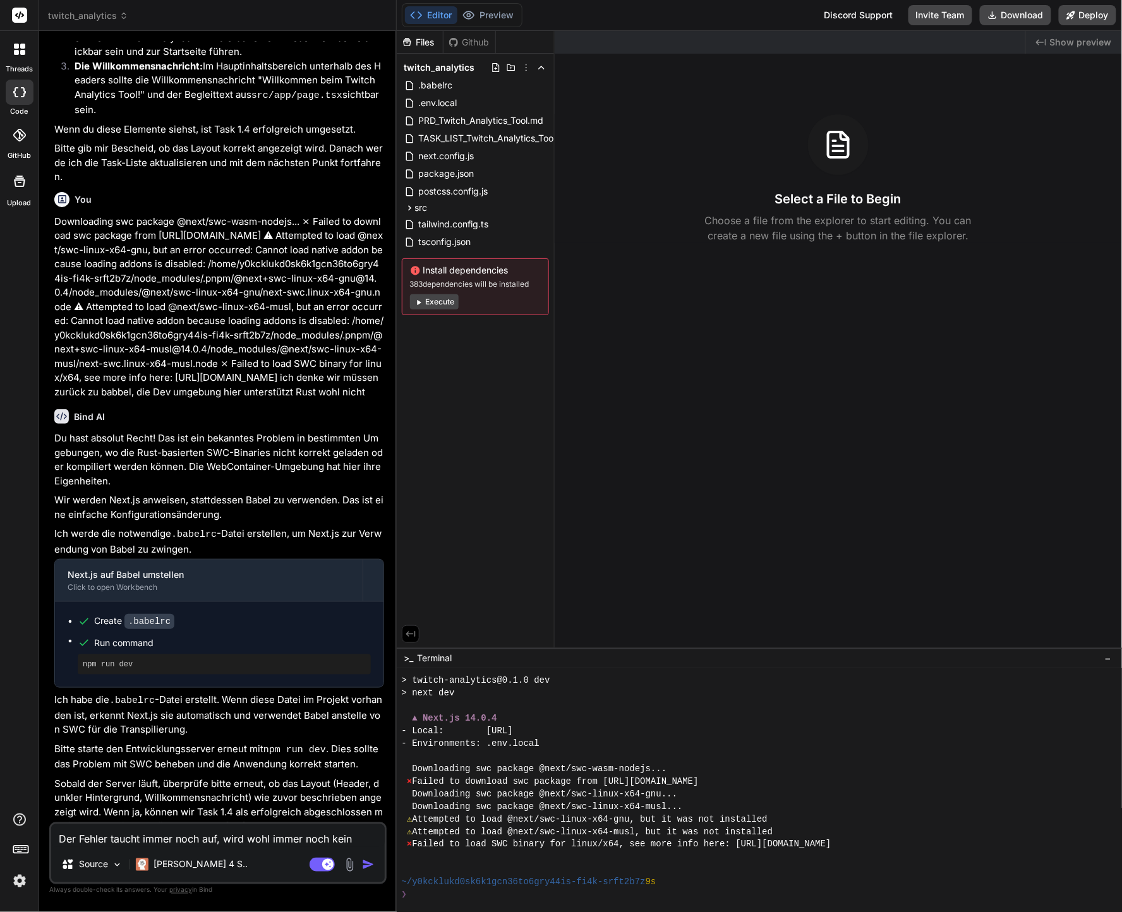
type textarea "Der Fehler taucht immer noch auf, wird wohl immer noch kein"
type textarea "x"
type textarea "Der Fehler taucht immer noch auf, wird wohl immer noch kein b"
type textarea "x"
type textarea "Der Fehler taucht immer noch auf, wird wohl immer noch kein ba"
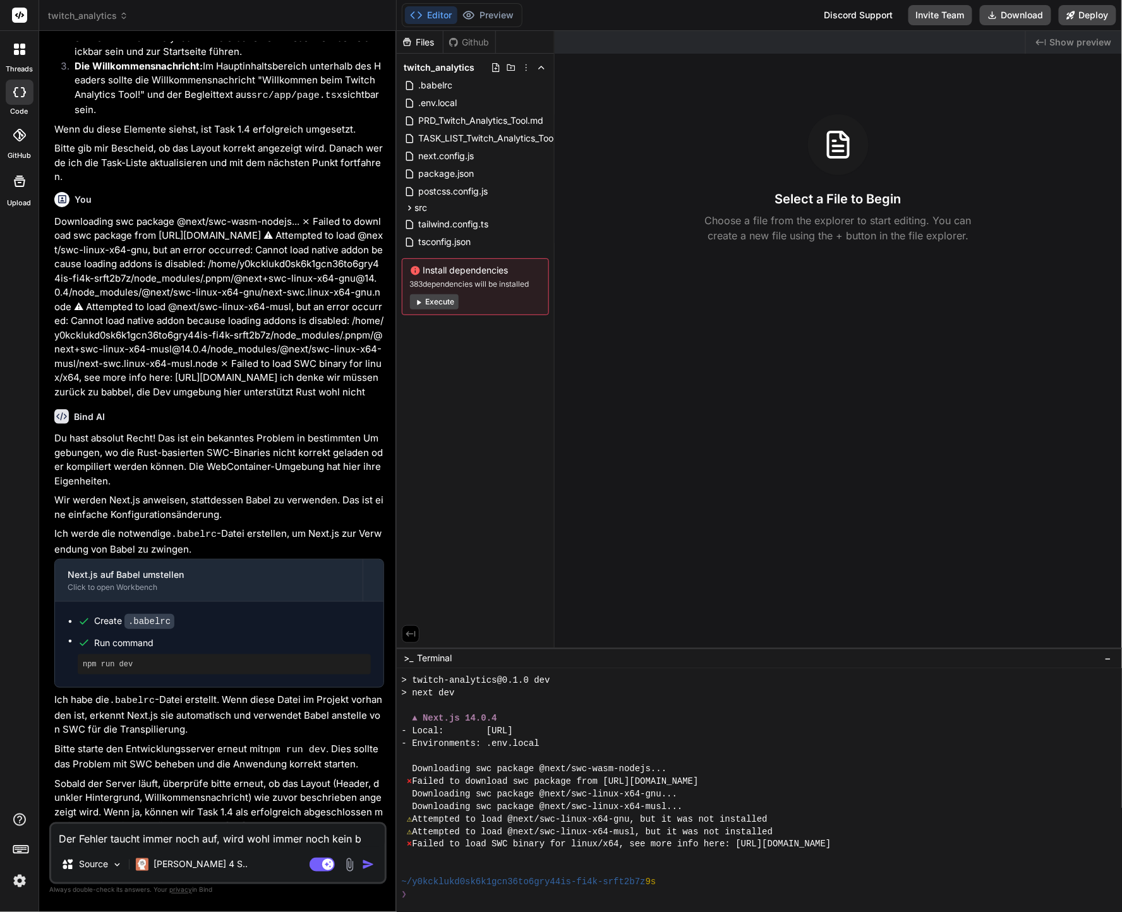
type textarea "x"
type textarea "Der Fehler taucht immer noch auf, wird wohl immer noch kein bab"
type textarea "x"
type textarea "Der Fehler taucht immer noch auf, wird wohl immer noch kein babb"
type textarea "x"
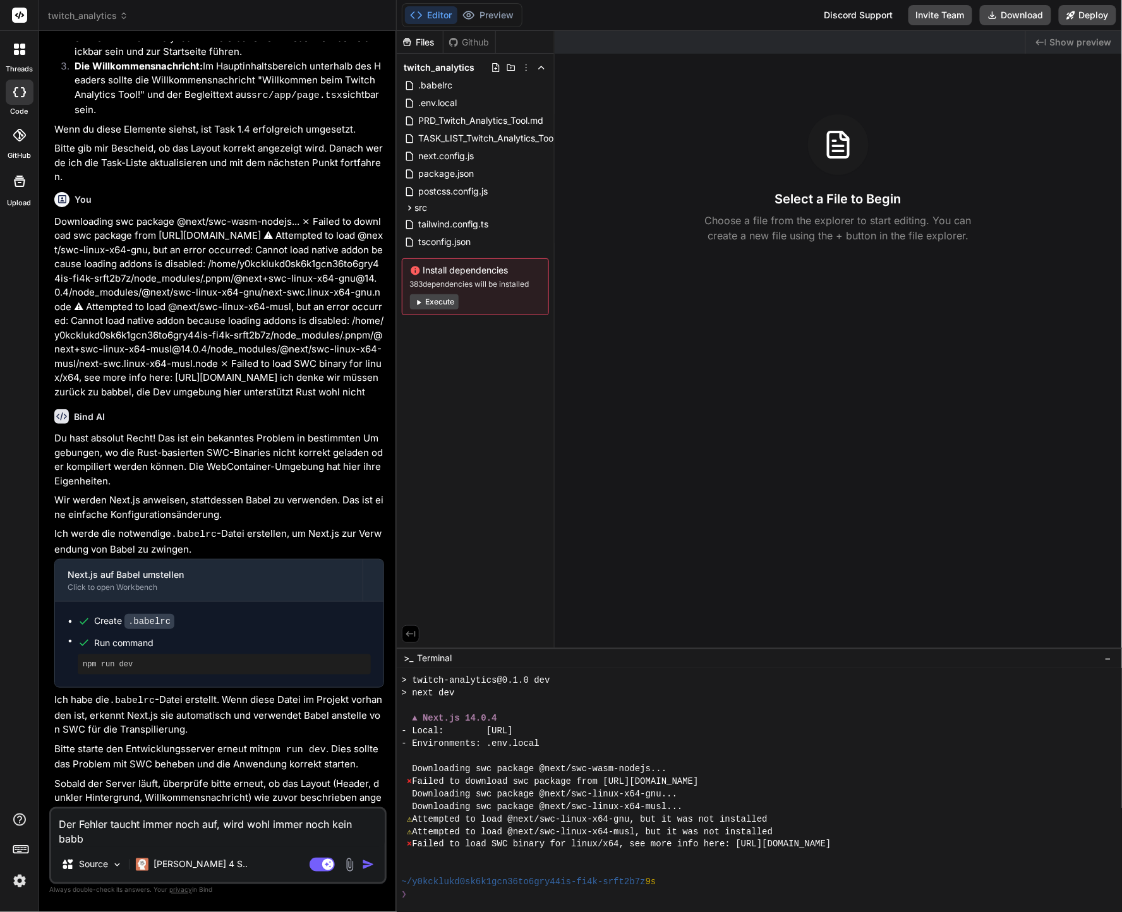
type textarea "Der Fehler taucht immer noch auf, wird wohl immer noch kein babbe"
type textarea "x"
type textarea "Der Fehler taucht immer noch auf, wird wohl immer noch kein babbel"
type textarea "x"
type textarea "Der Fehler taucht immer noch auf, wird wohl immer noch kein babbel"
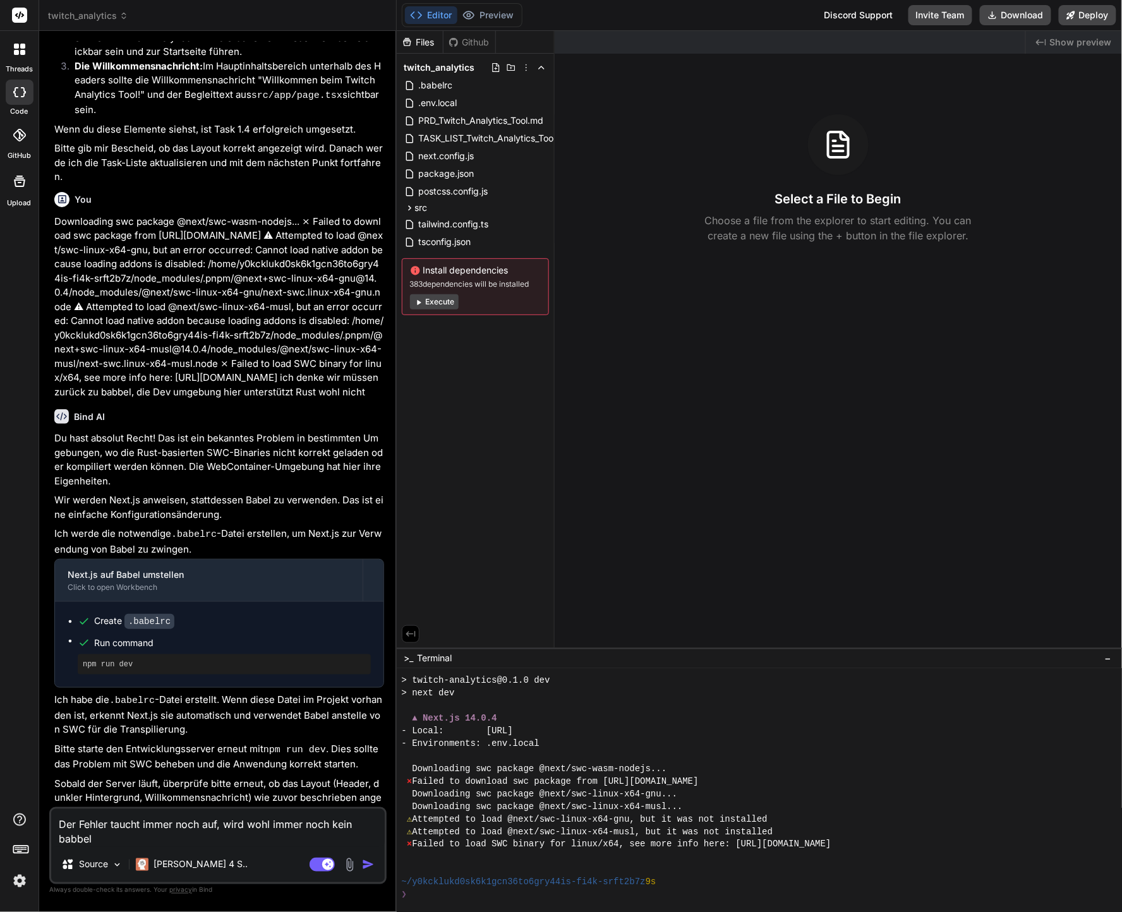
type textarea "x"
type textarea "Der Fehler taucht immer noch auf, wird wohl immer noch kein babbel g"
type textarea "x"
type textarea "Der Fehler taucht immer noch auf, wird wohl immer noch kein babbel ge"
type textarea "x"
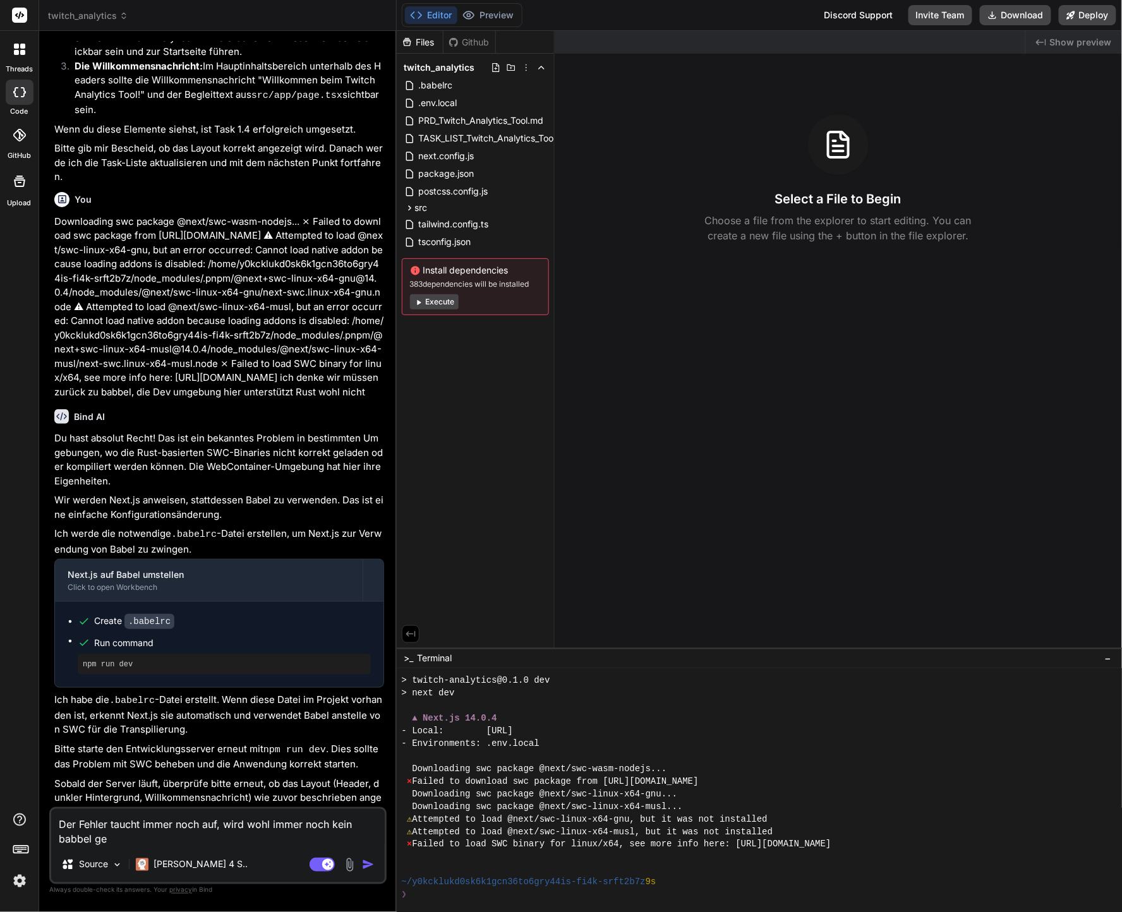
type textarea "Der Fehler taucht immer noch auf, wird wohl immer noch kein babbel gen"
type textarea "x"
type textarea "Der Fehler taucht immer noch auf, wird wohl immer noch kein babbel genu"
type textarea "x"
type textarea "Der Fehler taucht immer noch auf, wird wohl immer noch kein babbel genug"
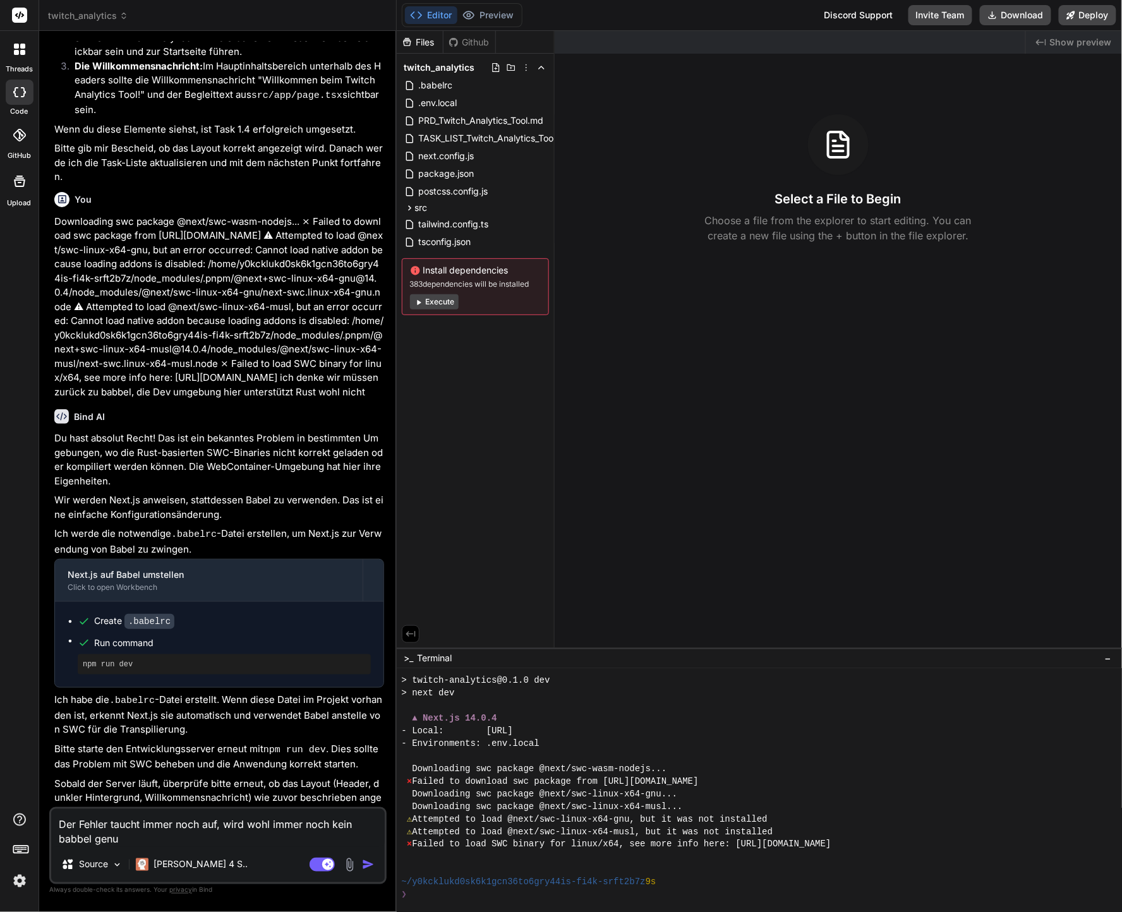
type textarea "x"
type textarea "Der Fehler taucht immer noch auf, wird wohl immer noch kein babbel genu"
type textarea "x"
type textarea "Der Fehler taucht immer noch auf, wird wohl immer noch kein babbel genut"
type textarea "x"
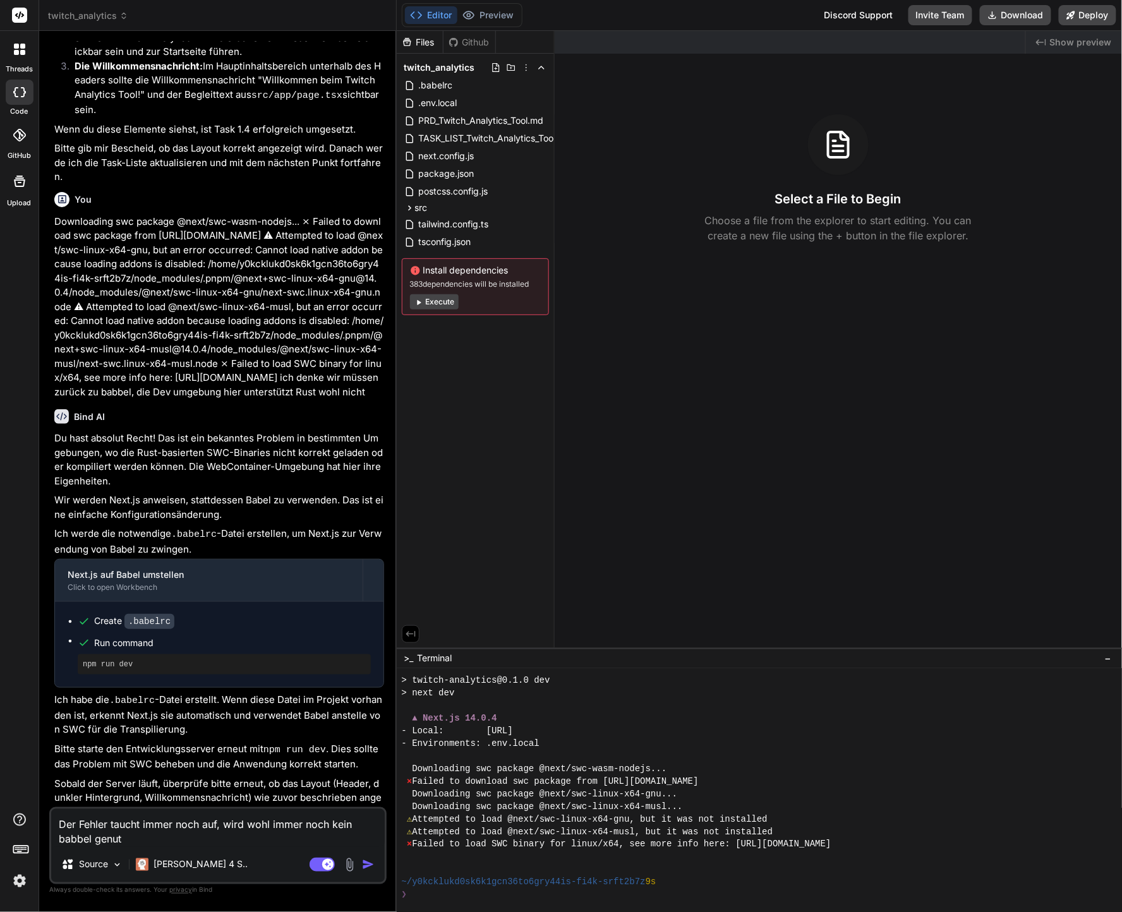
type textarea "Der Fehler taucht immer noch auf, wird wohl immer noch kein babbel genutz"
type textarea "x"
type textarea "Der Fehler taucht immer noch auf, wird wohl immer noch kein babbel genutzt"
type textarea "x"
type textarea "Der Fehler taucht immer noch auf, wird wohl immer noch kein babbel genutzt?"
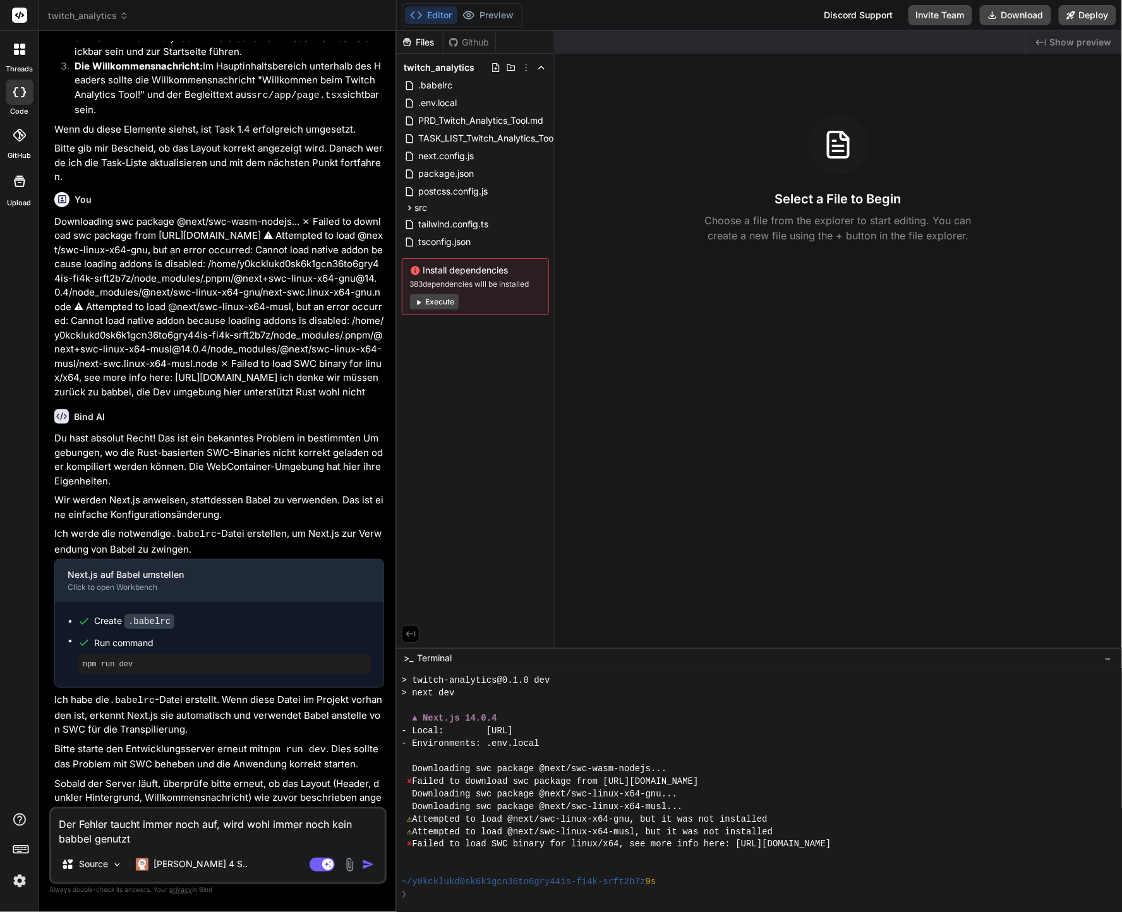
type textarea "x"
type textarea "Der Fehler taucht immer noch auf, wird wohl immer noch kein babbel genutzt?"
type textarea "x"
type textarea "Der Fehler taucht immer noch auf, wird wohl immer noch kein babbel genutzt?"
click at [315, 866] on rect at bounding box center [321, 865] width 25 height 14
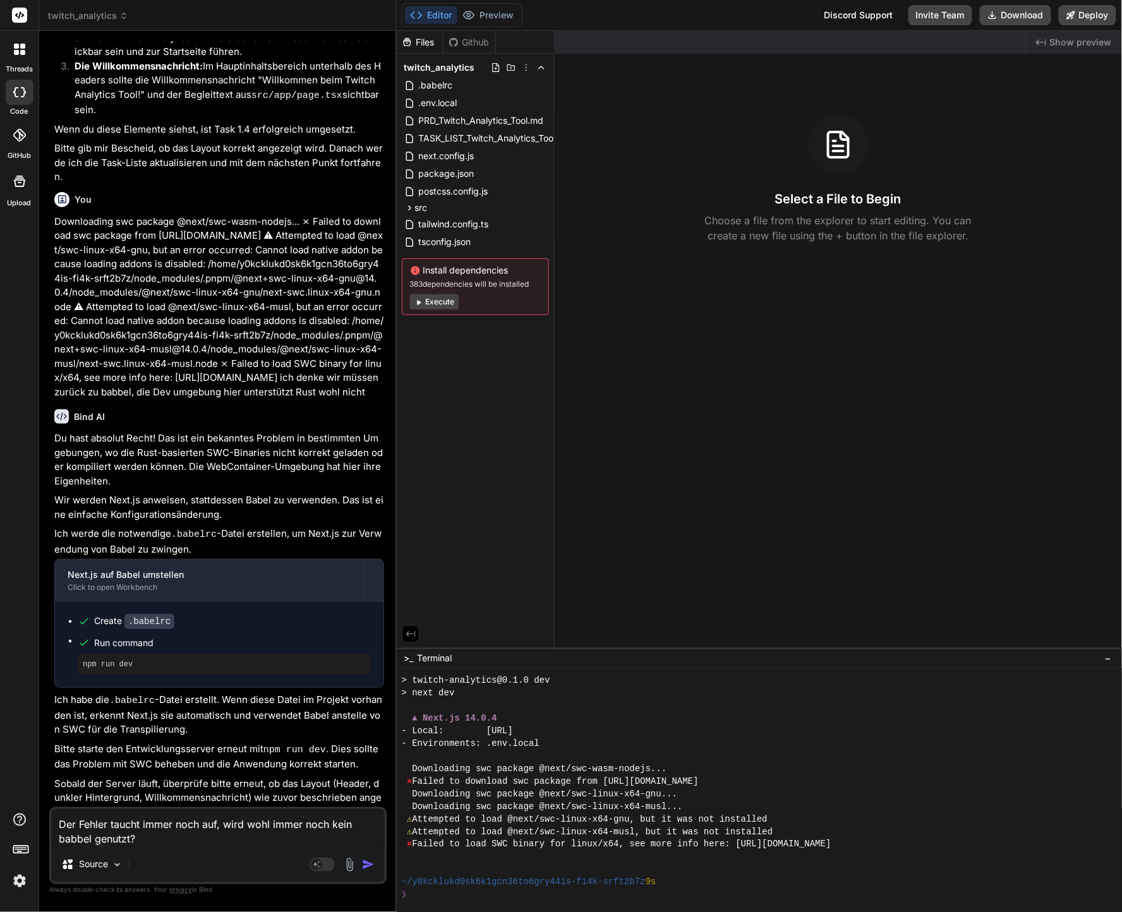
click at [308, 820] on textarea "Der Fehler taucht immer noch auf, wird wohl immer noch kein babbel genutzt?" at bounding box center [217, 828] width 333 height 38
type textarea "x"
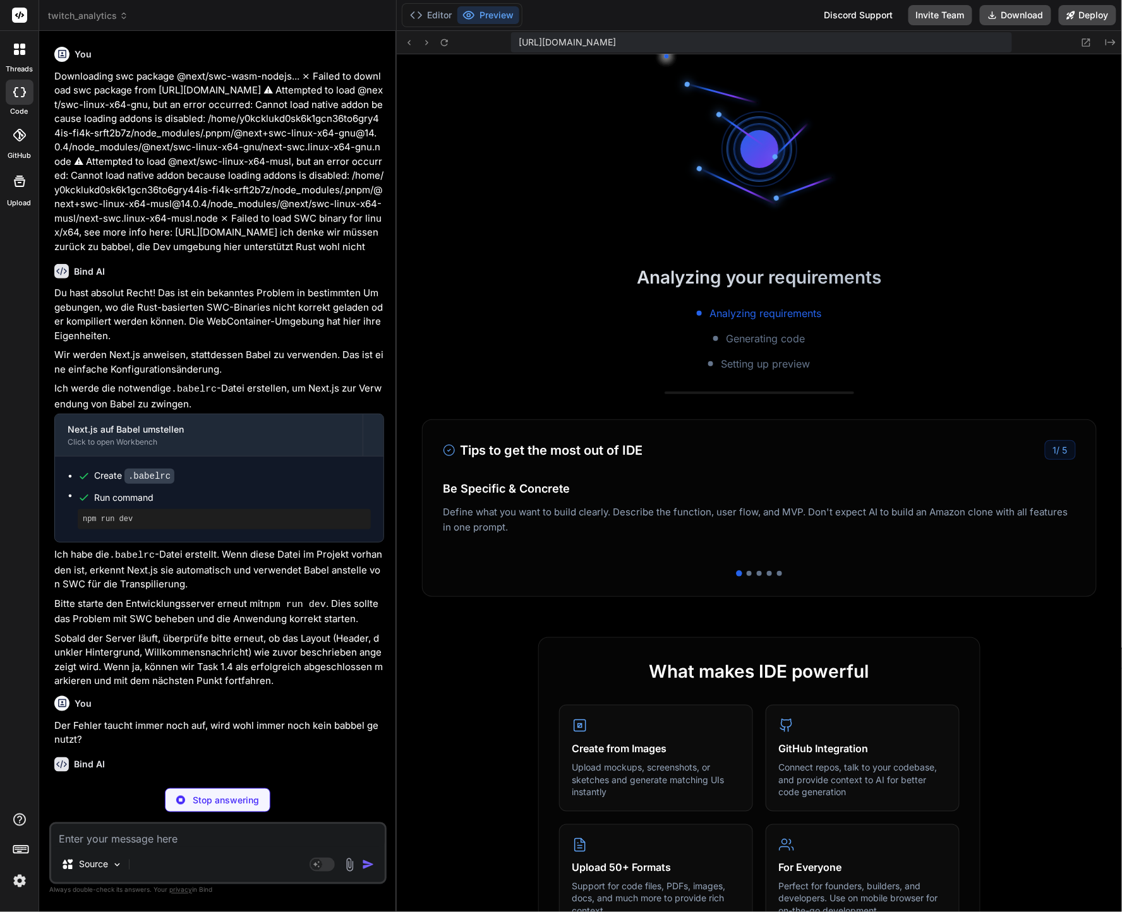
scroll to position [669, 0]
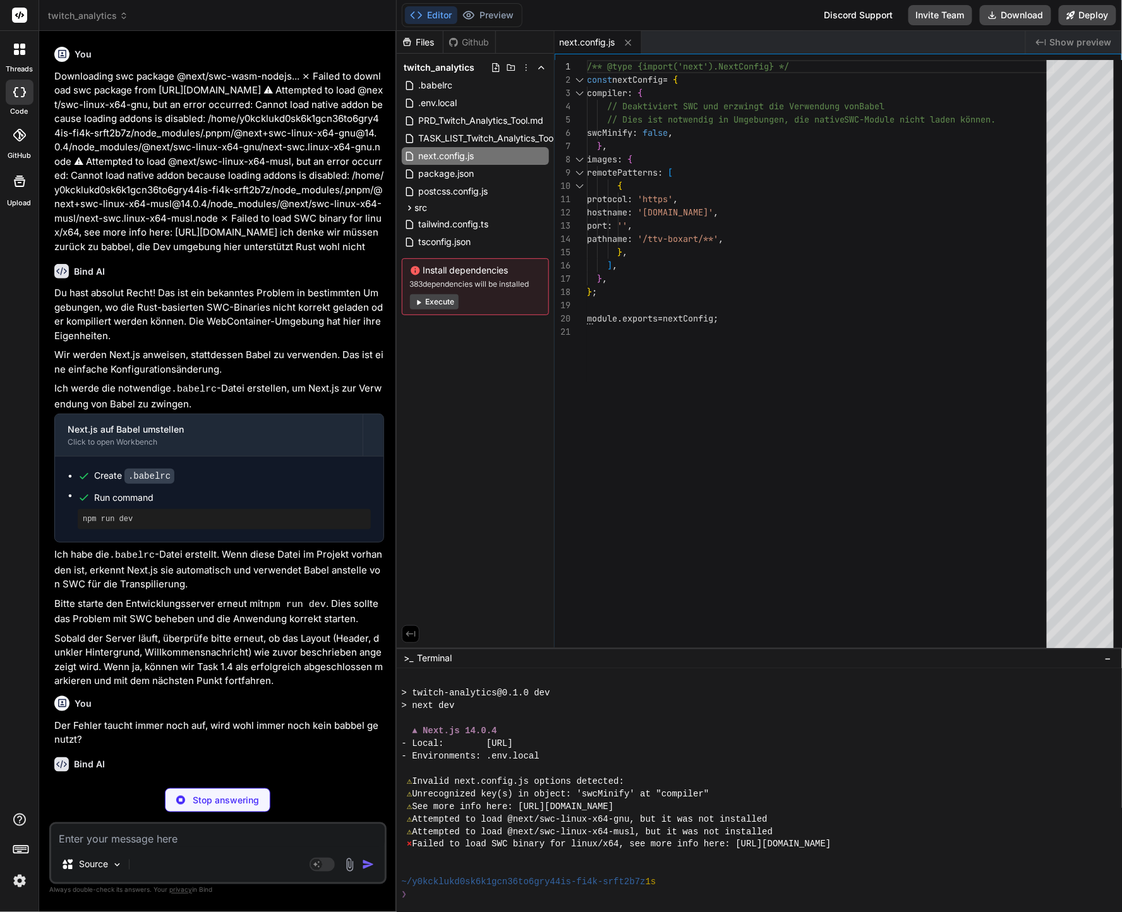
type textarea "x"
click at [603, 733] on div "▲ Next.js 14.0.4" at bounding box center [753, 730] width 703 height 13
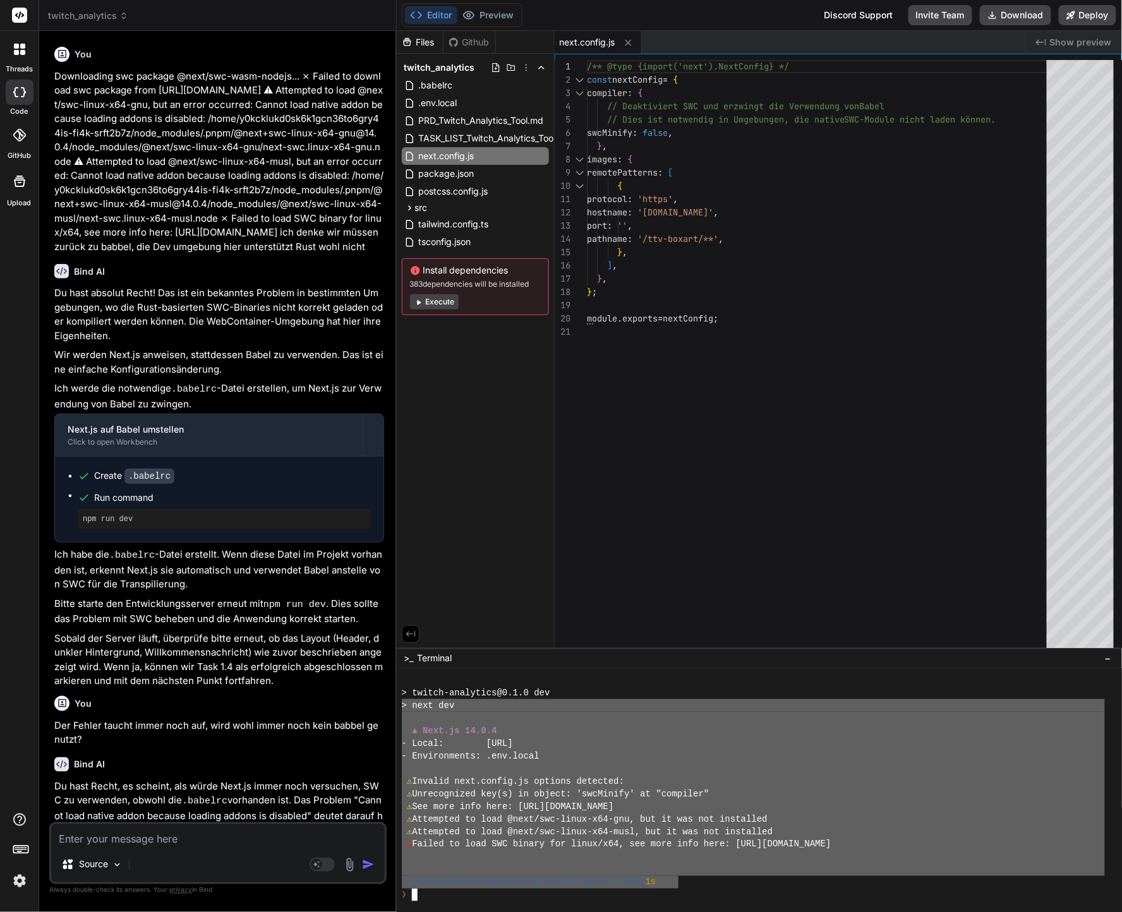
drag, startPoint x: 677, startPoint y: 884, endPoint x: 332, endPoint y: 701, distance: 390.7
click at [332, 701] on div "twitch_analytics Created with Pixso. Bind AI Web Search Created with Pixso. Cod…" at bounding box center [580, 456] width 1083 height 912
click at [267, 838] on textarea at bounding box center [217, 835] width 333 height 23
paste textarea "> next dev ▲ Next.js 14.0.4 - Local: http://localhost:3000 - Environments: .env…"
type textarea "> next dev ▲ Next.js 14.0.4 - Local: http://localhost:3000 - Environments: .env…"
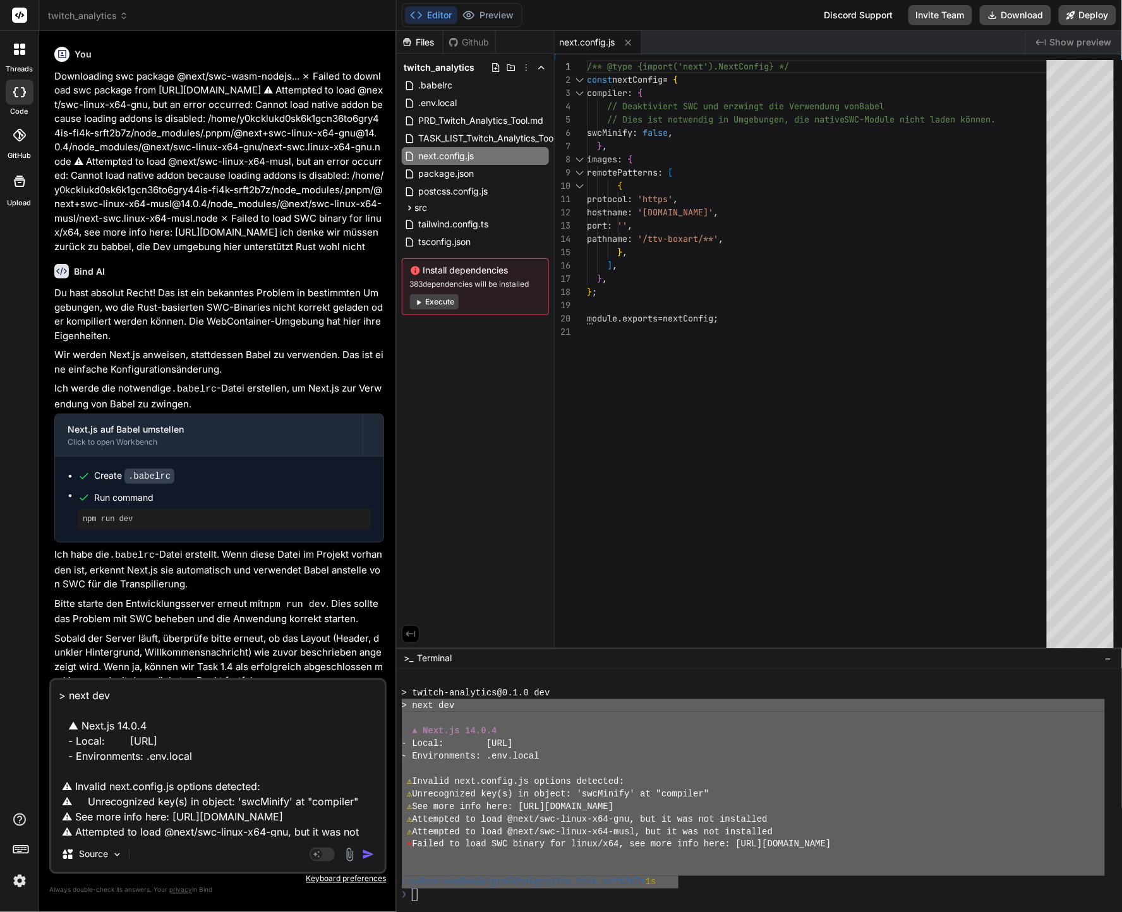
scroll to position [137, 0]
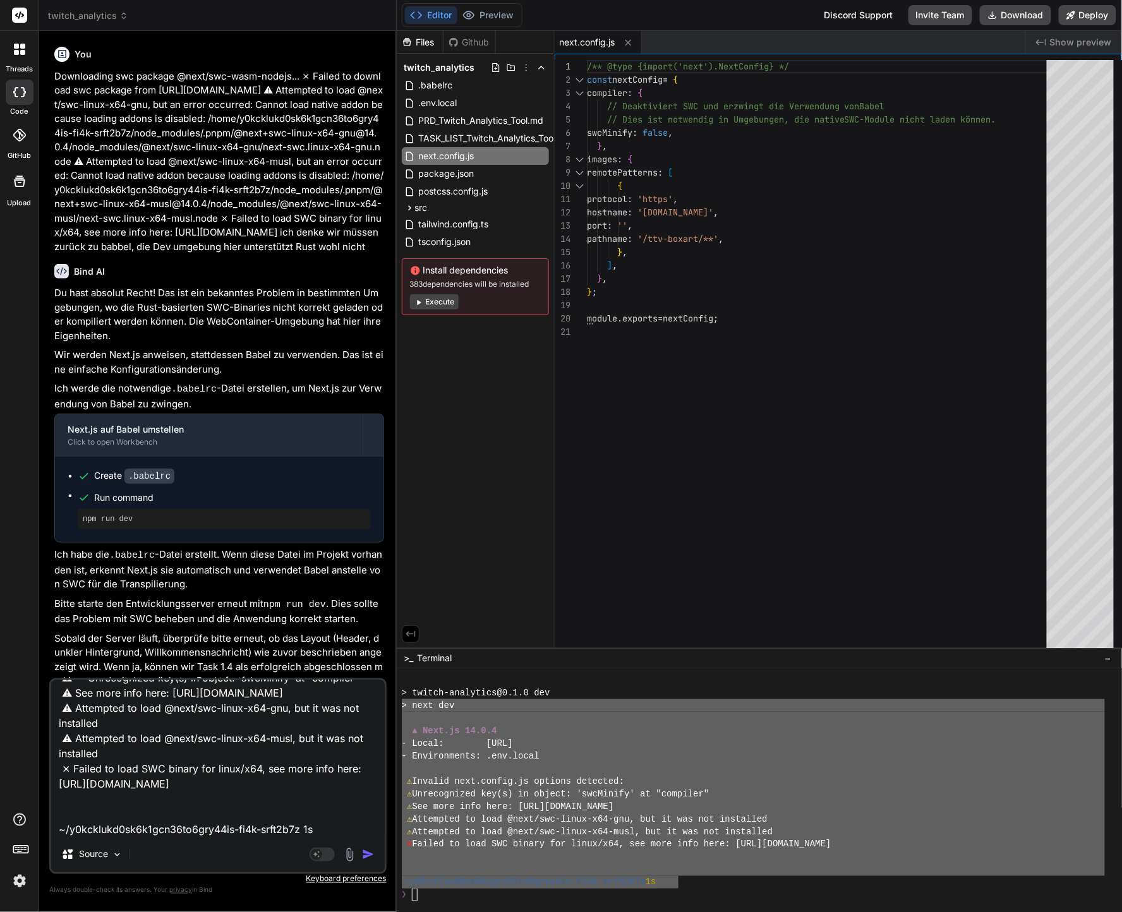
type textarea "x"
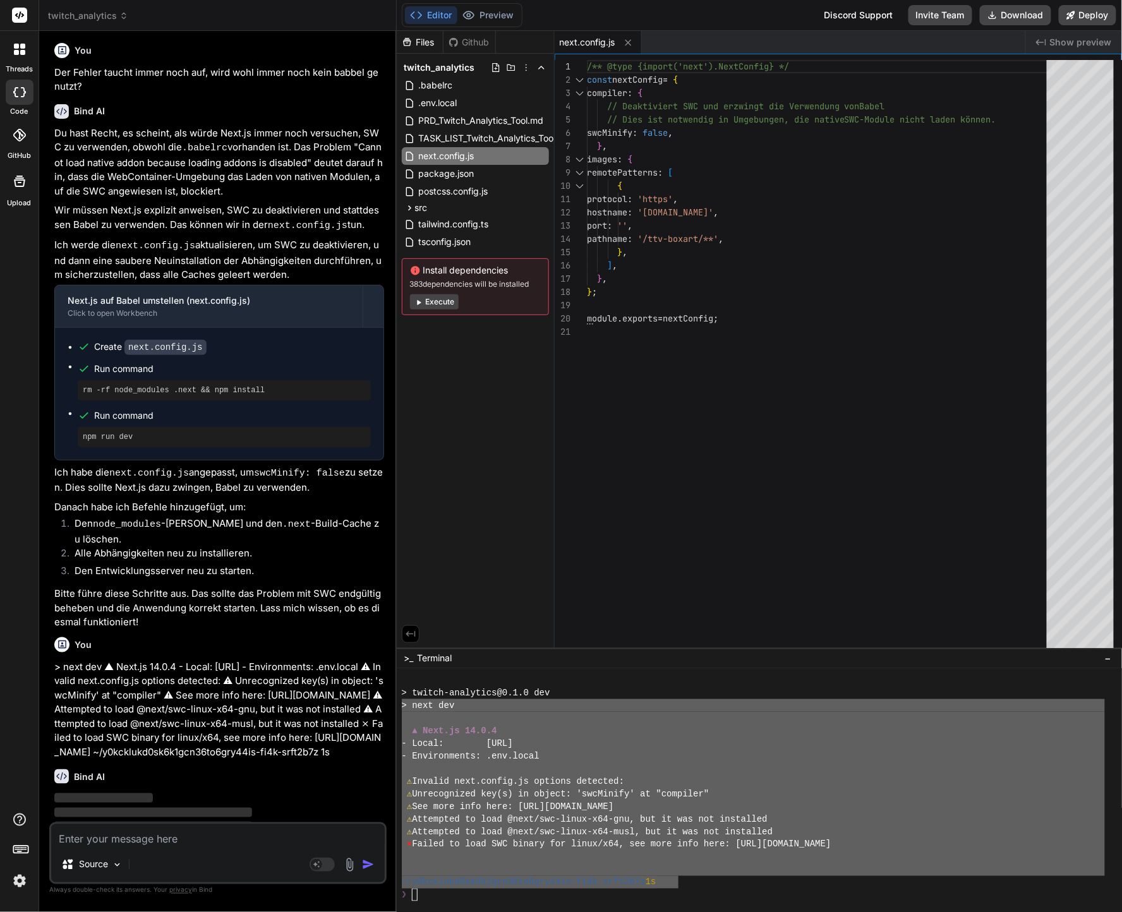
scroll to position [3180, 0]
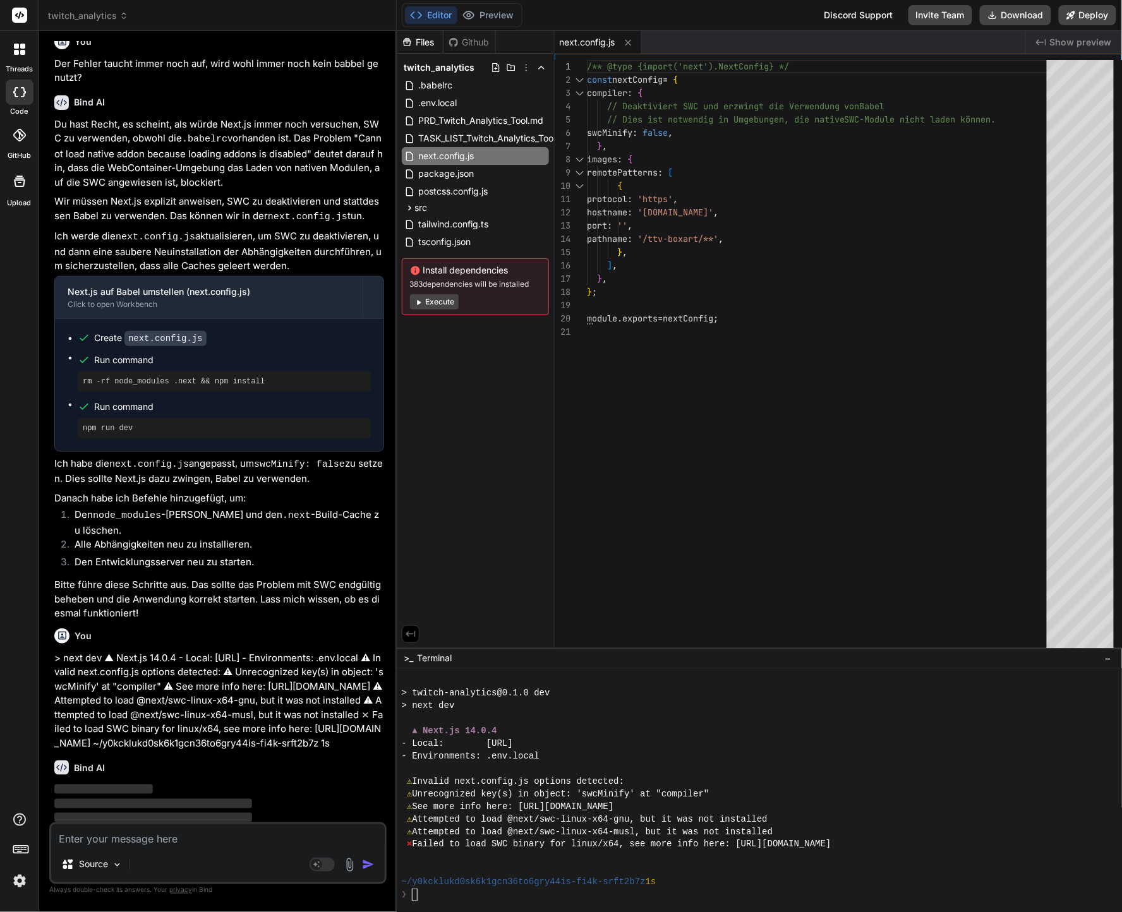
click at [208, 750] on div "Bind AI ‌ ‌ ‌ ‌" at bounding box center [219, 794] width 330 height 89
click at [825, 807] on div "⚠ See more info here: https://nextjs.org/docs/messages/invalid-next-config" at bounding box center [753, 806] width 703 height 13
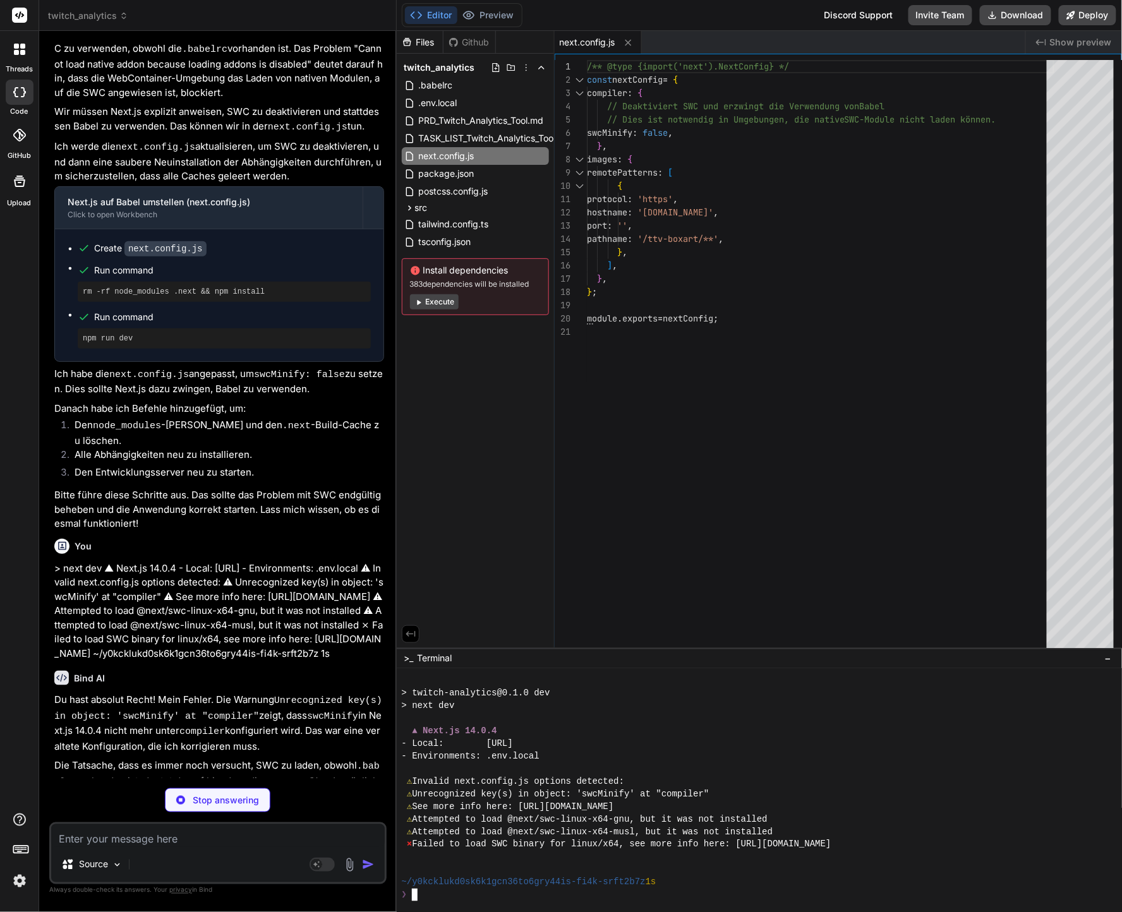
scroll to position [3308, 0]
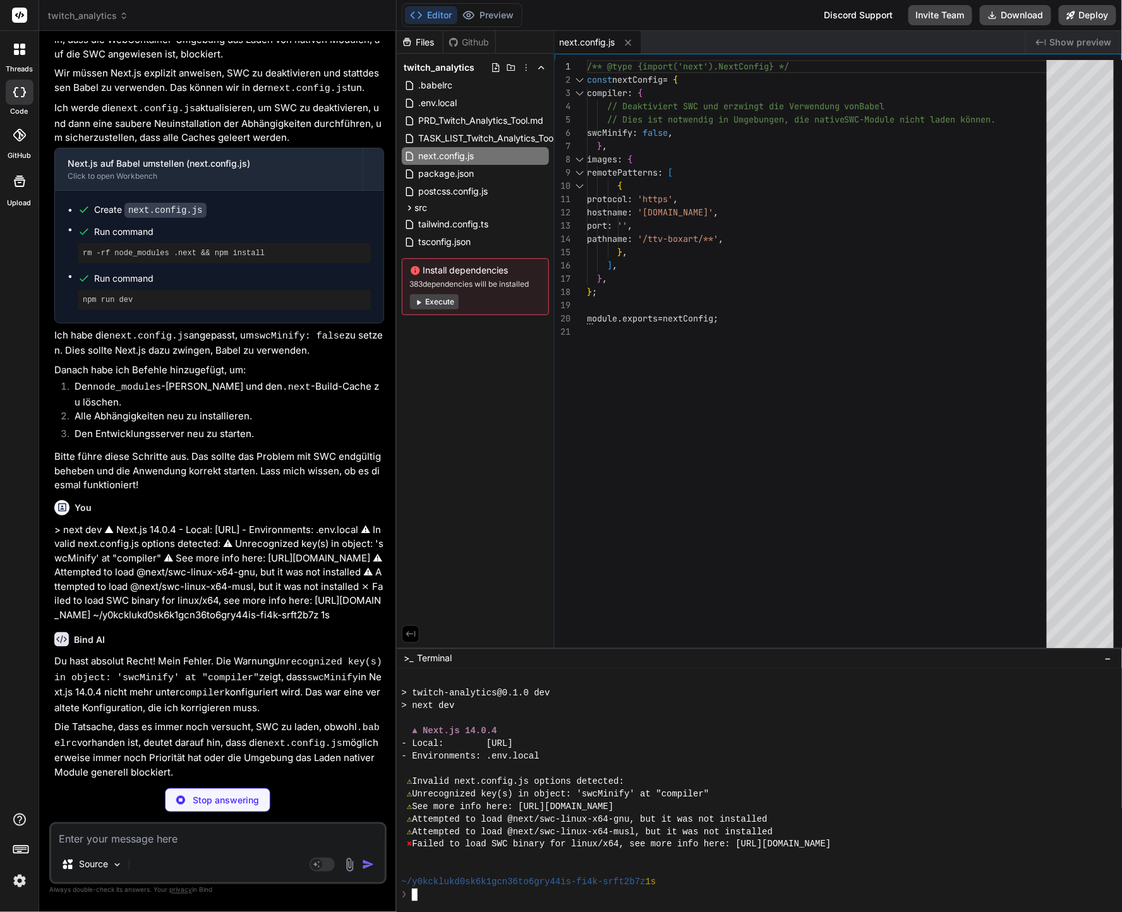
type textarea "x"
type textarea "port: '', pathname: '/ttv-boxart/**', }, ], }, }; module.exports = nextConfig;"
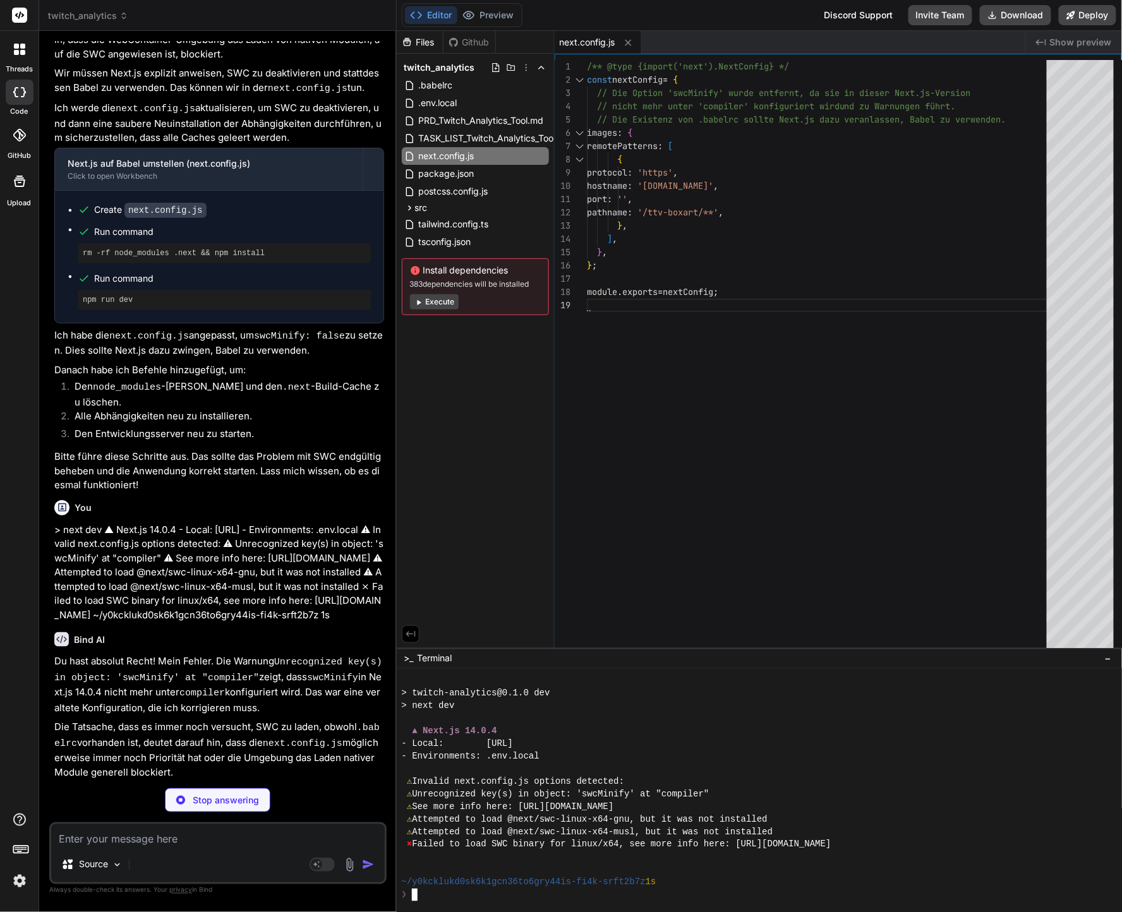
scroll to position [3419, 0]
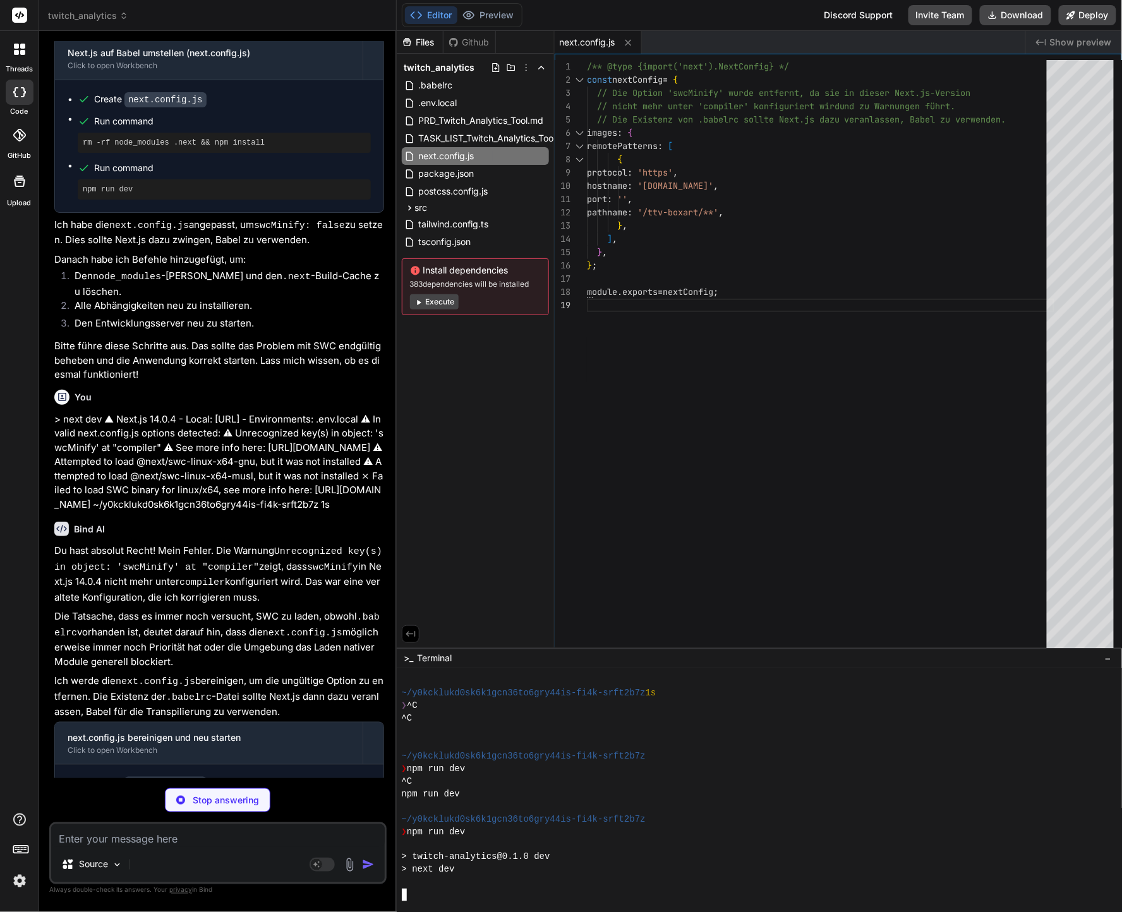
type textarea "x"
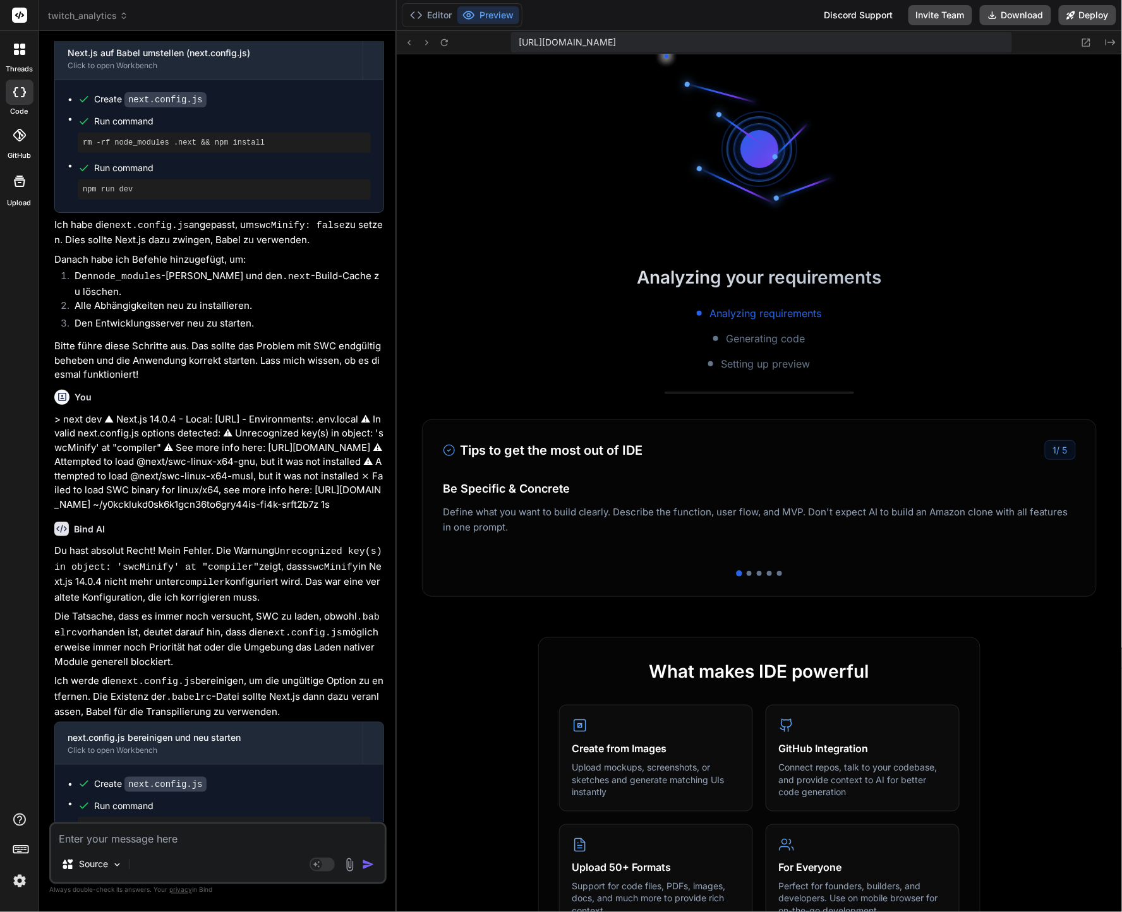
scroll to position [985, 0]
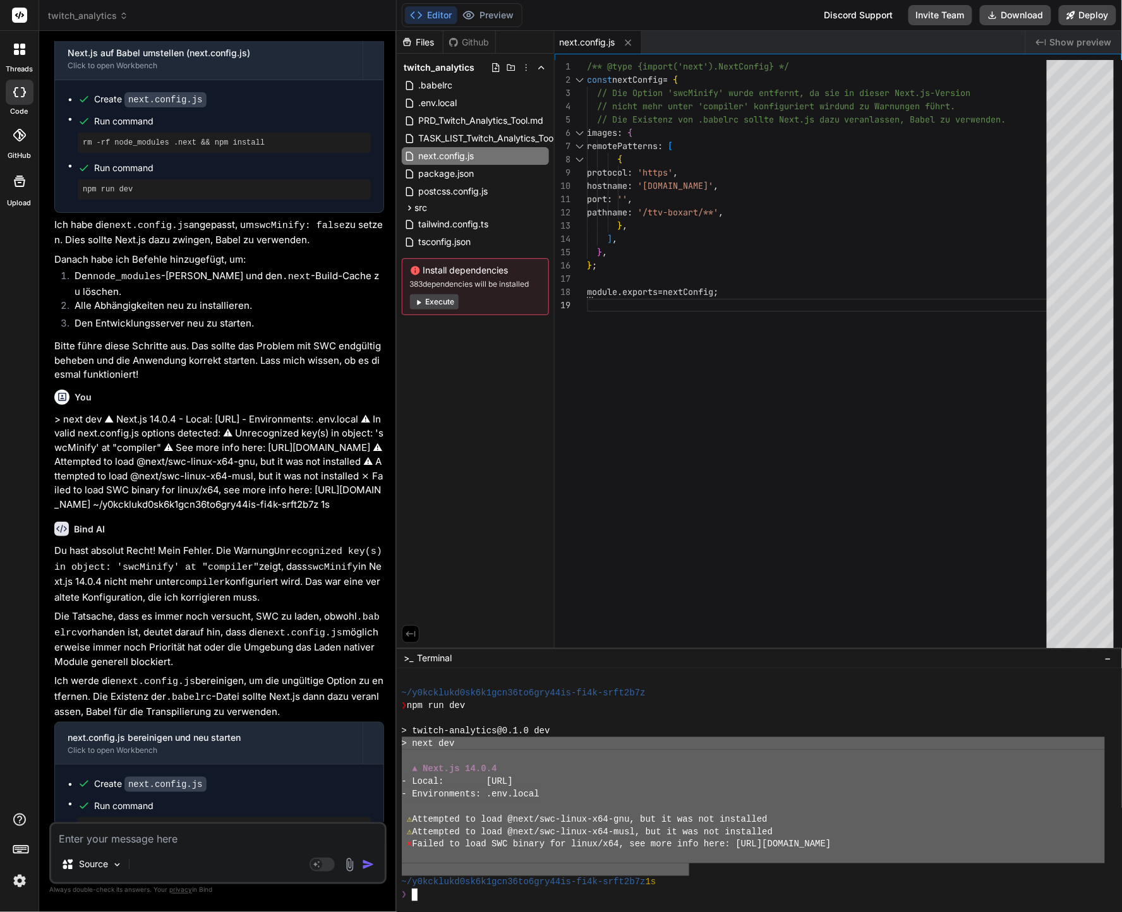
drag, startPoint x: 692, startPoint y: 871, endPoint x: 378, endPoint y: 745, distance: 337.5
click at [378, 745] on div "twitch_analytics Created with Pixso. Bind AI Web Search Created with Pixso. Cod…" at bounding box center [580, 456] width 1083 height 912
click at [246, 812] on ul "Create next.config.js Run command rm -rf node_modules .next && npm install Run …" at bounding box center [219, 830] width 303 height 107
click at [234, 826] on textarea at bounding box center [217, 835] width 333 height 23
paste textarea "> next dev ▲ Next.js 14.0.4 - Local: http://localhost:3000 - Environments: .env…"
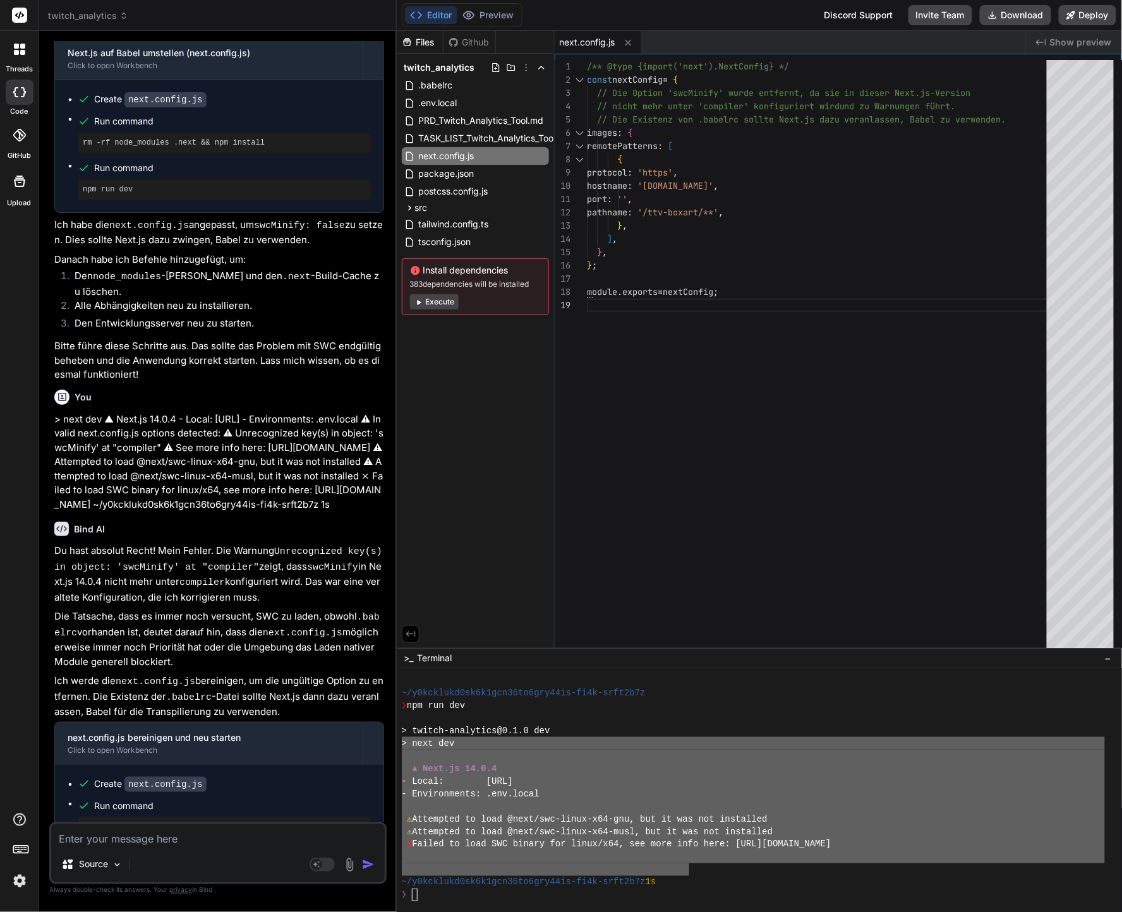
type textarea "> next dev ▲ Next.js 14.0.4 - Local: http://localhost:3000 - Environments: .env…"
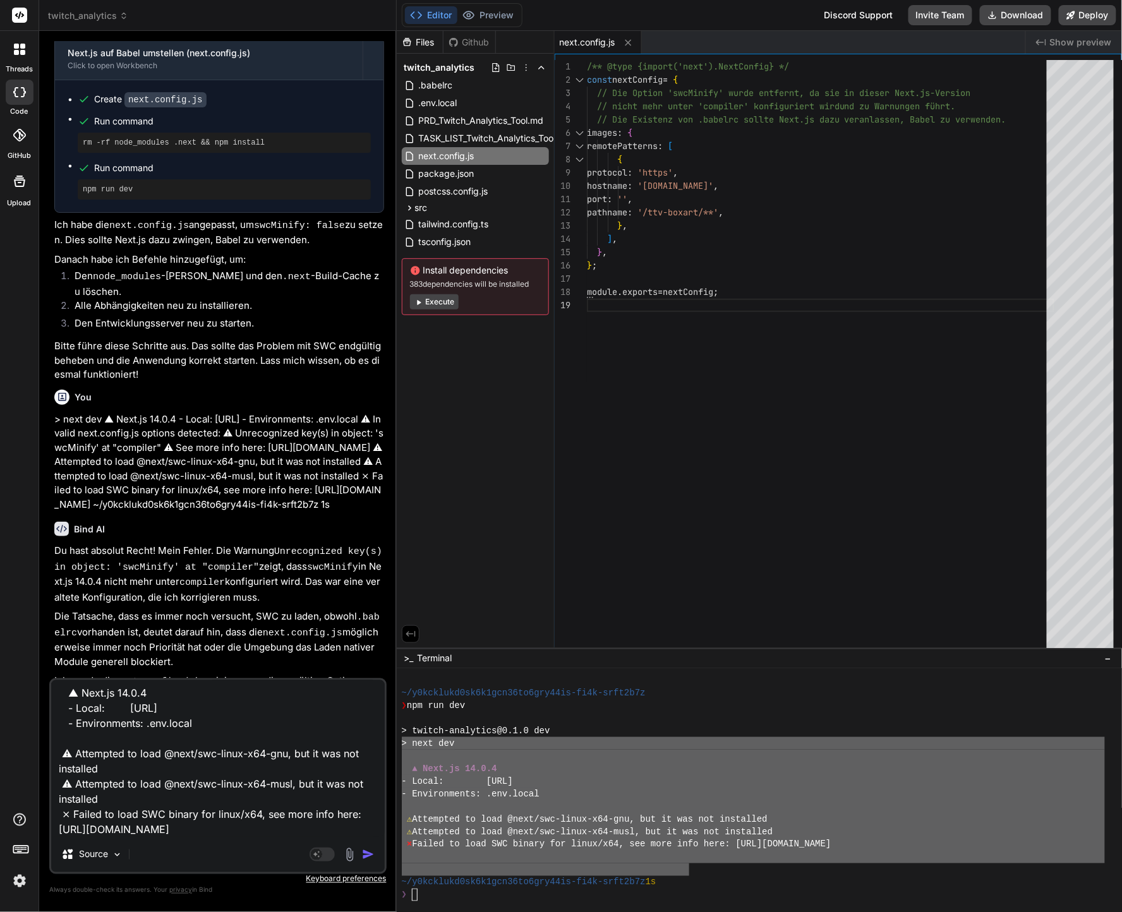
type textarea "x"
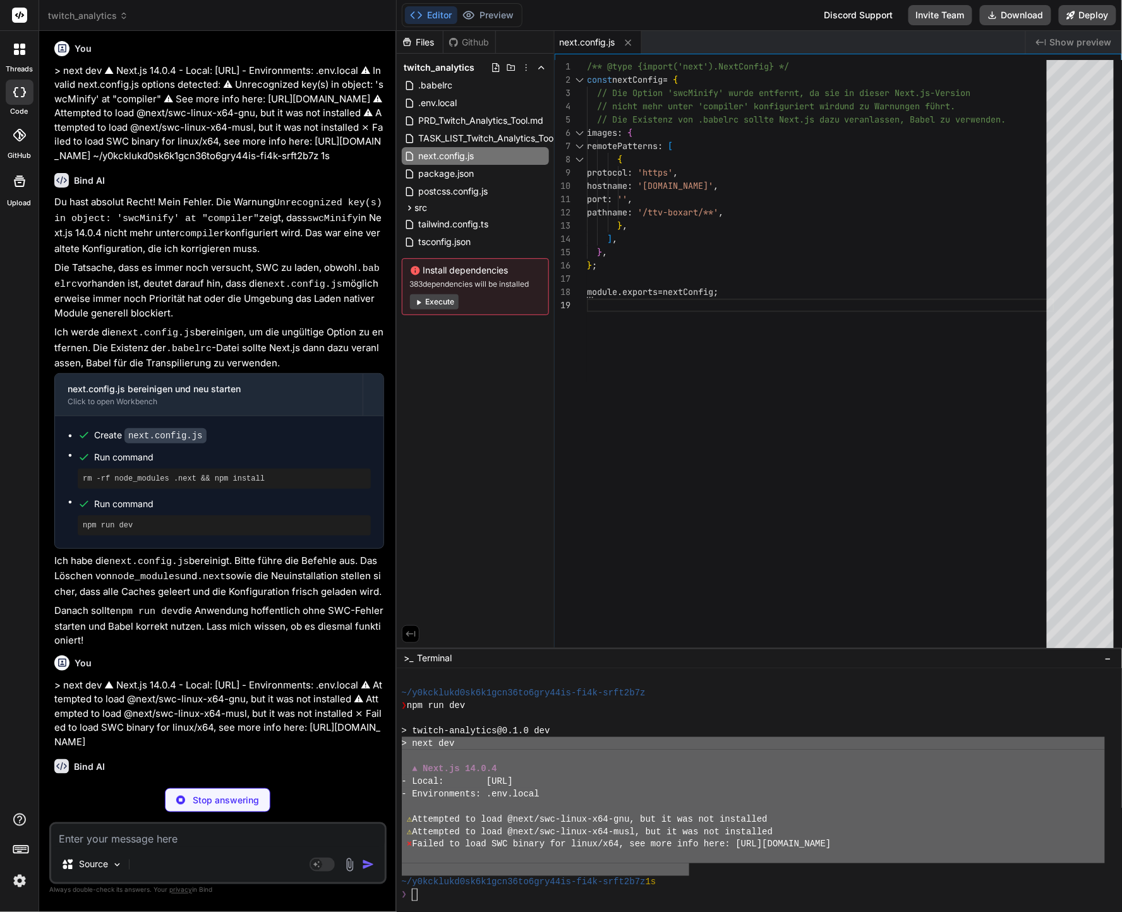
scroll to position [4077, 0]
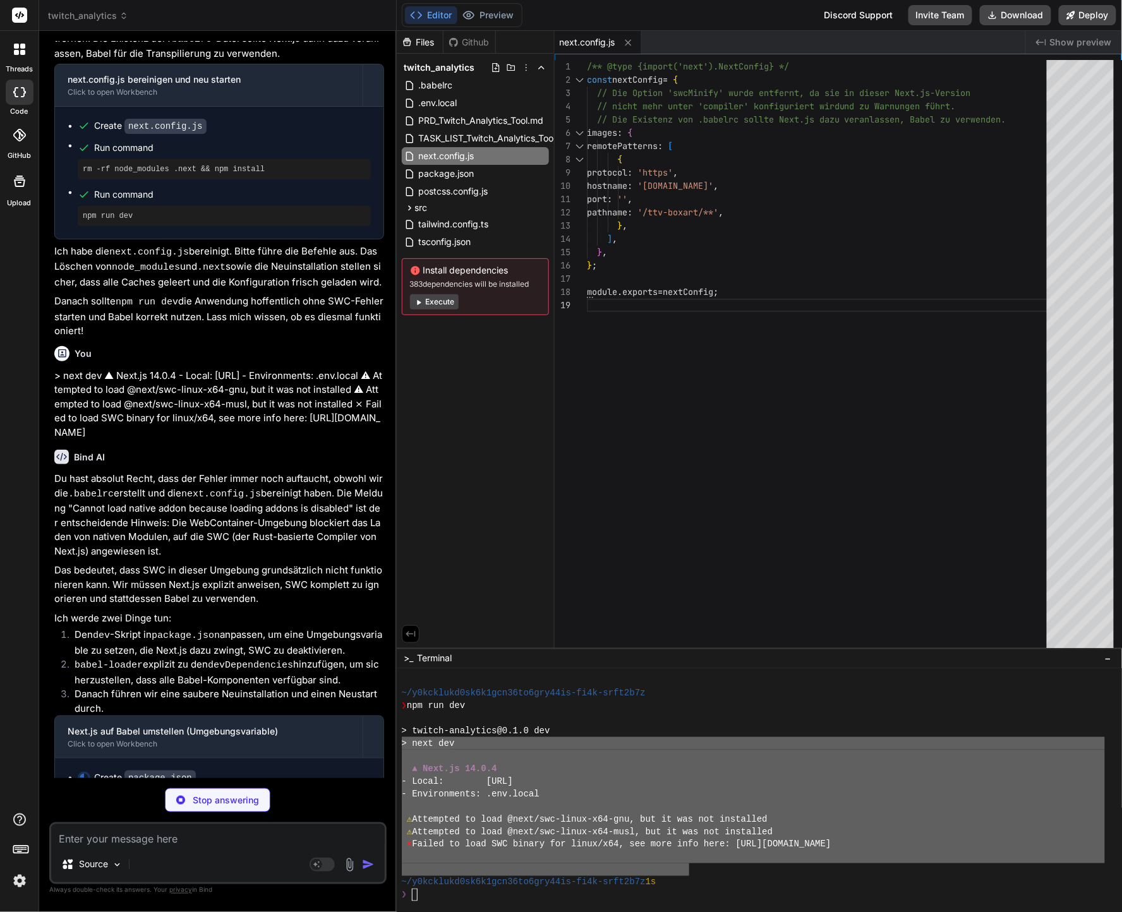
type textarea "x"
type textarea ""autoprefixer": "^10.0.1", "postcss": "^8", "tailwindcss": "^3.3.0", "eslint": …"
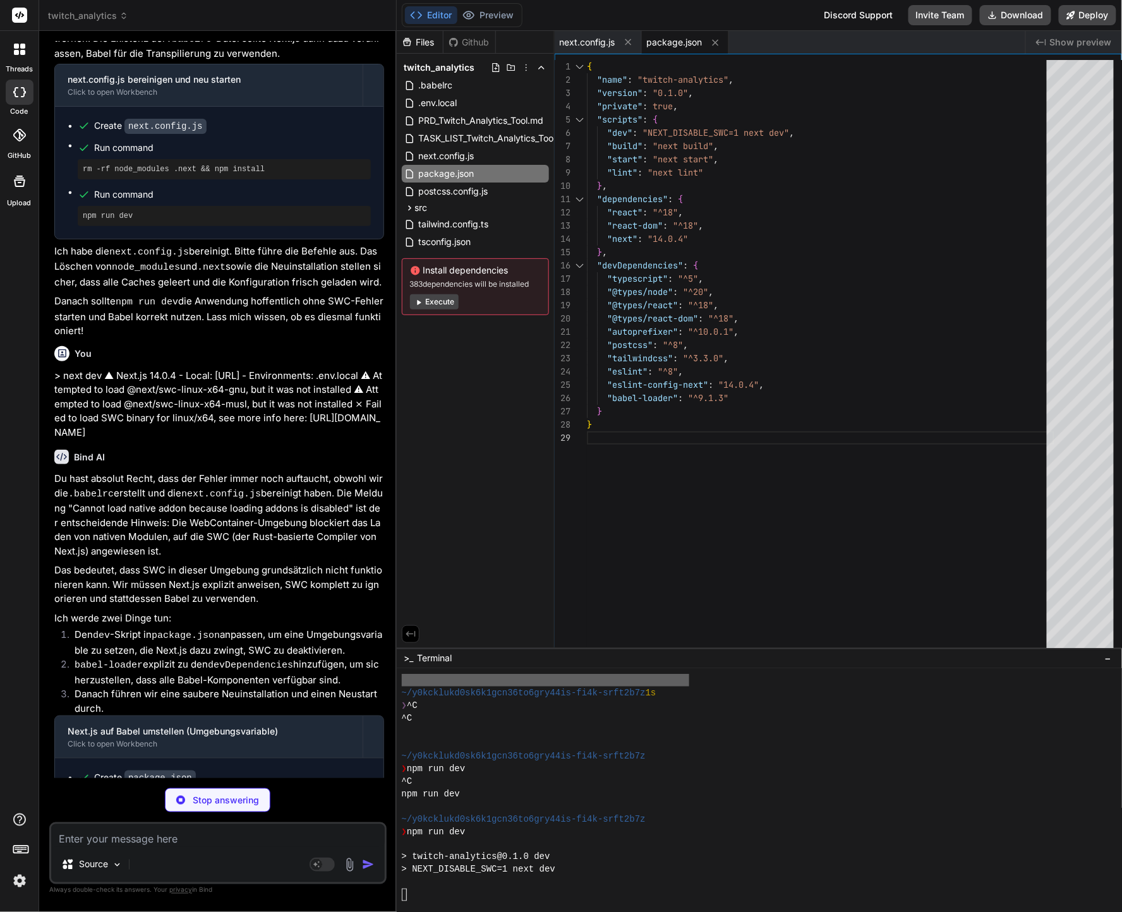
type textarea "x"
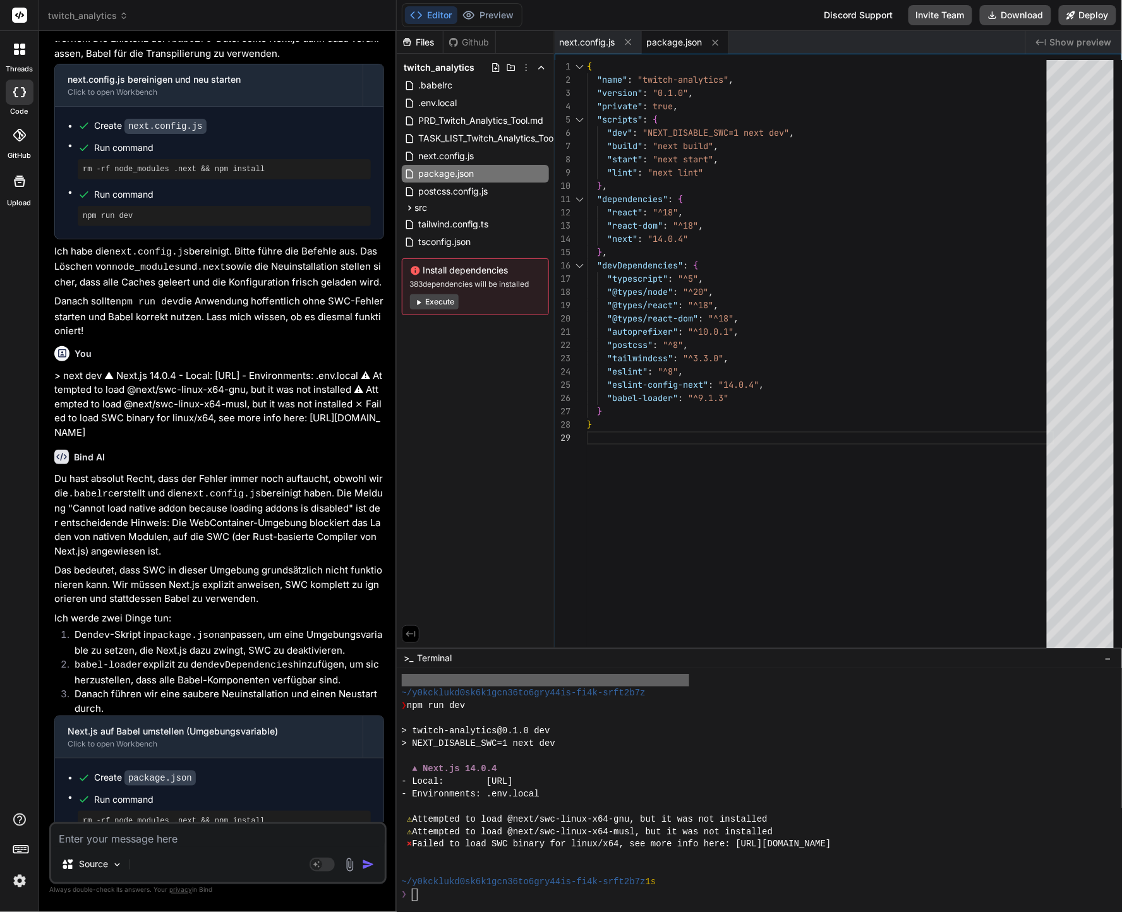
scroll to position [1301, 0]
click at [877, 893] on div "❯" at bounding box center [753, 895] width 703 height 13
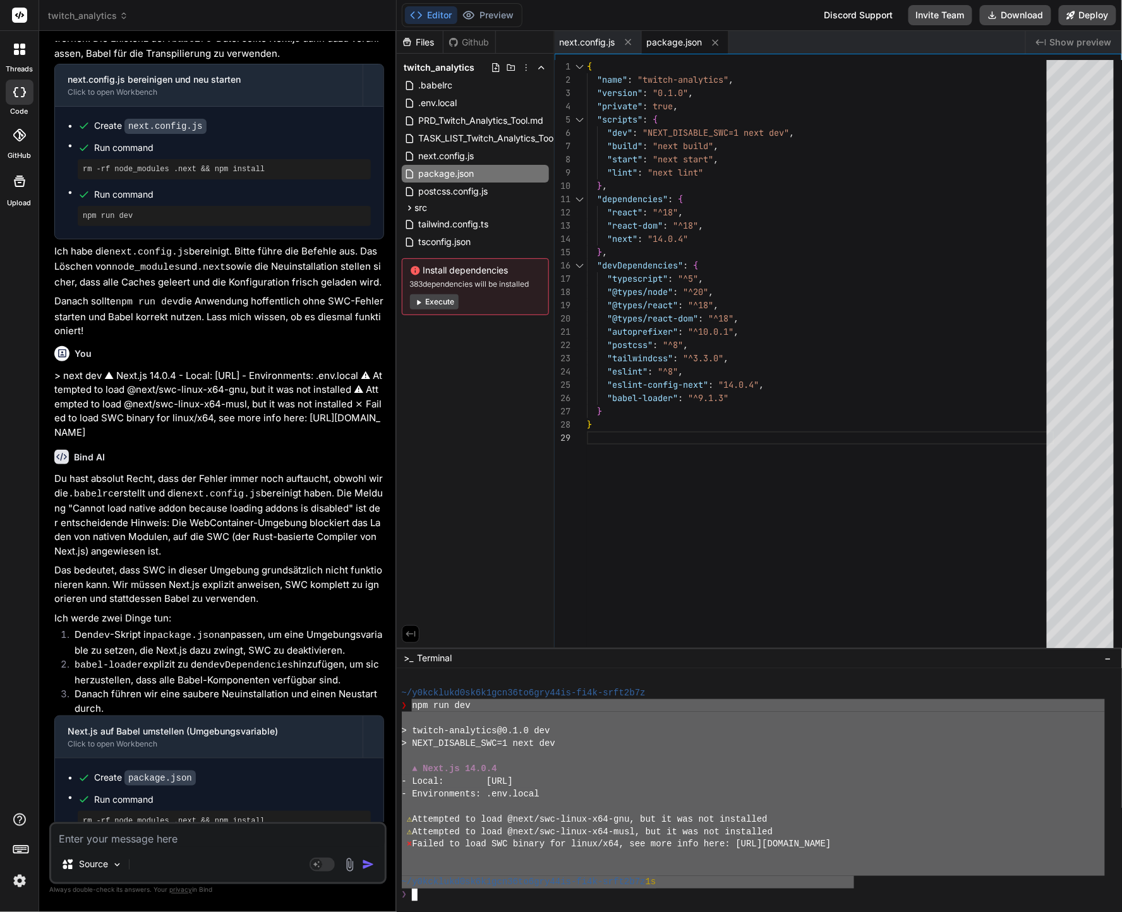
drag, startPoint x: 435, startPoint y: 717, endPoint x: 852, endPoint y: 879, distance: 447.1
click at [321, 841] on textarea at bounding box center [217, 835] width 333 height 23
click at [320, 840] on textarea at bounding box center [217, 835] width 333 height 23
paste textarea "npm run dev > twitch-analytics@0.1.0 dev > NEXT_DISABLE_SWC=1 next dev ▲ Next.j…"
type textarea "npm run dev > twitch-analytics@0.1.0 dev > NEXT_DISABLE_SWC=1 next dev ▲ Next.j…"
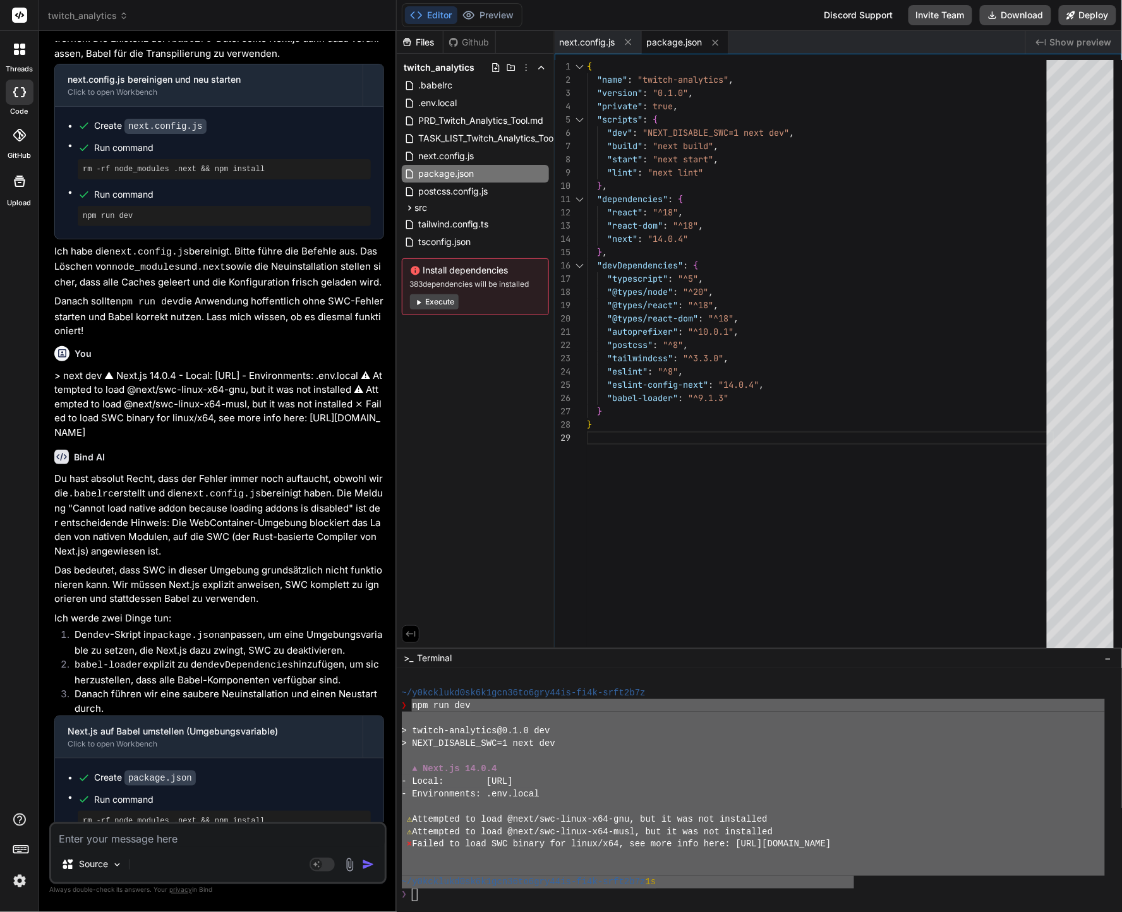
type textarea "x"
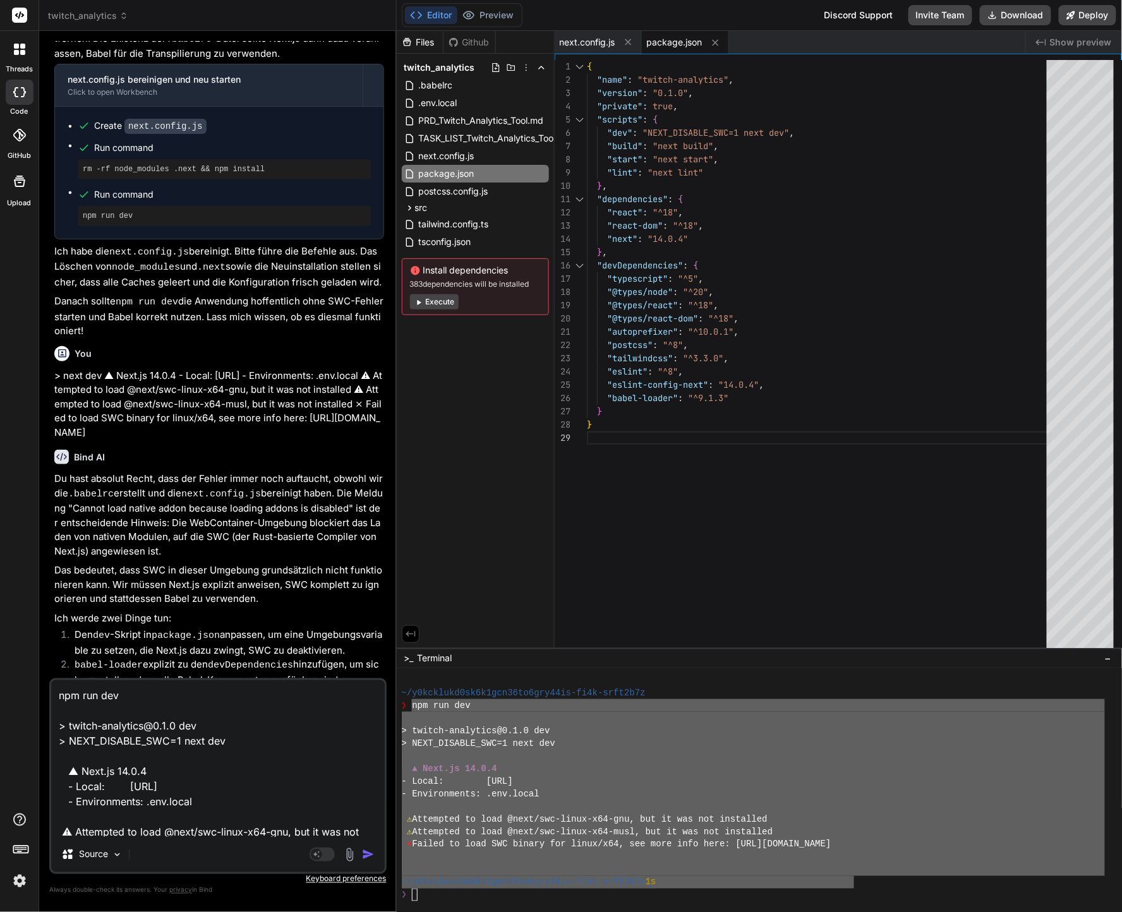
scroll to position [122, 0]
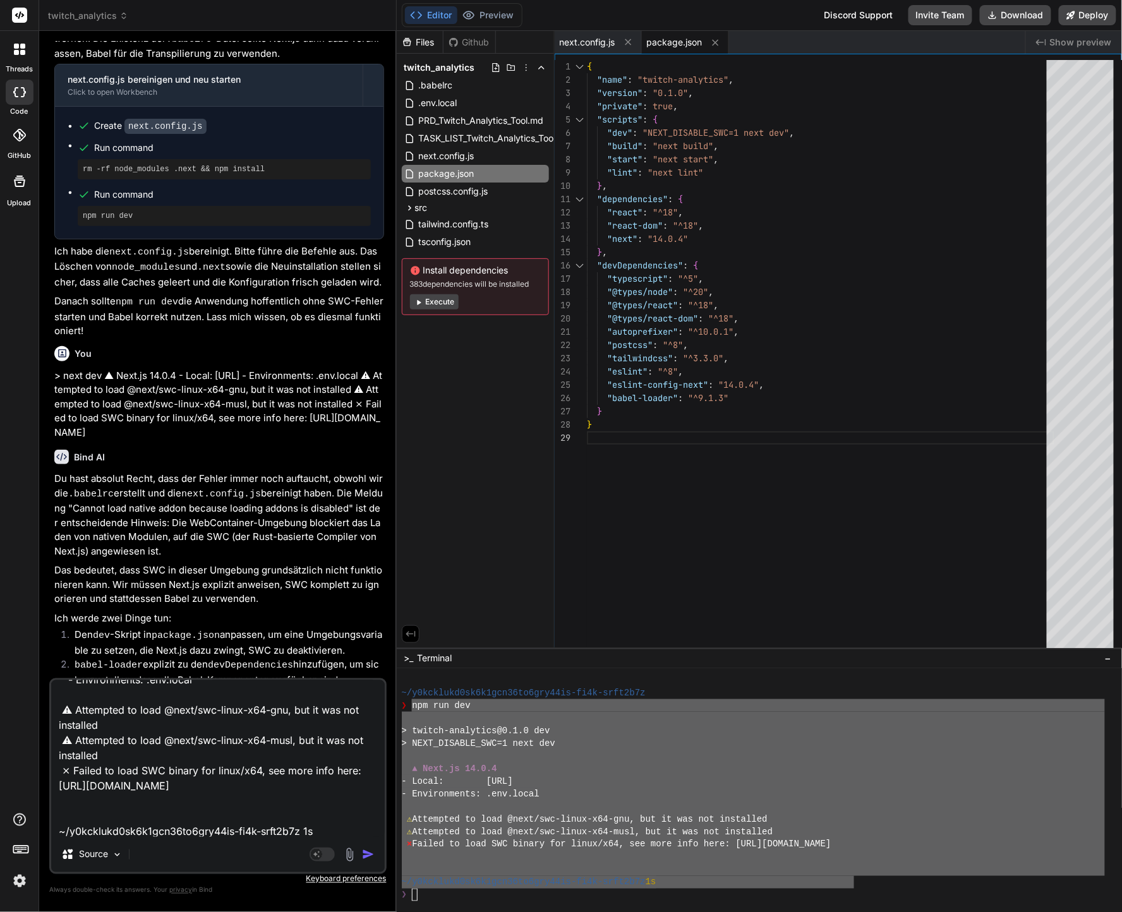
type textarea "npm run dev > twitch-analytics@0.1.0 dev > NEXT_DISABLE_SWC=1 next dev ▲ Next.j…"
type textarea "x"
type textarea "npm run dev > twitch-analytics@0.1.0 dev > NEXT_DISABLE_SWC=1 next dev ▲ Next.j…"
type textarea "x"
type textarea "npm run dev > twitch-analytics@0.1.0 dev > NEXT_DISABLE_SWC=1 next dev ▲ Next.j…"
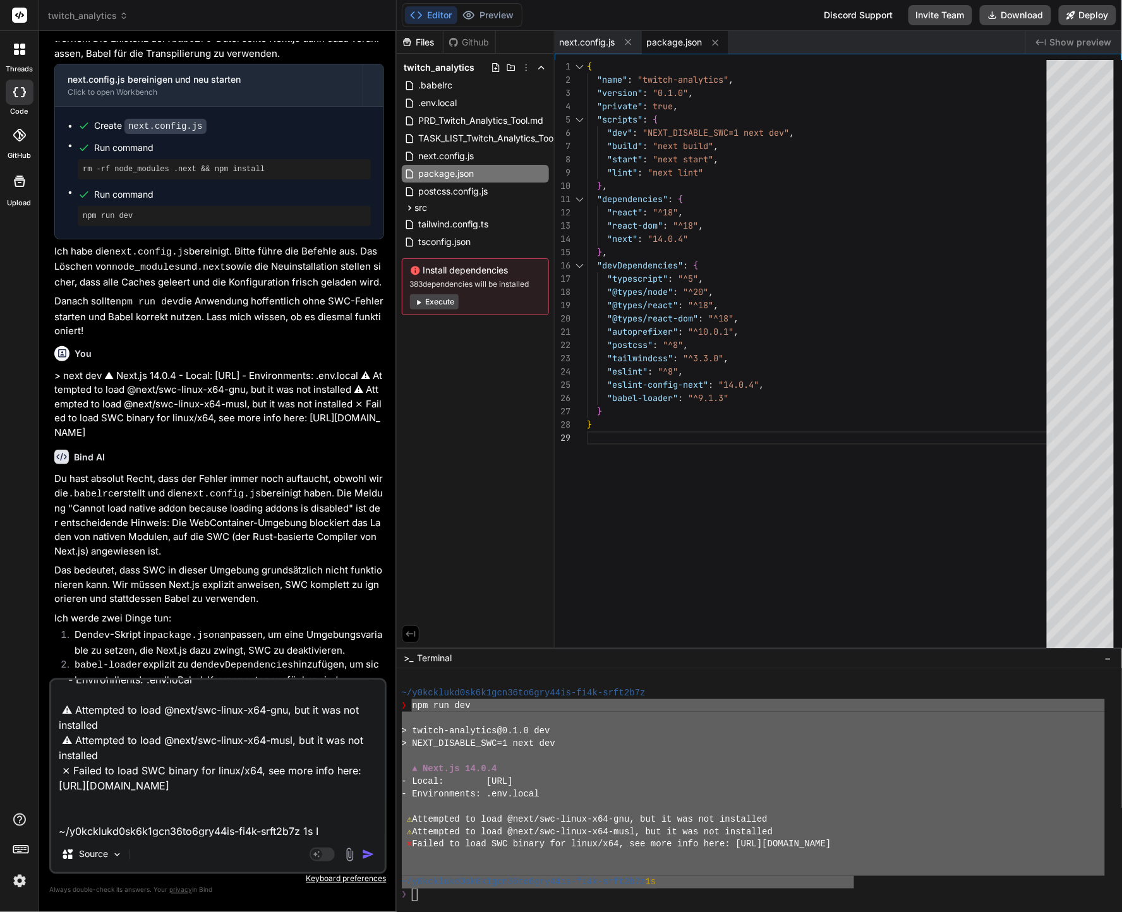
type textarea "x"
type textarea "npm run dev > twitch-analytics@0.1.0 dev > NEXT_DISABLE_SWC=1 next dev ▲ Next.j…"
type textarea "x"
type textarea "npm run dev > twitch-analytics@0.1.0 dev > NEXT_DISABLE_SWC=1 next dev ▲ Next.j…"
type textarea "x"
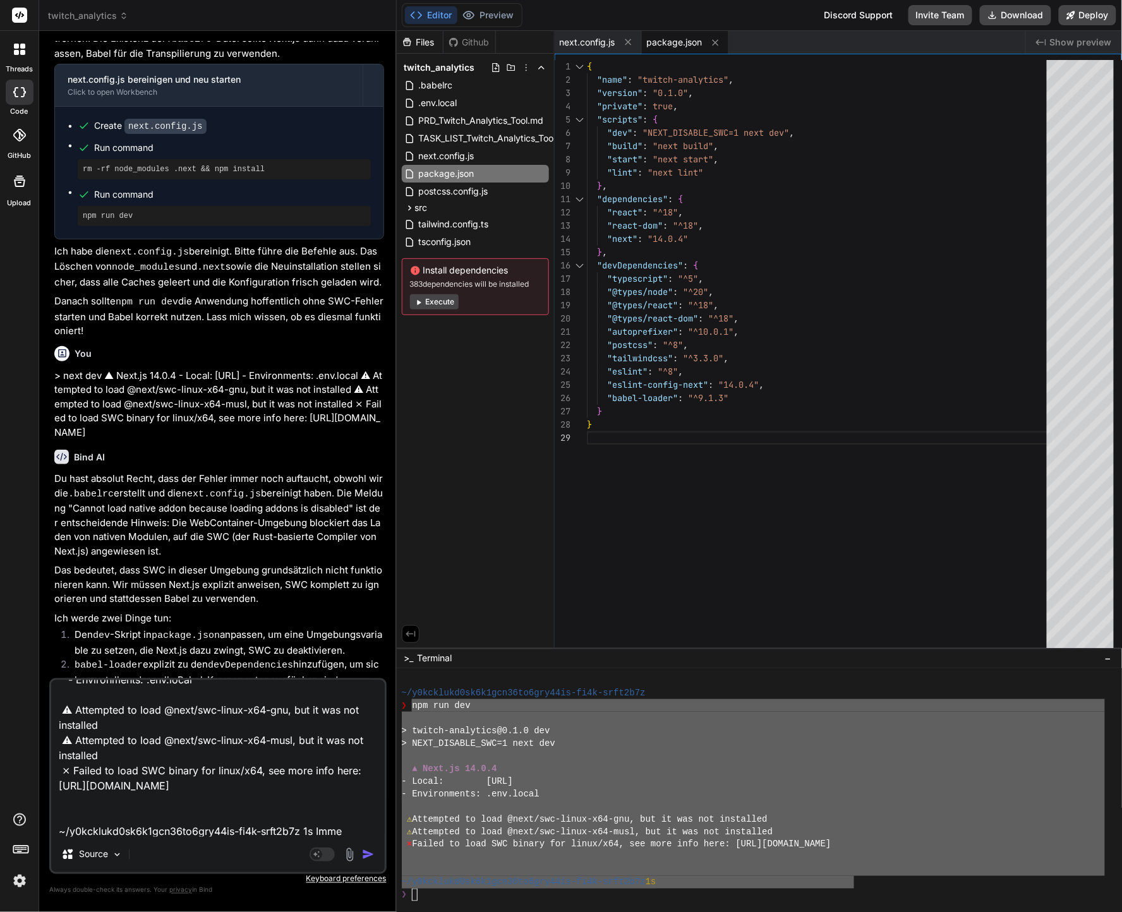
type textarea "npm run dev > twitch-analytics@0.1.0 dev > NEXT_DISABLE_SWC=1 next dev ▲ Next.j…"
type textarea "x"
type textarea "npm run dev > twitch-analytics@0.1.0 dev > NEXT_DISABLE_SWC=1 next dev ▲ Next.j…"
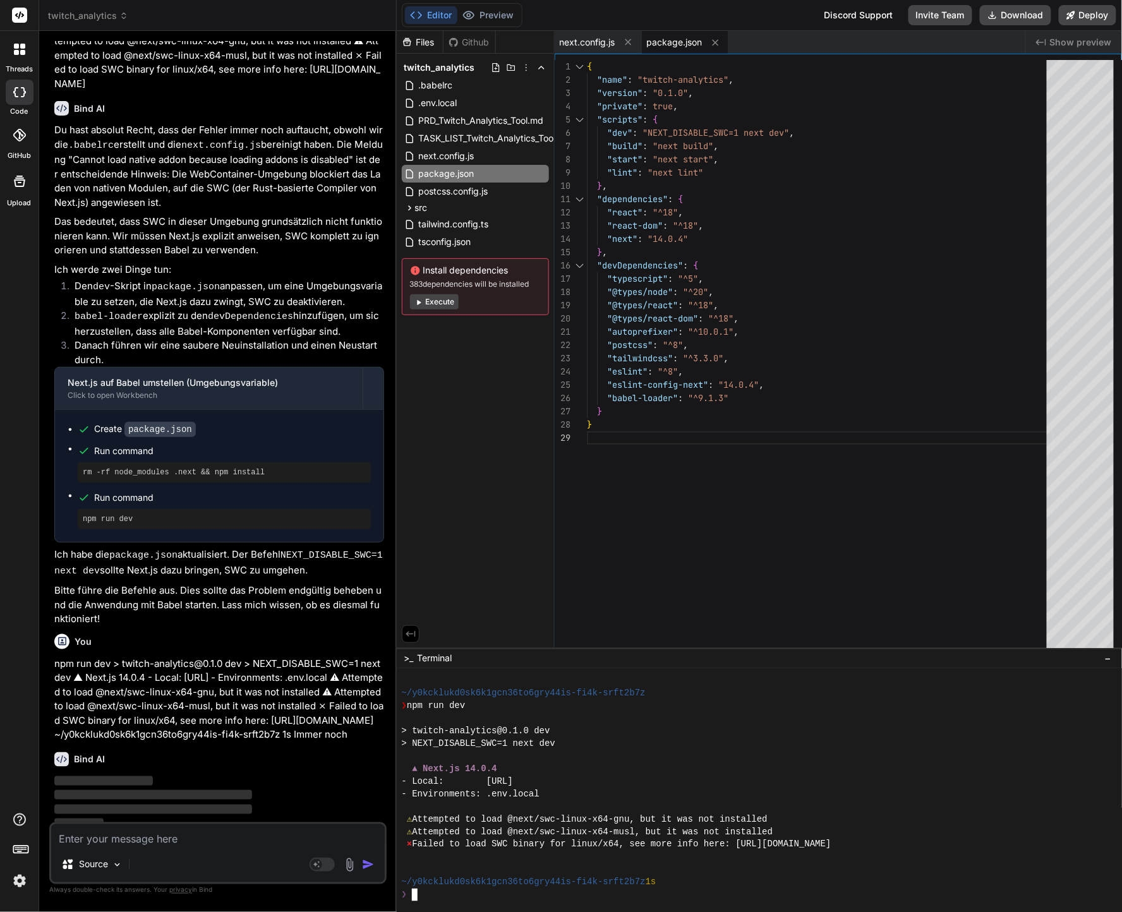
scroll to position [4425, 0]
click at [197, 661] on p "npm run dev > twitch-analytics@0.1.0 dev > NEXT_DISABLE_SWC=1 next dev ▲ Next.j…" at bounding box center [219, 699] width 330 height 85
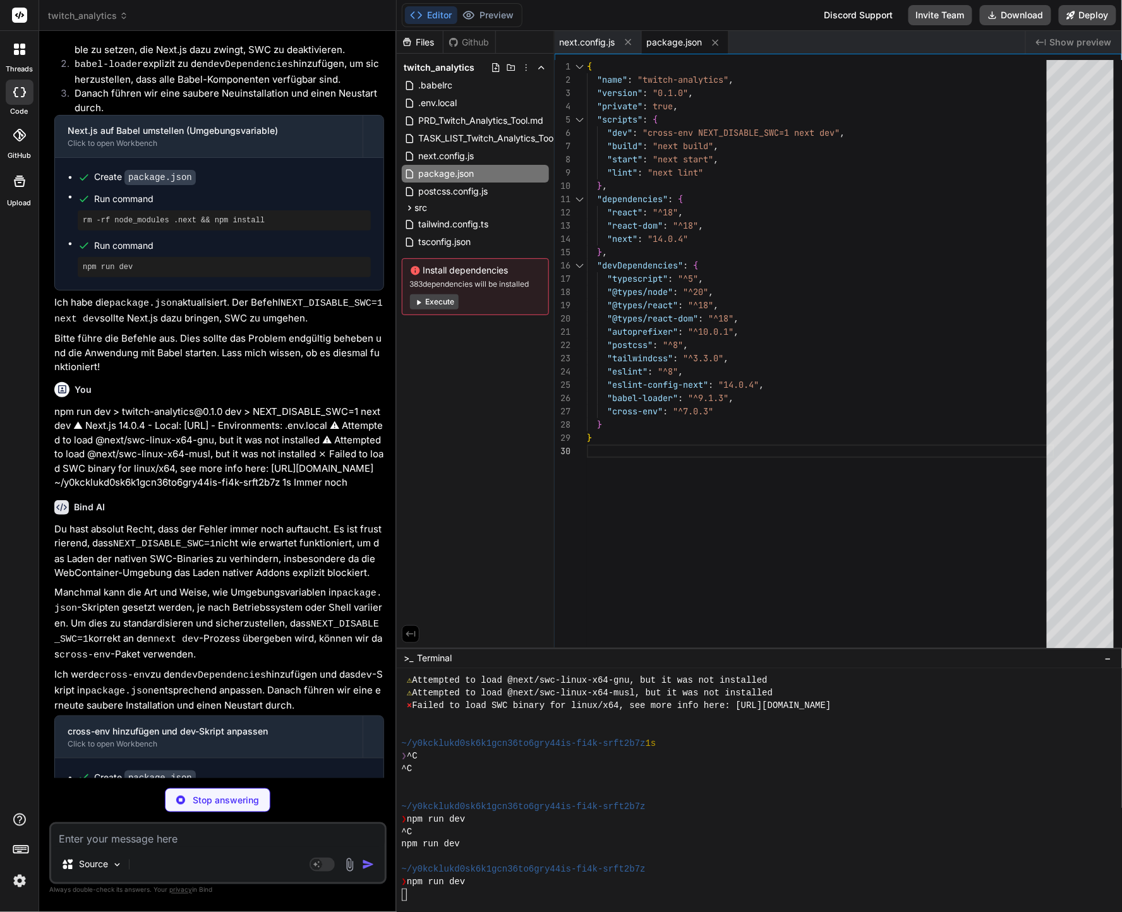
scroll to position [1528, 0]
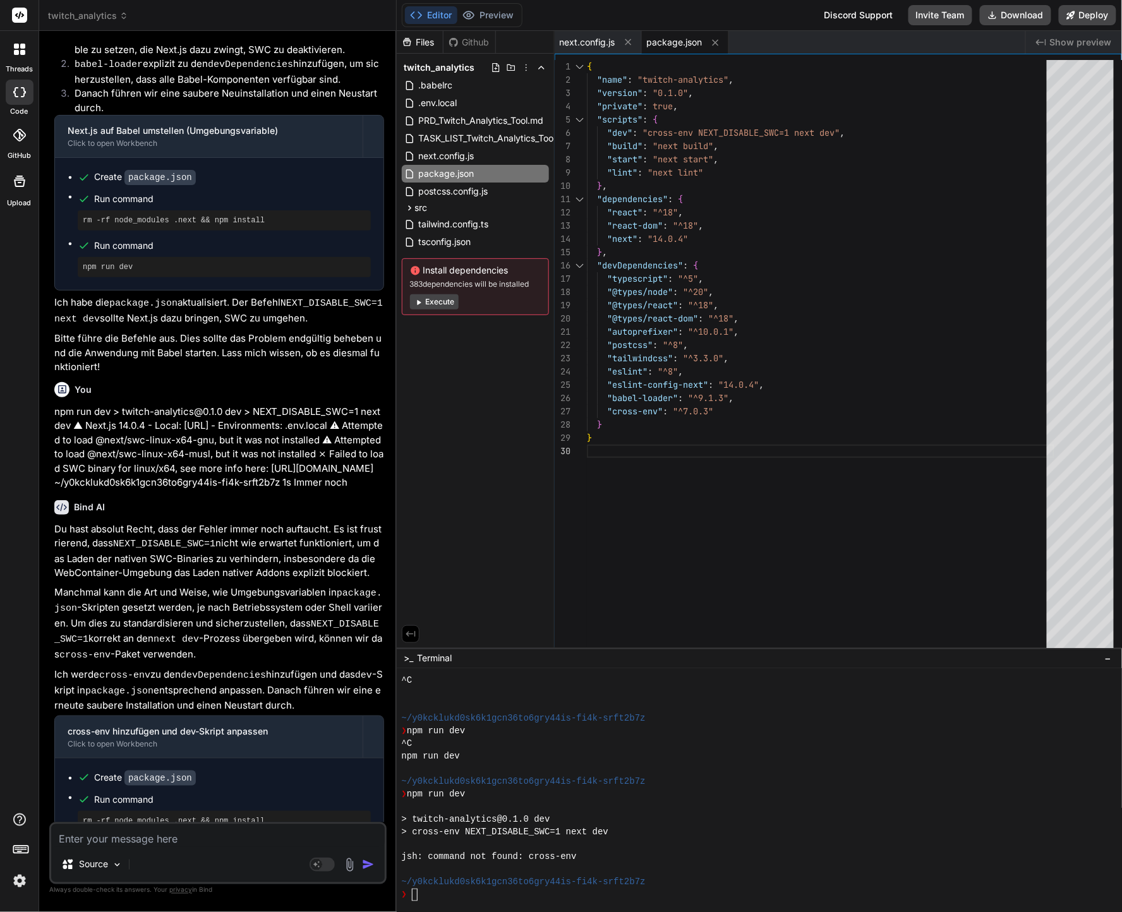
click at [652, 763] on div at bounding box center [753, 768] width 703 height 13
click at [644, 763] on div at bounding box center [753, 768] width 703 height 13
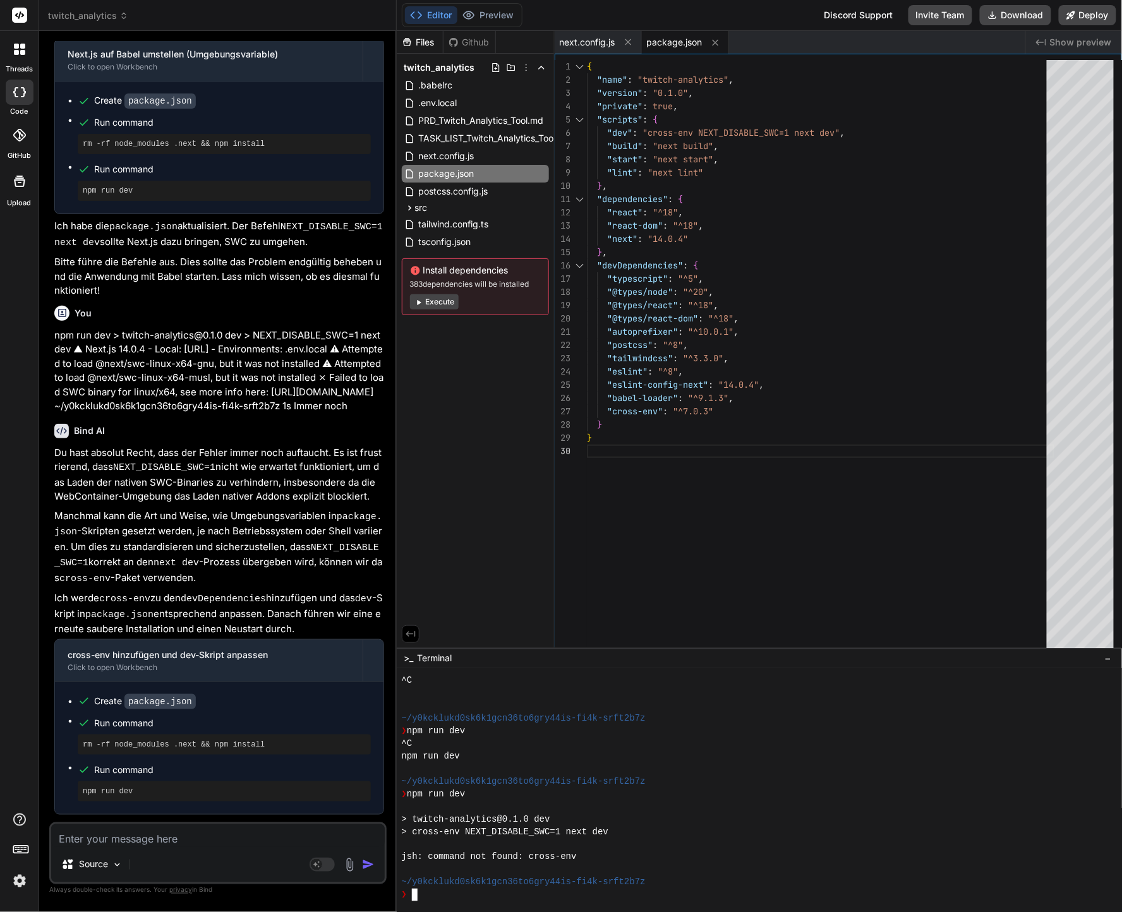
click at [769, 774] on div at bounding box center [753, 768] width 703 height 13
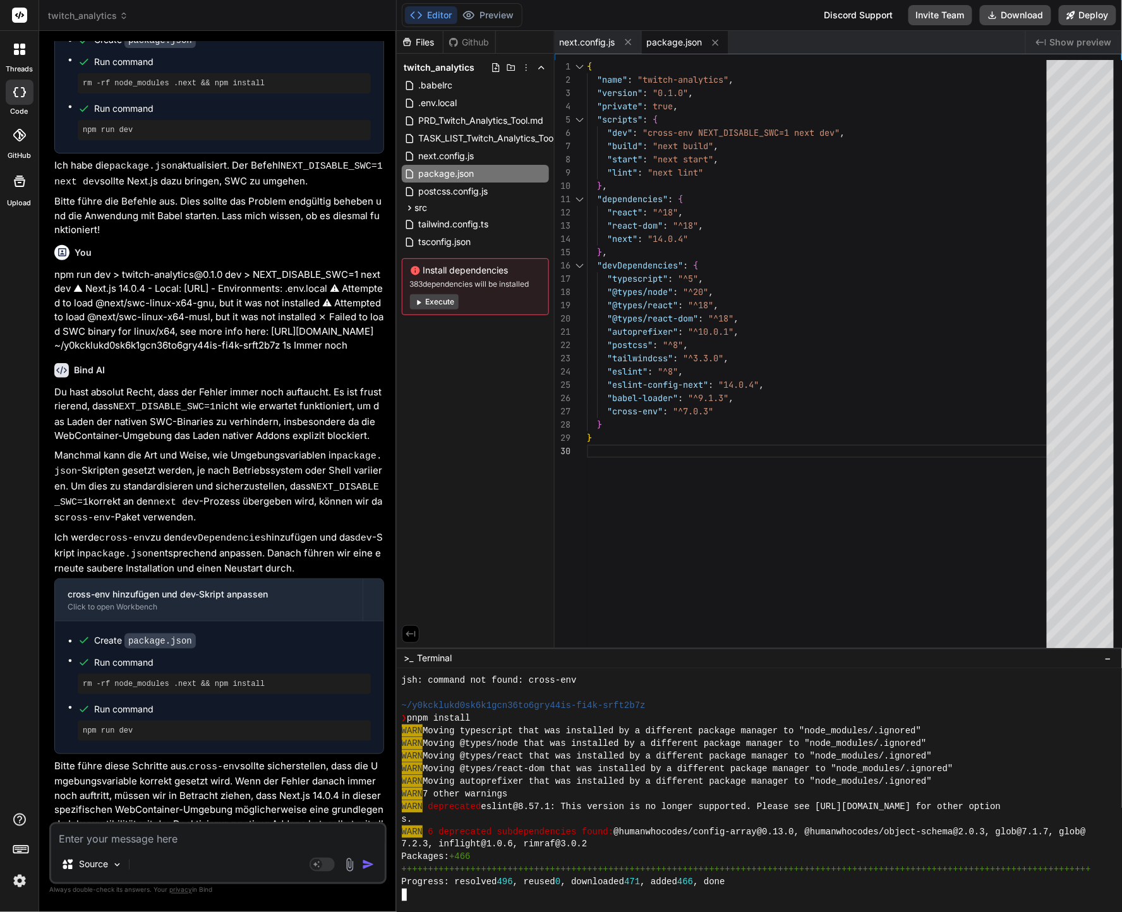
scroll to position [1983, 0]
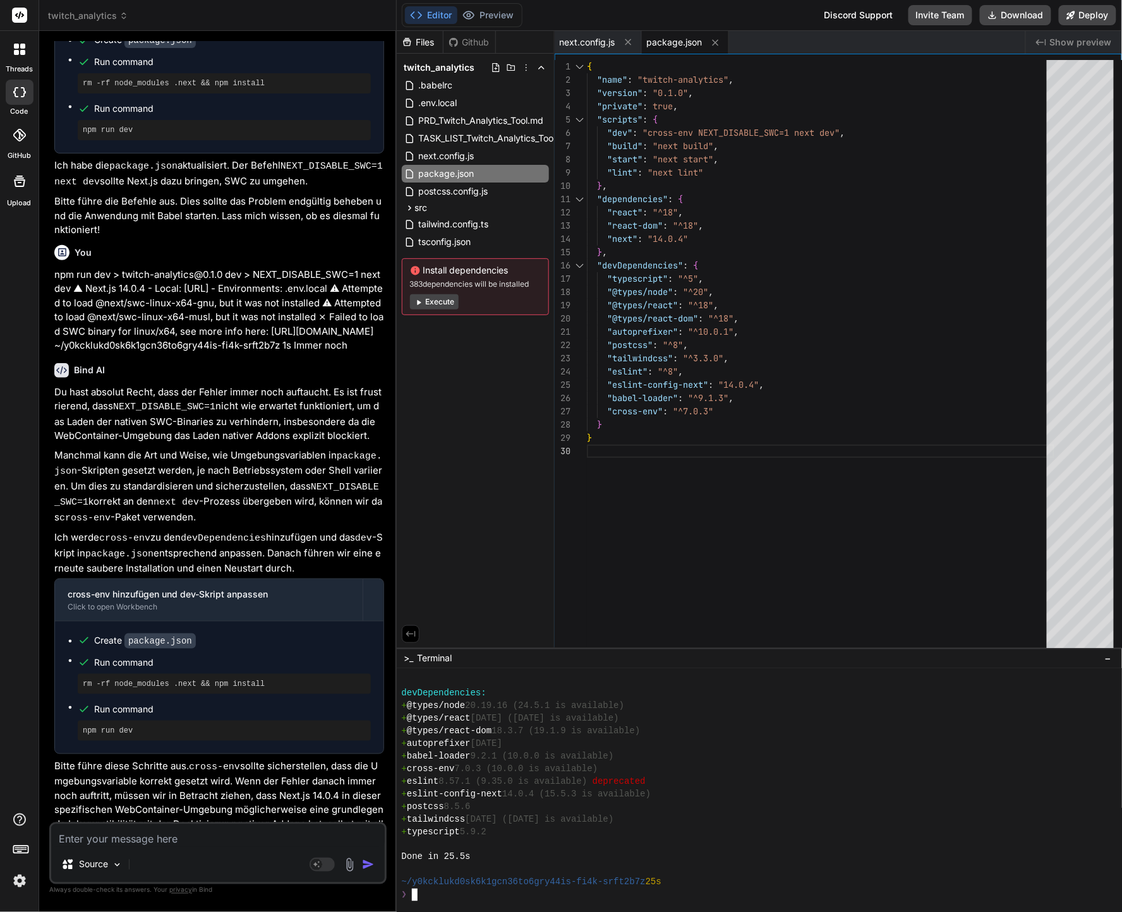
click at [685, 819] on div "+ tailwindcss 3.4.17 (4.1.13 is available)" at bounding box center [753, 819] width 703 height 13
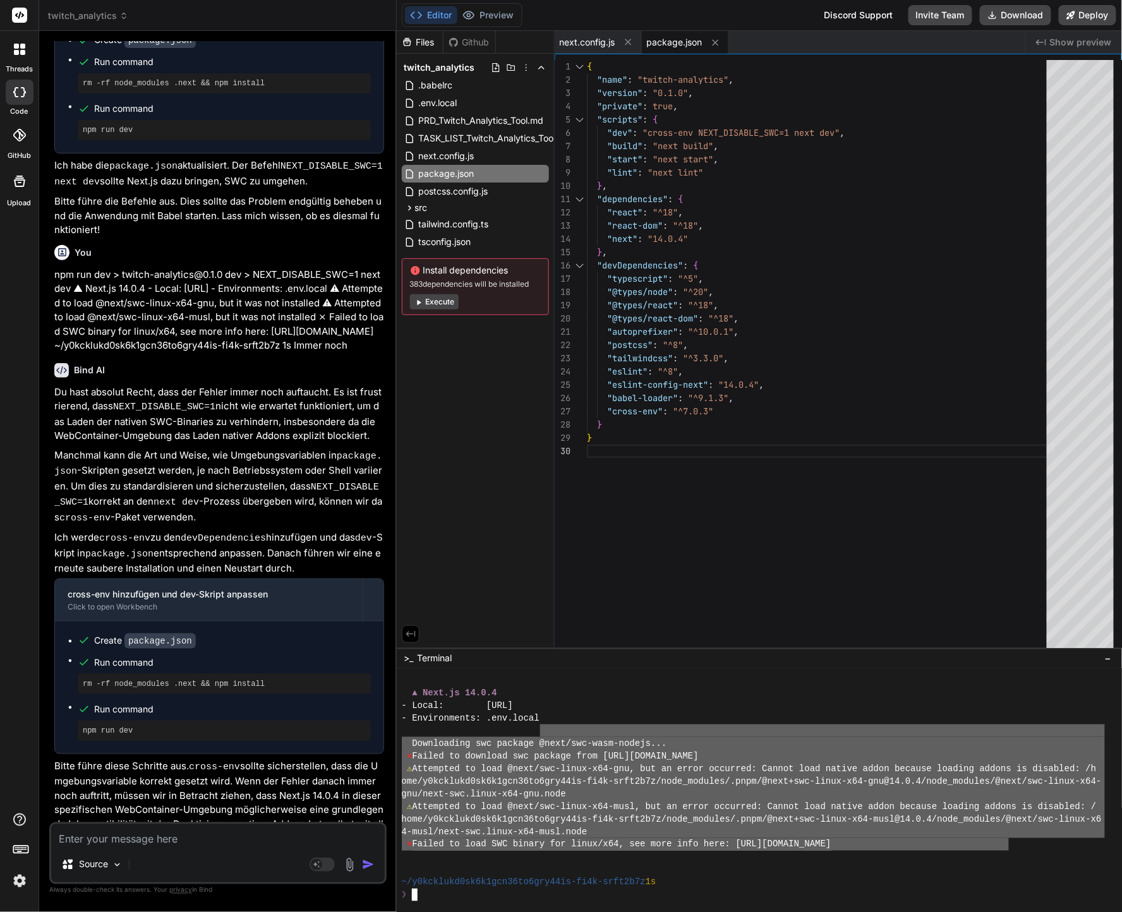
scroll to position [2171, 0]
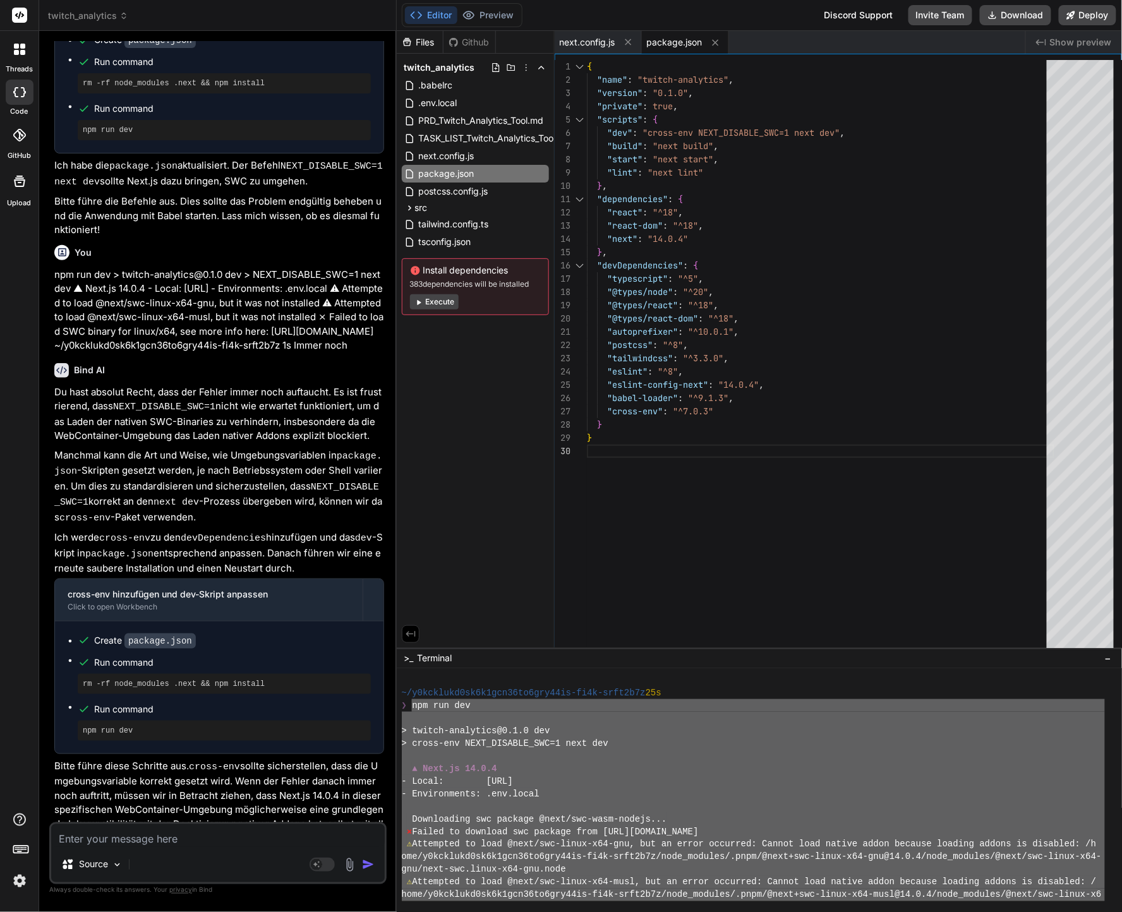
drag, startPoint x: 1009, startPoint y: 844, endPoint x: 412, endPoint y: 710, distance: 611.7
click at [268, 836] on textarea at bounding box center [217, 835] width 333 height 23
paste textarea "npm run dev > twitch-analytics@0.1.0 dev > cross-env NEXT_DISABLE_SWC=1 next de…"
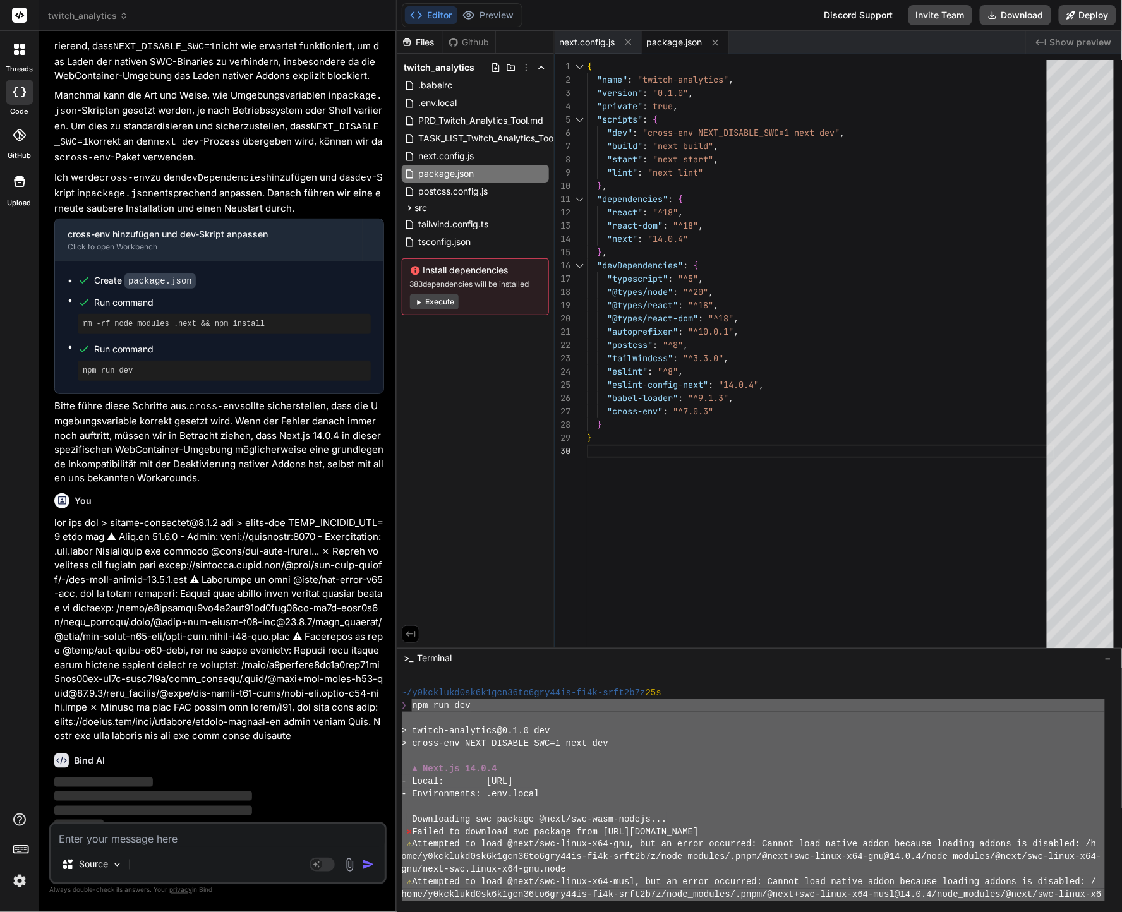
scroll to position [5178, 0]
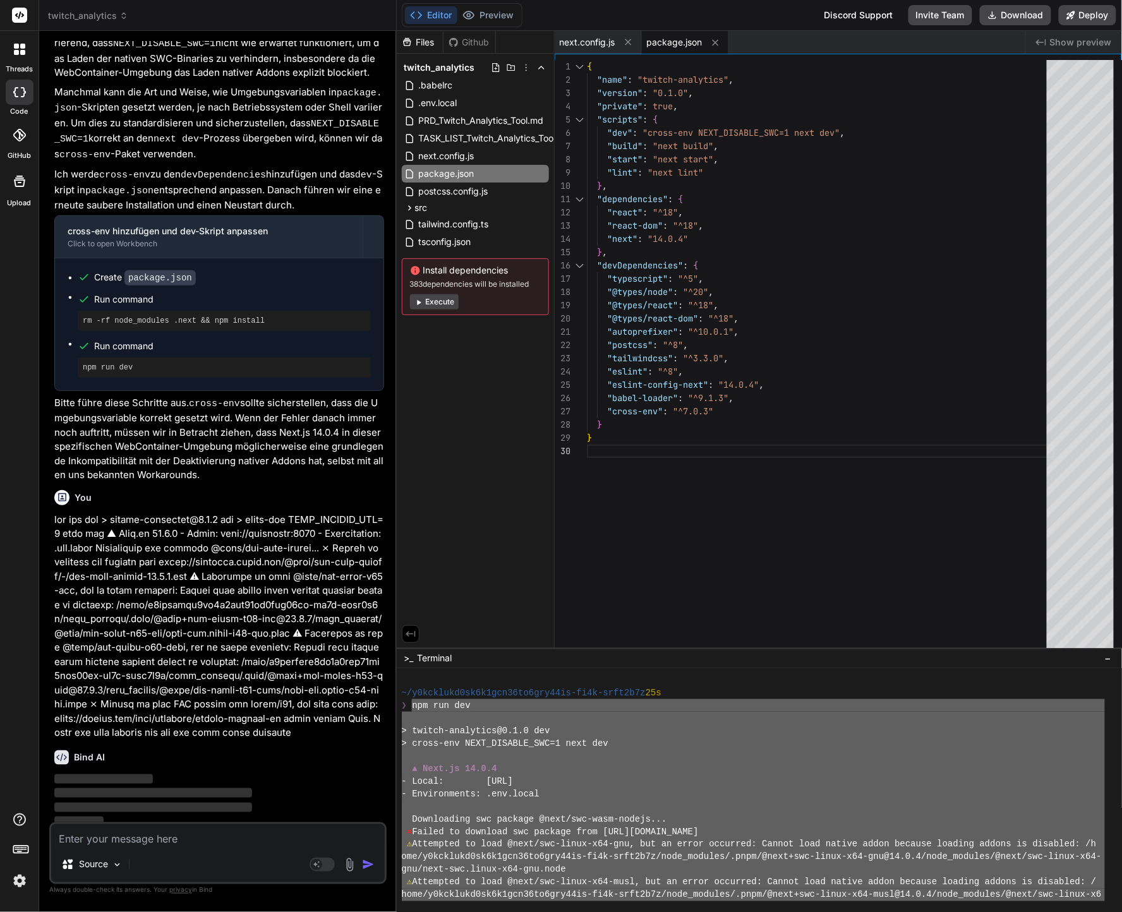
click at [724, 810] on div at bounding box center [753, 806] width 703 height 13
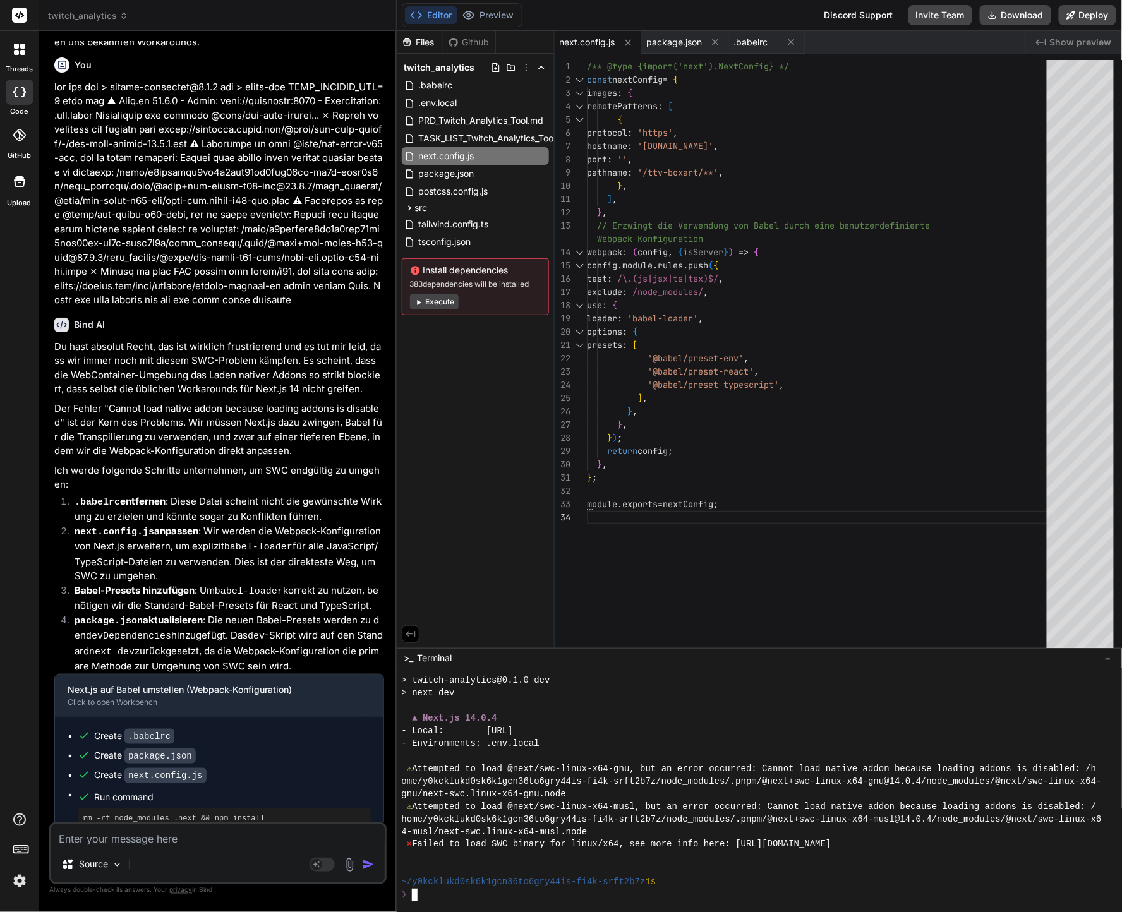
scroll to position [5771, 0]
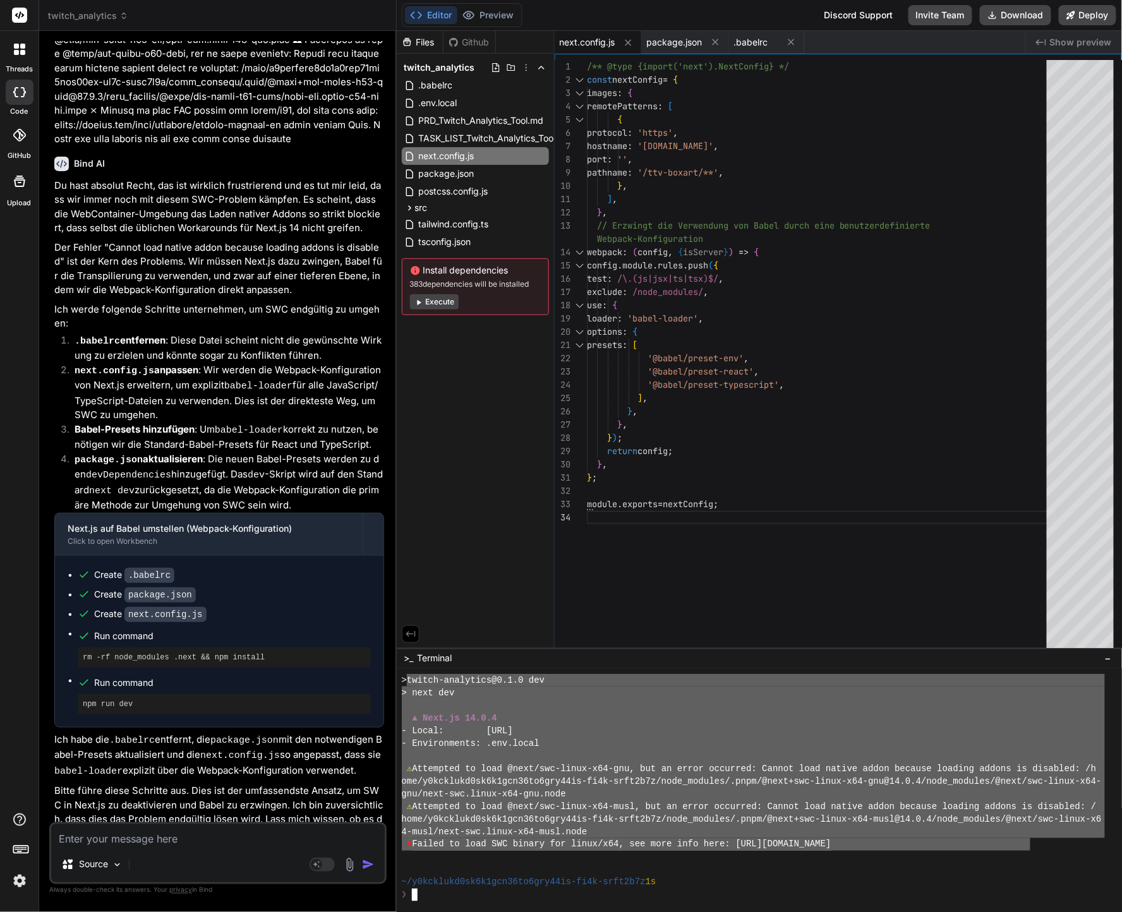
drag, startPoint x: 1029, startPoint y: 848, endPoint x: 414, endPoint y: 683, distance: 636.8
click at [411, 681] on div "> twitch-analytics@0.1.0 dev > next dev ▲ Next.js 14.0.4 - Local: http://localh…" at bounding box center [753, 787] width 703 height 227
click at [333, 864] on rect at bounding box center [321, 865] width 25 height 14
click at [315, 837] on textarea at bounding box center [217, 835] width 333 height 23
paste textarea "twitch-analytics@0.1.0 dev > next dev ▲ Next.js 14.0.4 - Local: http://localhos…"
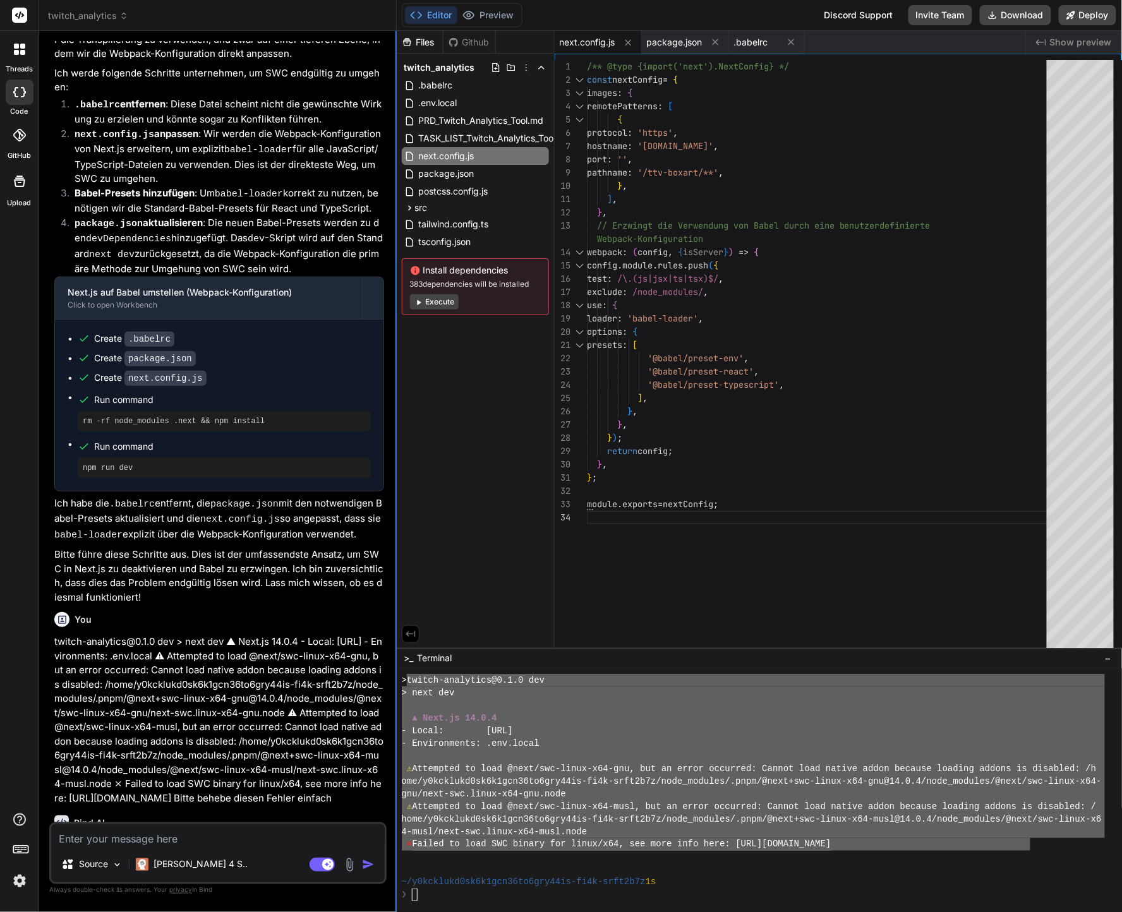
scroll to position [6072, 0]
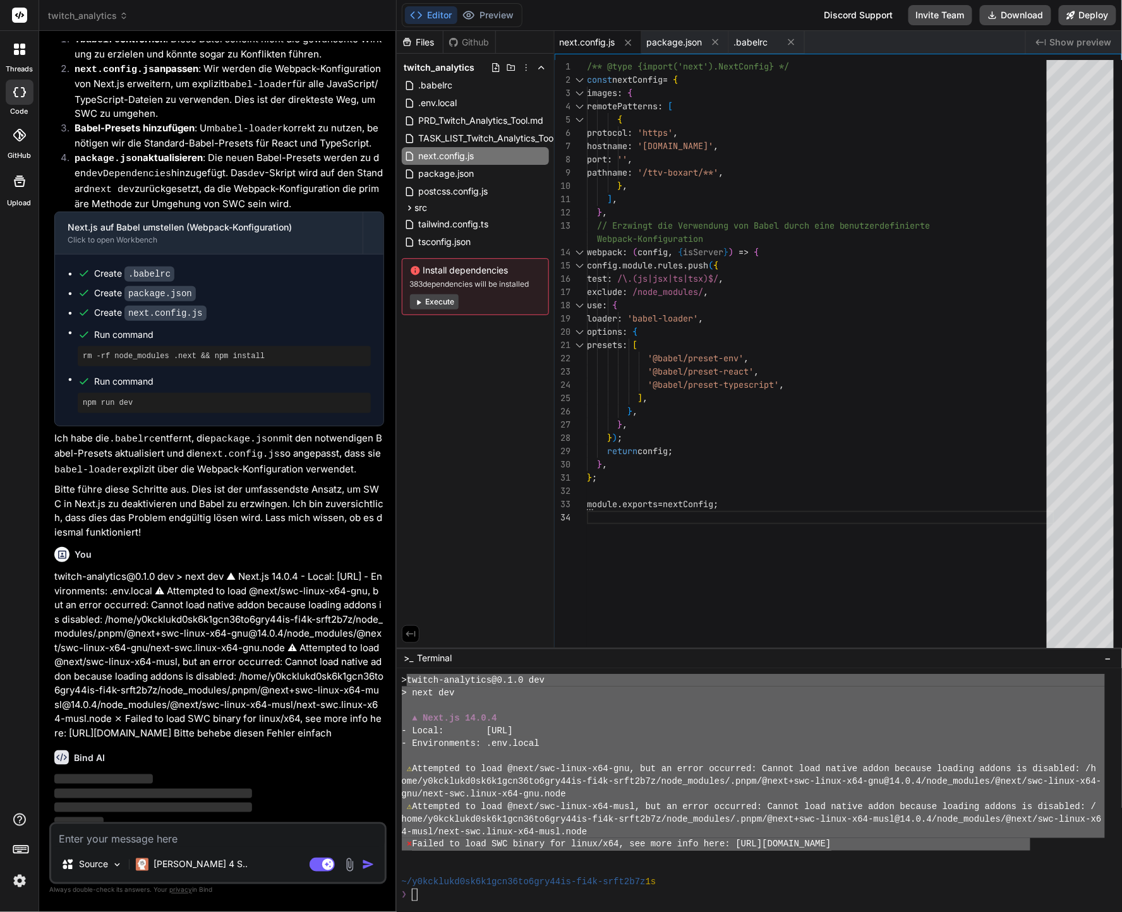
click at [1083, 728] on div "- Local: [URL]" at bounding box center [753, 730] width 703 height 13
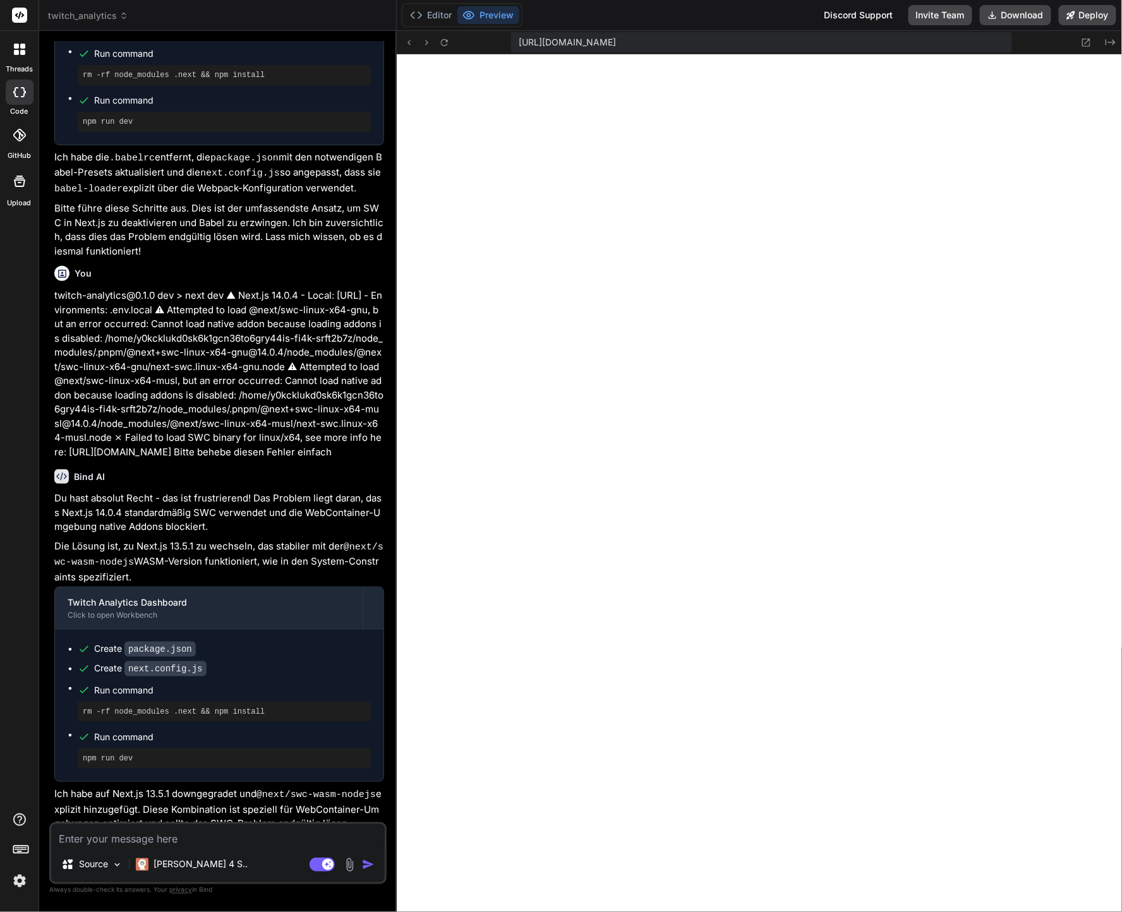
scroll to position [4876, 0]
click at [430, 8] on button "Editor" at bounding box center [431, 15] width 52 height 18
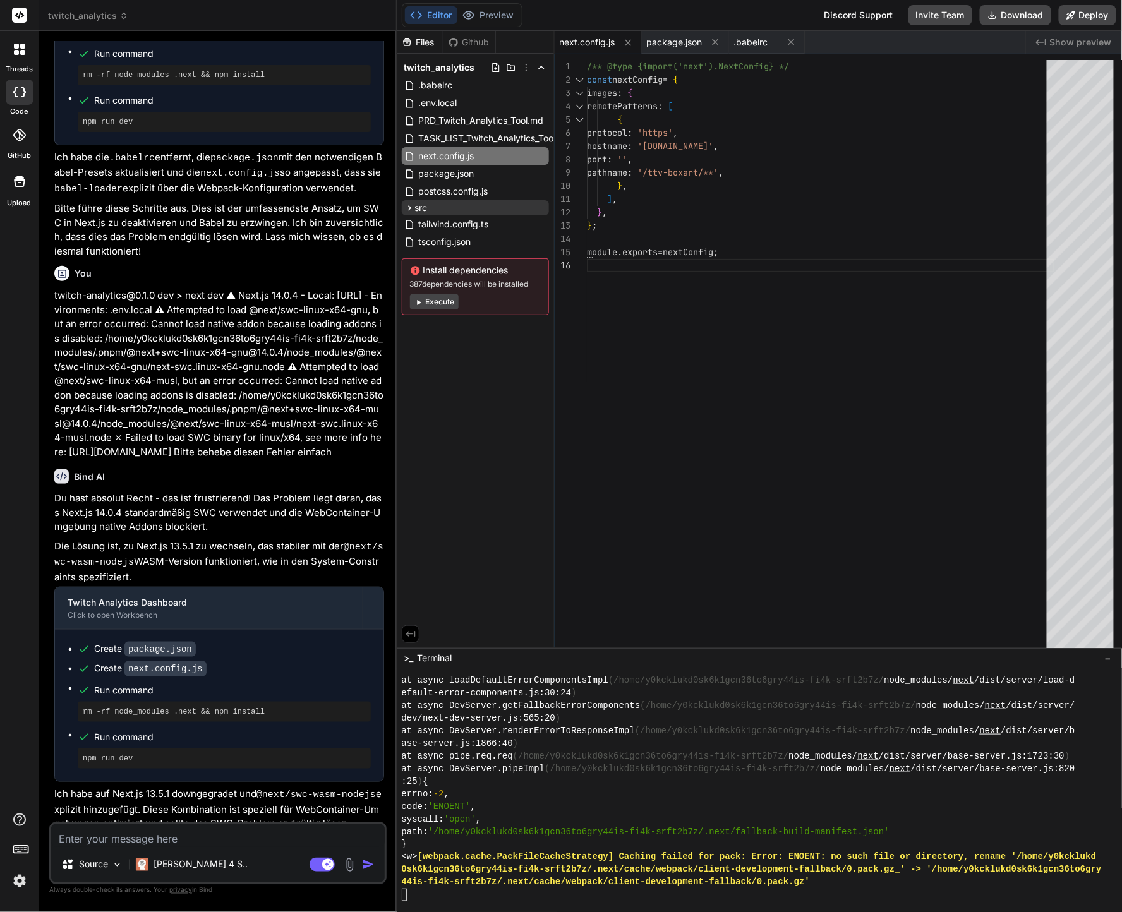
scroll to position [4888, 0]
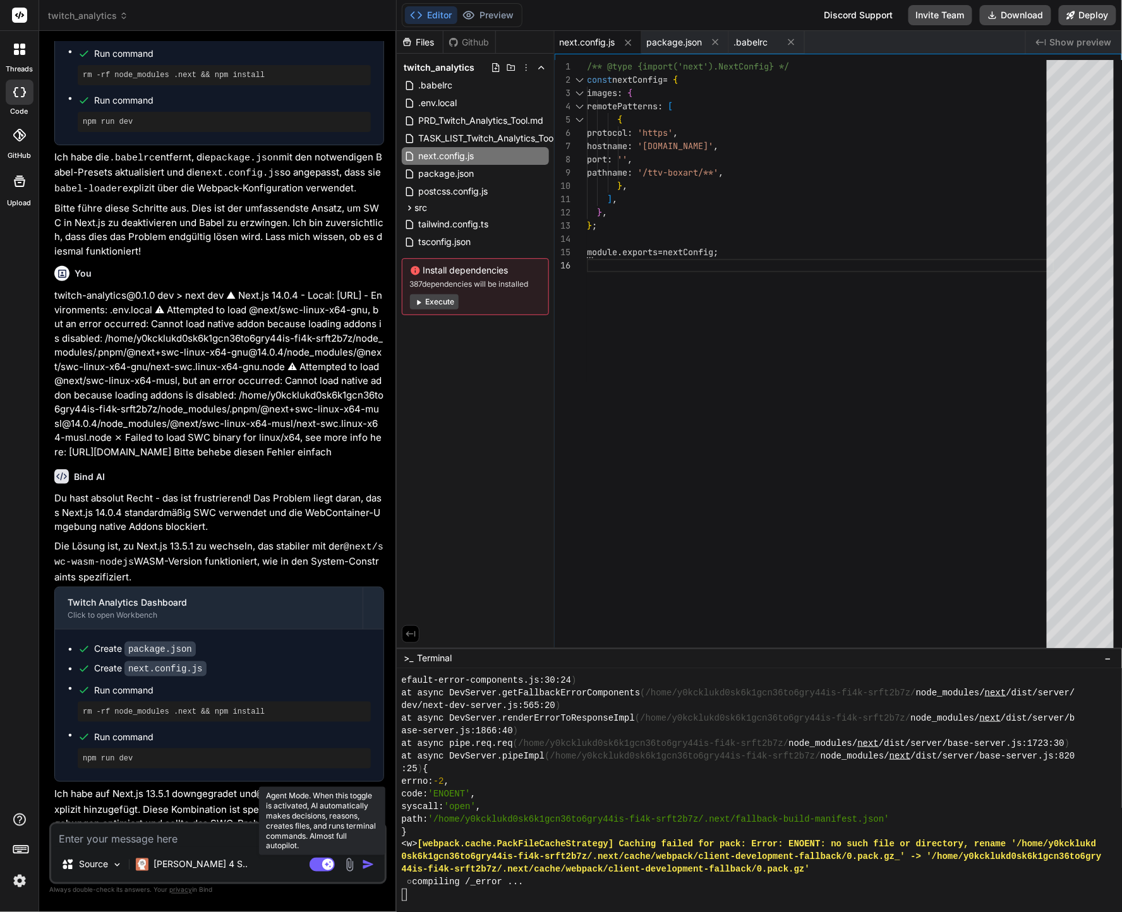
click at [318, 863] on rect at bounding box center [321, 865] width 25 height 14
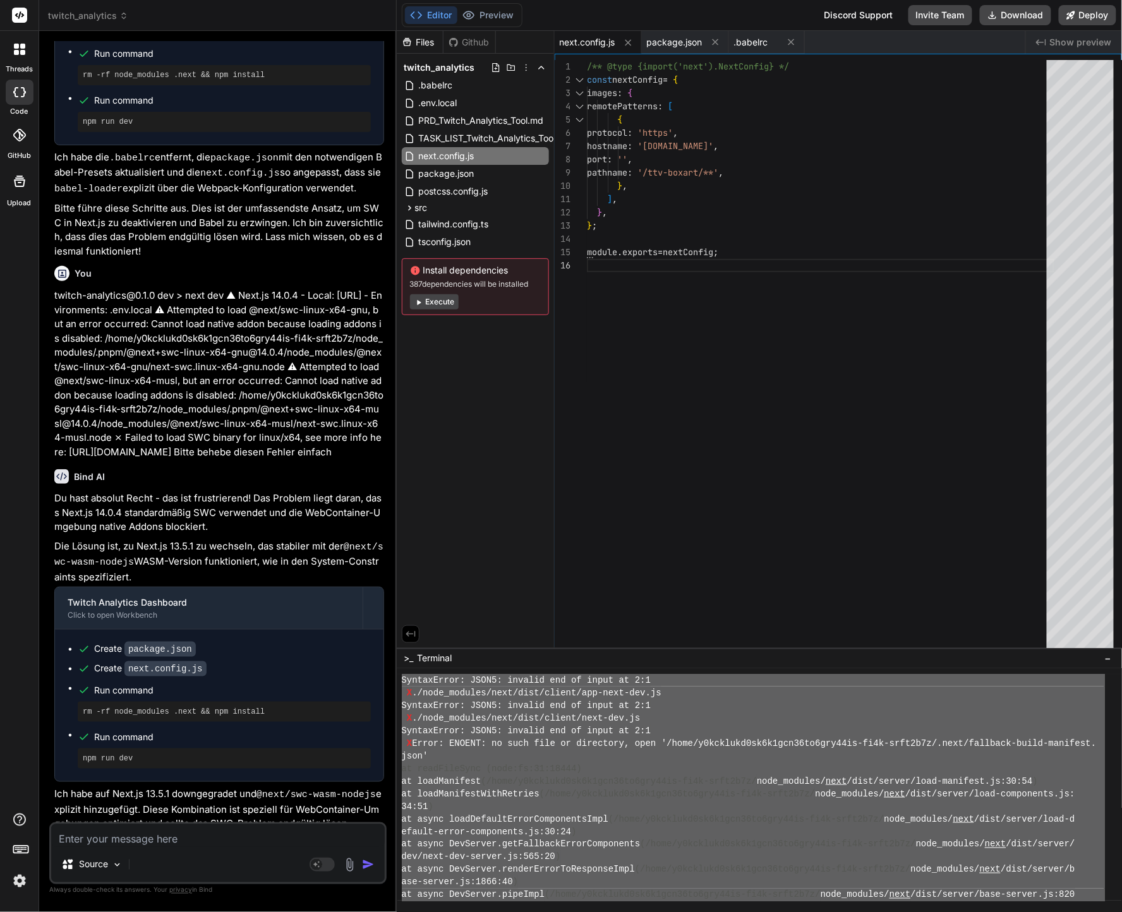
scroll to position [2779, 0]
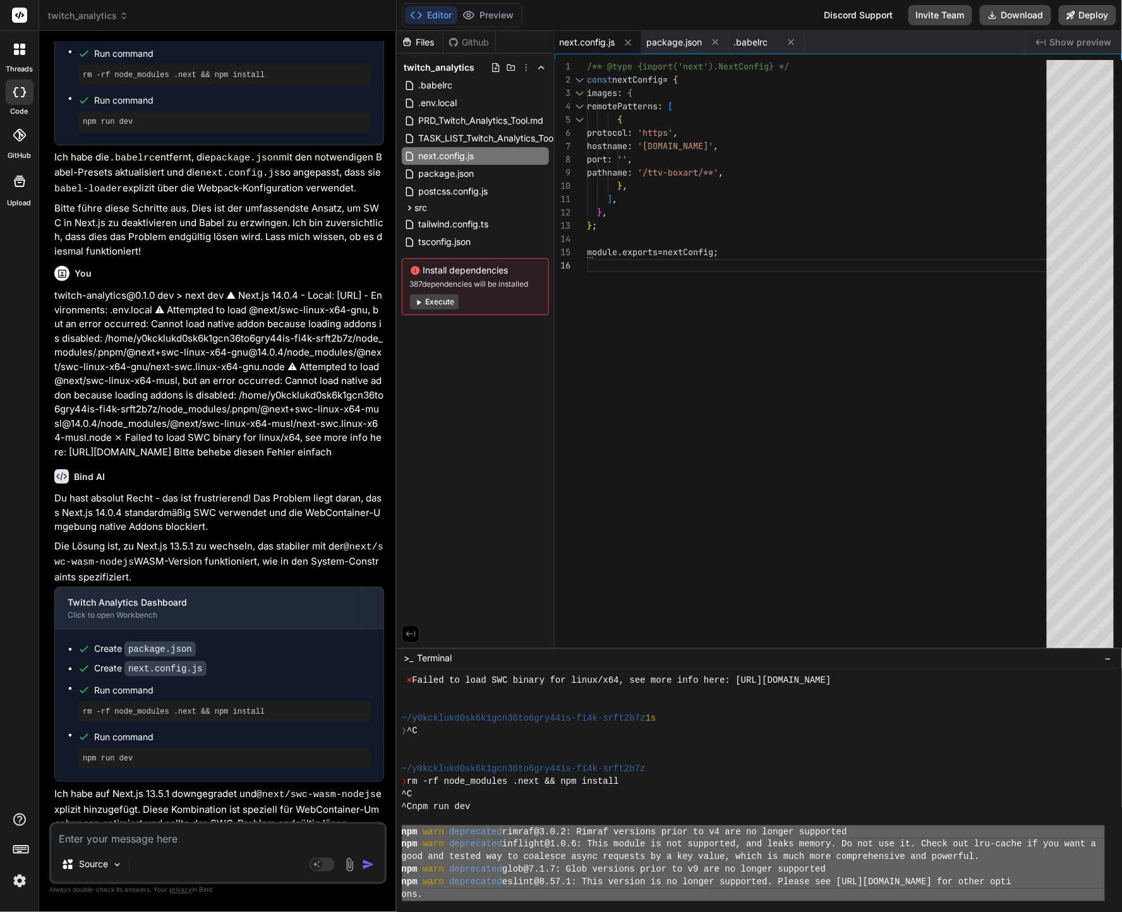
drag, startPoint x: 534, startPoint y: 882, endPoint x: 402, endPoint y: 829, distance: 141.7
click at [402, 829] on div "⨯ Failed to load SWC binary for linux/x64, see more info here: https://nextjs.o…" at bounding box center [753, 787] width 703 height 227
click at [247, 834] on textarea at bounding box center [217, 835] width 333 height 23
paste textarea "npm warn deprecated rimraf@3.0.2: Rimraf versions prior to v4 are no longer sup…"
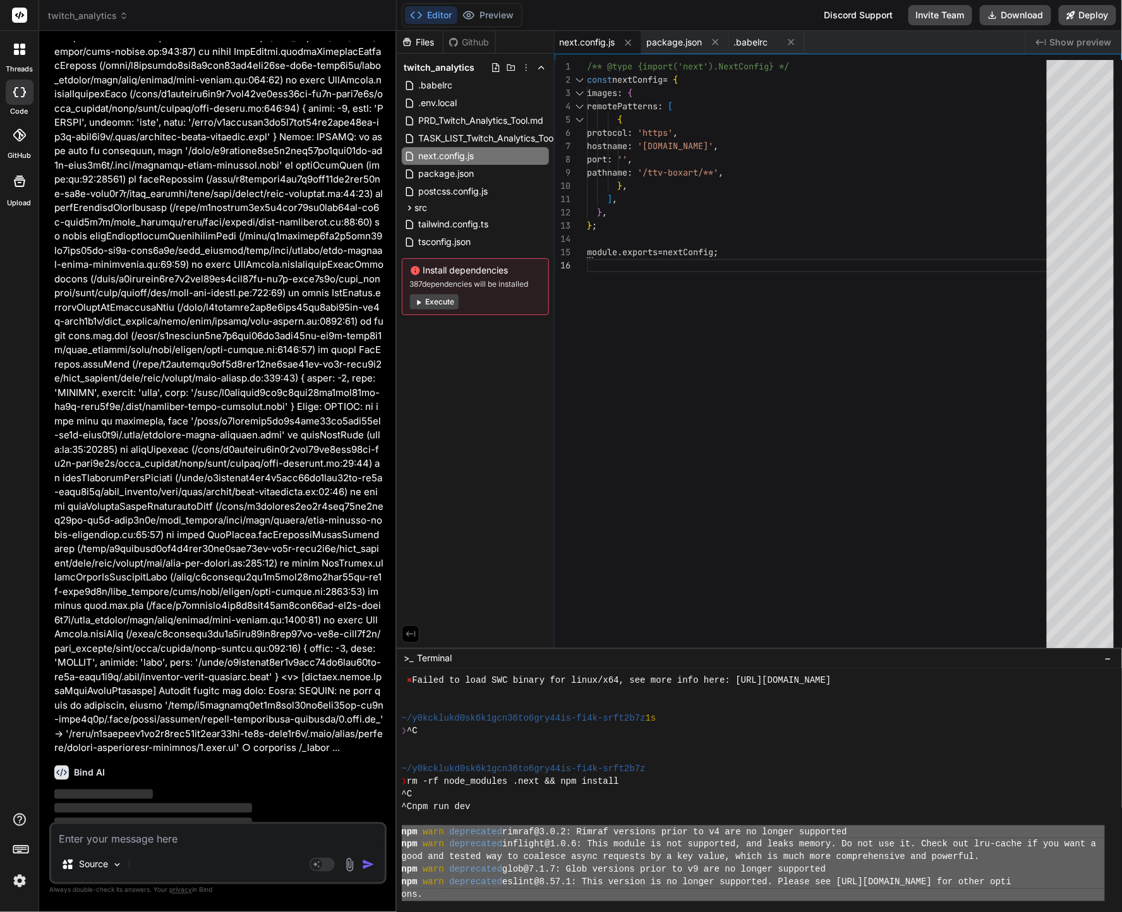
scroll to position [8630, 0]
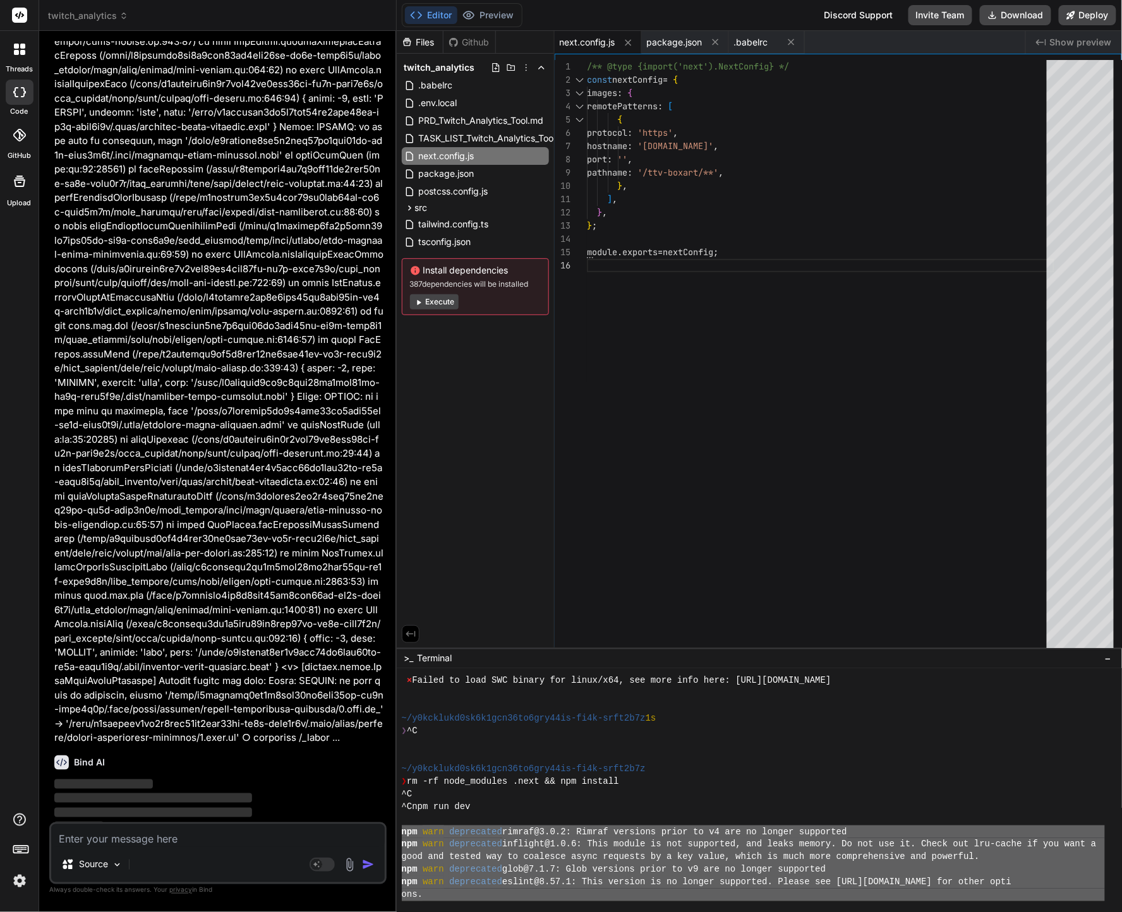
click at [909, 833] on div "npm warn deprecated rimraf@3.0.2: Rimraf versions prior to v4 are no longer sup…" at bounding box center [753, 831] width 703 height 13
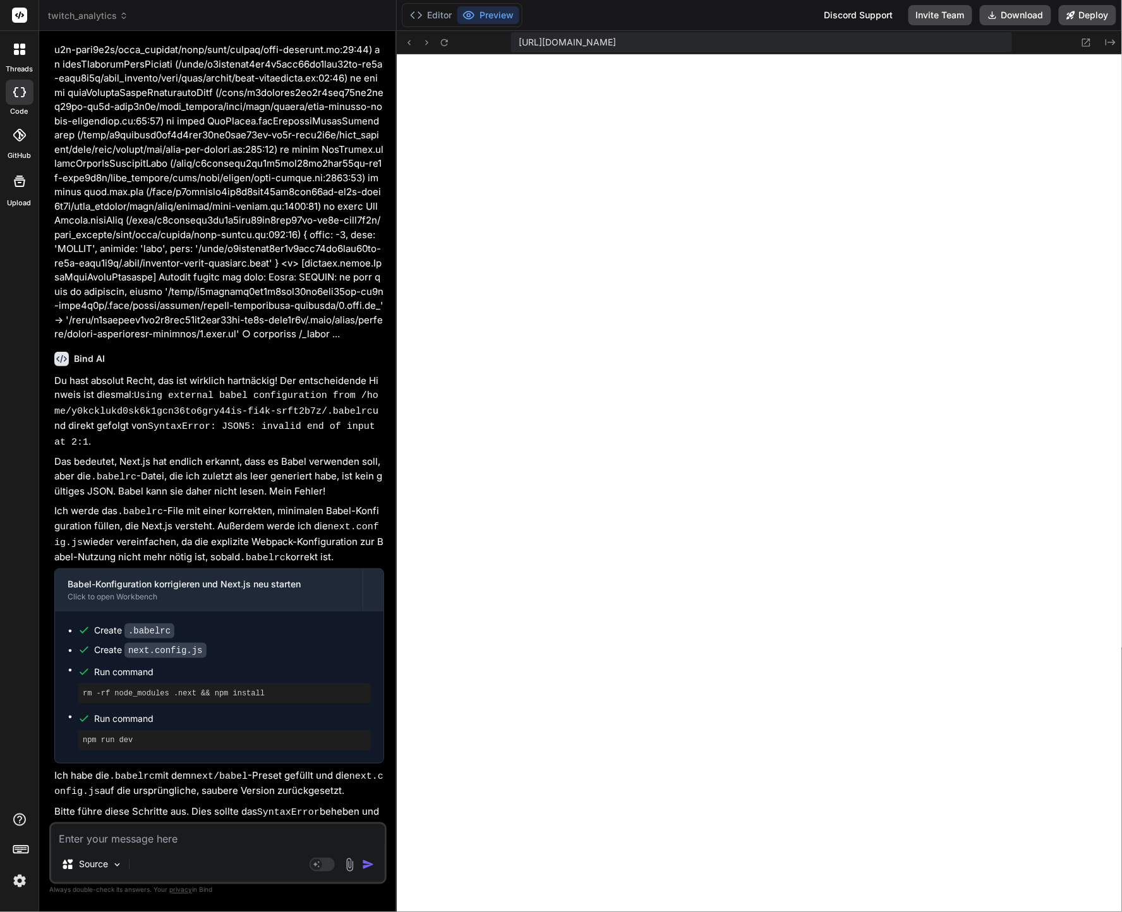
scroll to position [9048, 0]
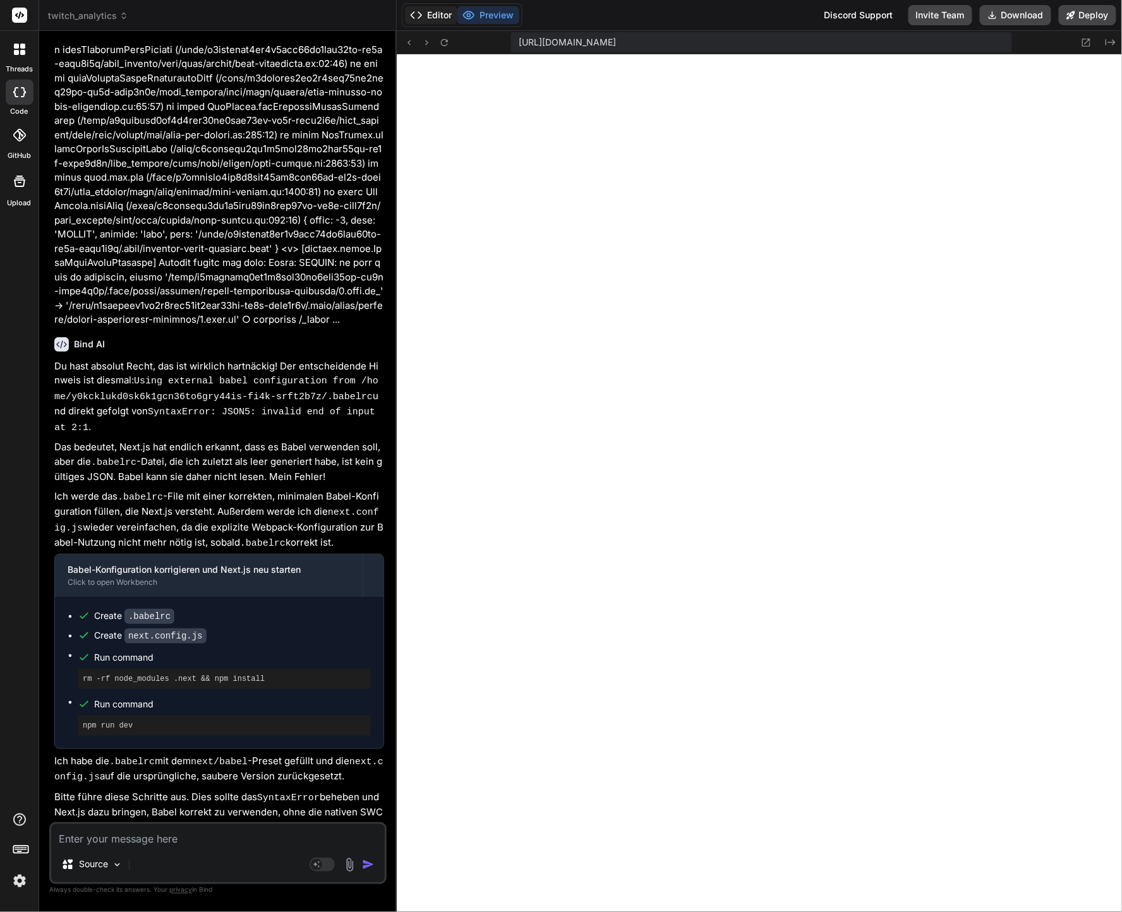
click at [445, 8] on button "Editor" at bounding box center [431, 15] width 52 height 18
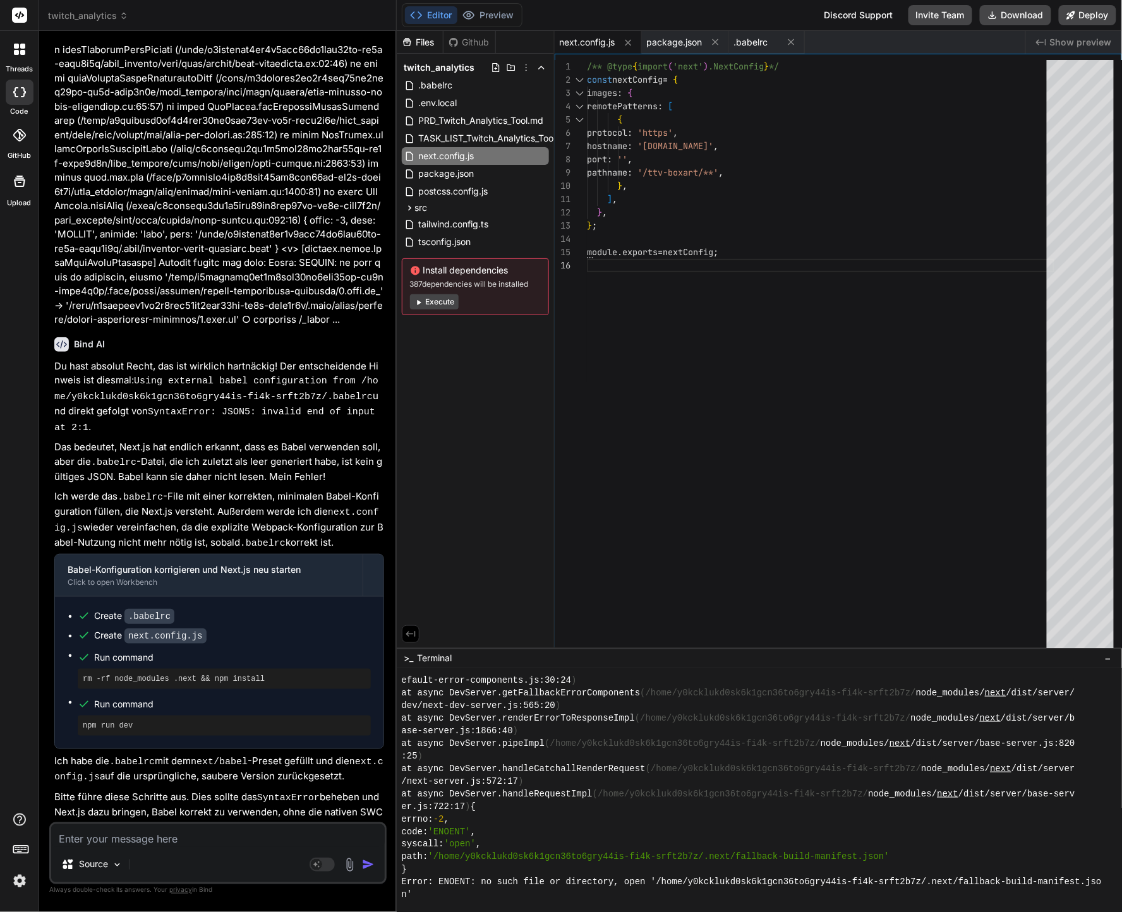
scroll to position [3942, 0]
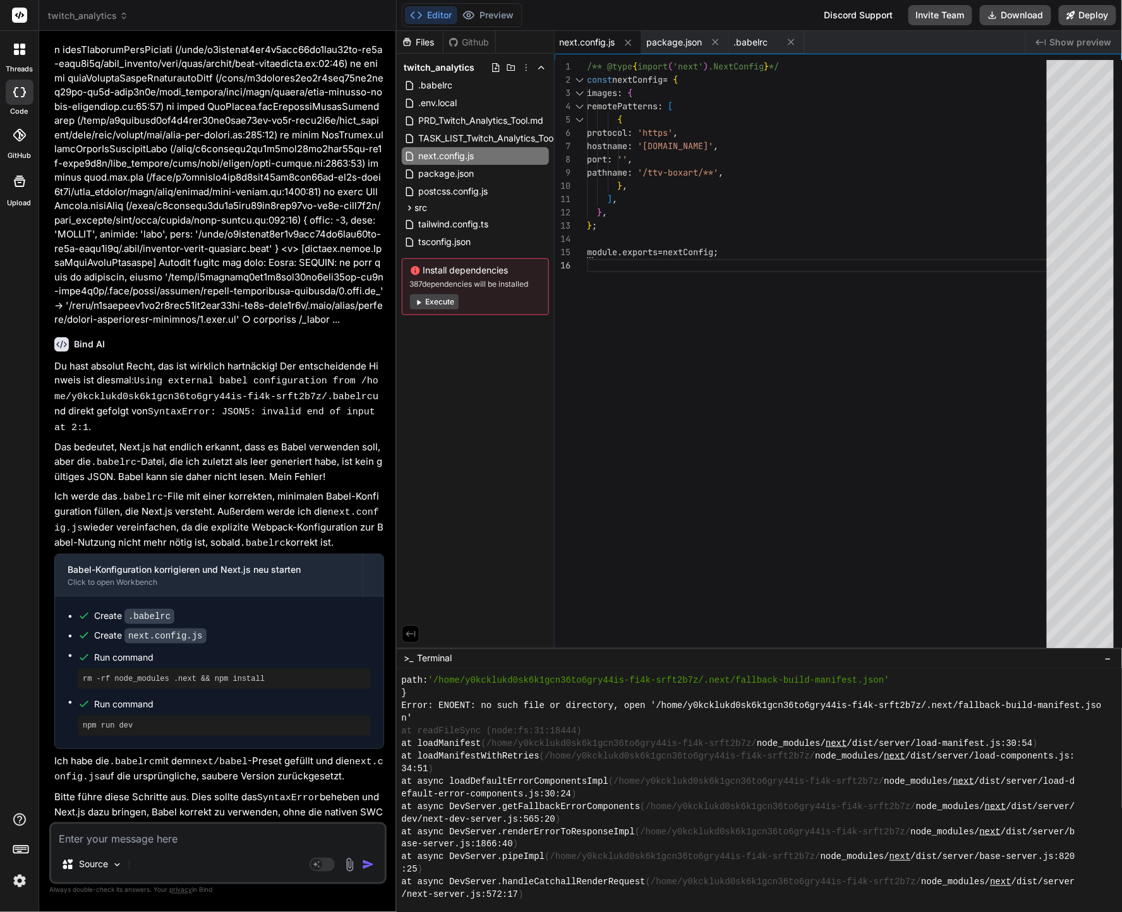
click at [579, 839] on div "ase-server.js:1866:40 )" at bounding box center [753, 844] width 703 height 13
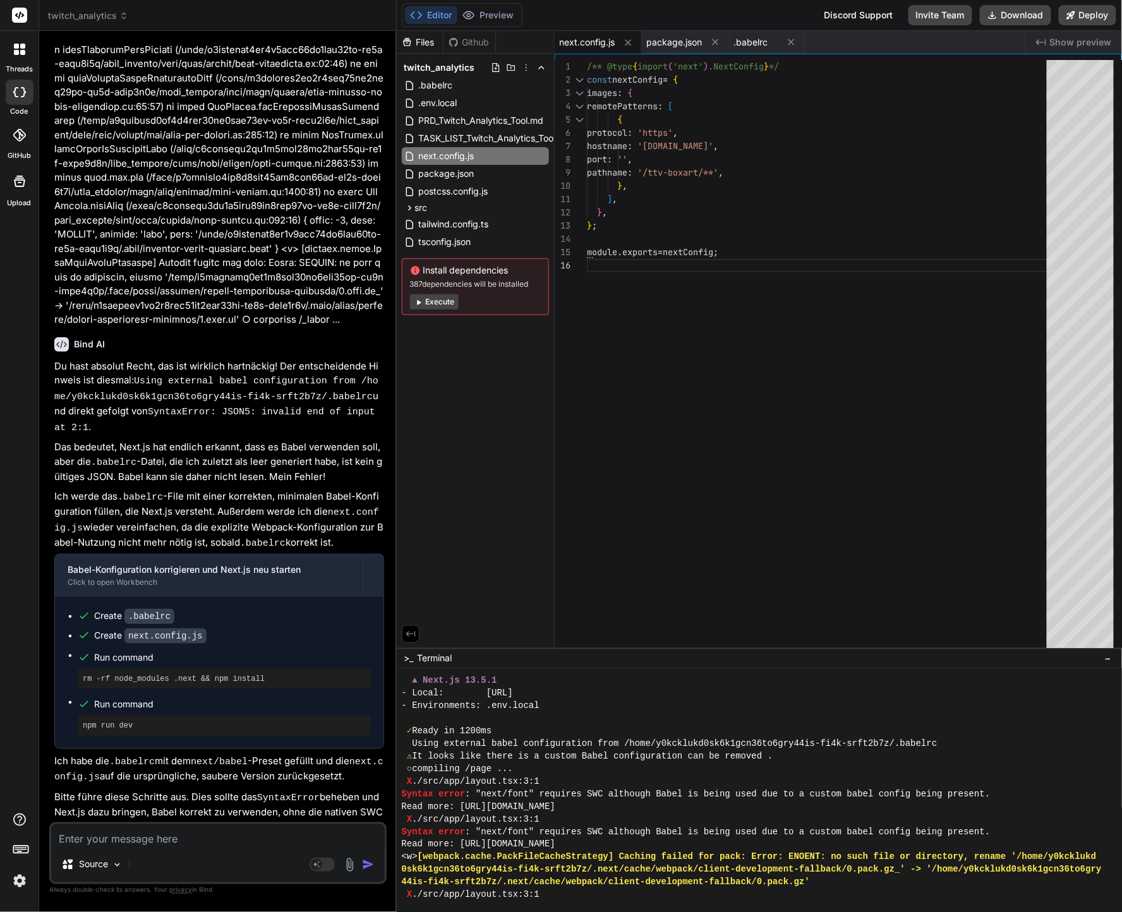
scroll to position [6732, 0]
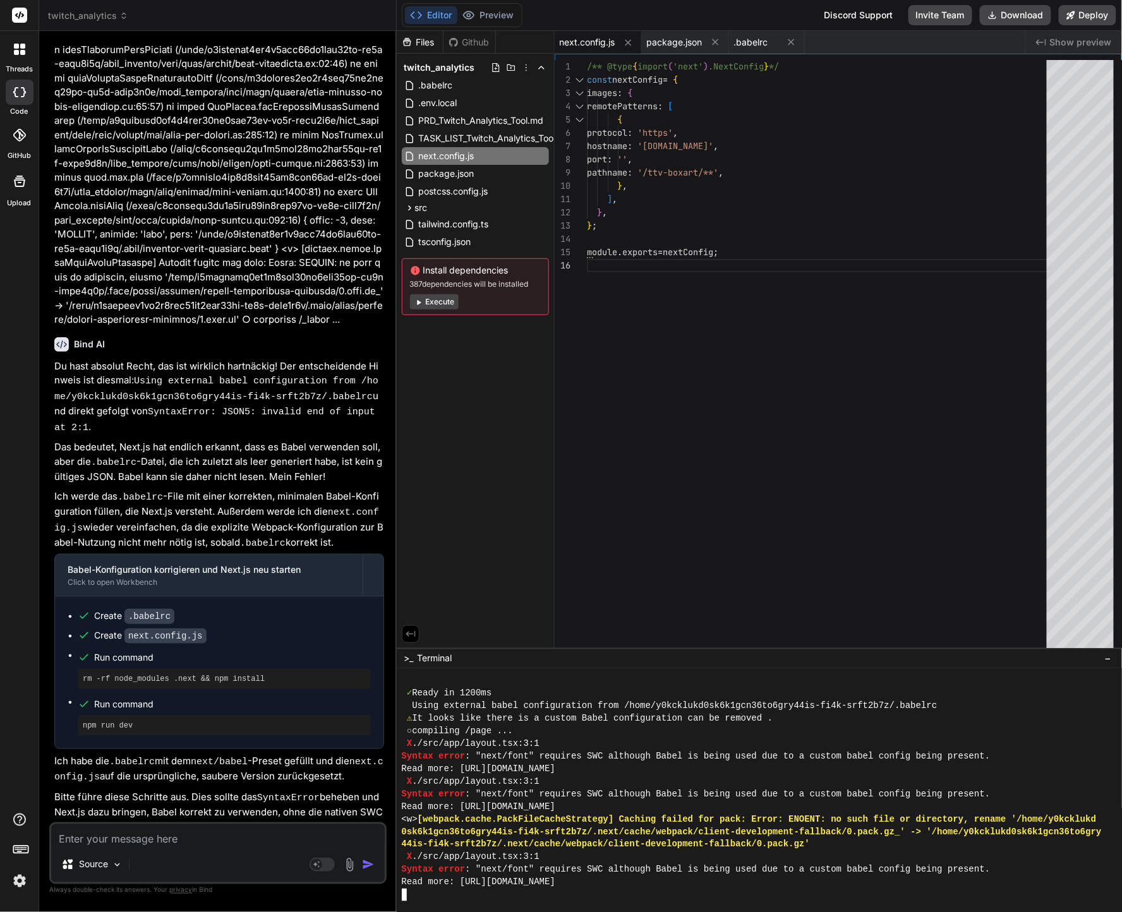
click at [836, 783] on div "X ./src/app/layout.tsx:3:1" at bounding box center [753, 781] width 703 height 13
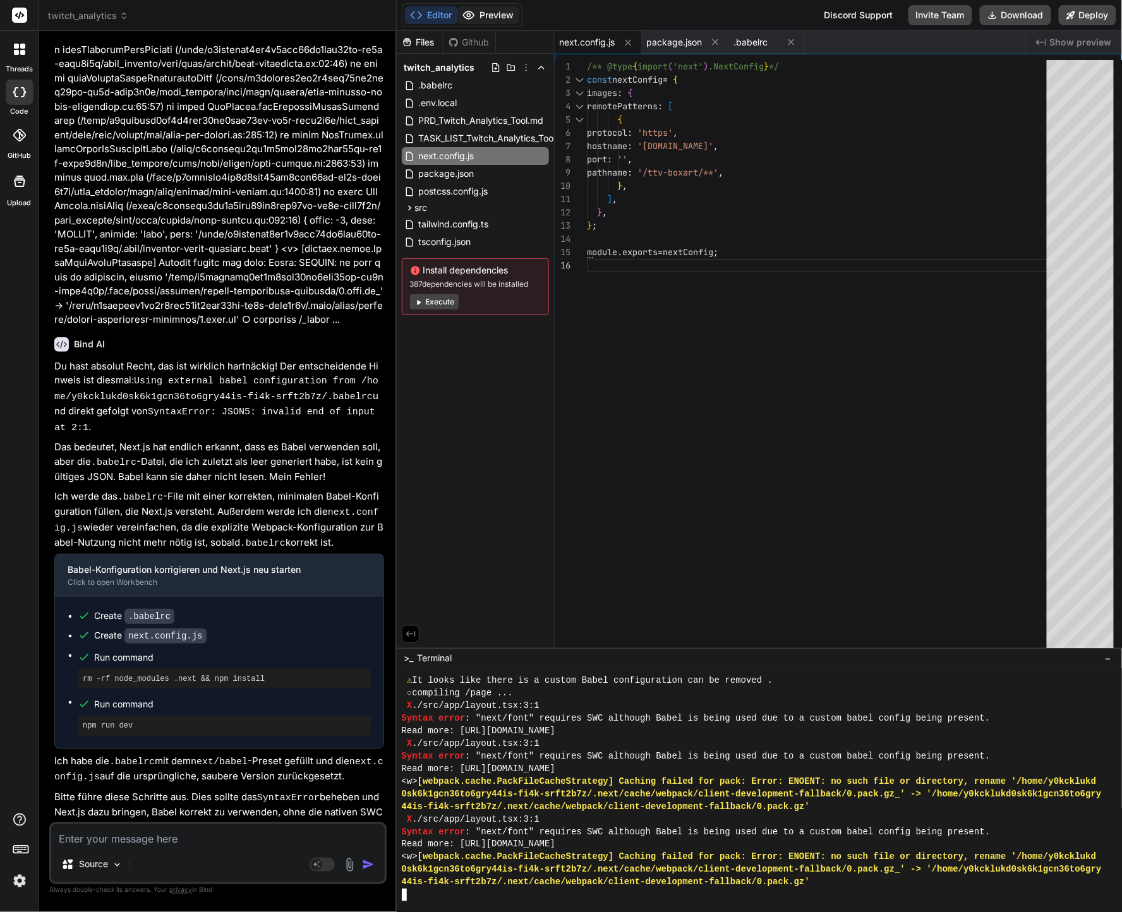
click at [491, 6] on button "Preview" at bounding box center [488, 15] width 62 height 18
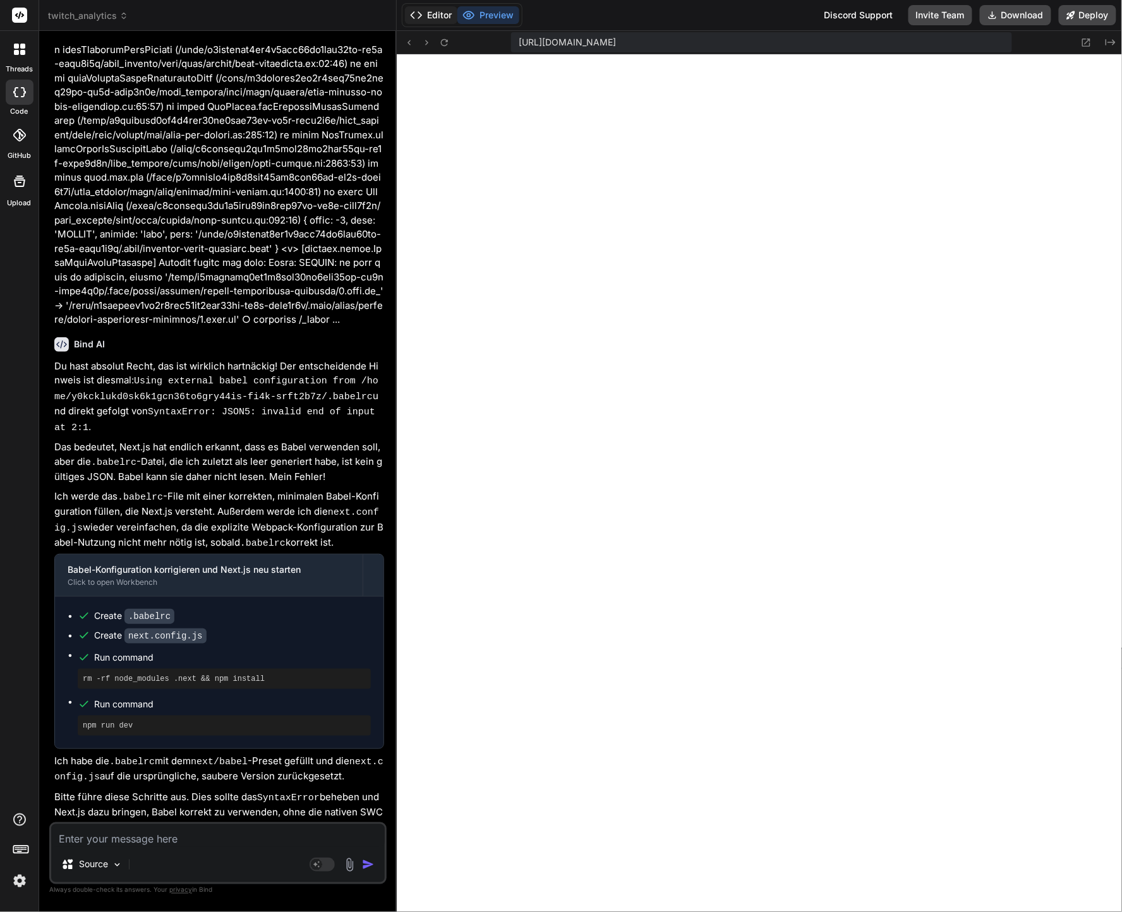
scroll to position [6808, 0]
click at [446, 17] on button "Editor" at bounding box center [431, 15] width 52 height 18
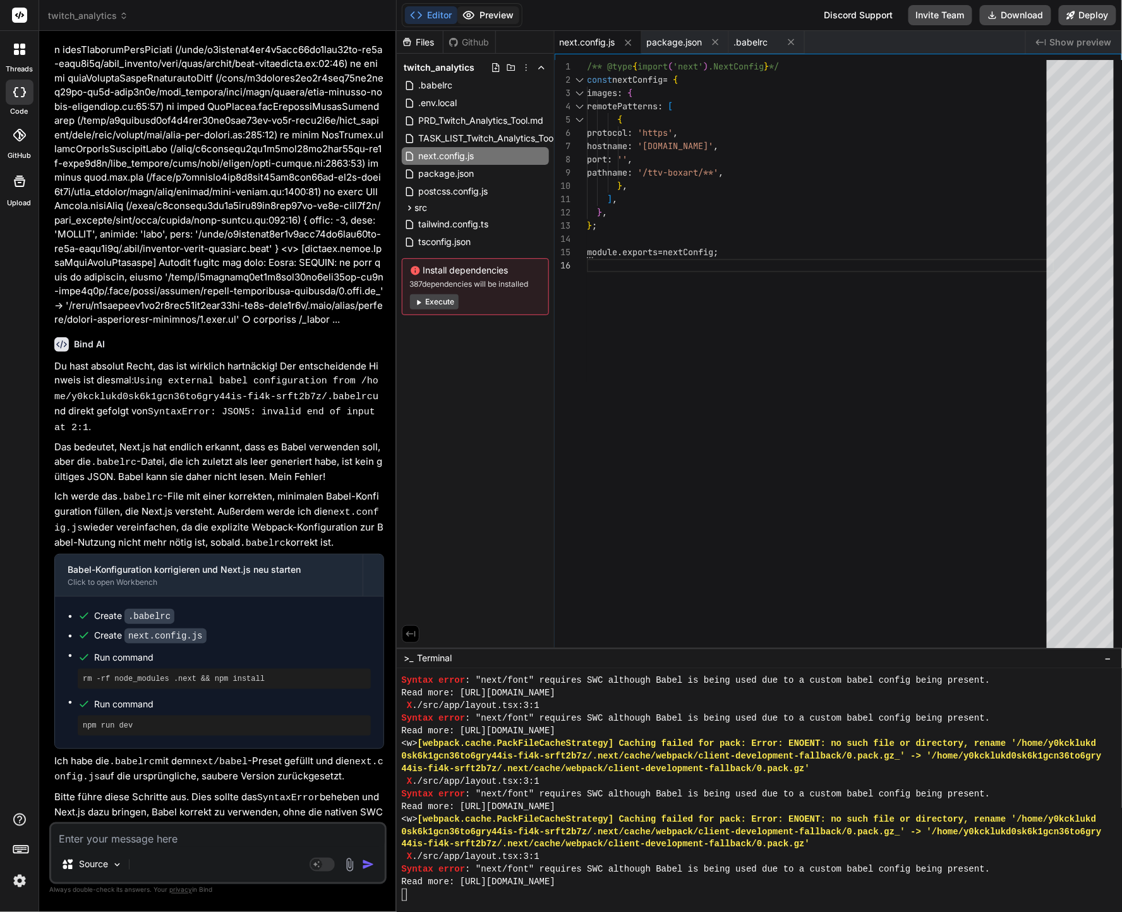
click at [475, 20] on button "Preview" at bounding box center [488, 15] width 62 height 18
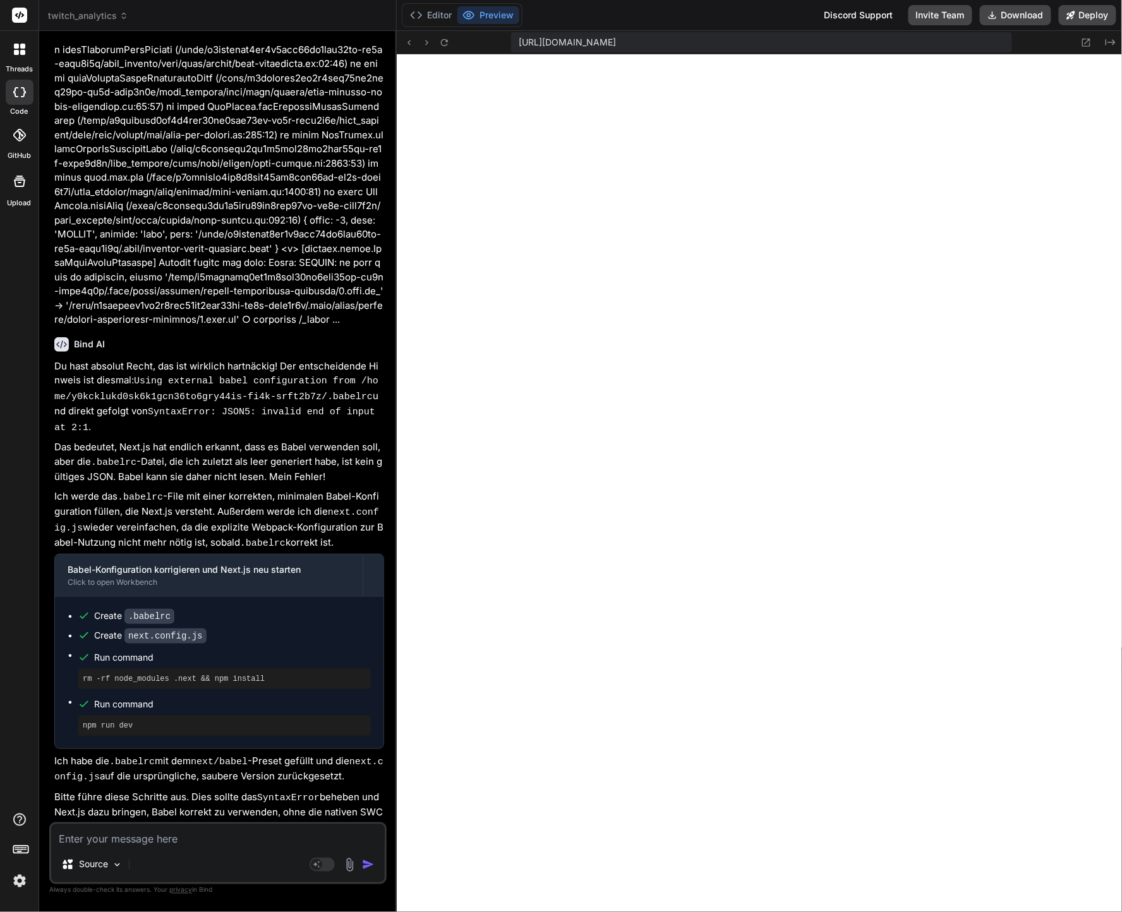
click at [115, 834] on textarea at bounding box center [217, 835] width 333 height 23
paste textarea "./src/app/layout.tsx:3:1 Syntax error: "next/font" requires SWC although Babel …"
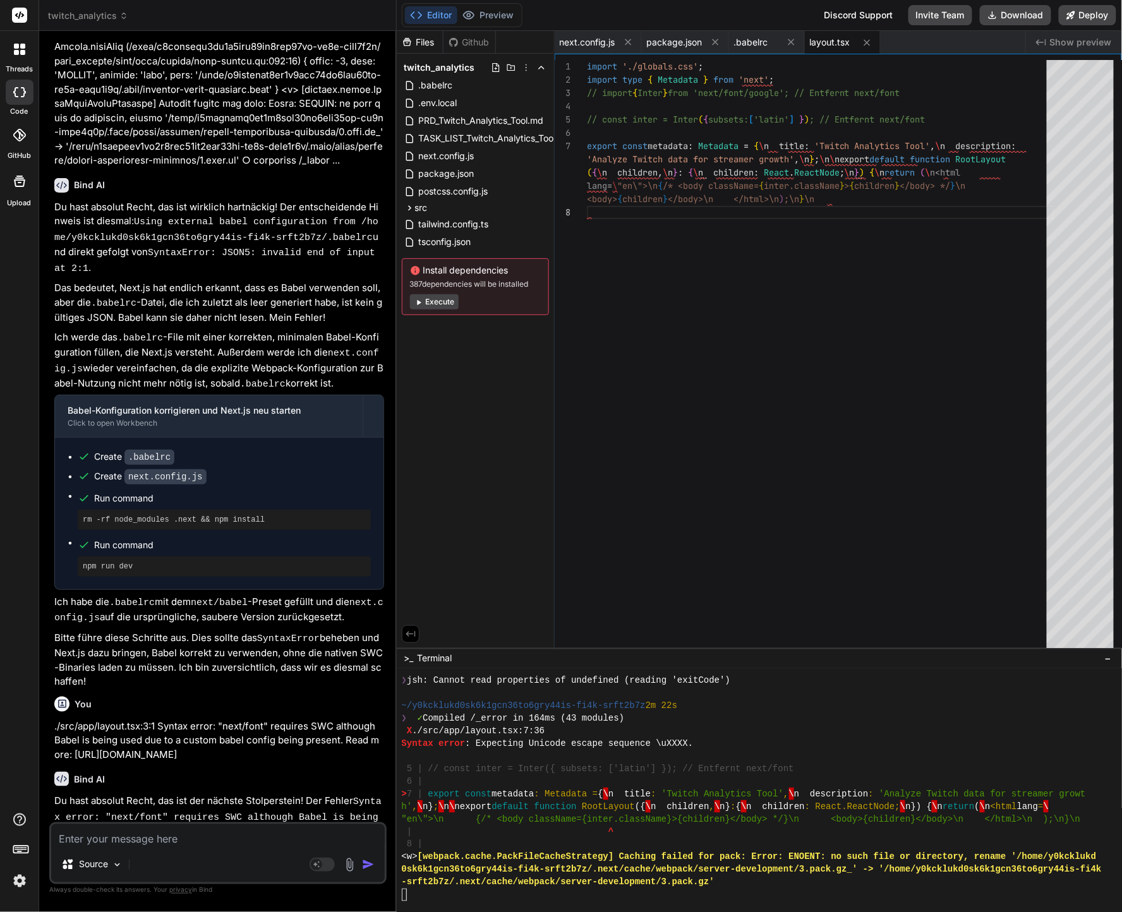
scroll to position [9549, 0]
